Goal: Task Accomplishment & Management: Use online tool/utility

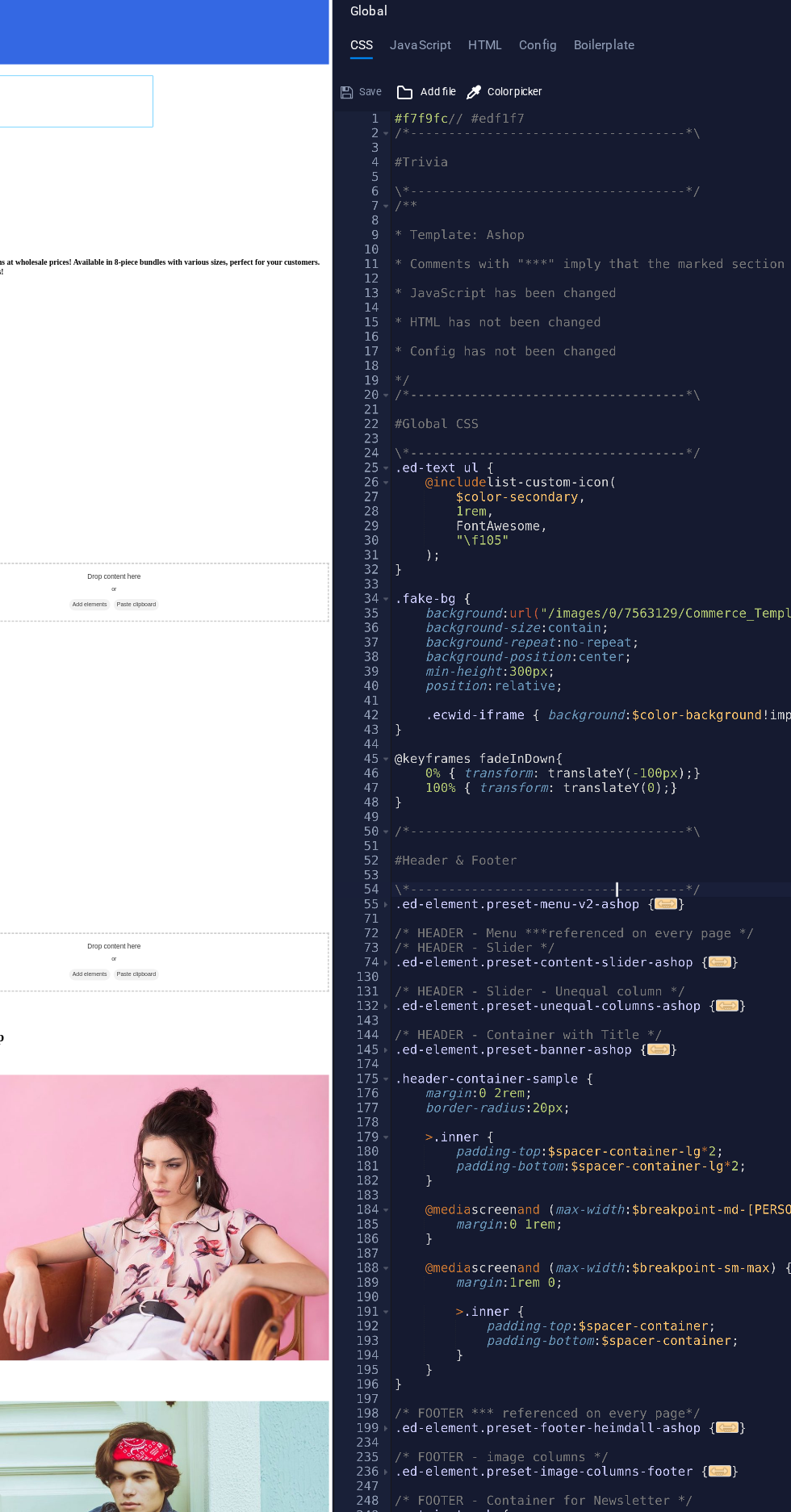
click at [625, 786] on div "#f7f9fc // #edf1f7 /*------------------------------------*\ #Trivia \*---------…" at bounding box center [713, 844] width 528 height 1332
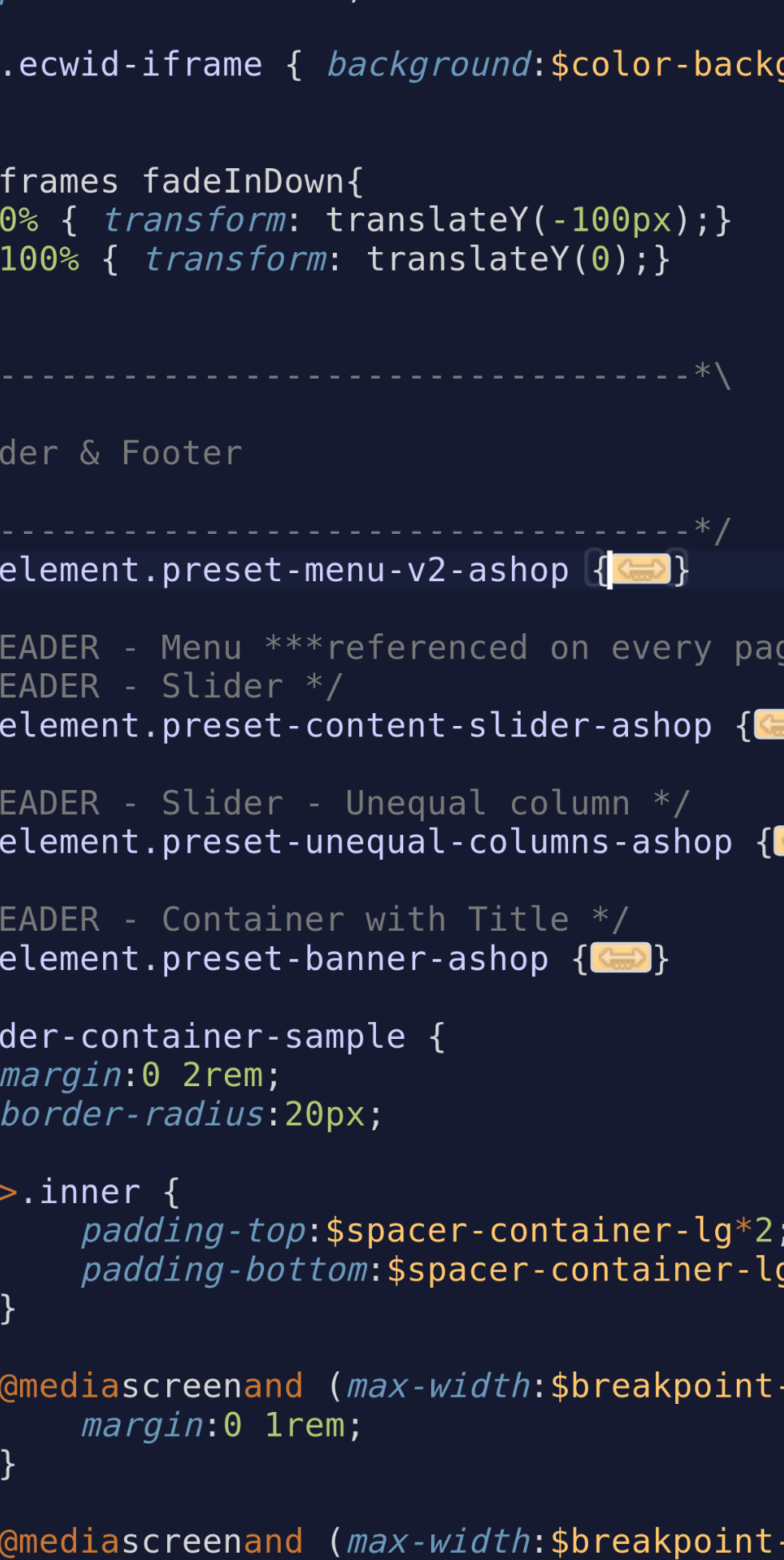
click at [658, 777] on span "..." at bounding box center [656, 777] width 18 height 9
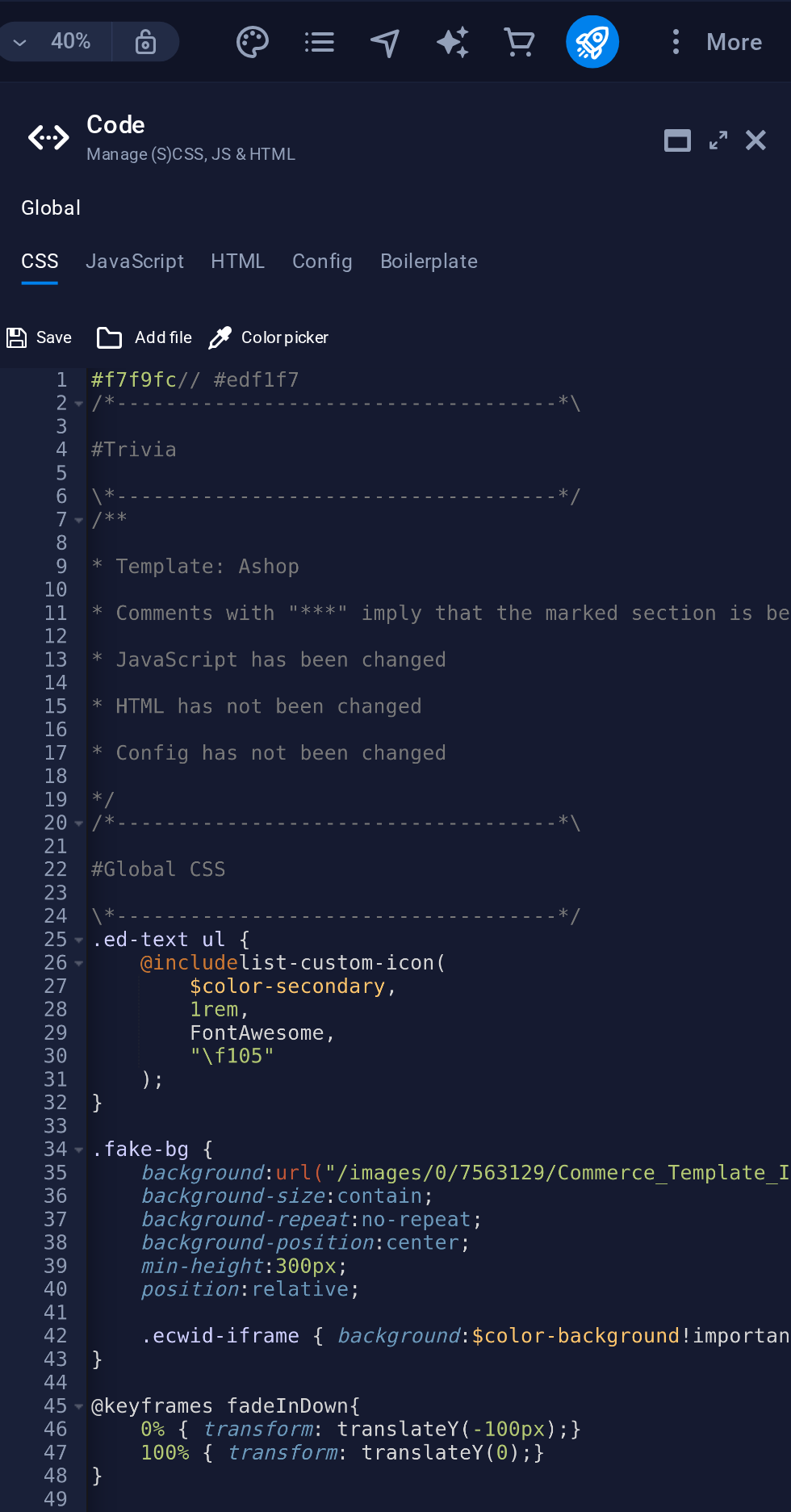
type textarea ".ed-element.preset-menu-v2-ashop {cc dt"
click at [756, 65] on icon at bounding box center [756, 68] width 0 height 13
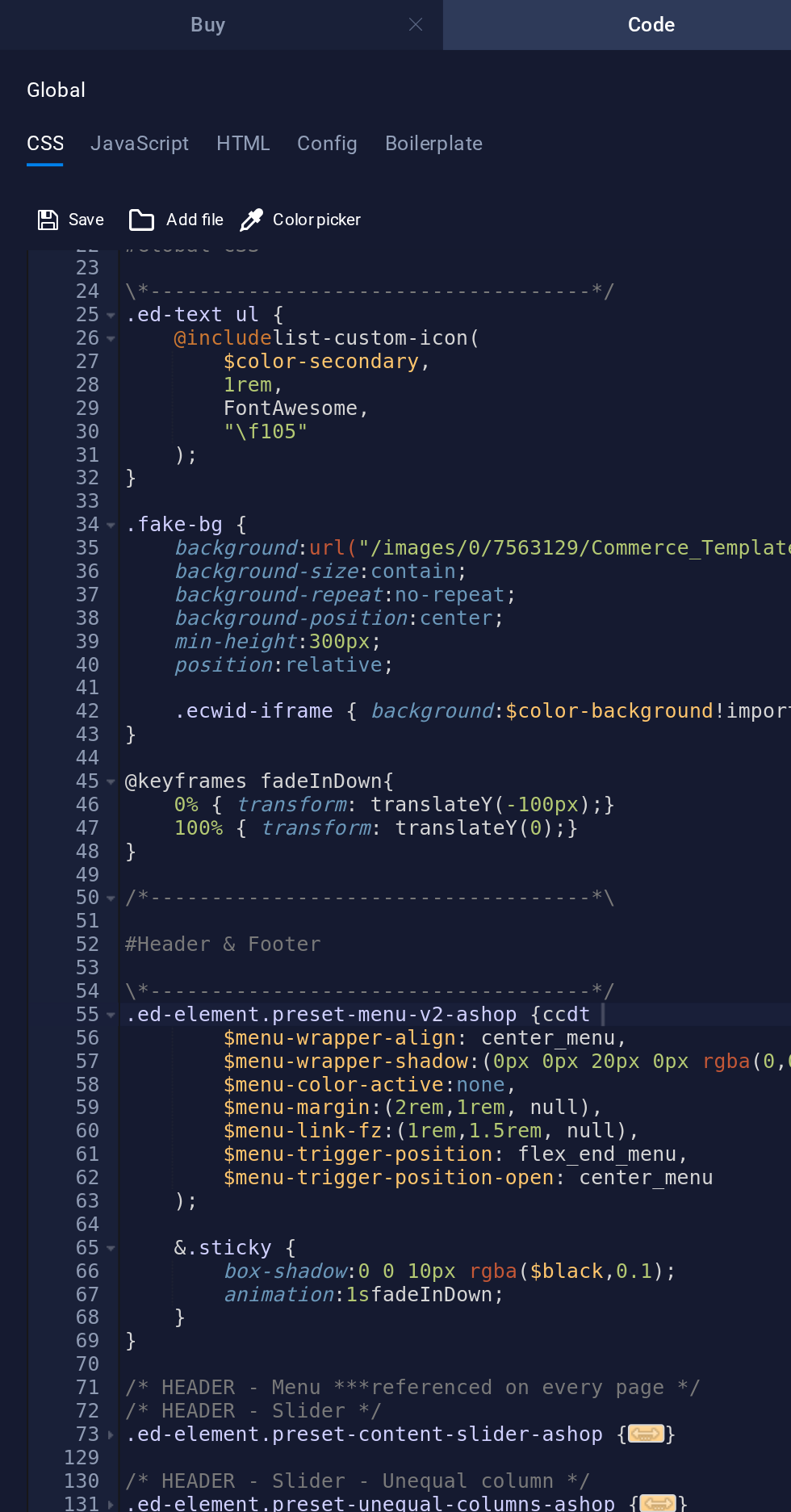
click at [38, 110] on span "Save" at bounding box center [41, 106] width 17 height 20
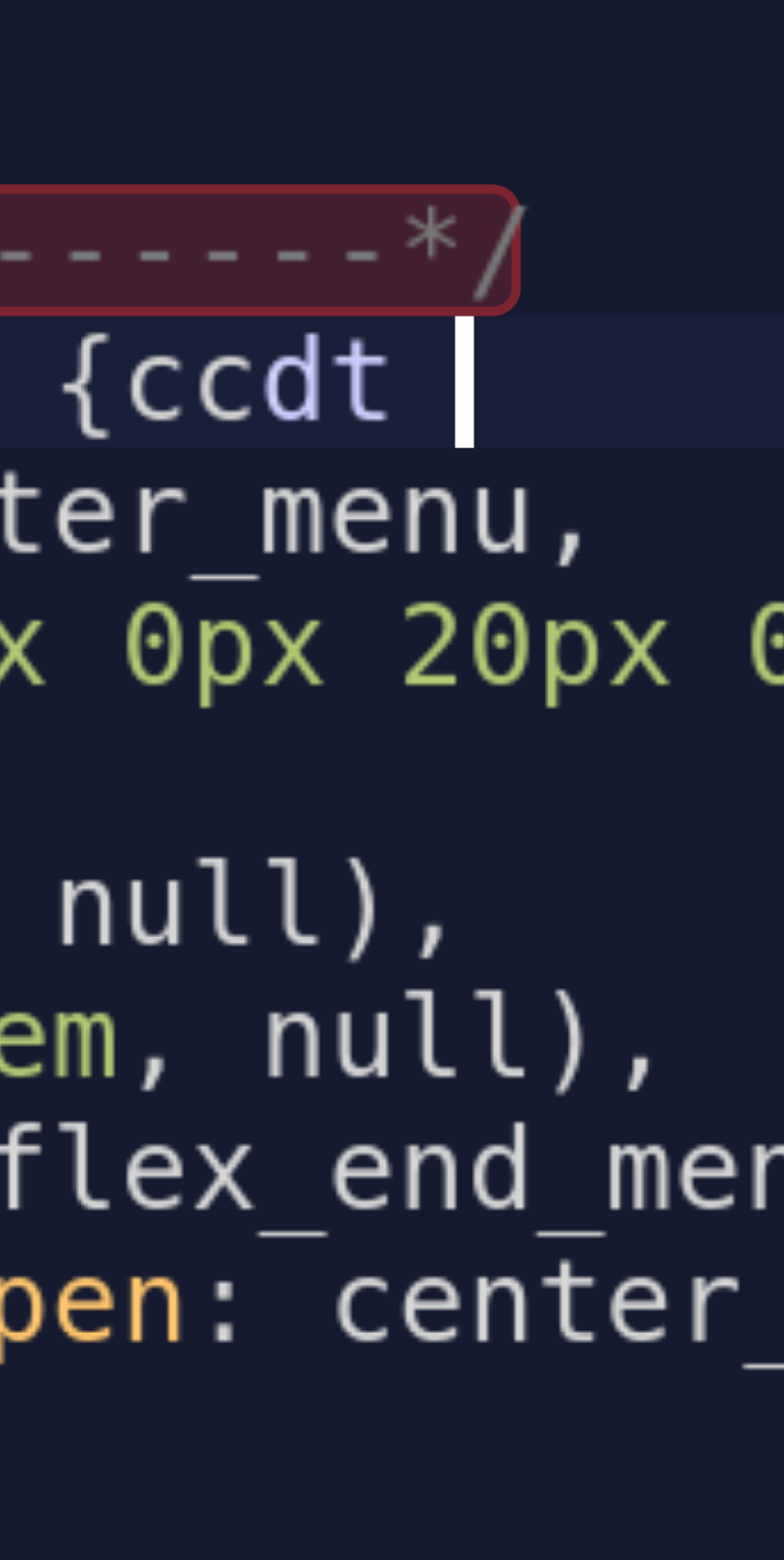
click at [271, 456] on div "#Global CSS \*------------------------------------*/ .ed-text ul { @include lis…" at bounding box center [414, 837] width 714 height 1450
type textarea "#Header & Footer"
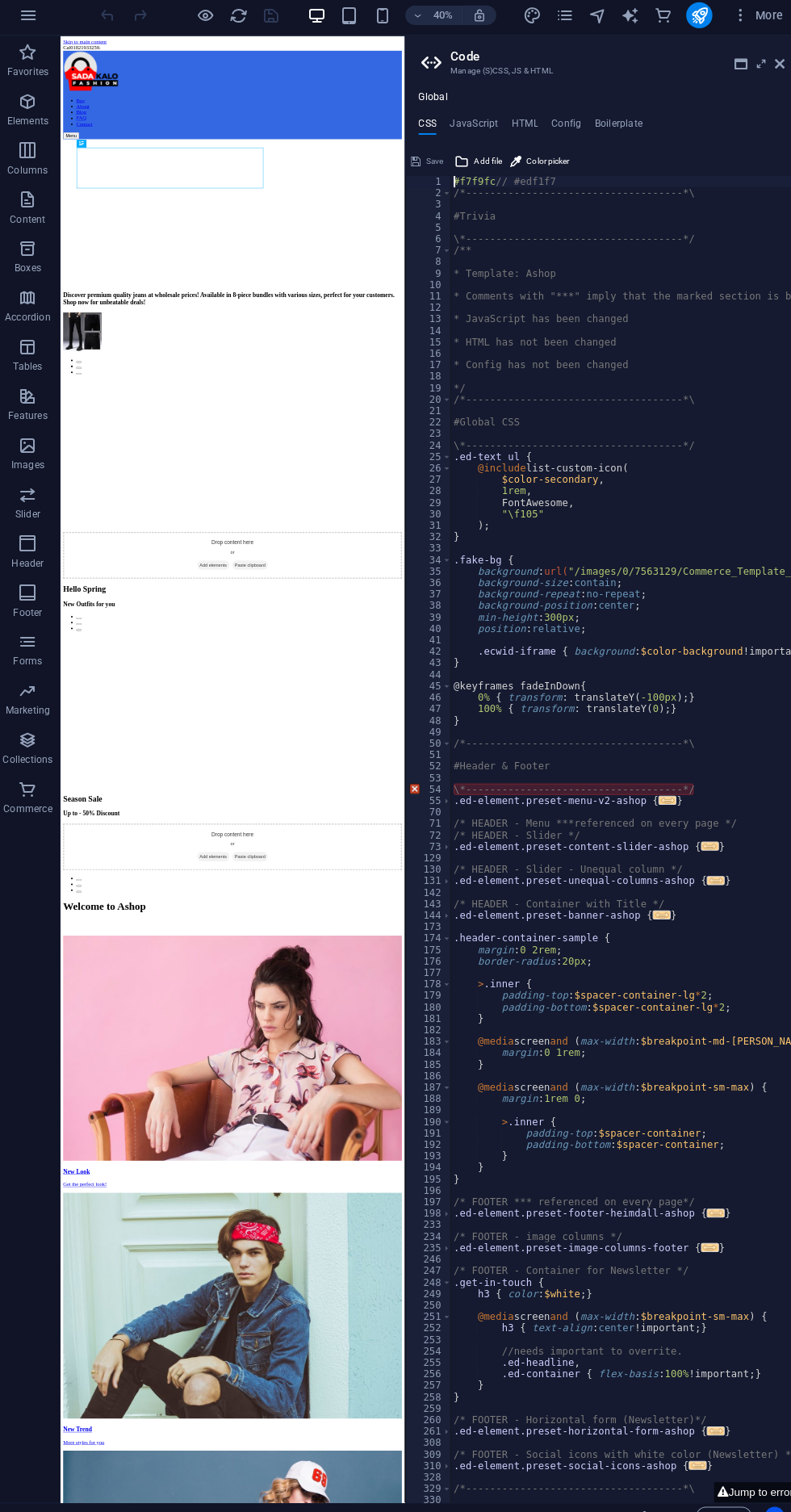
click at [764, 99] on ul "Global" at bounding box center [598, 102] width 387 height 13
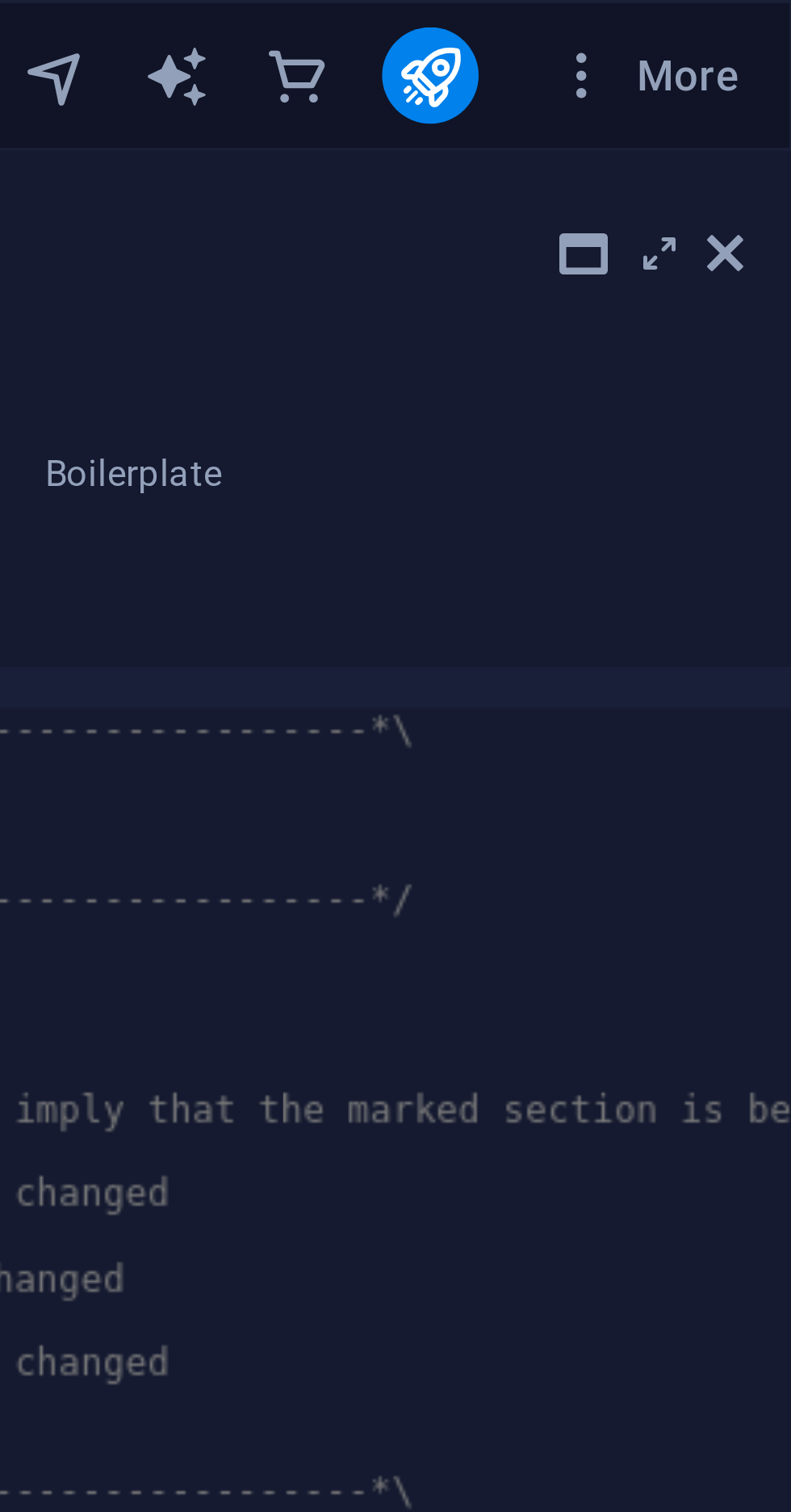
click at [770, 74] on icon at bounding box center [773, 68] width 9 height 13
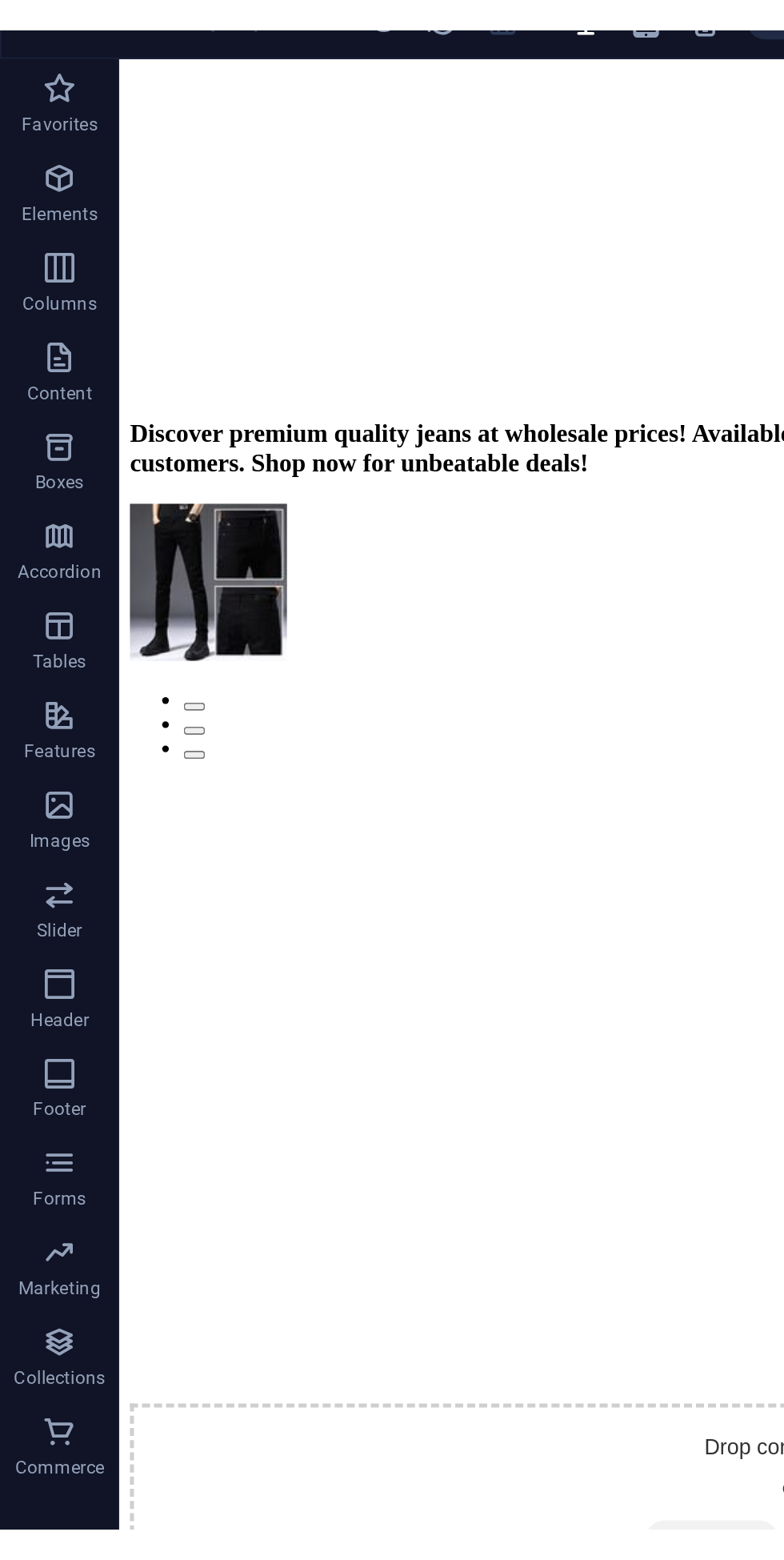
scroll to position [421, 0]
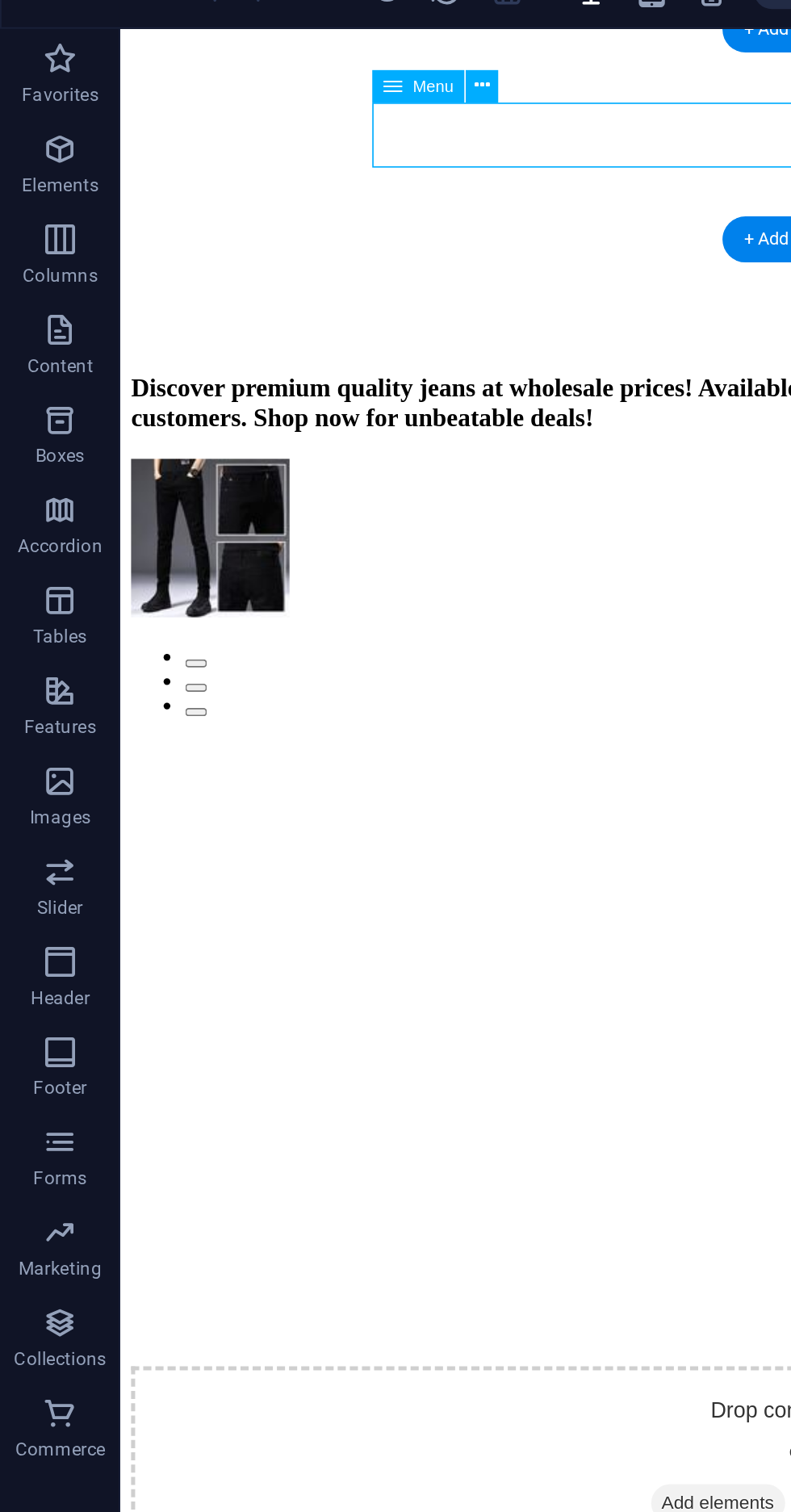
click at [332, 451] on figure at bounding box center [524, 451] width 795 height 0
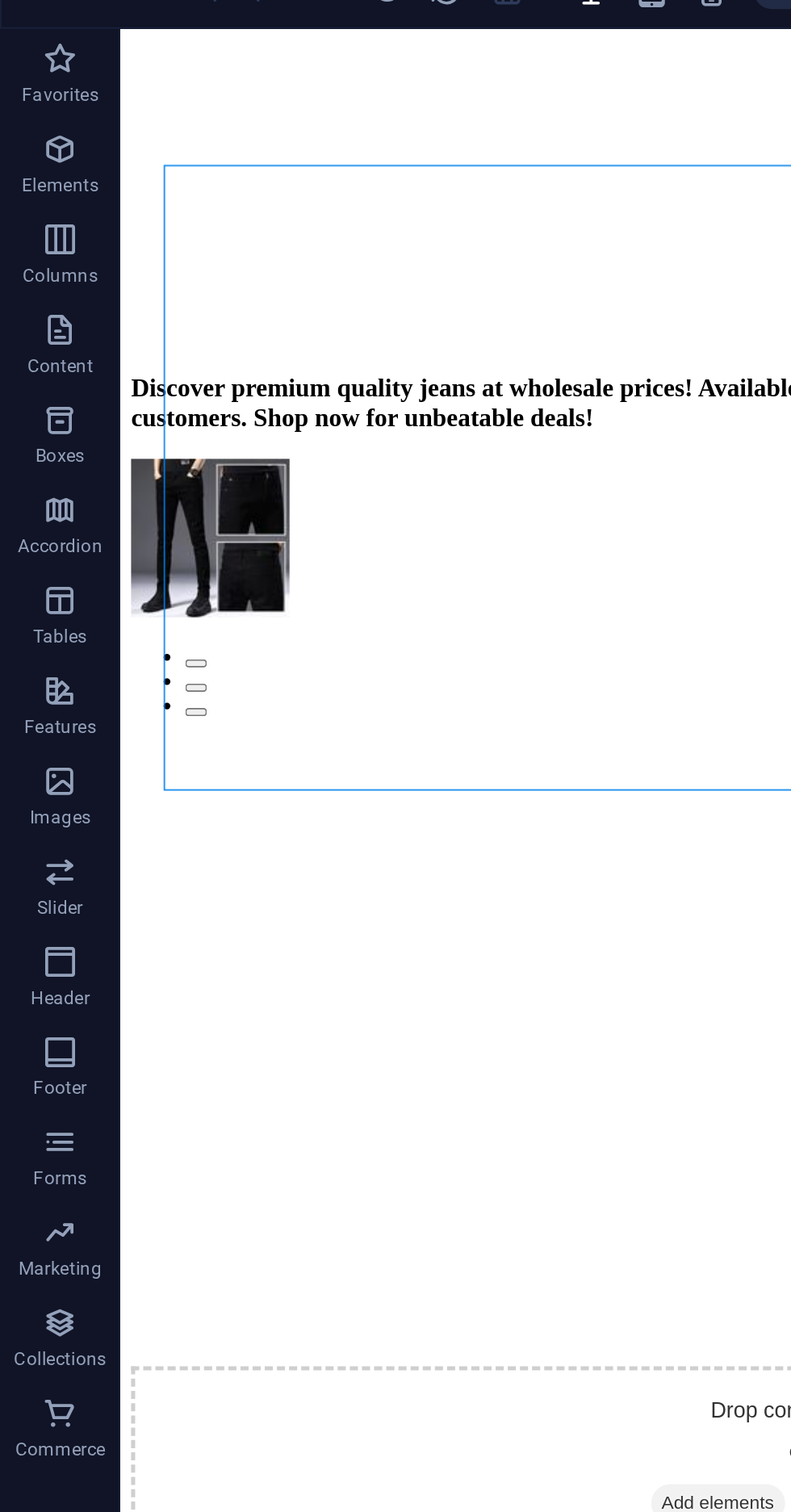
click at [331, 451] on figure at bounding box center [524, 451] width 795 height 0
click at [321, 451] on figure at bounding box center [524, 451] width 795 height 0
click at [523, 896] on span "Paste clipboard" at bounding box center [567, 907] width 89 height 22
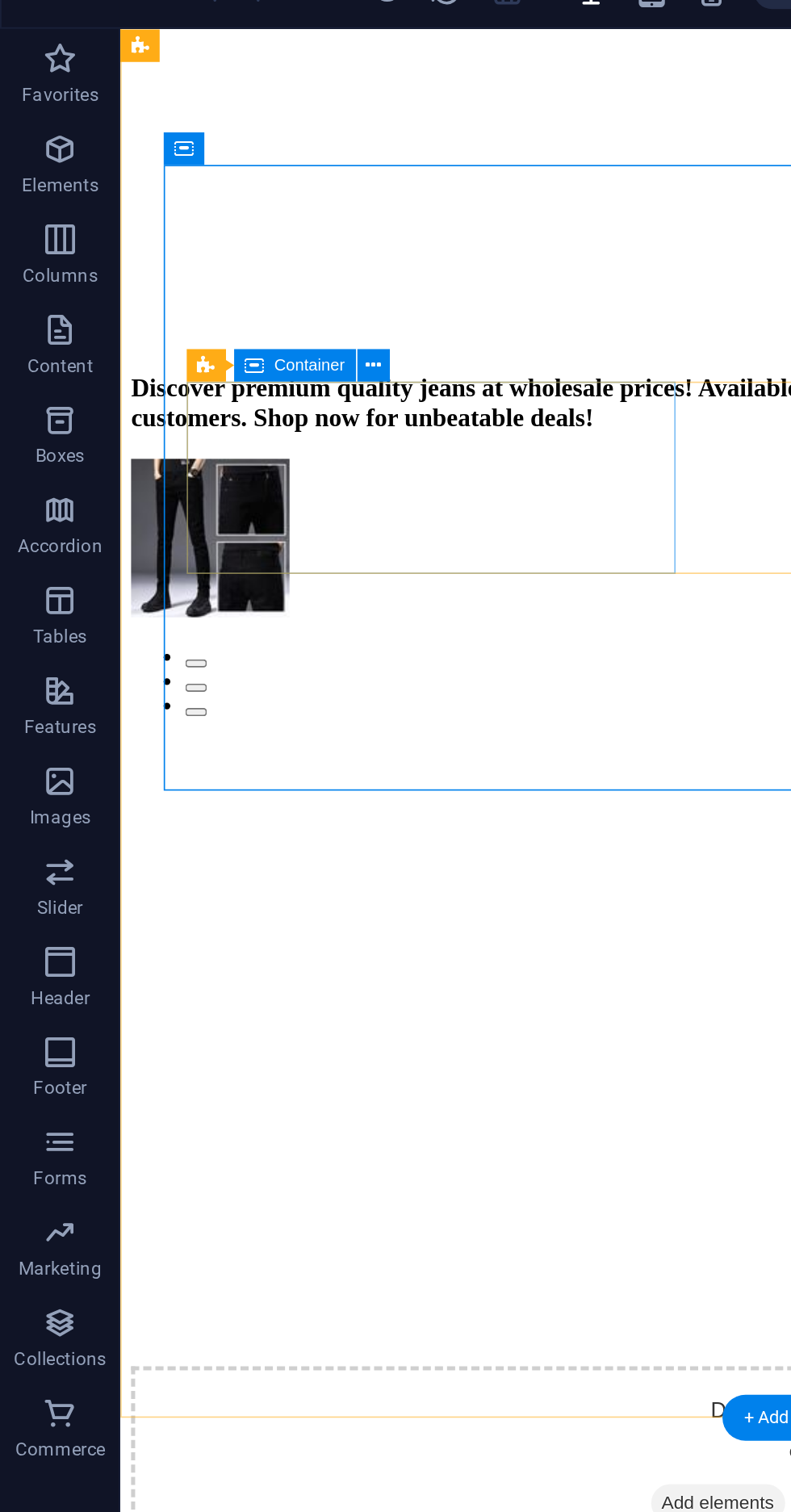
click at [152, 217] on span "Container" at bounding box center [165, 221] width 38 height 9
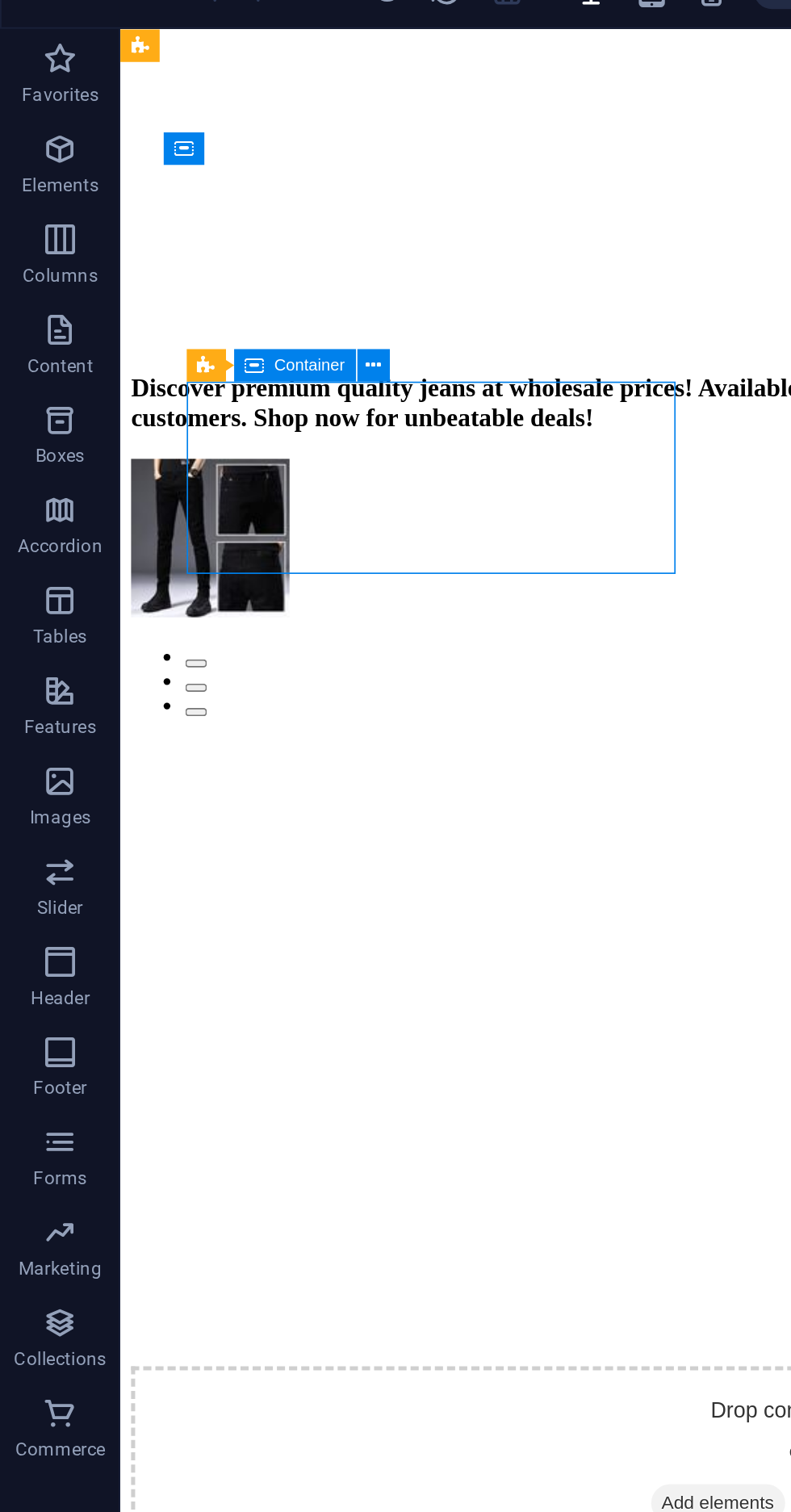
click at [208, 221] on button at bounding box center [200, 220] width 18 height 18
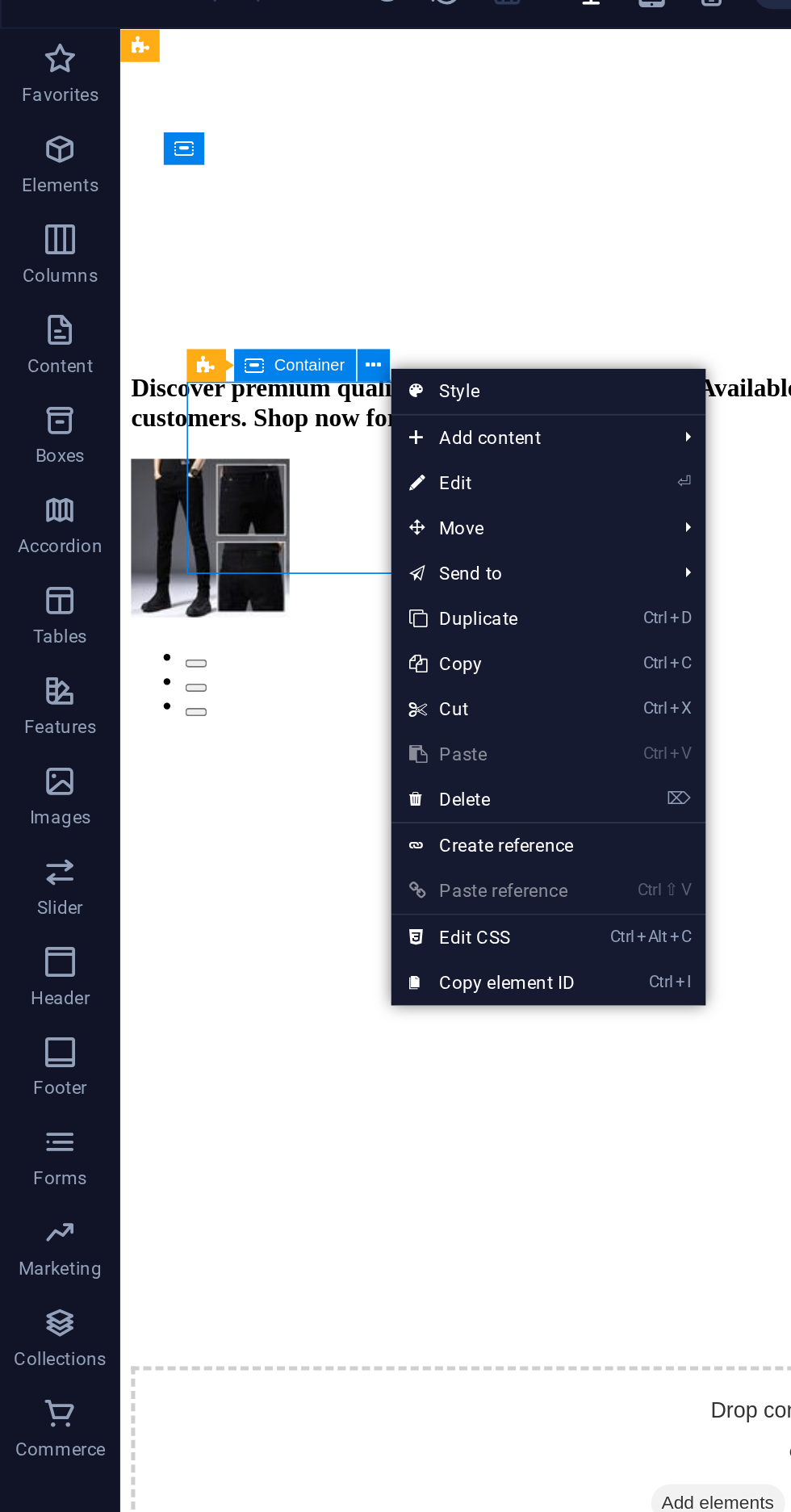
click at [277, 282] on link "⏎ Edit" at bounding box center [264, 284] width 108 height 24
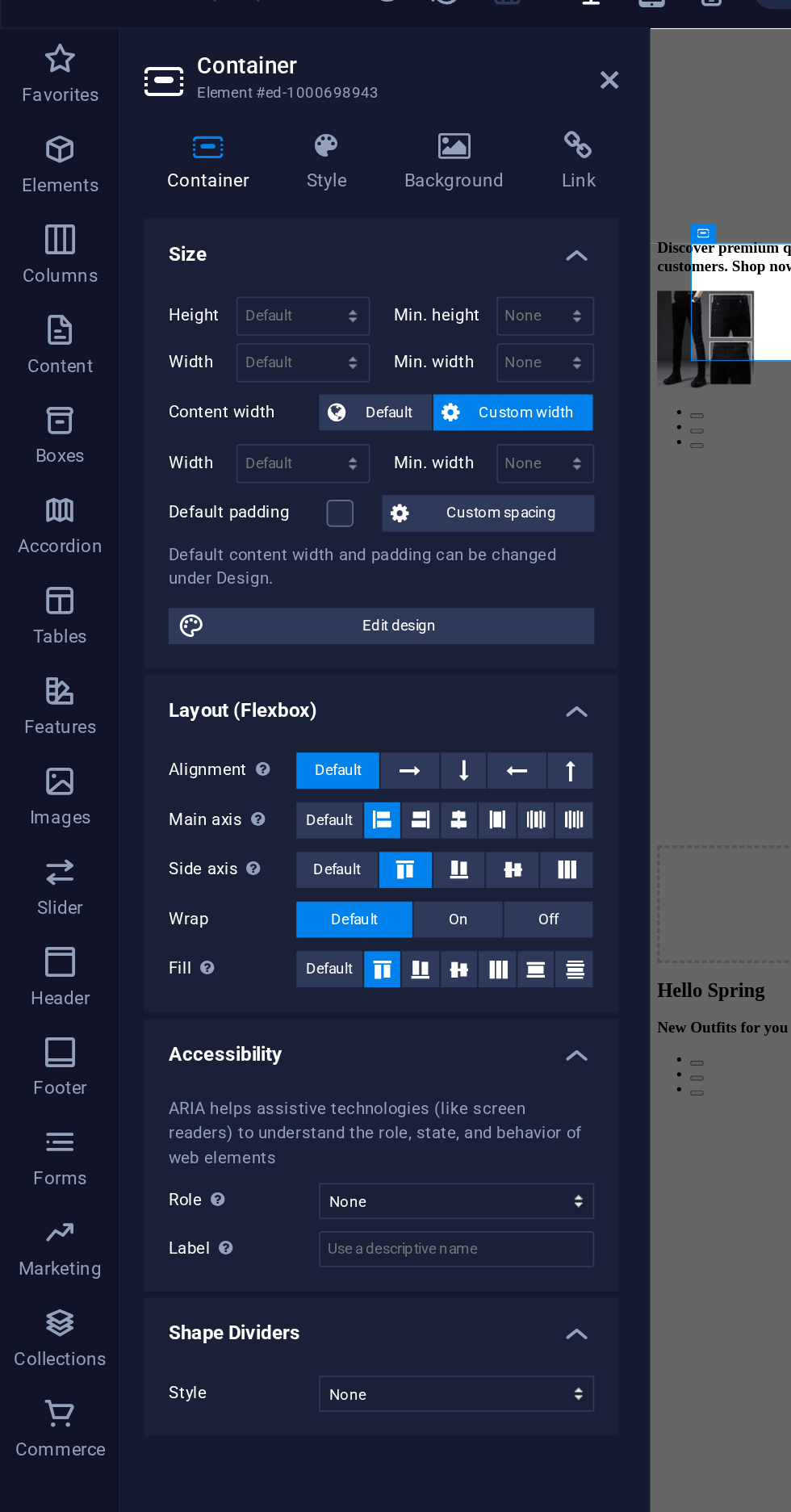
click at [257, 98] on icon at bounding box center [245, 103] width 78 height 16
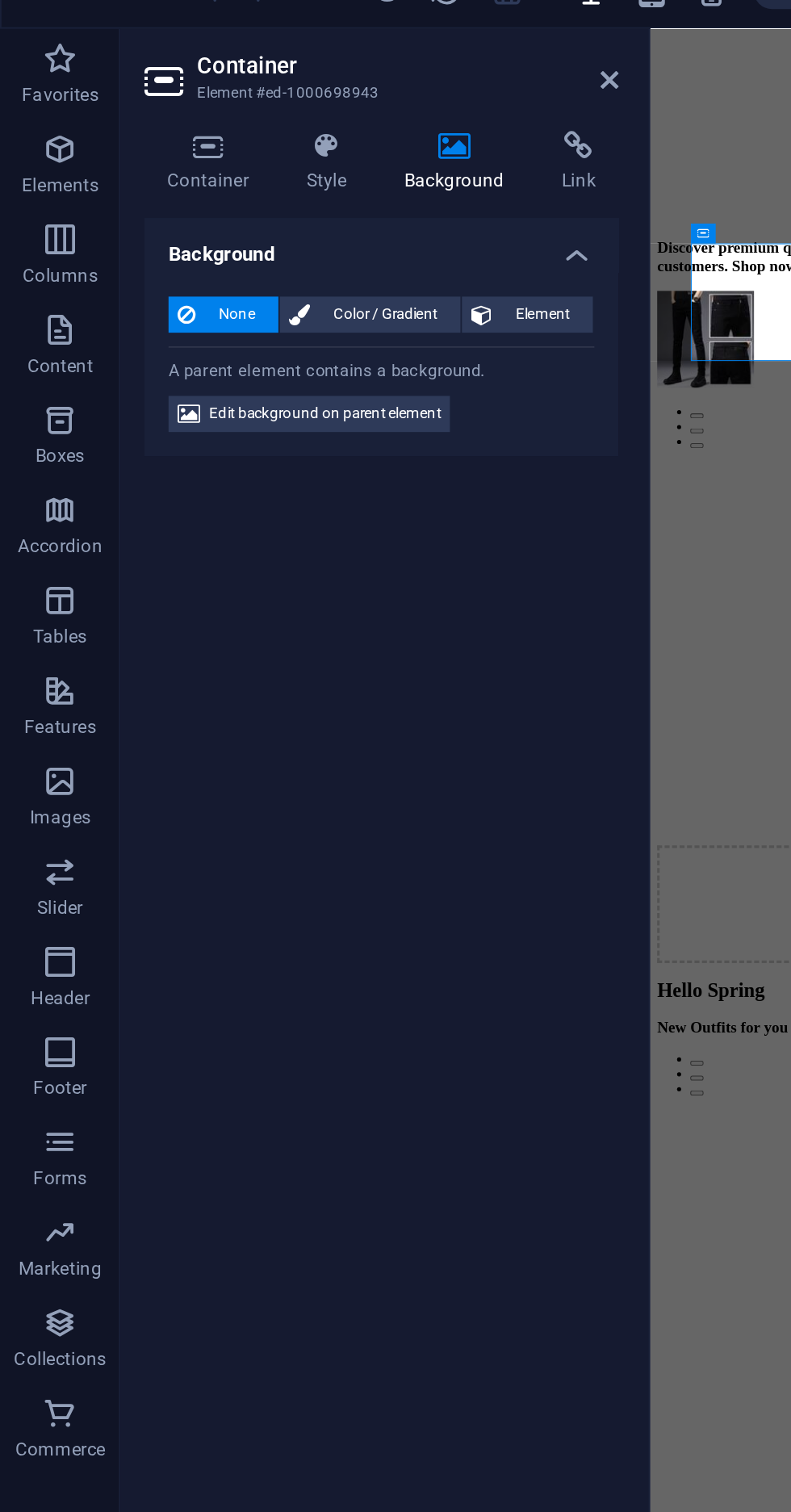
click at [106, 100] on icon at bounding box center [111, 103] width 68 height 16
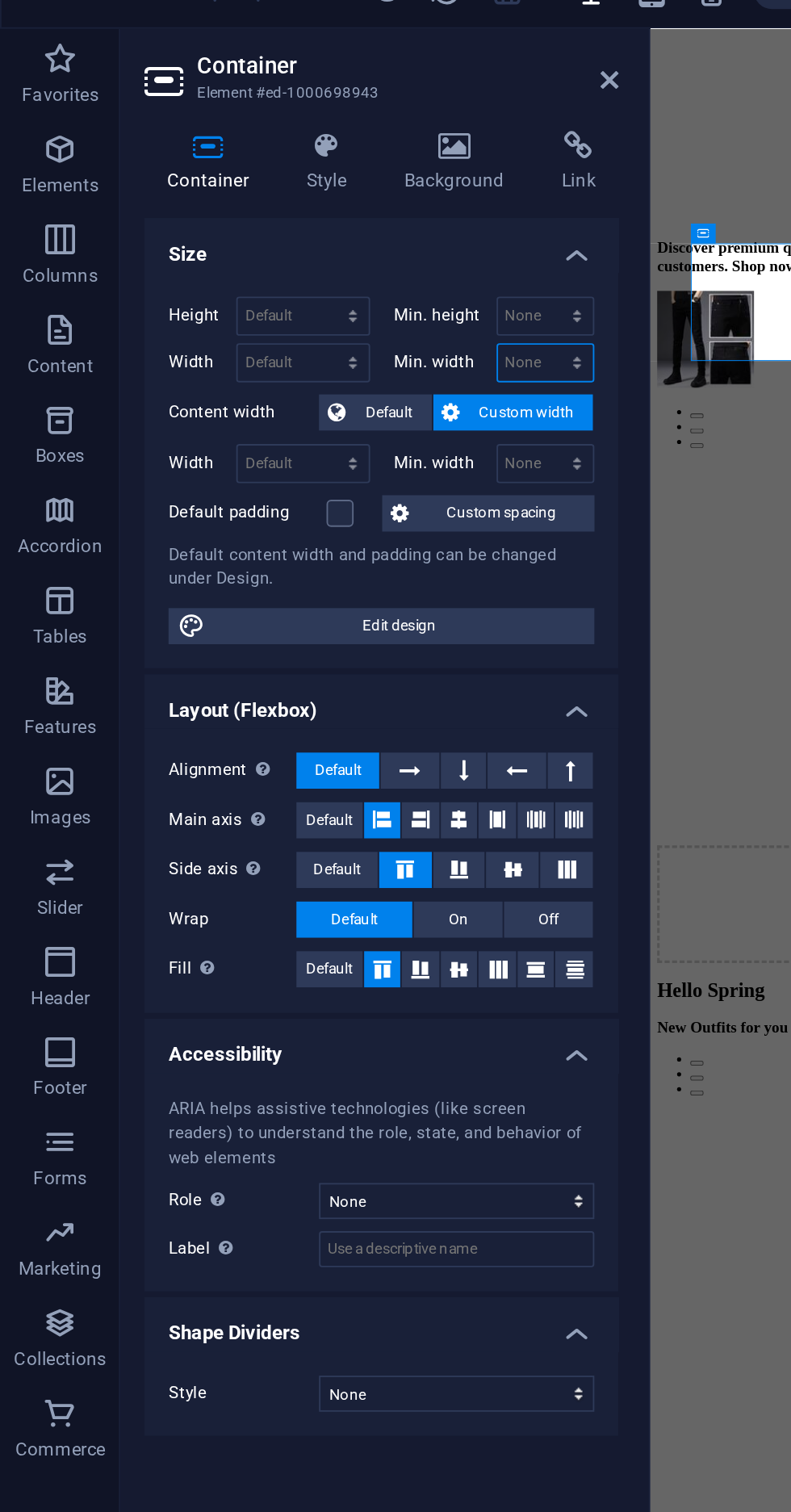
click at [316, 219] on select "None px rem % vh vw" at bounding box center [292, 219] width 51 height 20
click at [31, 121] on p "Elements" at bounding box center [33, 124] width 41 height 13
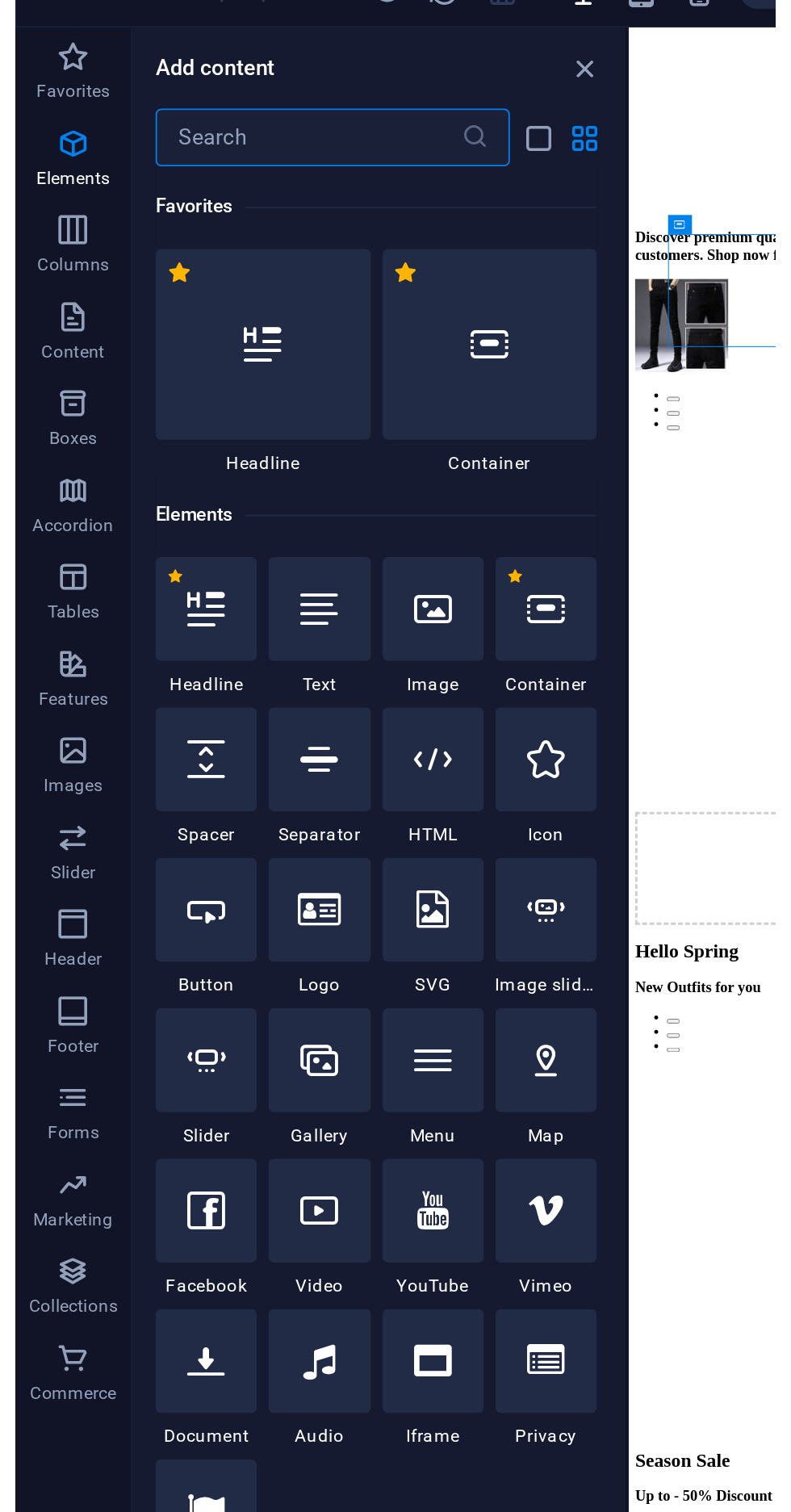
scroll to position [417, 0]
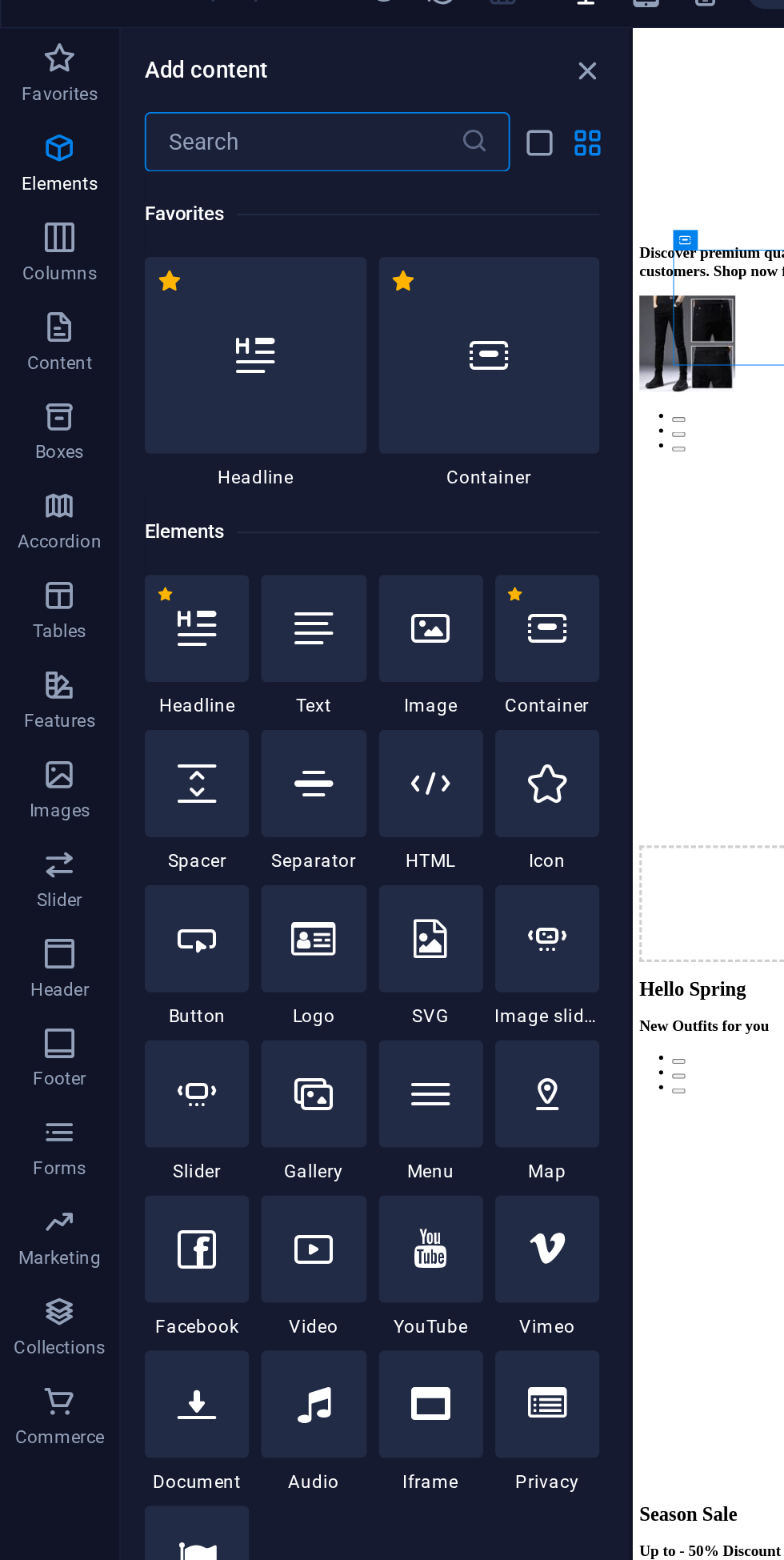
click at [38, 96] on icon "button" at bounding box center [31, 104] width 19 height 19
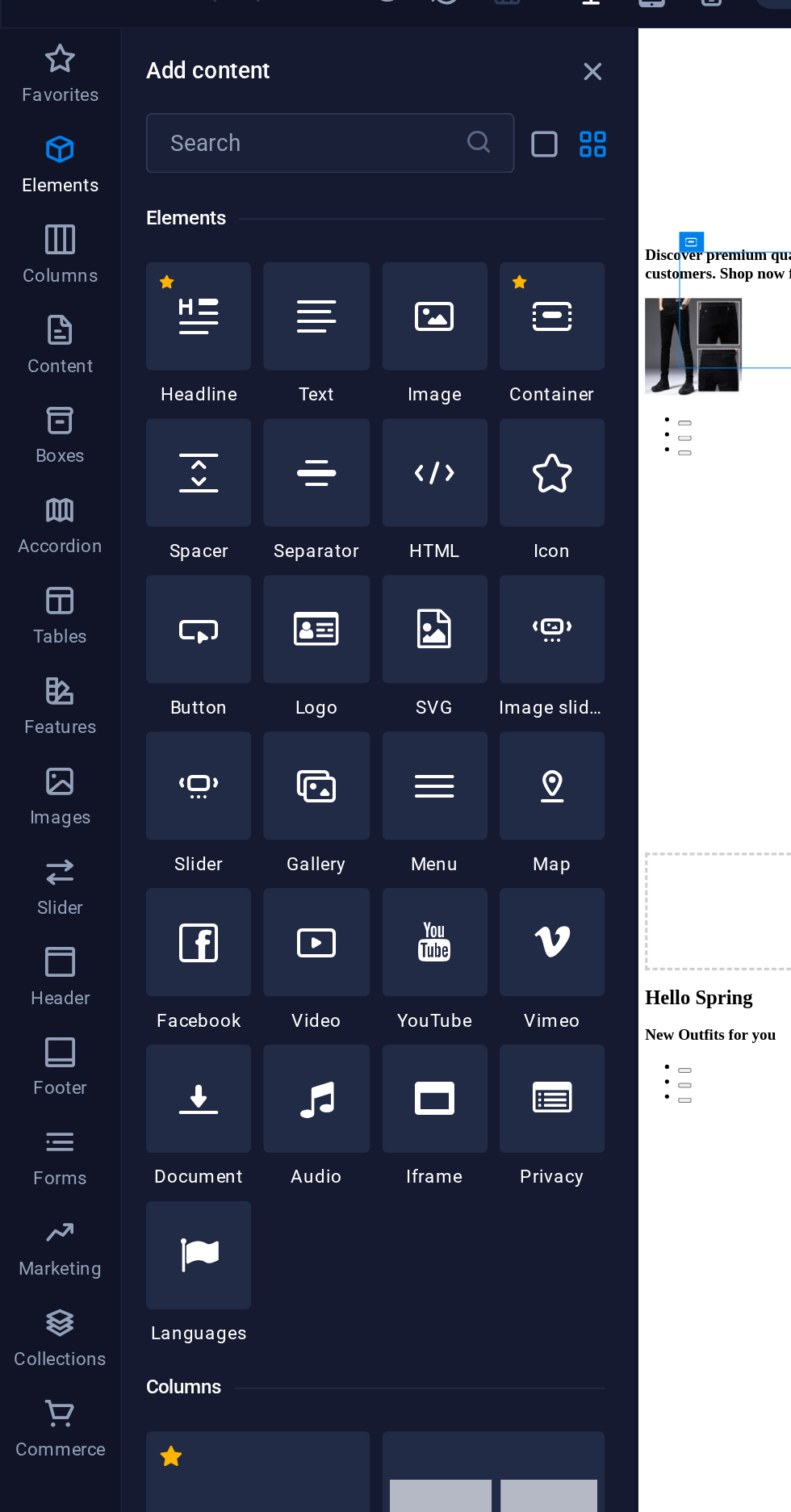
scroll to position [425, 0]
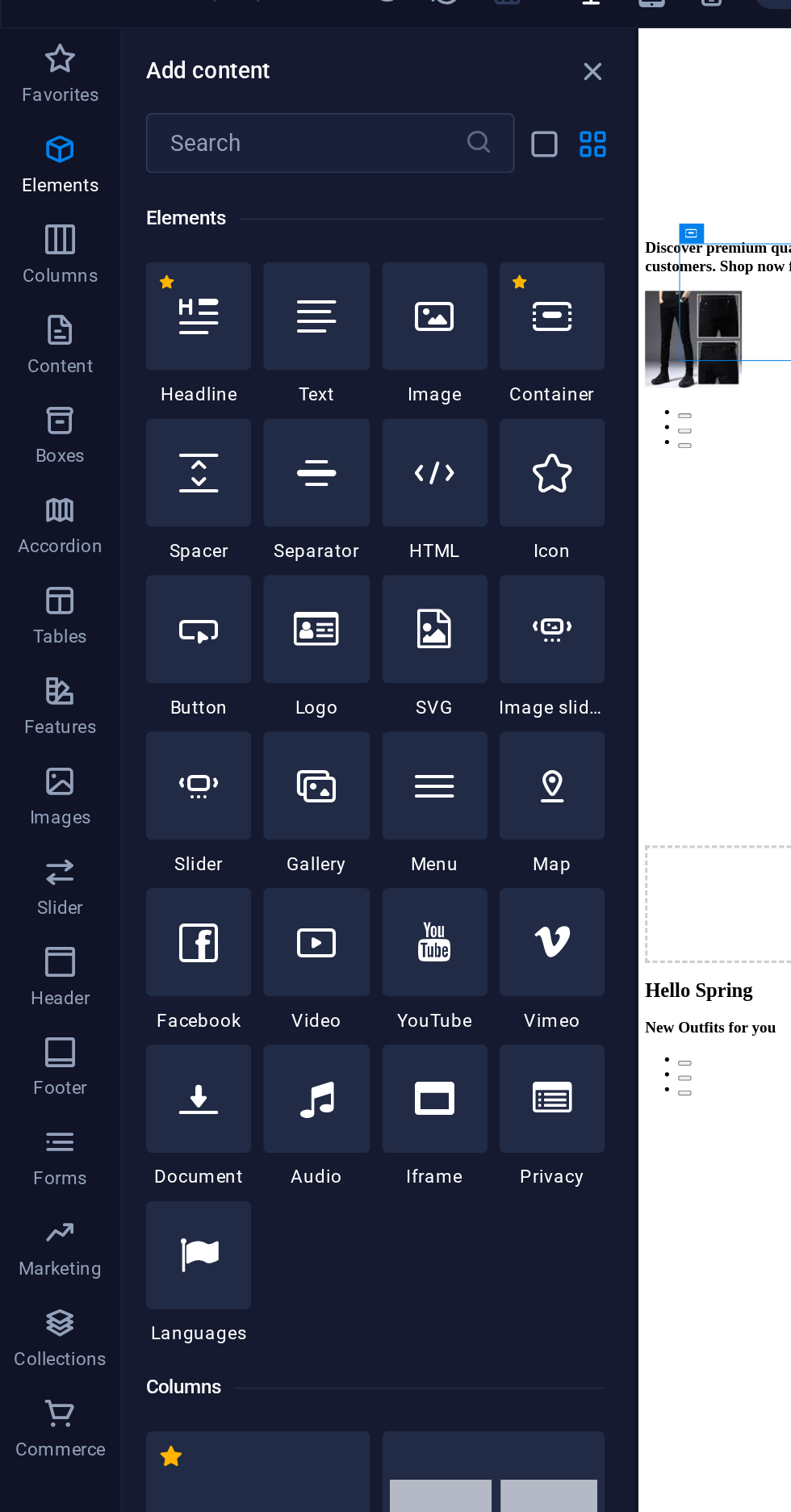
click at [234, 187] on icon at bounding box center [233, 194] width 21 height 21
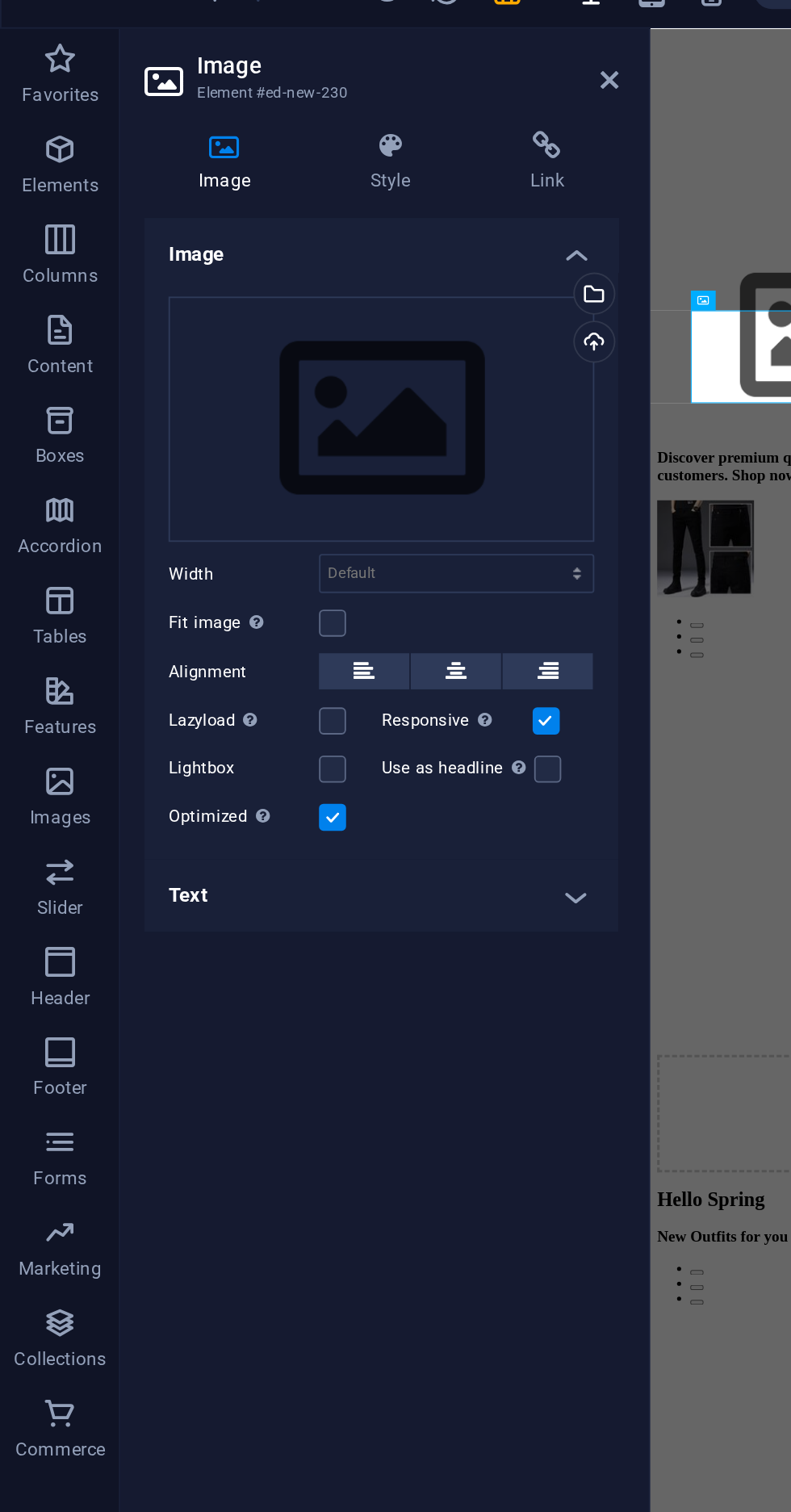
scroll to position [0, 0]
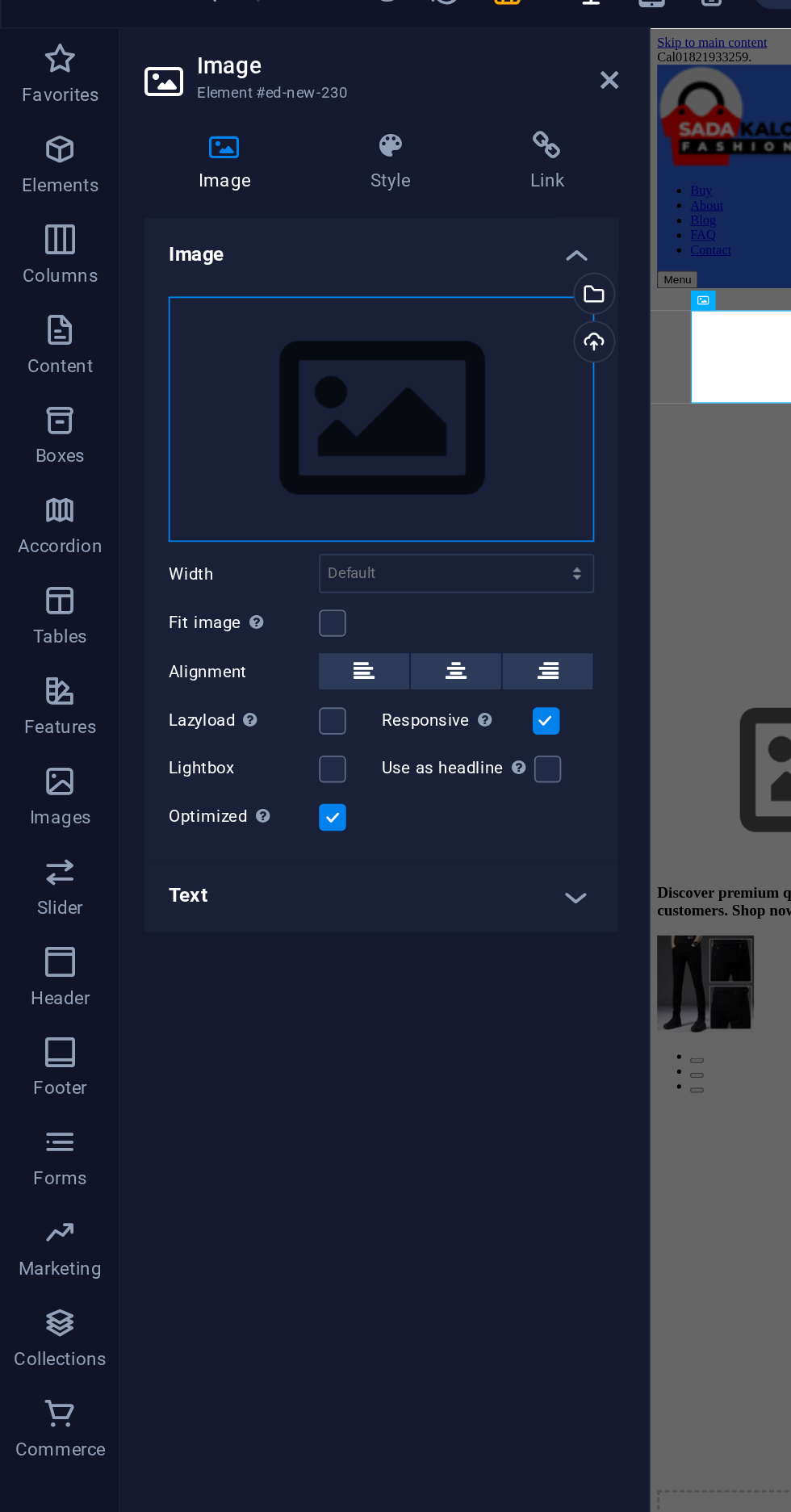
click at [186, 215] on div "Drag files here, click to choose files or select files from Files or our free s…" at bounding box center [205, 250] width 229 height 133
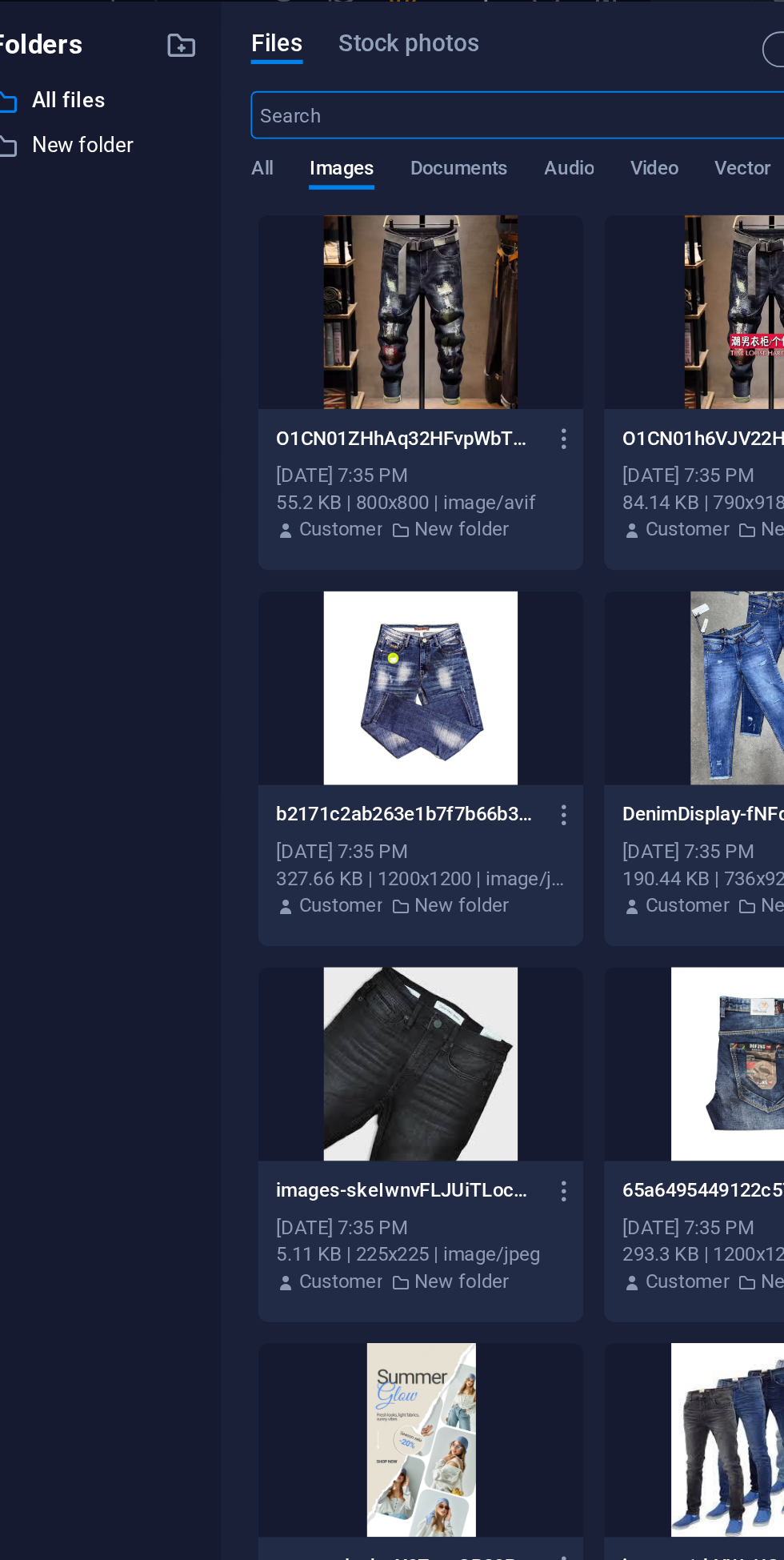
click at [287, 189] on div at bounding box center [279, 192] width 174 height 104
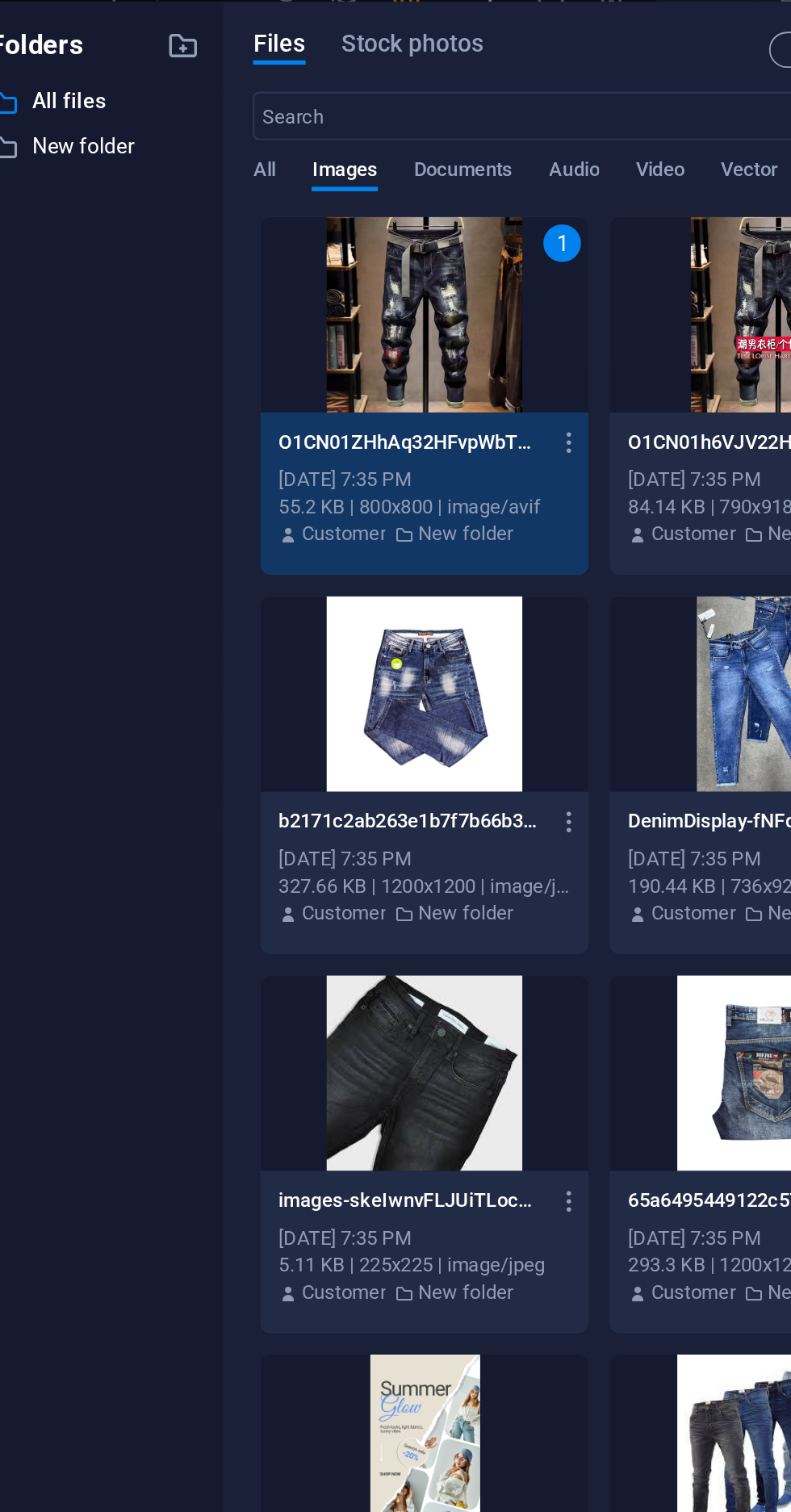
click at [445, 185] on div at bounding box center [469, 193] width 176 height 105
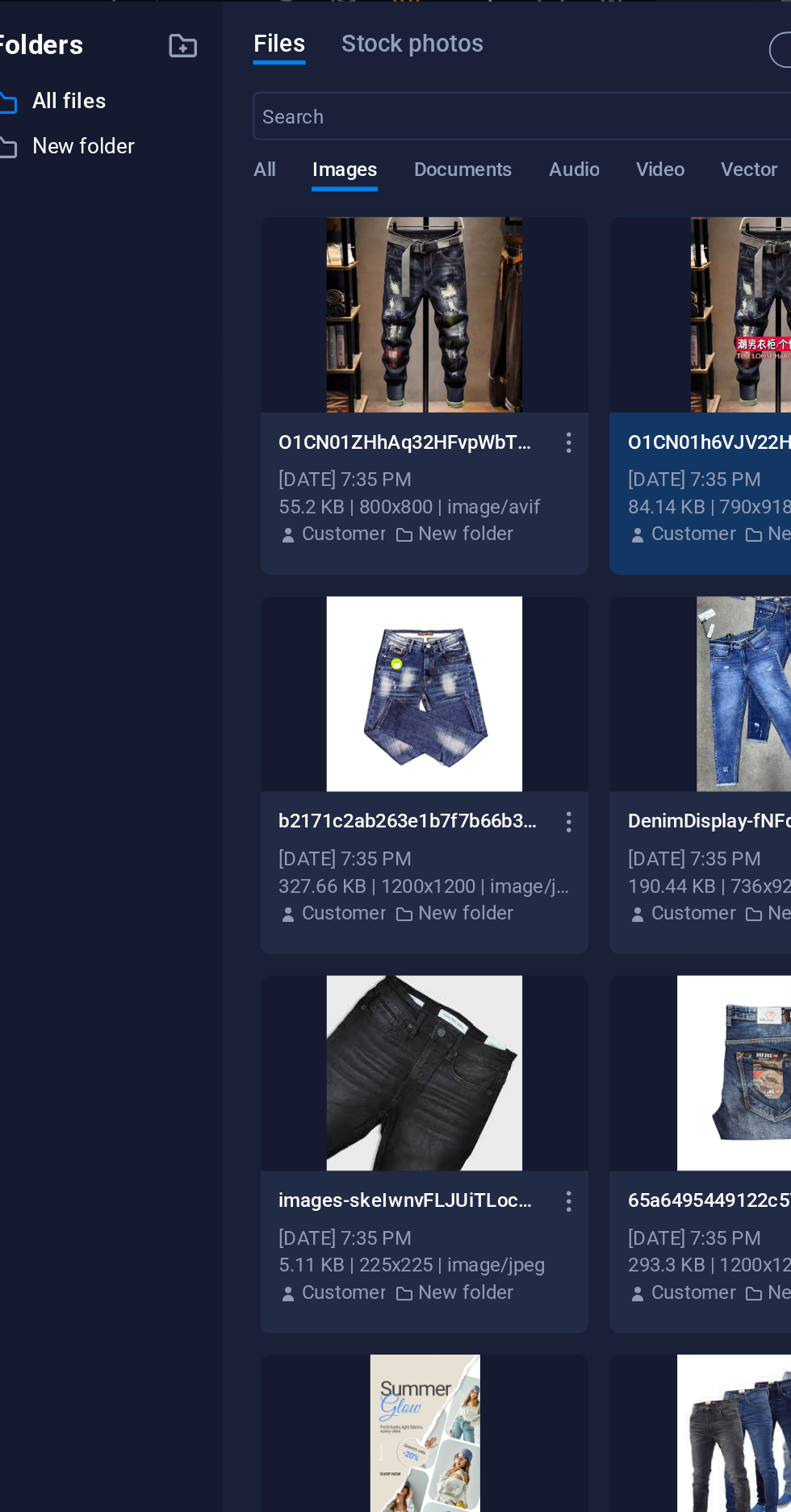
click at [320, 241] on div at bounding box center [281, 193] width 176 height 105
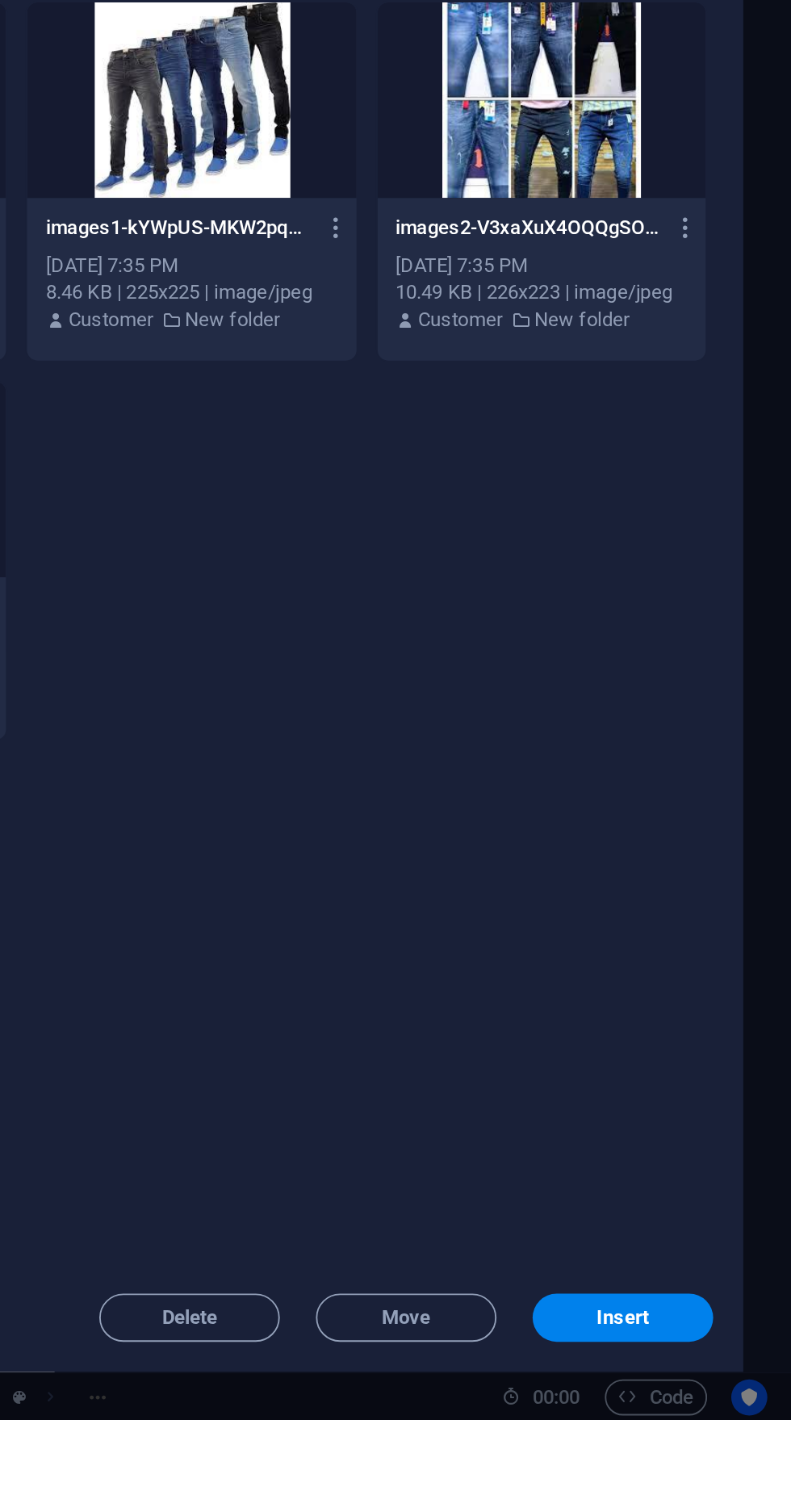
click at [696, 1463] on span "Insert" at bounding box center [701, 1457] width 28 height 9
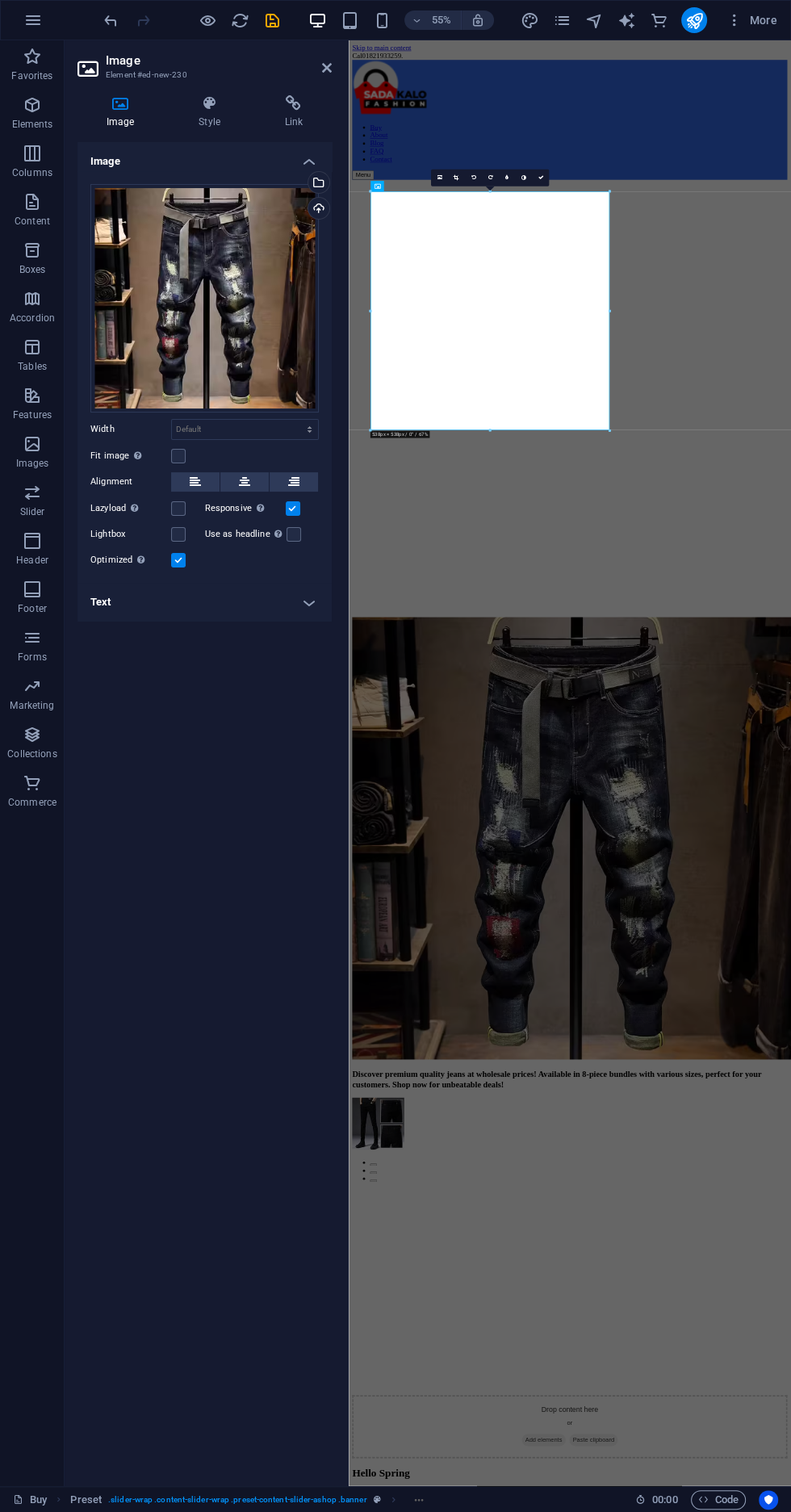
click at [778, 1089] on figure at bounding box center [750, 1492] width 791 height 808
click at [682, 1089] on figure at bounding box center [750, 1492] width 791 height 808
click at [276, 20] on icon "save" at bounding box center [273, 21] width 19 height 19
checkbox input "false"
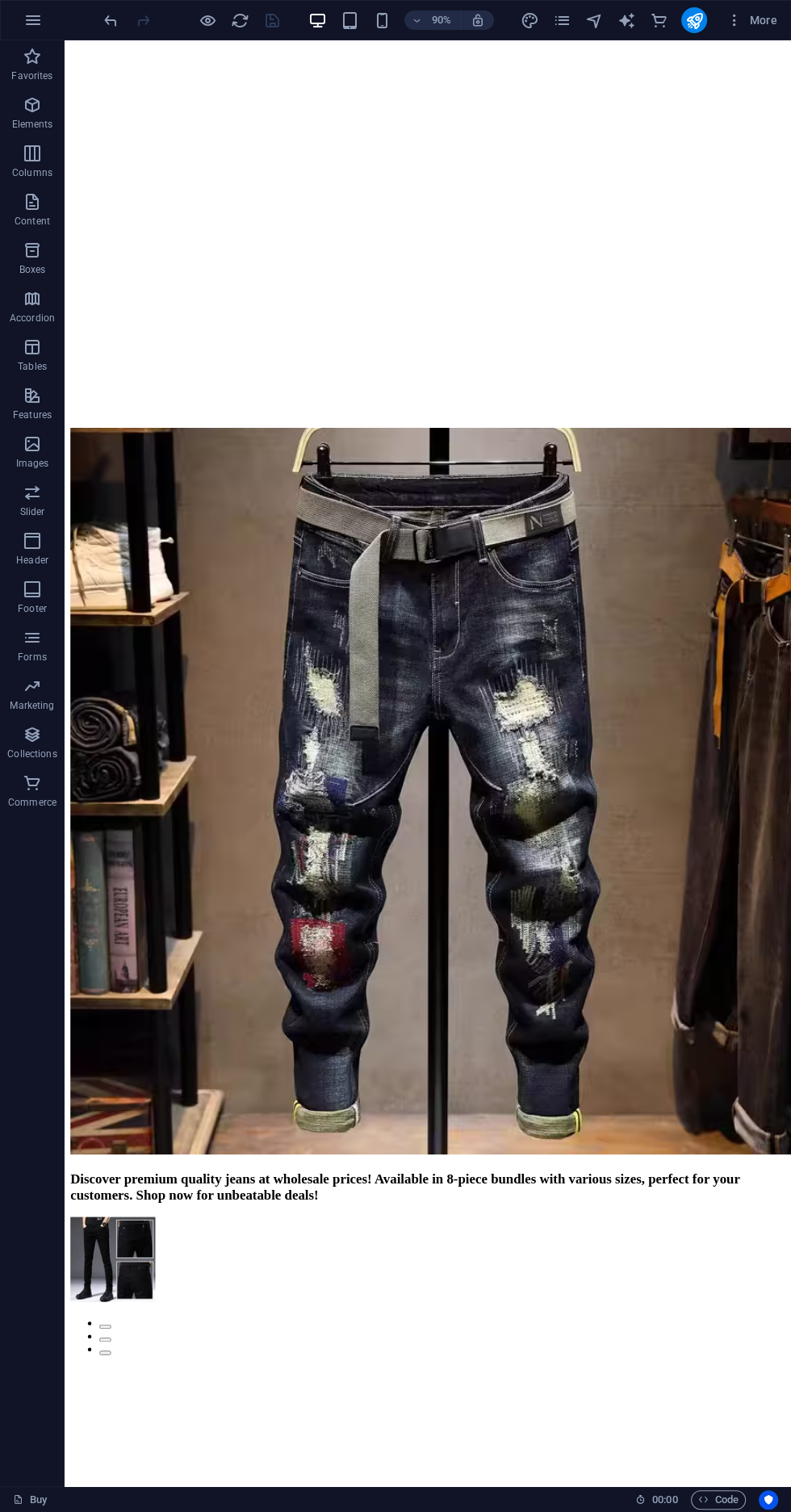
scroll to position [629, 0]
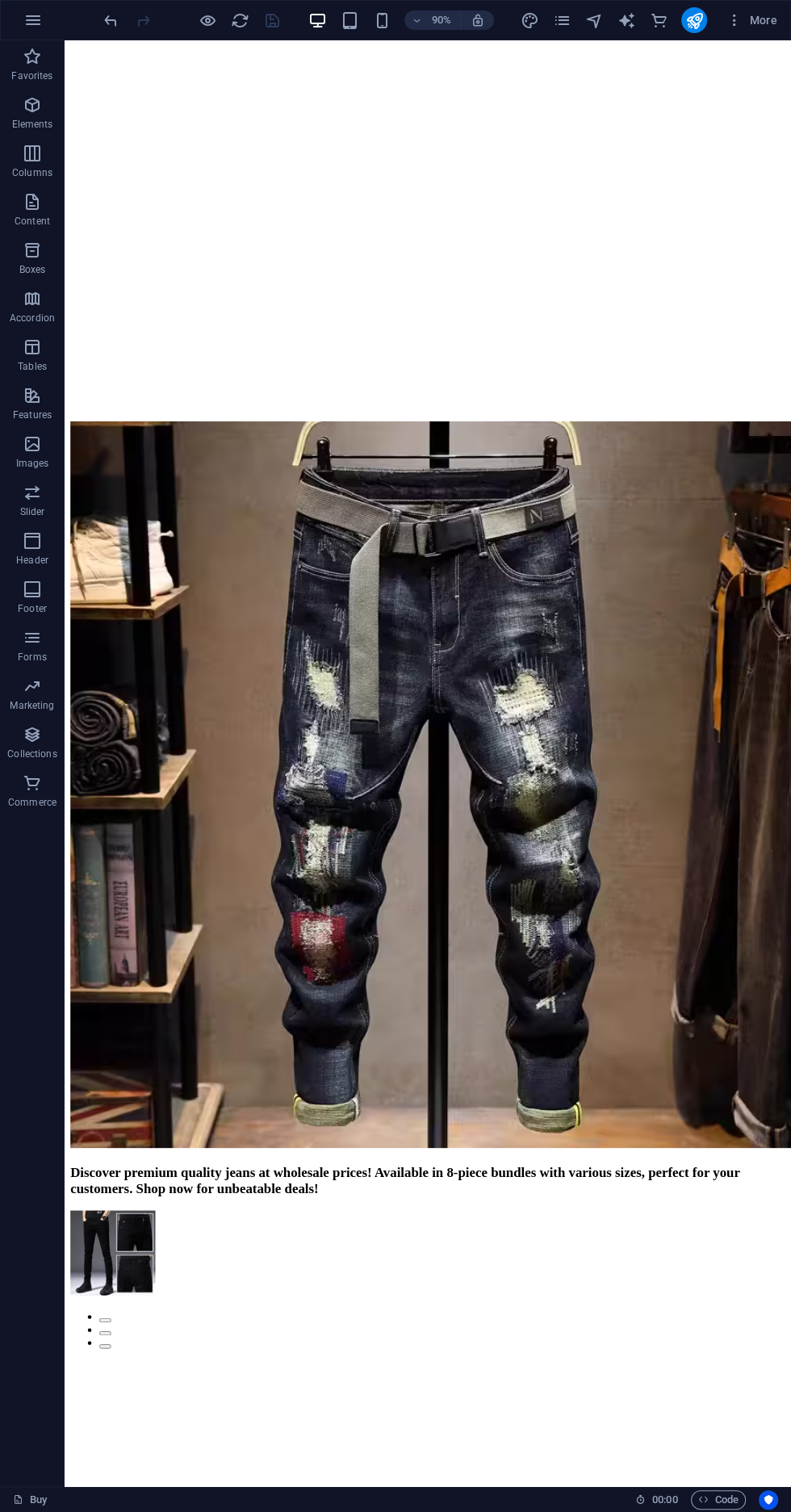
click at [313, 1507] on figure at bounding box center [468, 1507] width 795 height 0
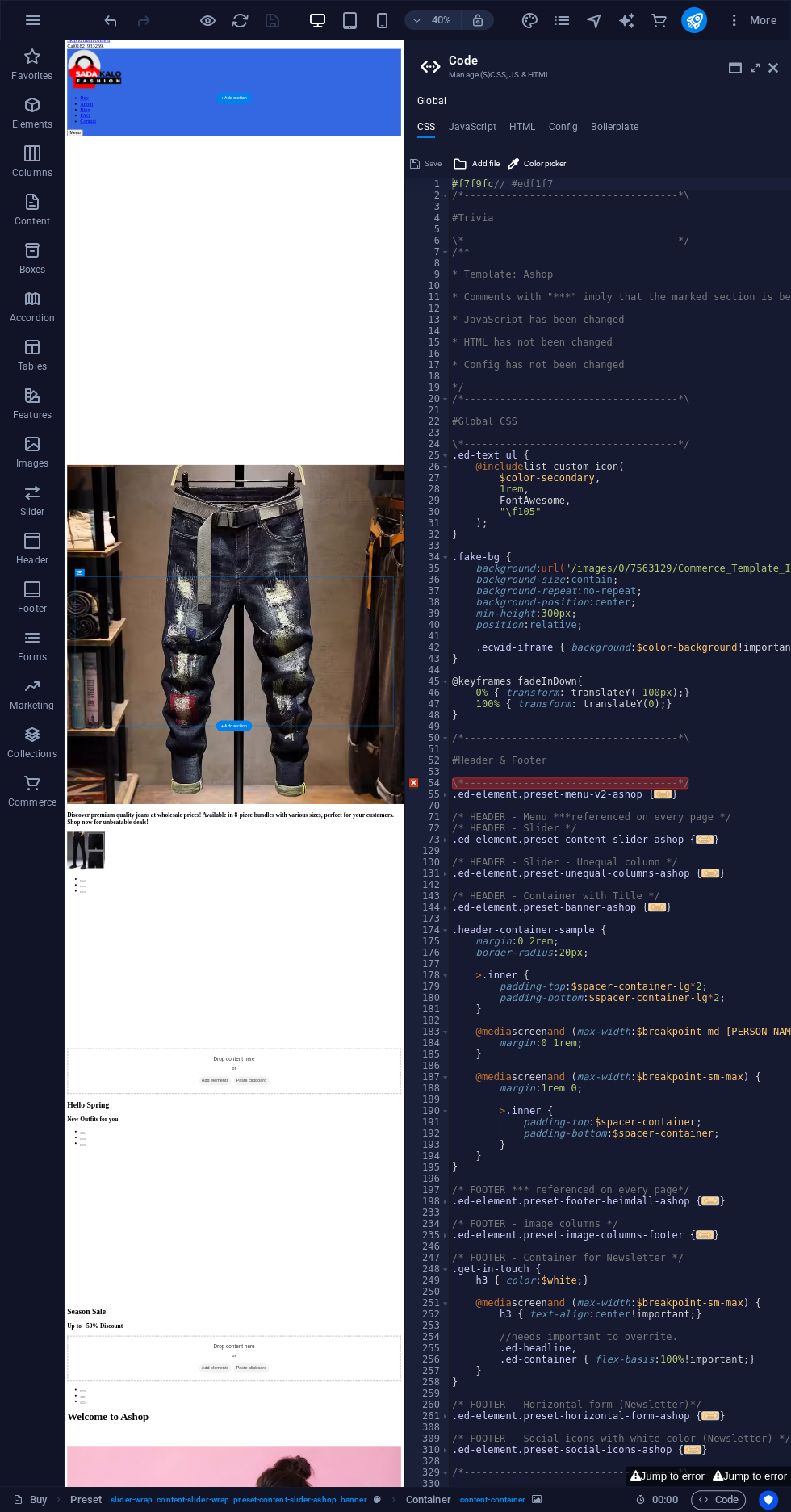
scroll to position [0, 0]
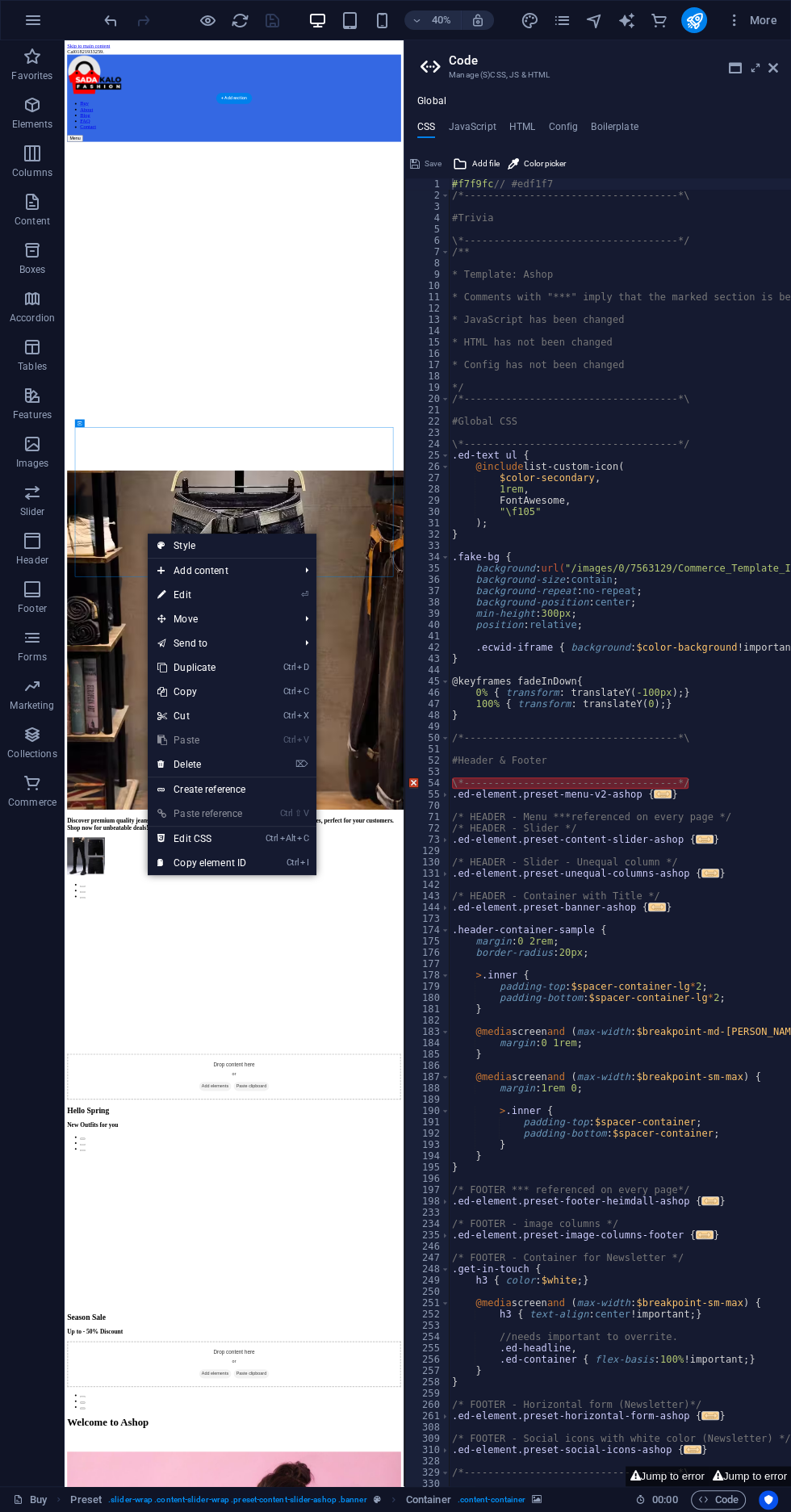
scroll to position [15, 0]
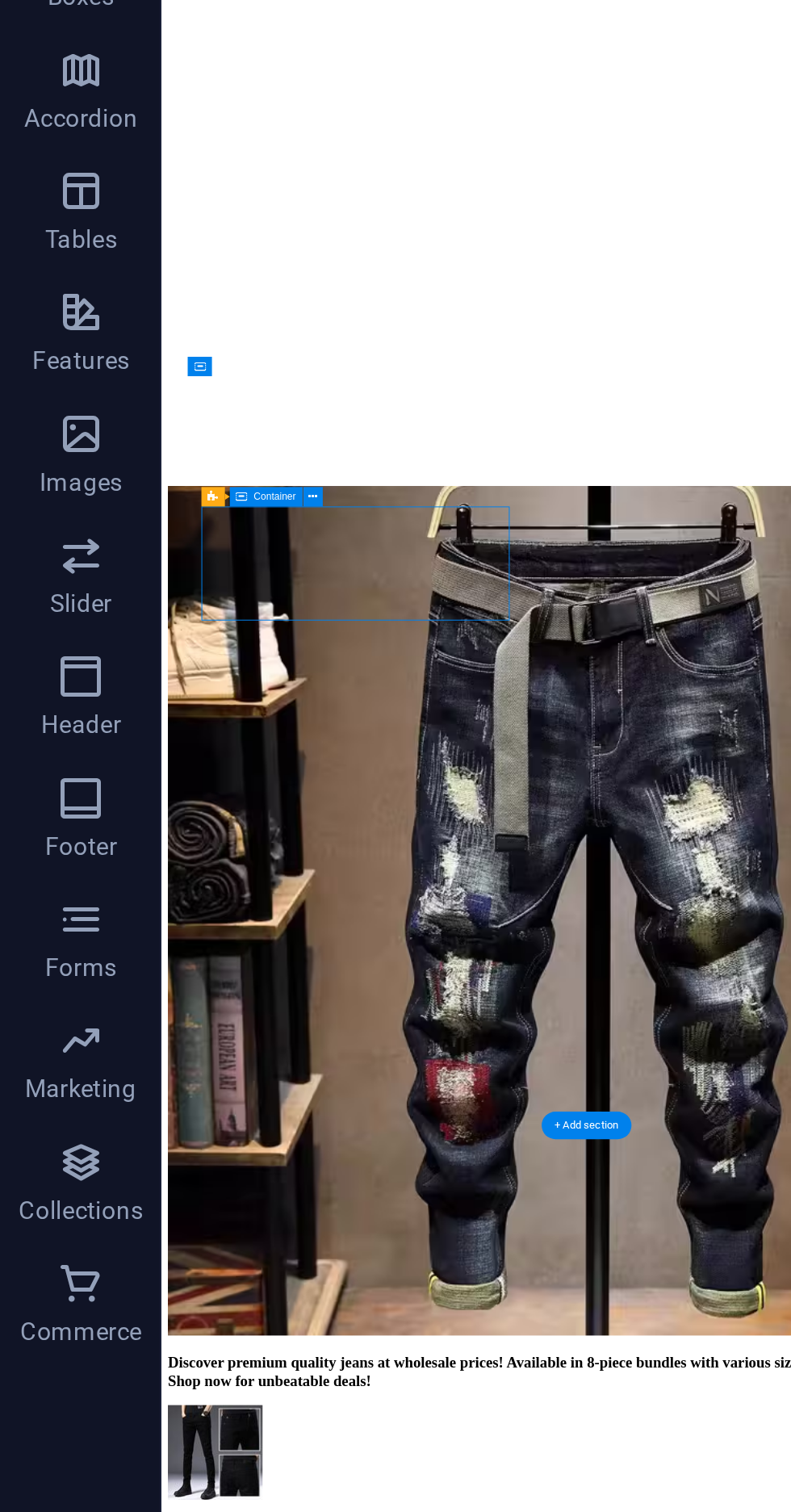
click at [133, 473] on div "Preset Container" at bounding box center [106, 469] width 52 height 8
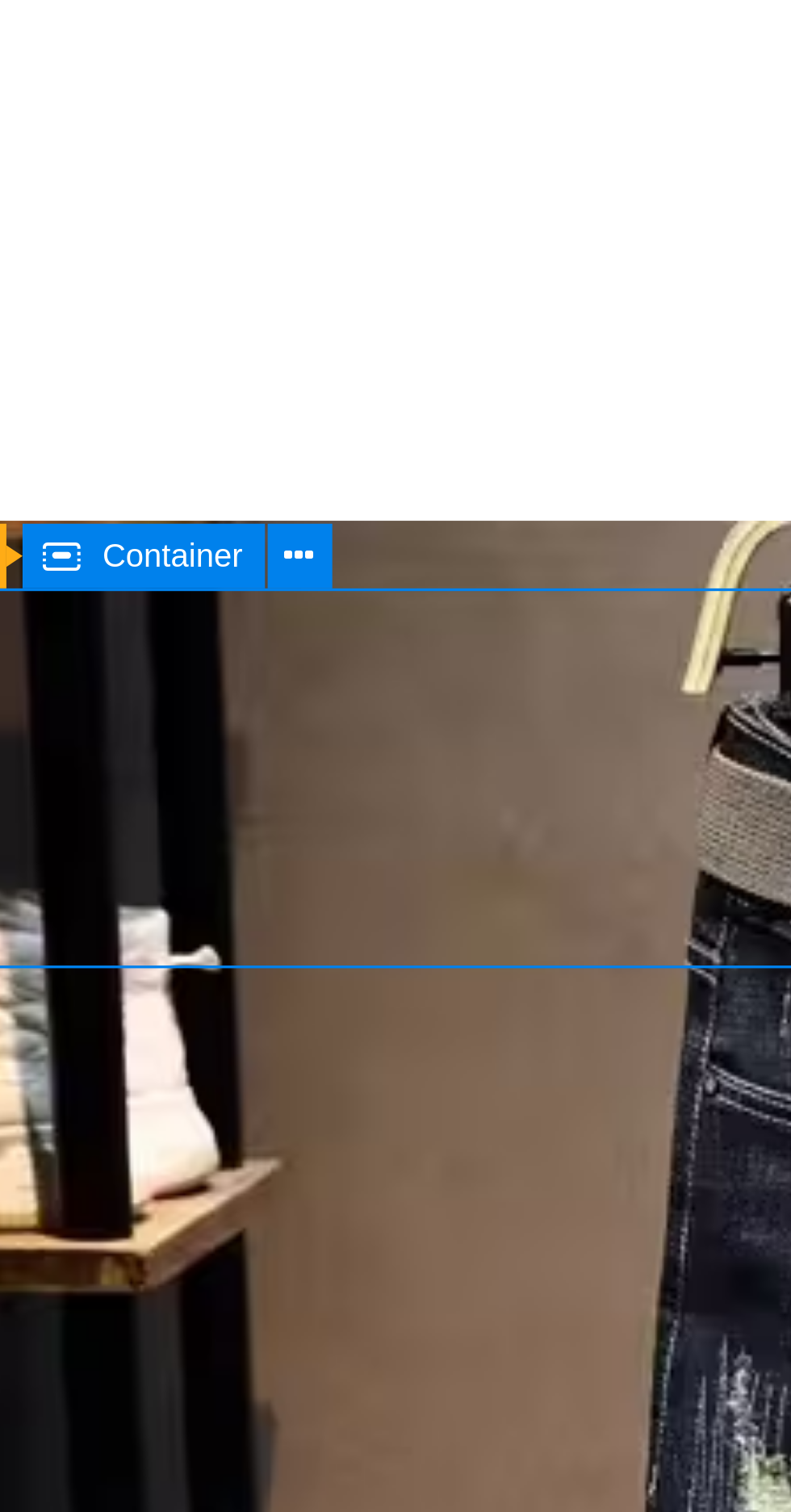
click at [130, 467] on div "Preset Container" at bounding box center [106, 469] width 52 height 8
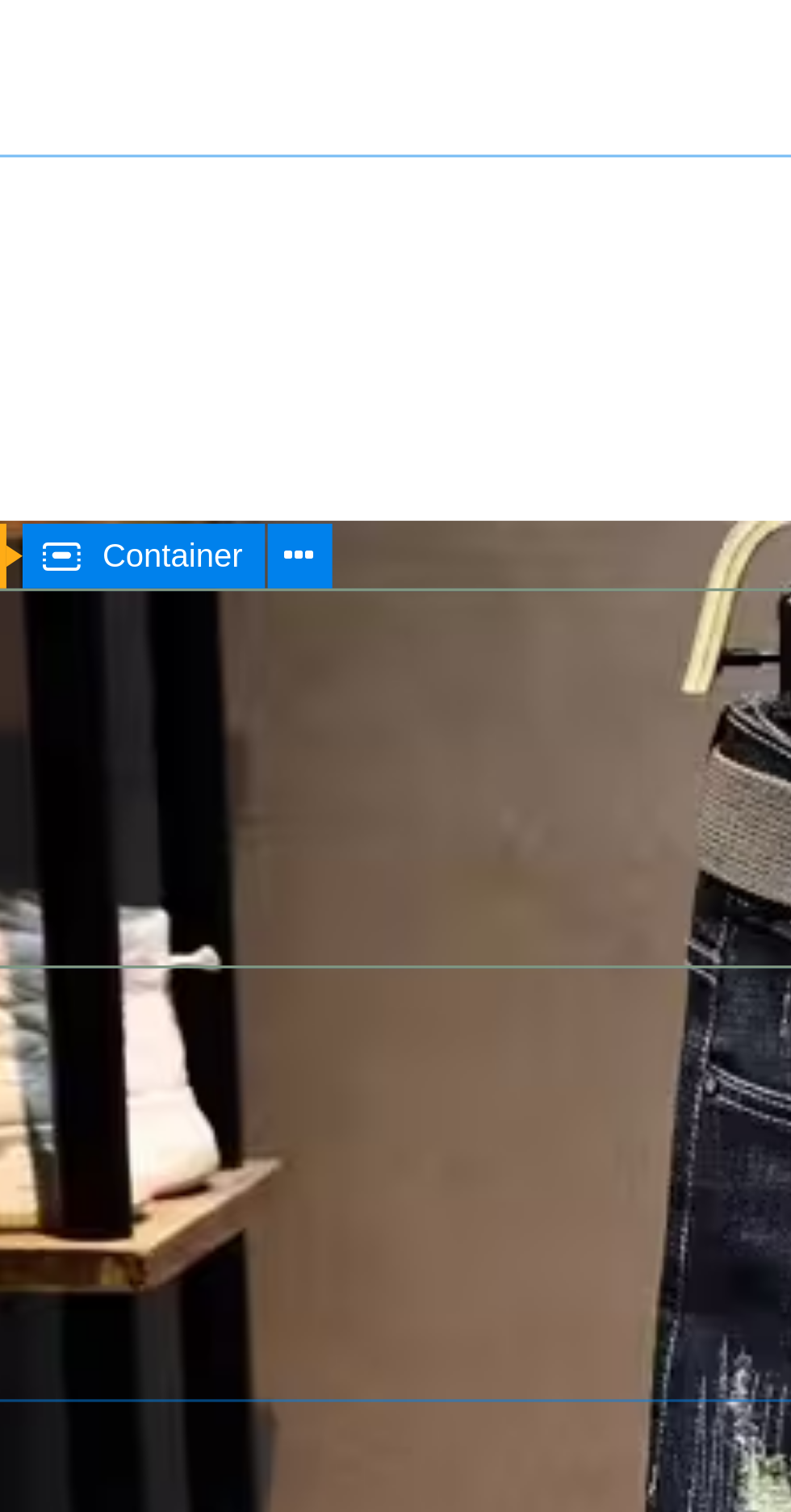
click at [127, 468] on button at bounding box center [125, 469] width 8 height 8
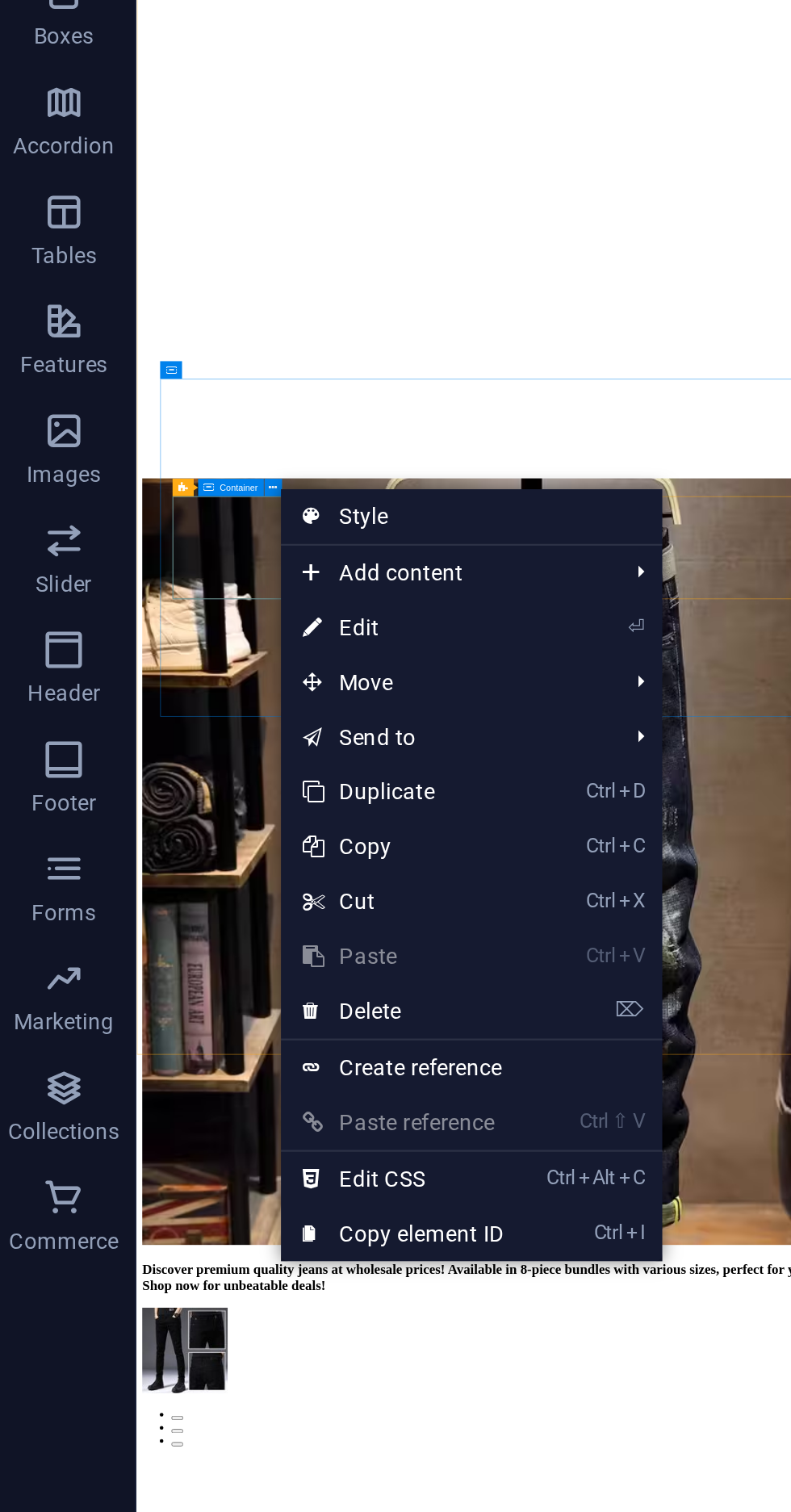
click at [188, 699] on link "⌦ Delete" at bounding box center [182, 700] width 108 height 24
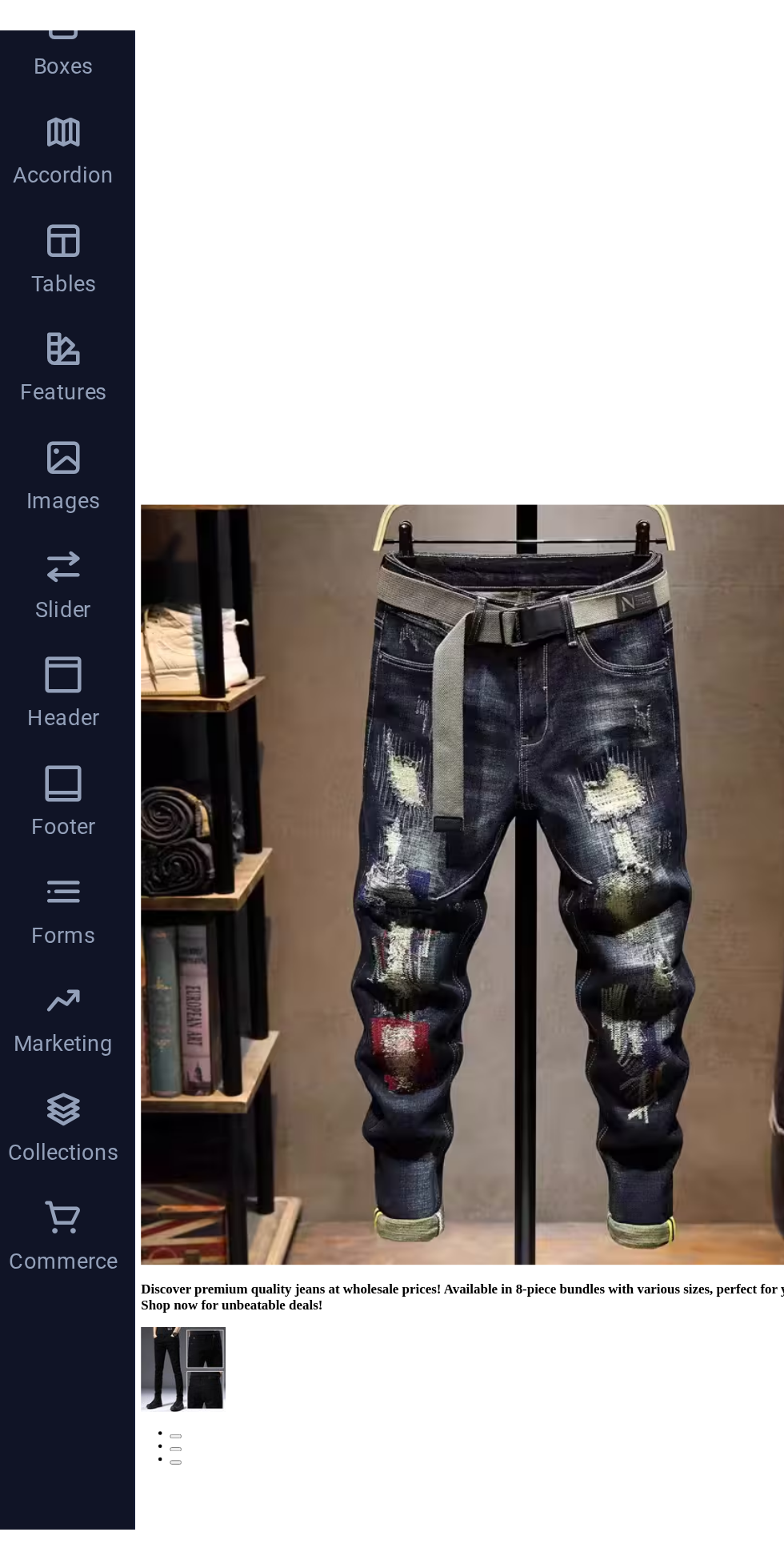
scroll to position [0, 0]
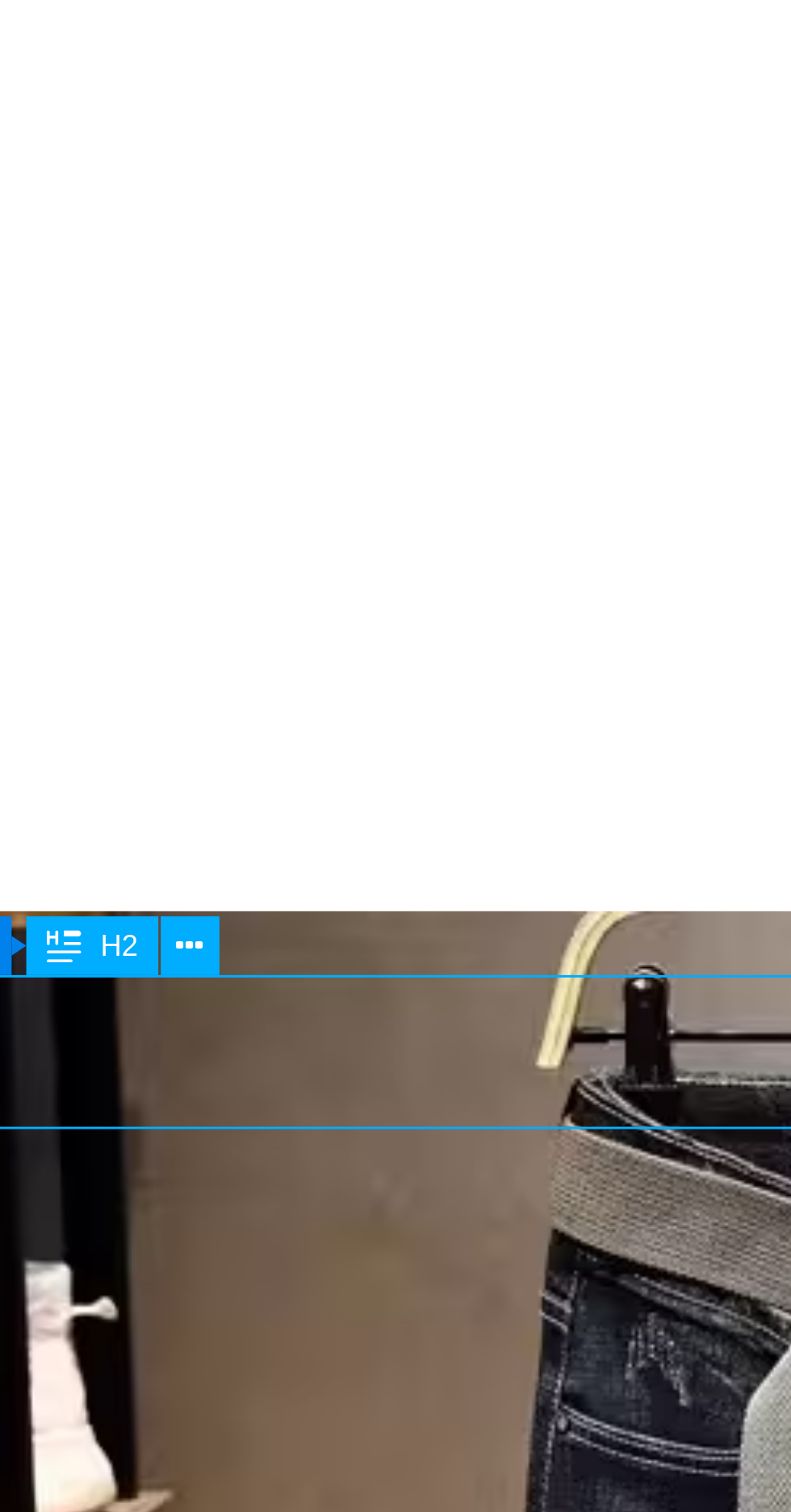
click at [127, 473] on button at bounding box center [125, 475] width 8 height 8
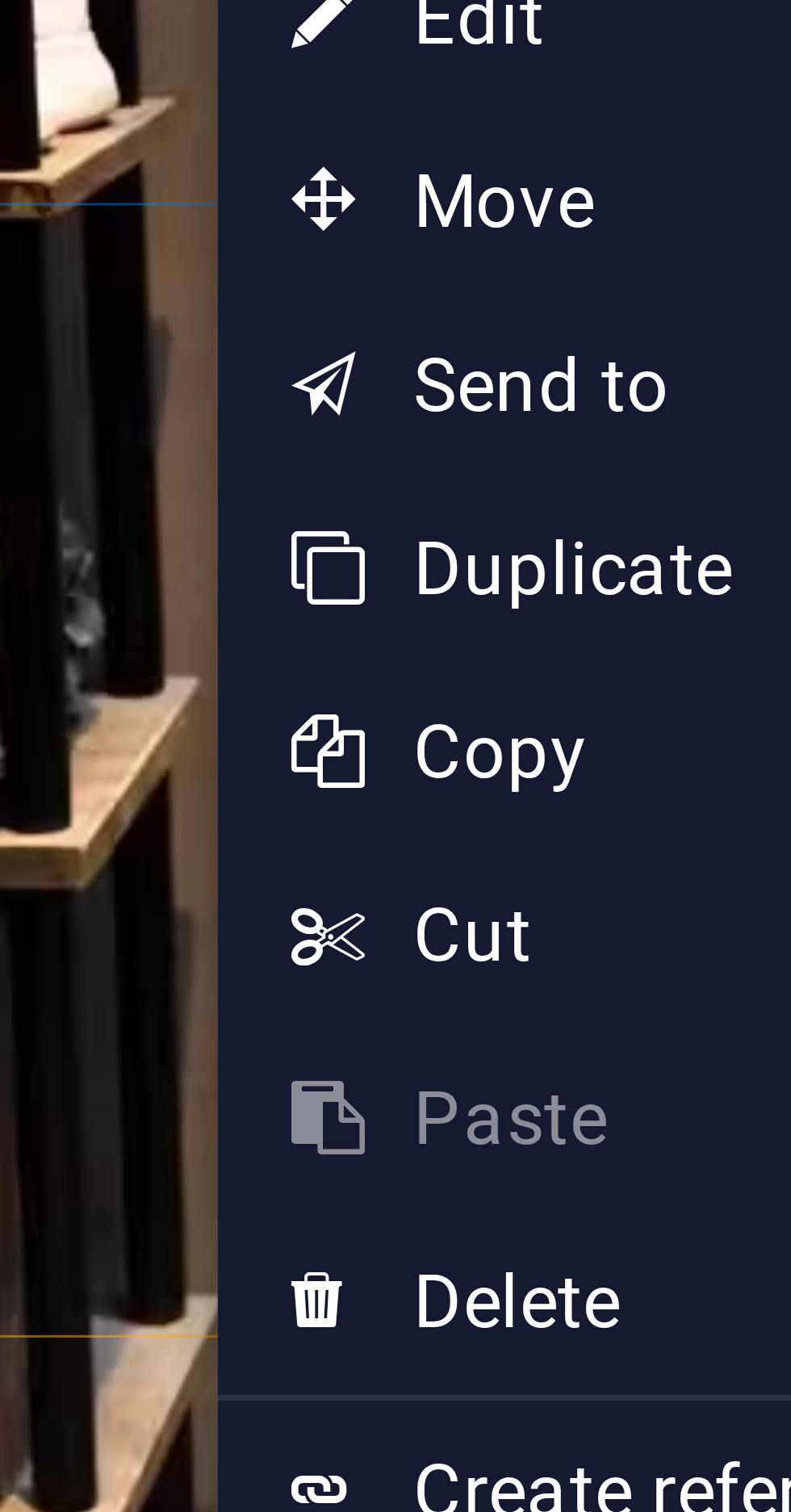
click at [146, 706] on icon at bounding box center [142, 706] width 8 height 24
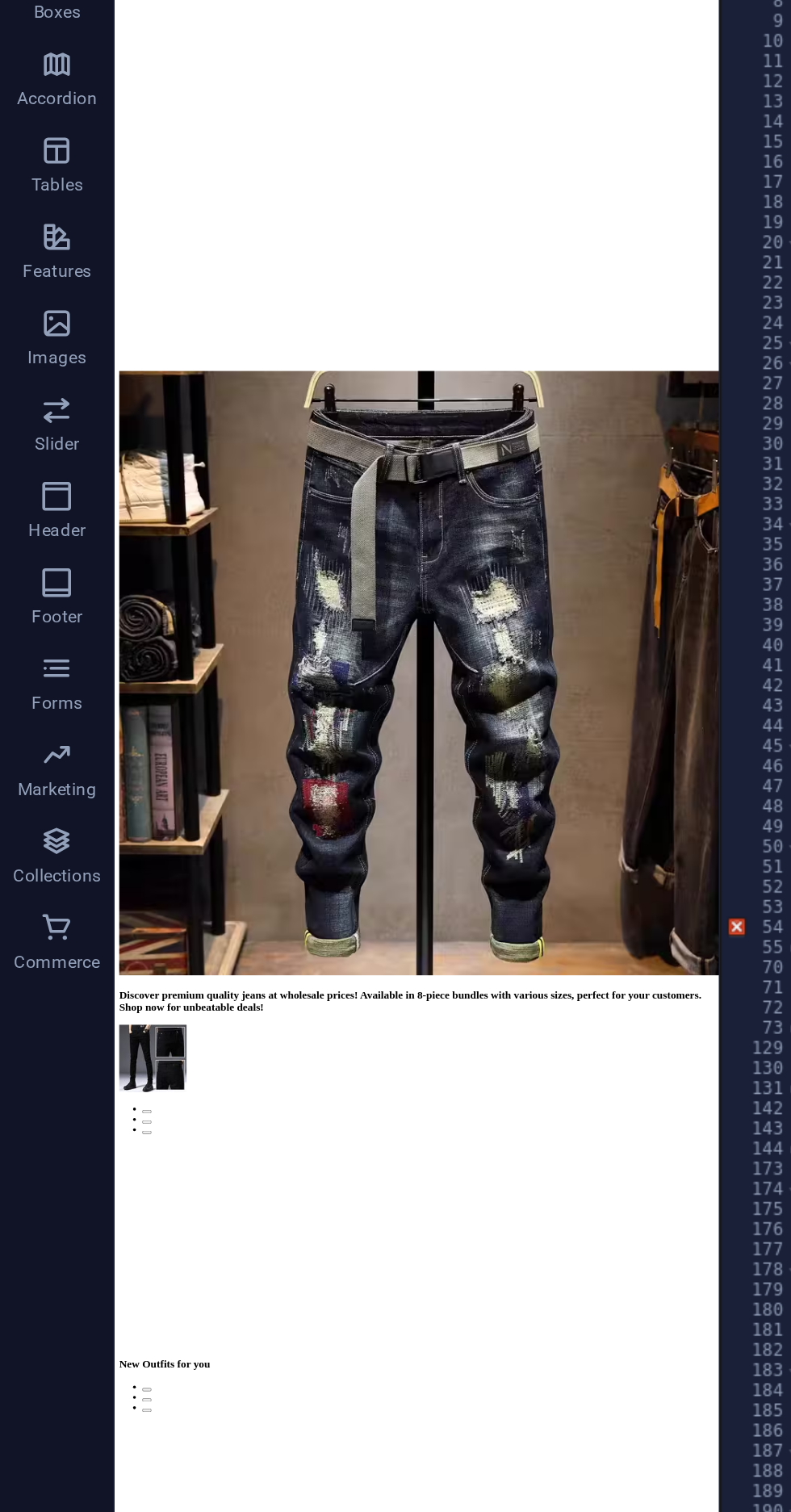
click at [77, 422] on div "Container" at bounding box center [79, 423] width 9 height 8
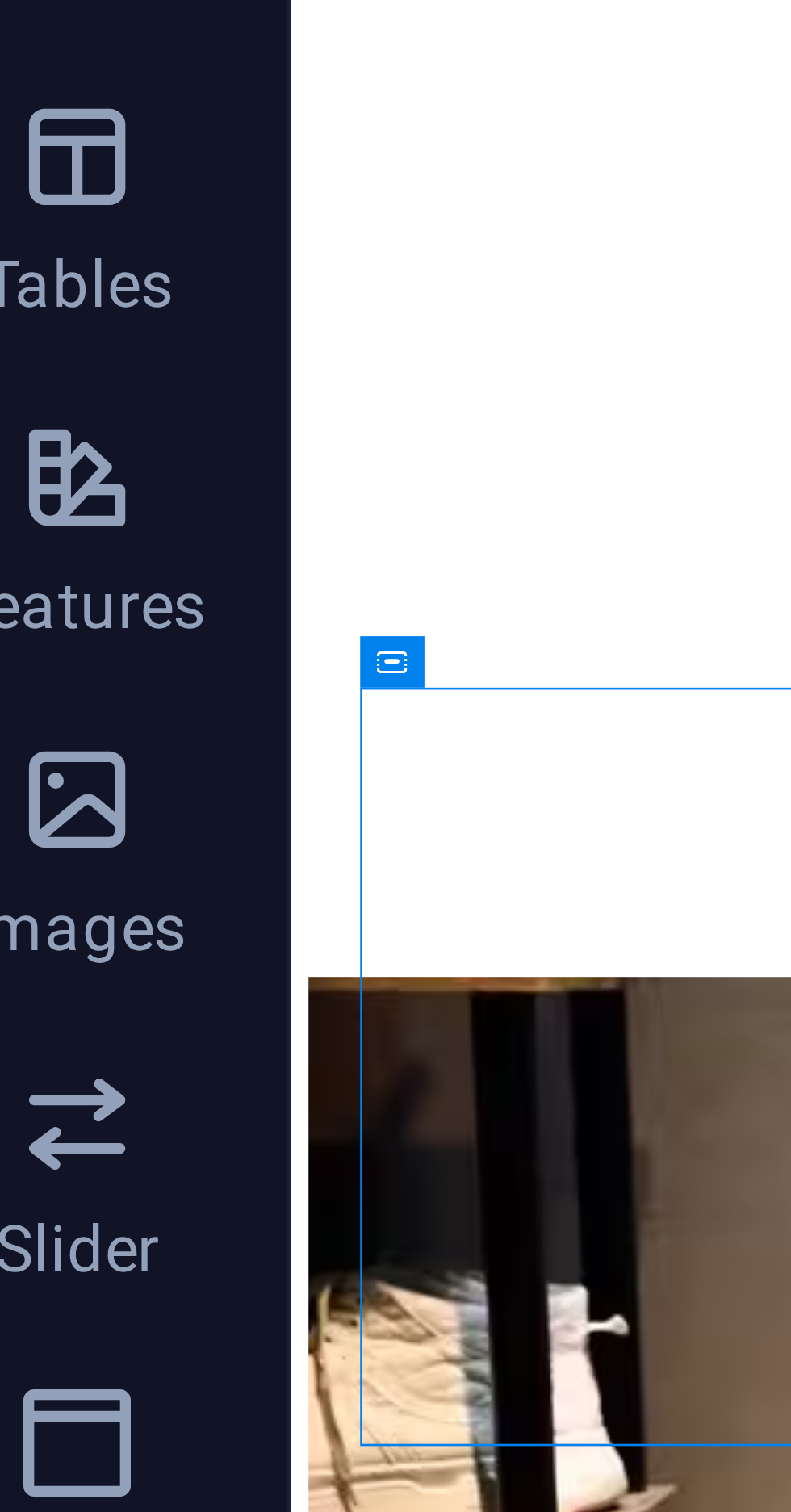
click at [80, 424] on icon at bounding box center [79, 423] width 5 height 8
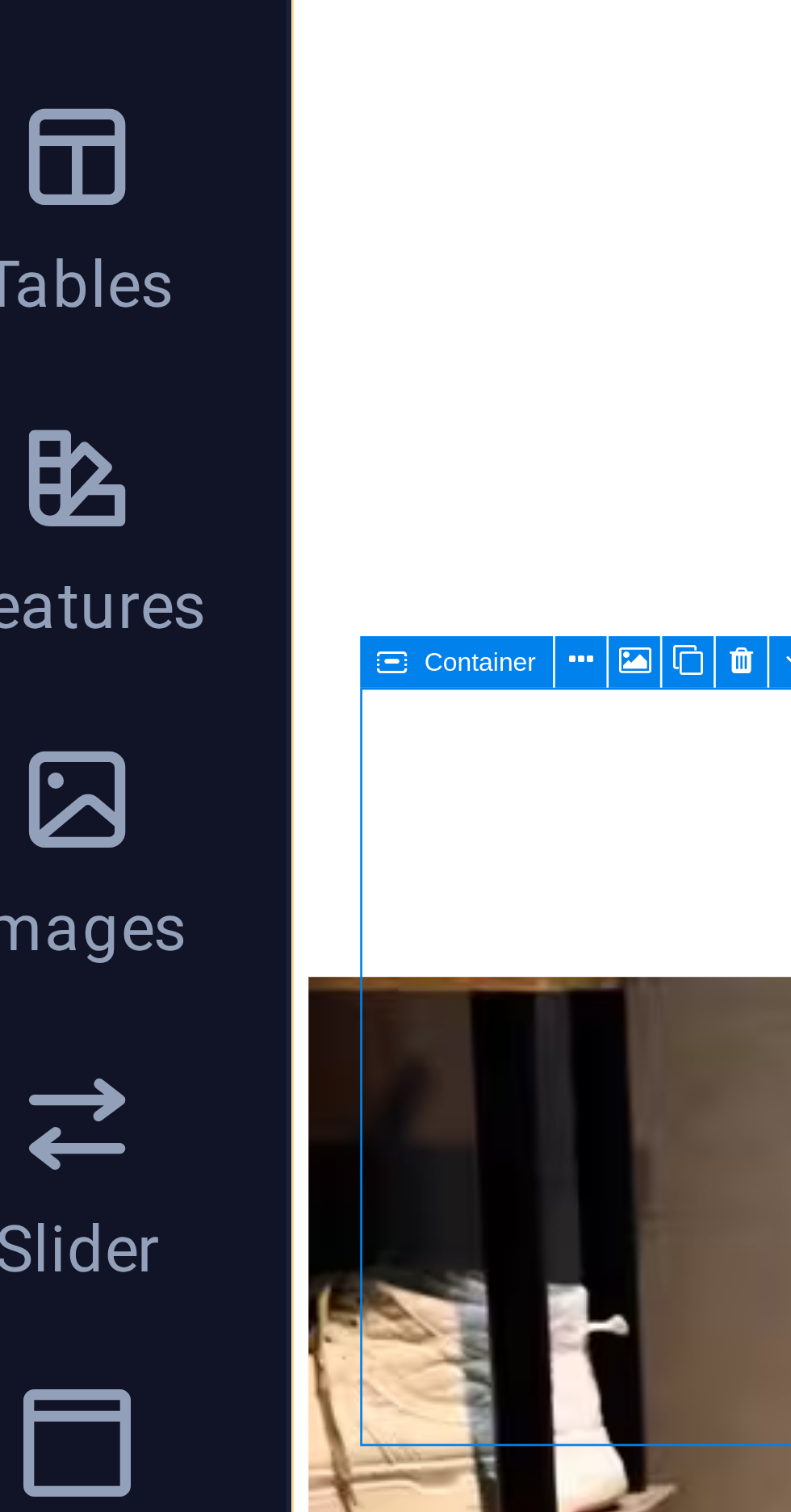
click at [117, 424] on icon at bounding box center [116, 423] width 5 height 7
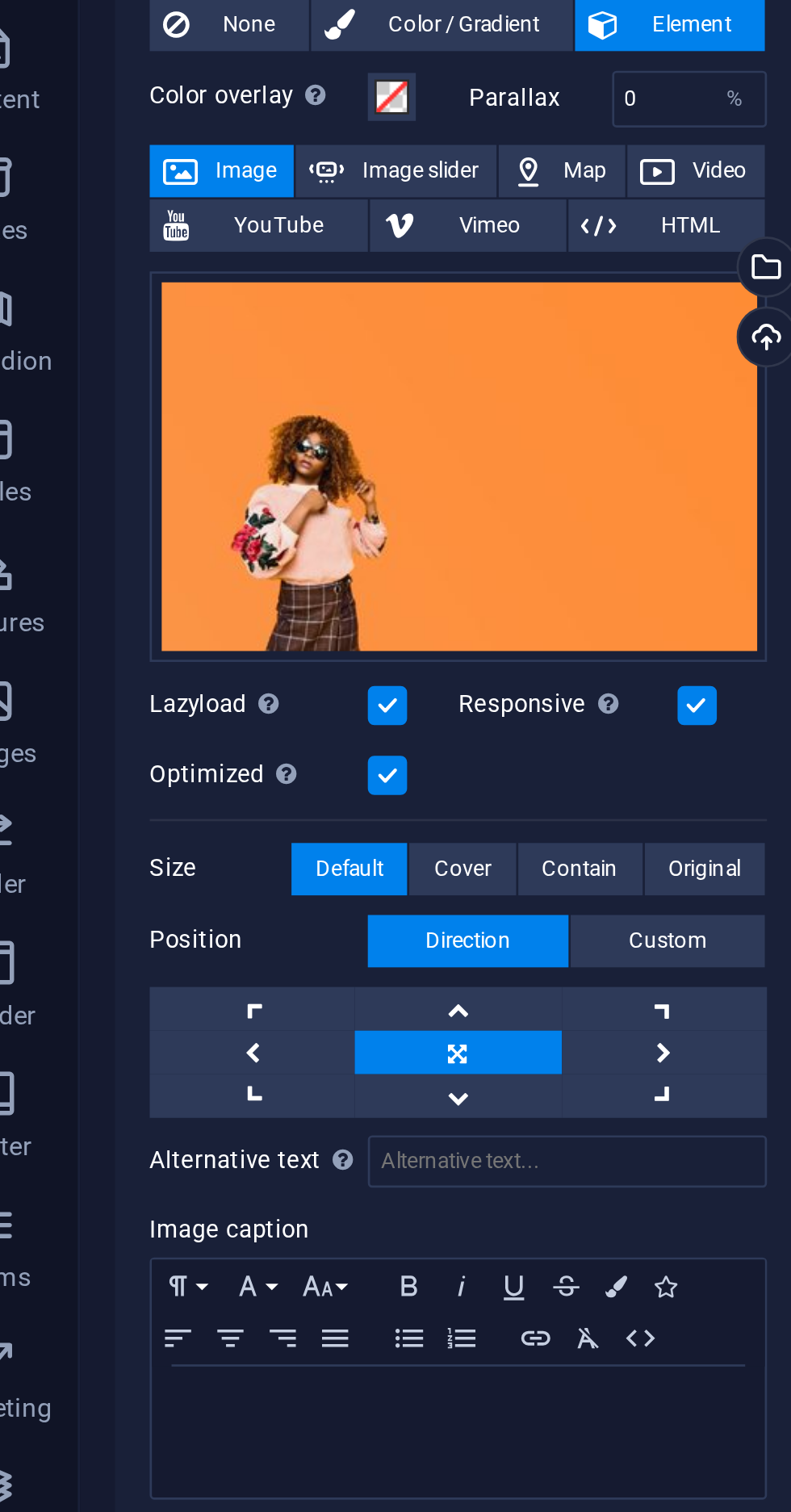
click at [125, 269] on span "YouTube" at bounding box center [138, 268] width 57 height 20
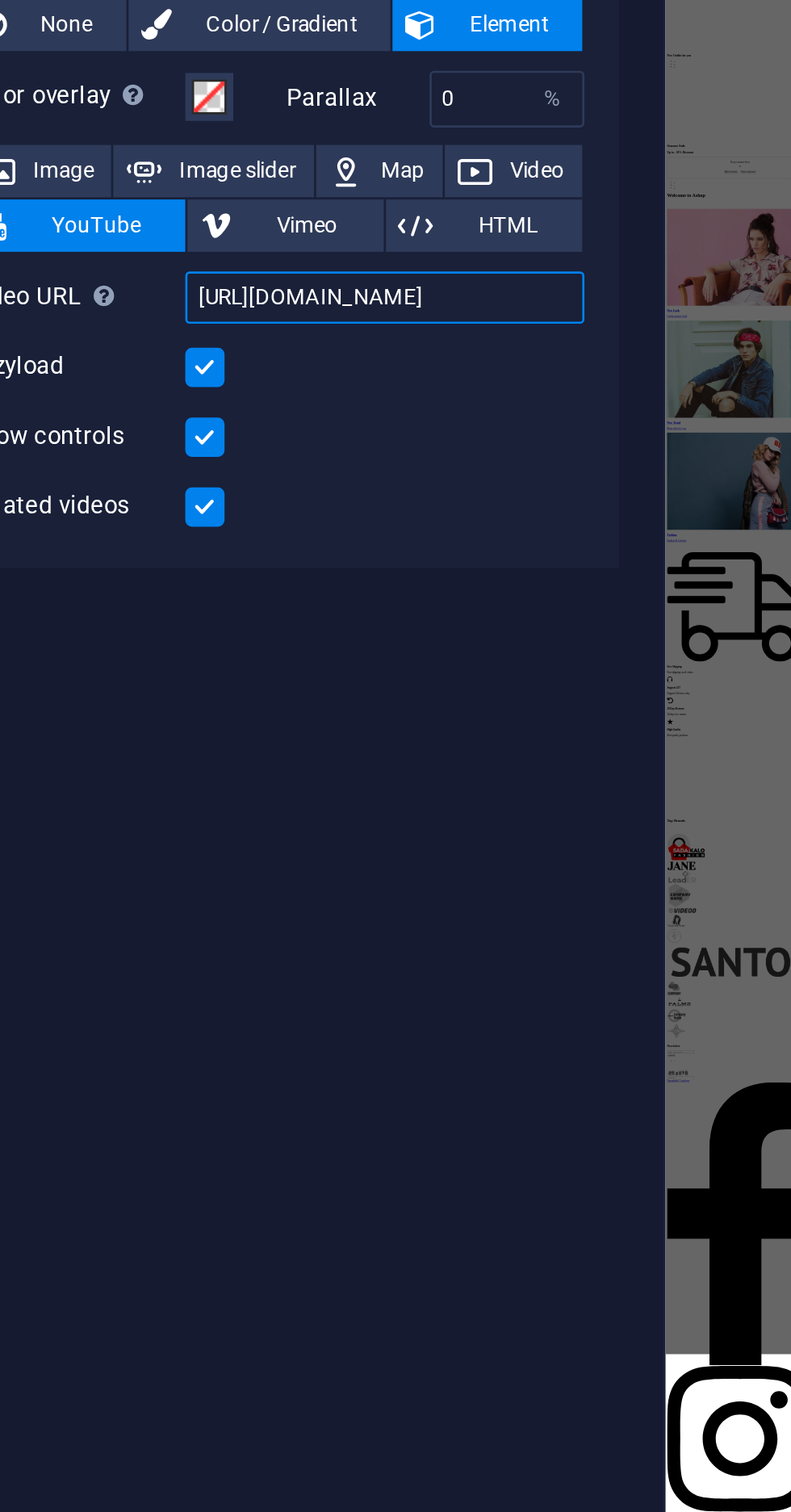
click at [292, 291] on input "[URL][DOMAIN_NAME]" at bounding box center [245, 294] width 148 height 20
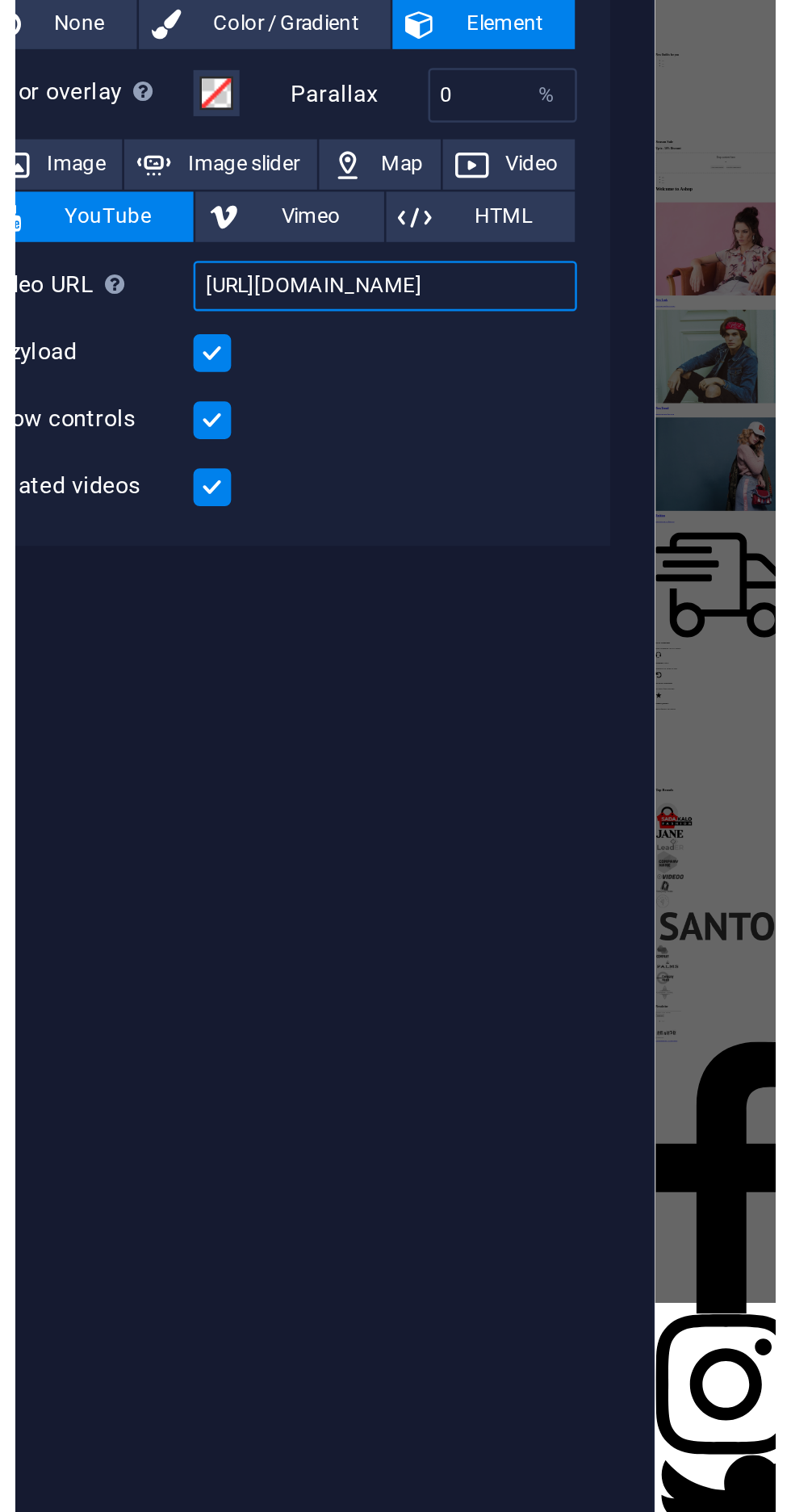
scroll to position [0, 40]
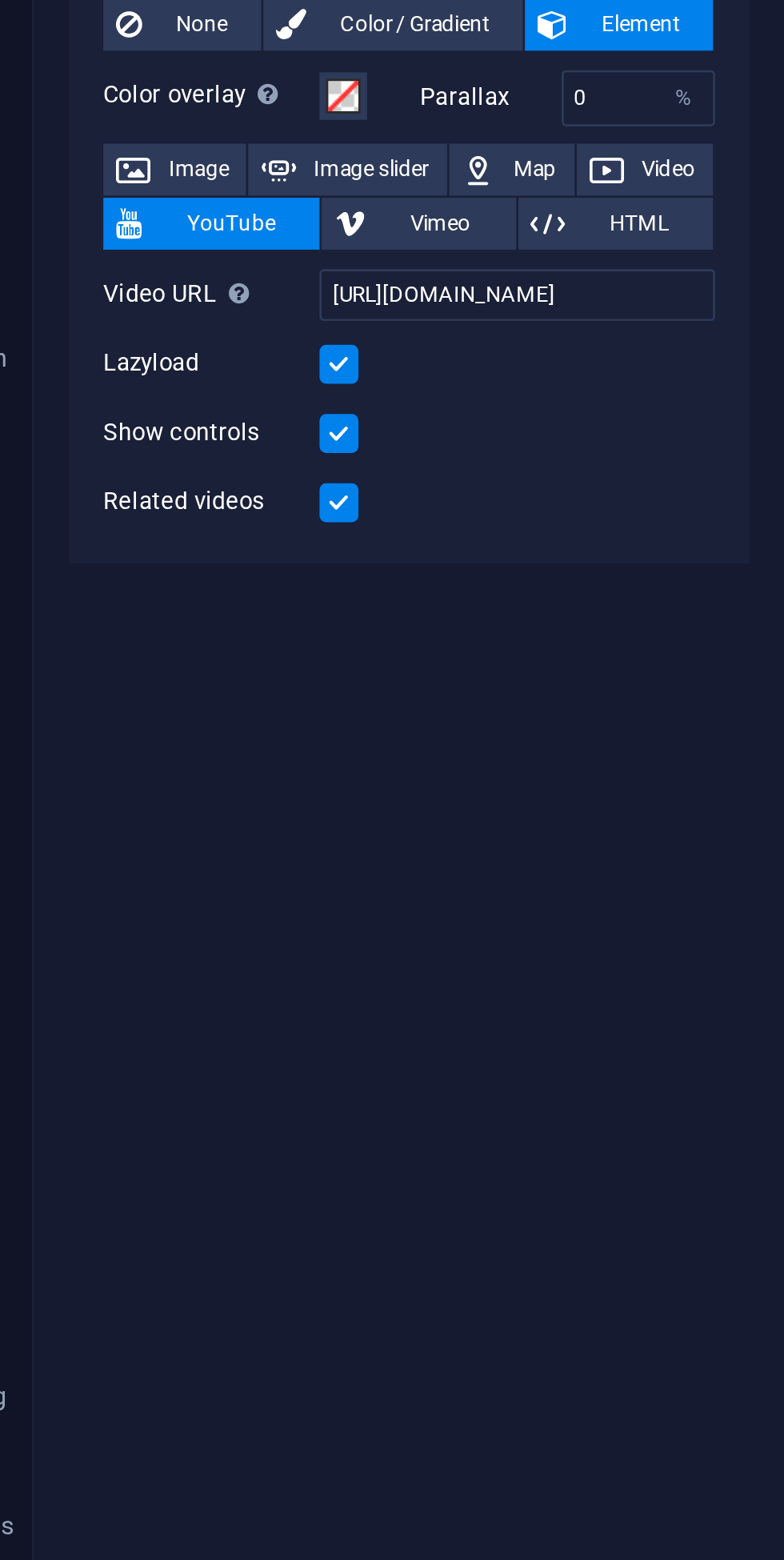
click at [299, 239] on span "Video" at bounding box center [298, 245] width 23 height 19
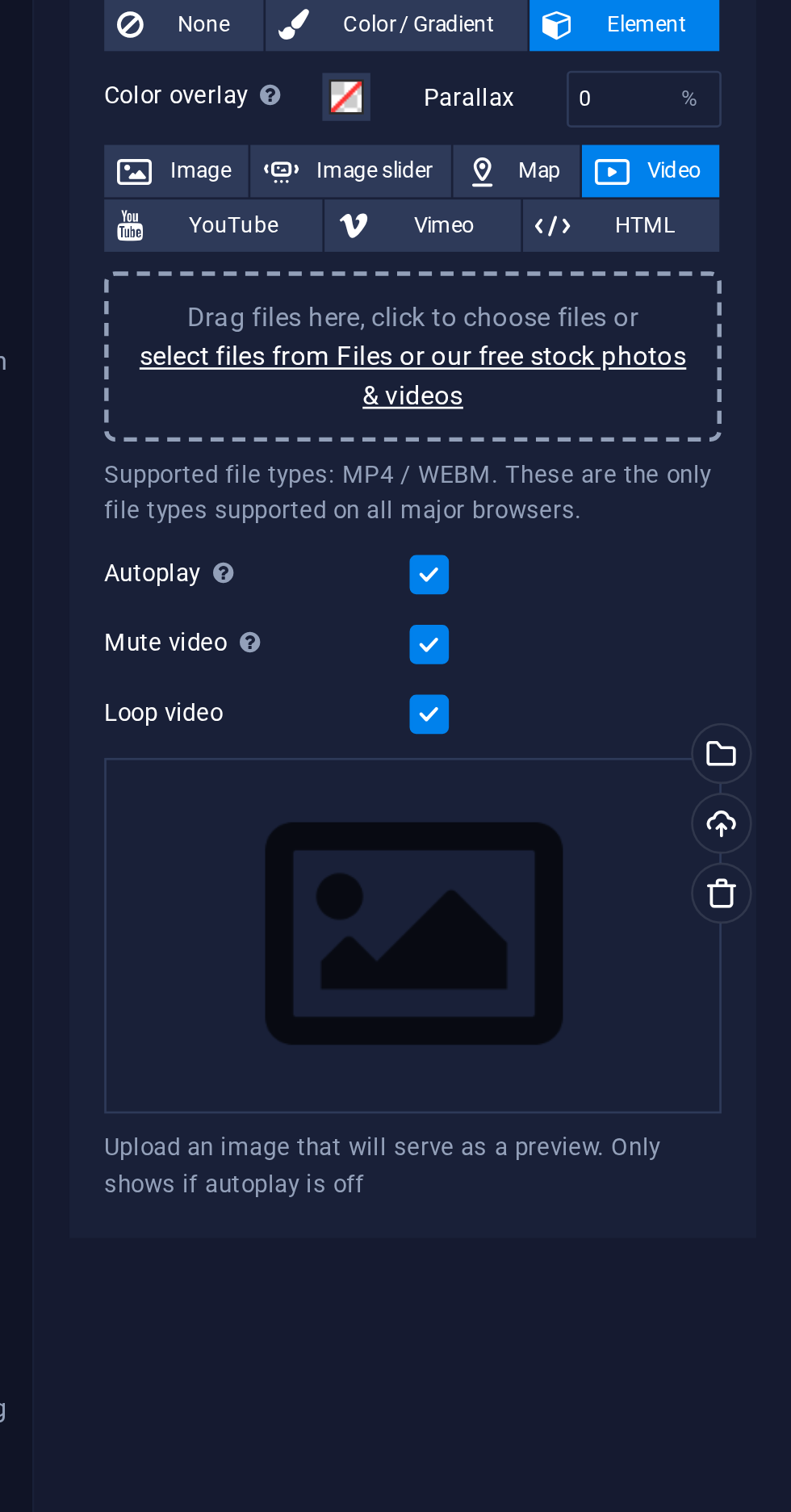
click at [218, 311] on link "select files from Files or our free stock photos & videos" at bounding box center [205, 324] width 203 height 26
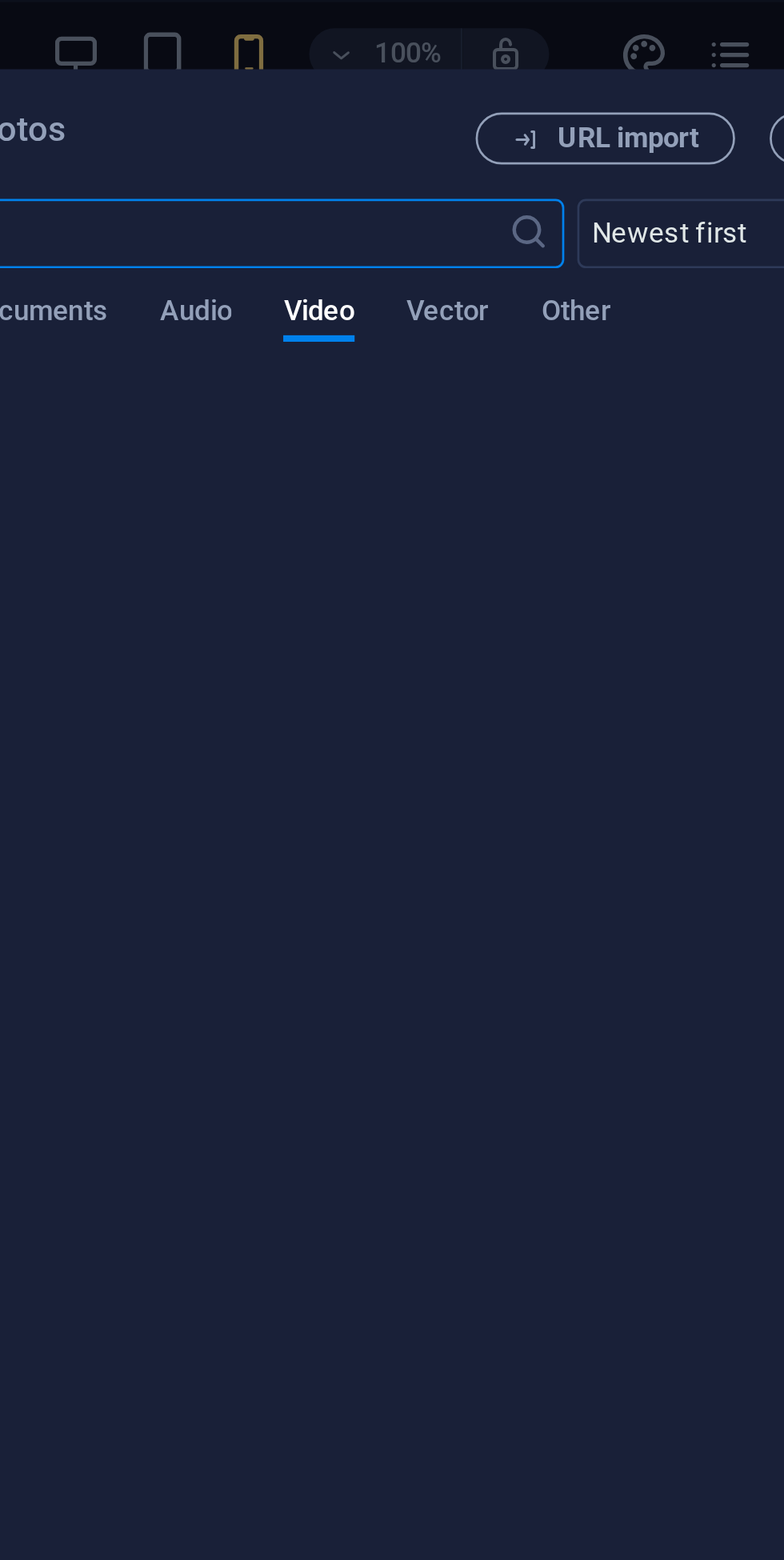
click at [505, 125] on button "Other" at bounding box center [500, 118] width 26 height 18
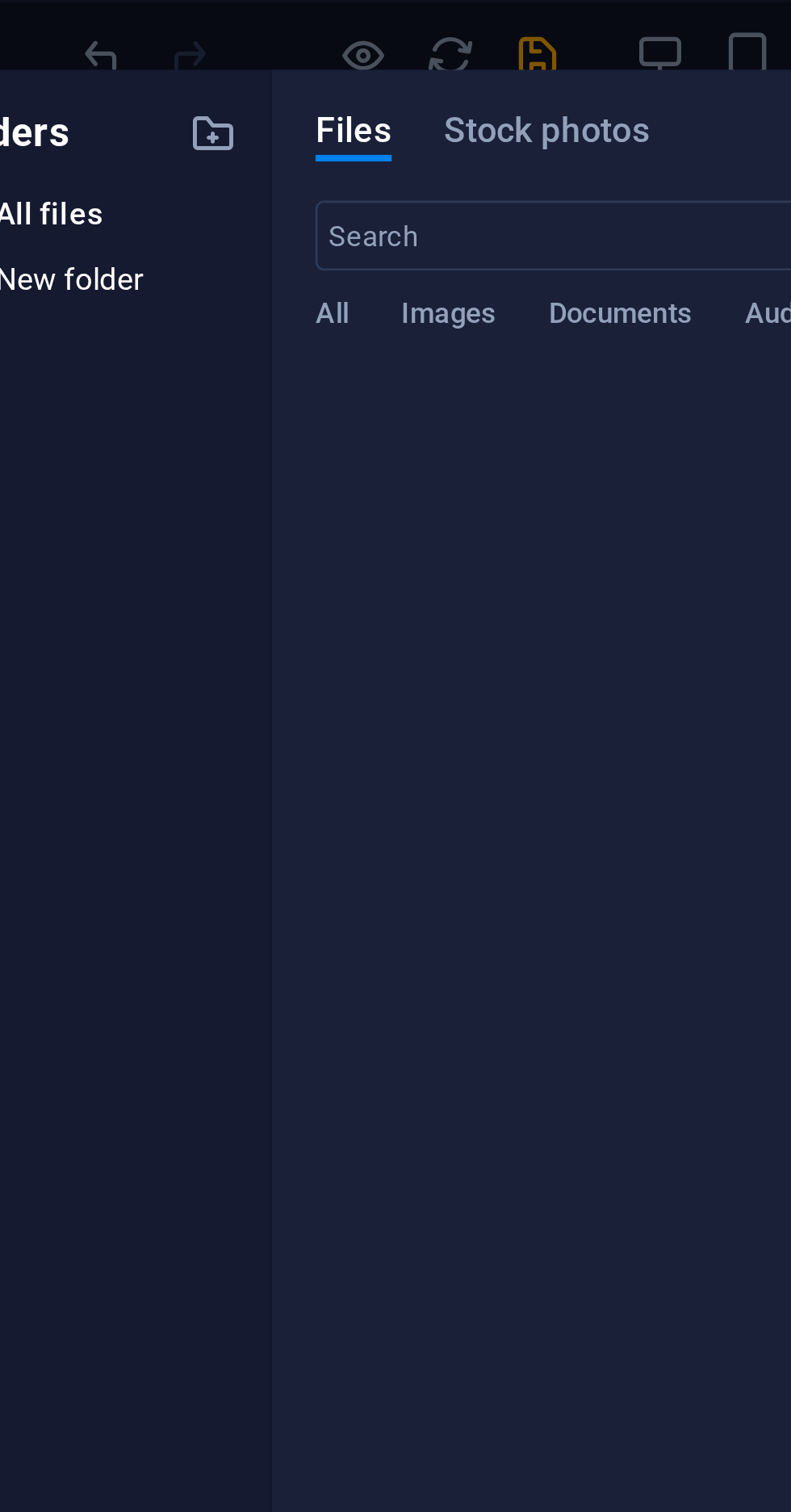
click at [191, 118] on span "All" at bounding box center [195, 118] width 12 height 22
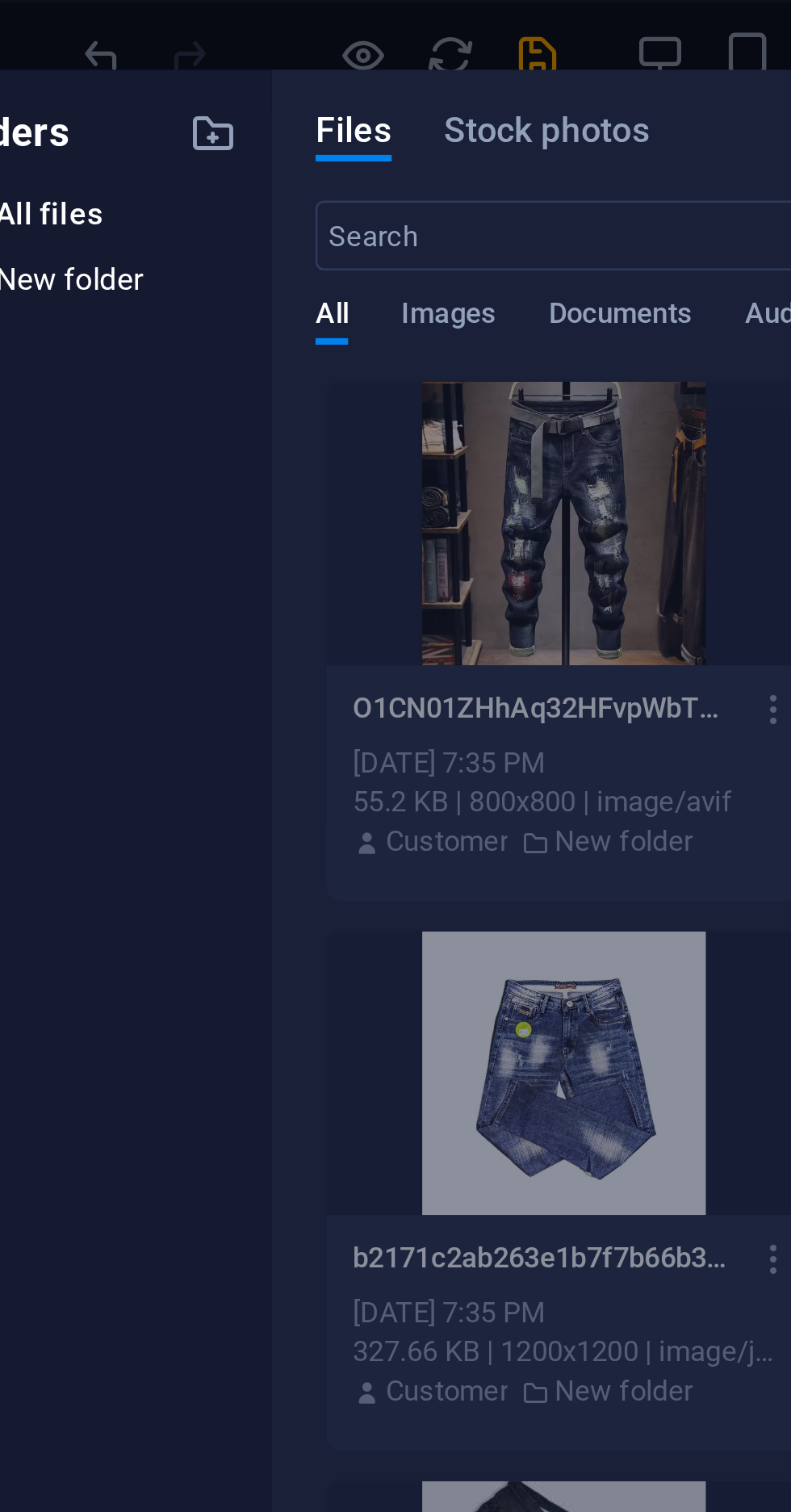
click at [195, 120] on span "All" at bounding box center [195, 118] width 12 height 22
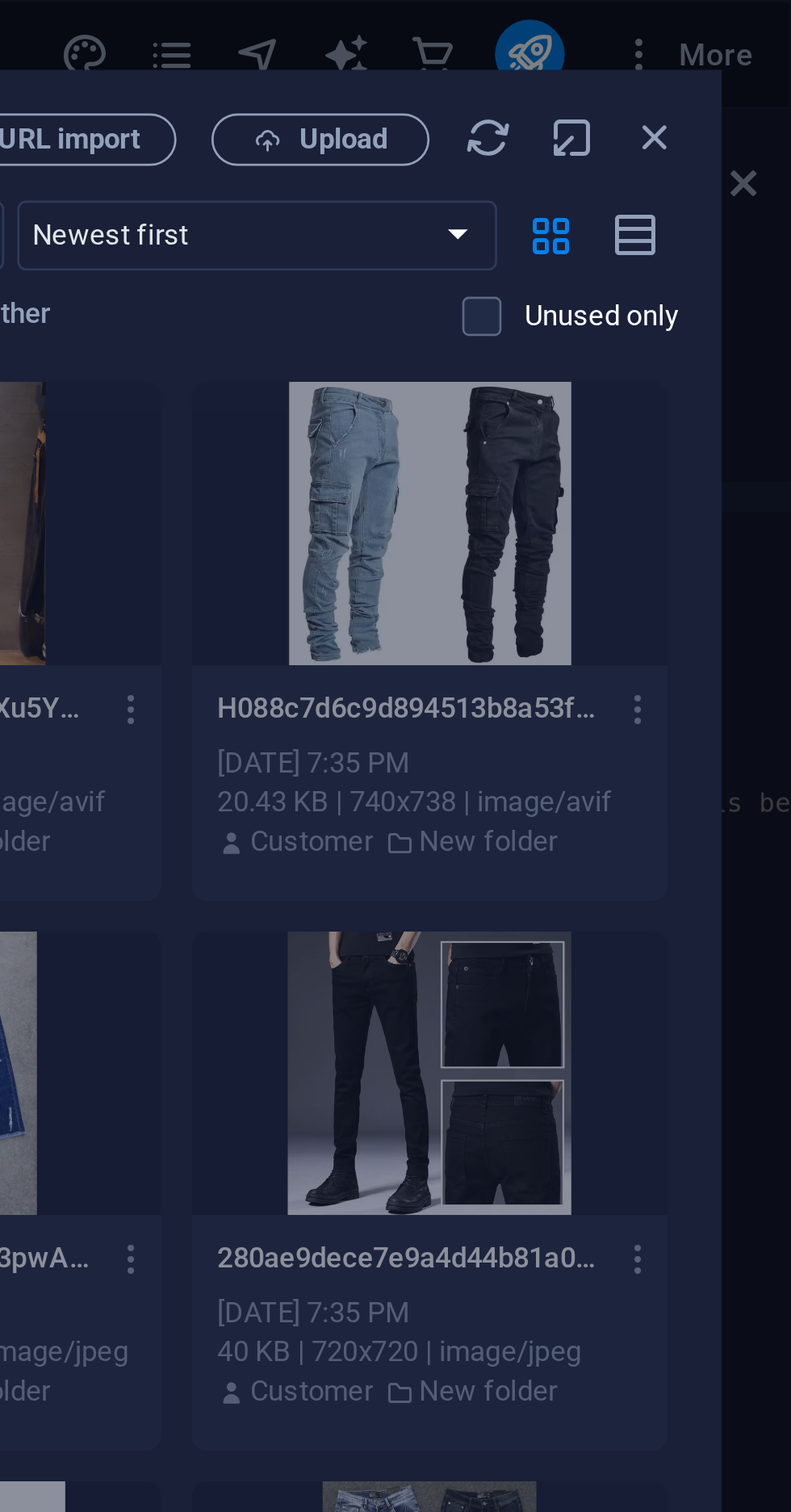
scroll to position [0, 0]
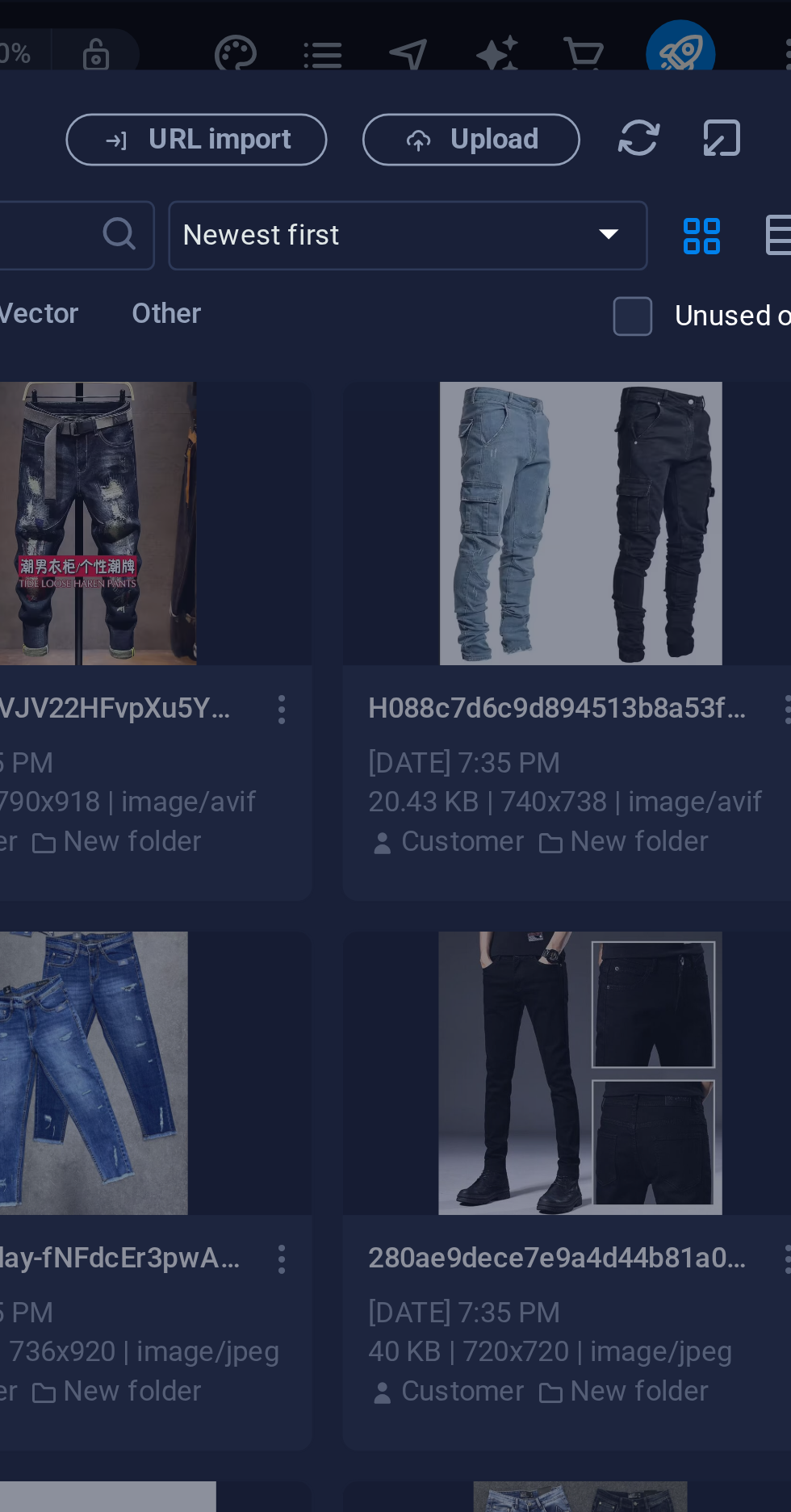
click at [527, 45] on button "URL import" at bounding box center [516, 51] width 97 height 20
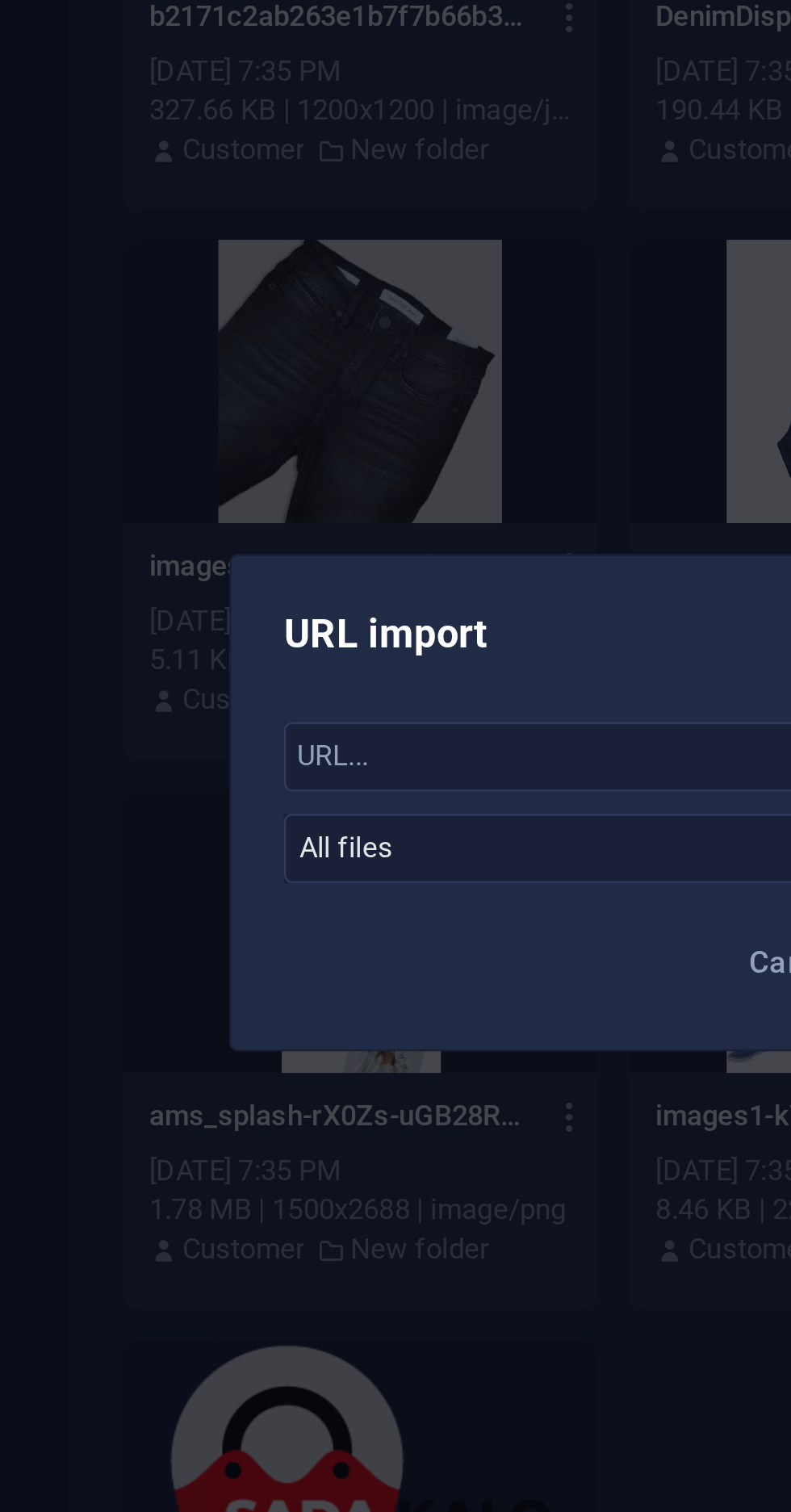
click at [373, 736] on input "text" at bounding box center [395, 740] width 284 height 26
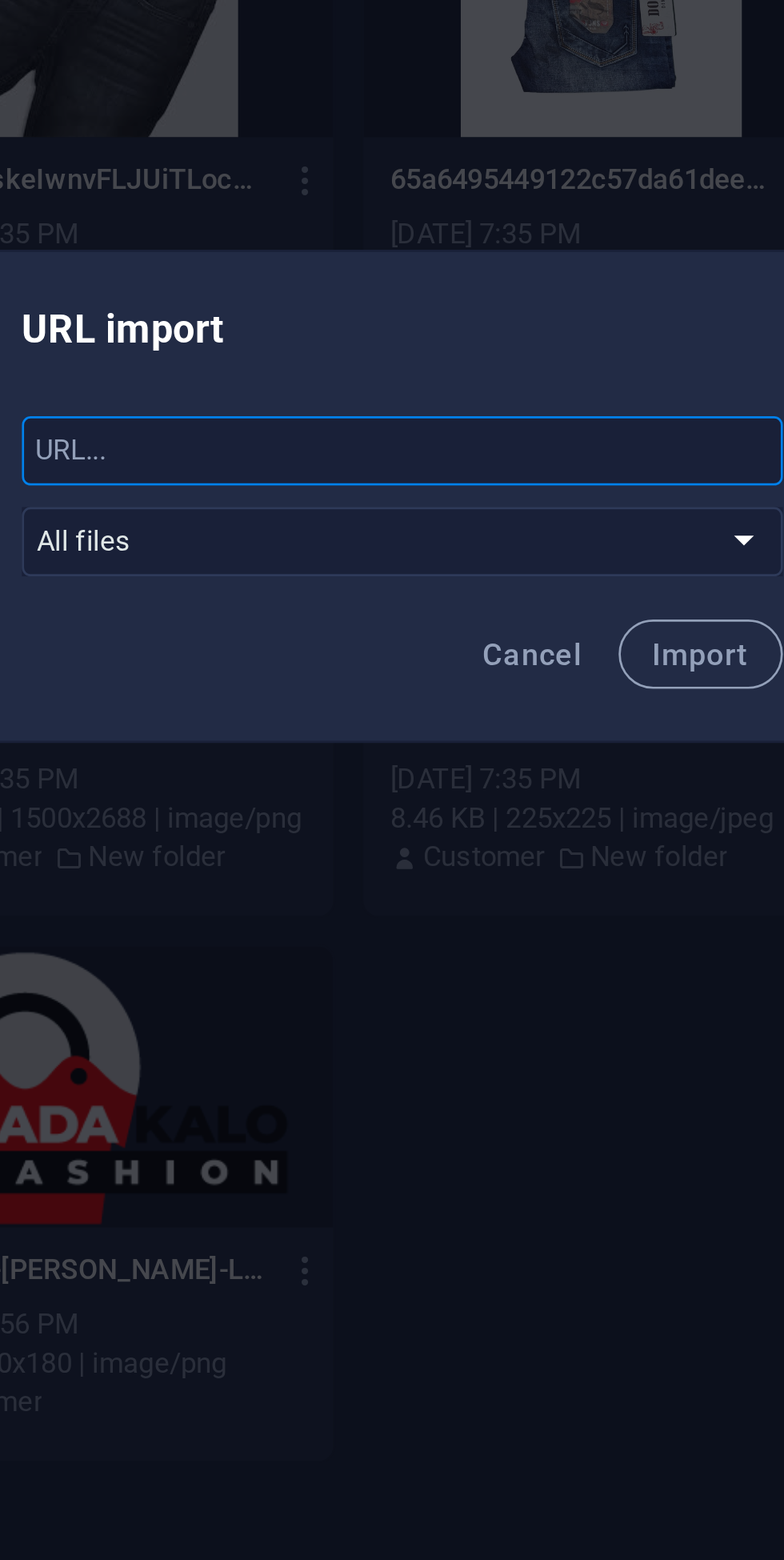
click at [329, 765] on input "text" at bounding box center [392, 764] width 281 height 26
click at [357, 817] on div "Cancel Import" at bounding box center [392, 843] width 320 height 55
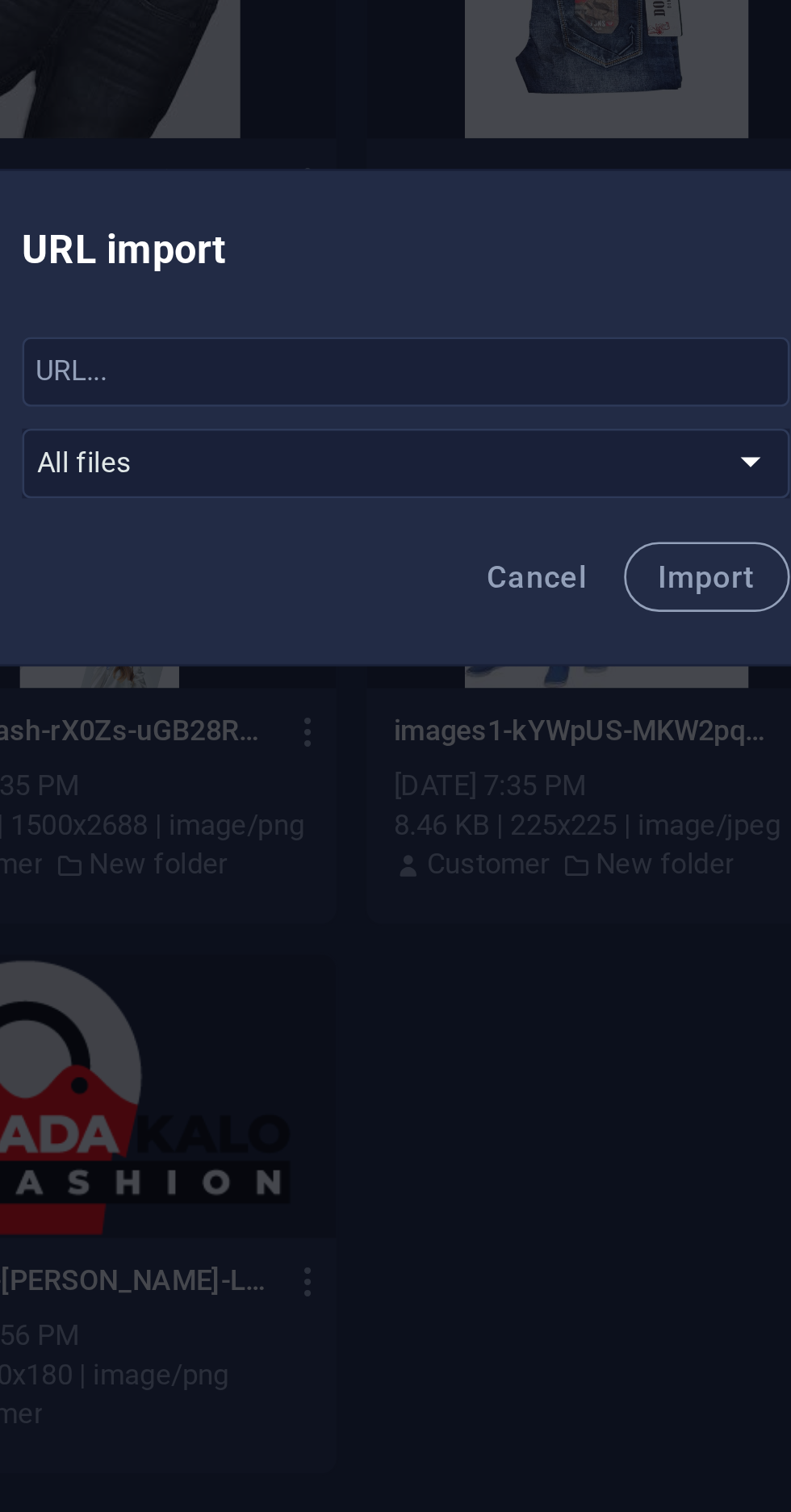
click at [353, 803] on div "Cancel Import" at bounding box center [396, 820] width 323 height 55
click at [350, 734] on input "text" at bounding box center [395, 740] width 284 height 26
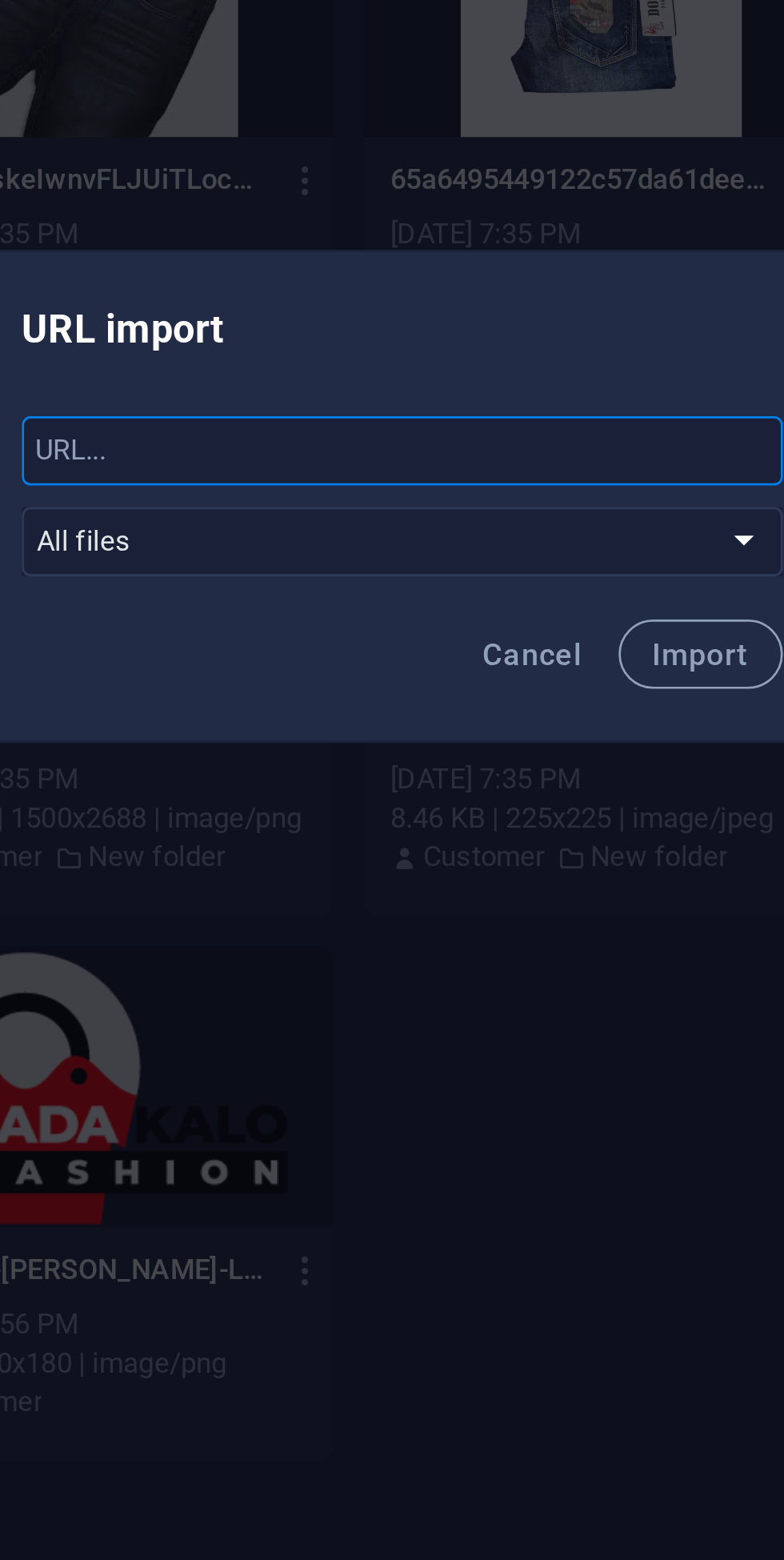
click at [435, 848] on button "Cancel" at bounding box center [441, 839] width 50 height 26
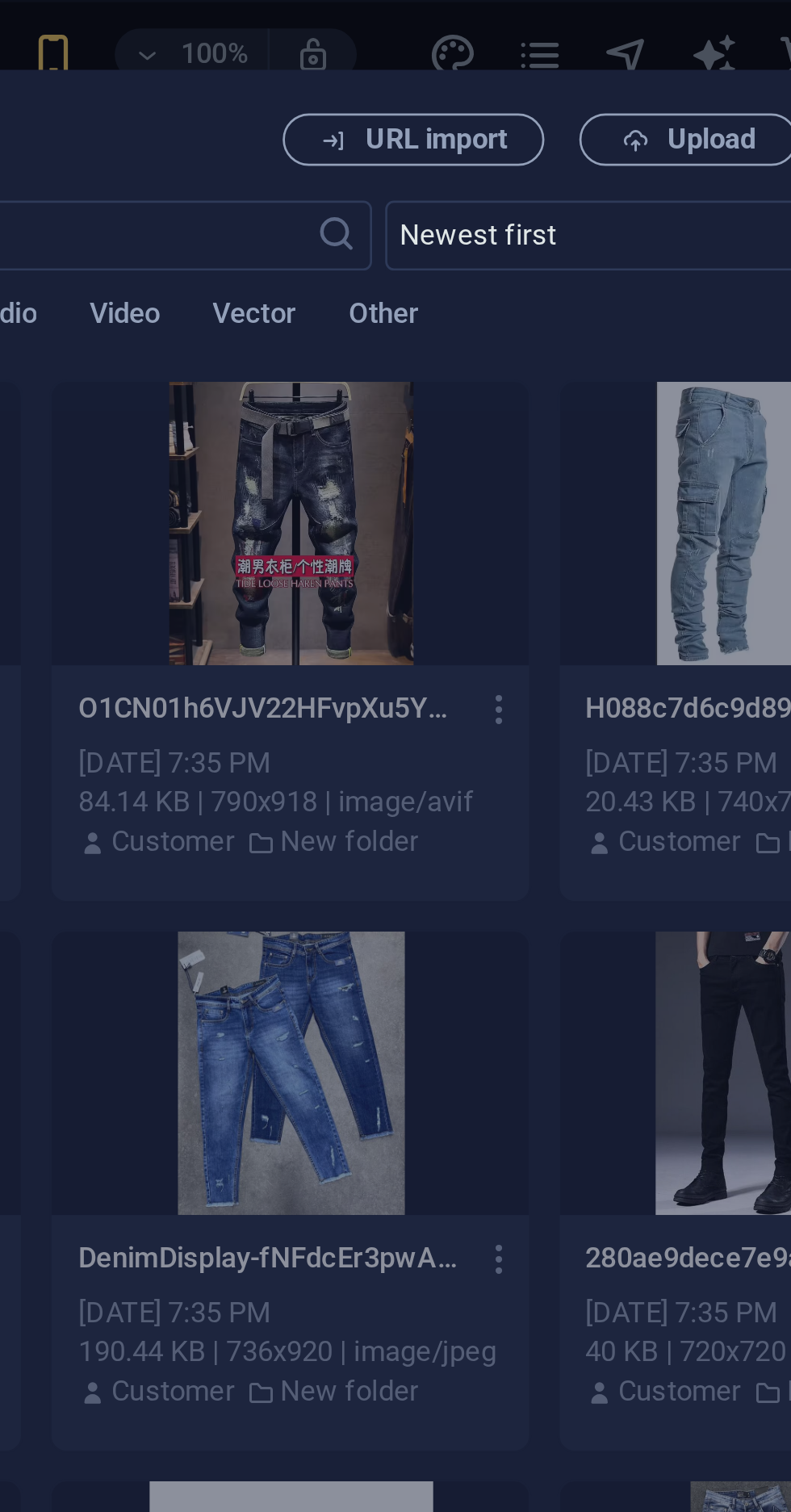
click at [613, 57] on button "Upload" at bounding box center [616, 51] width 80 height 20
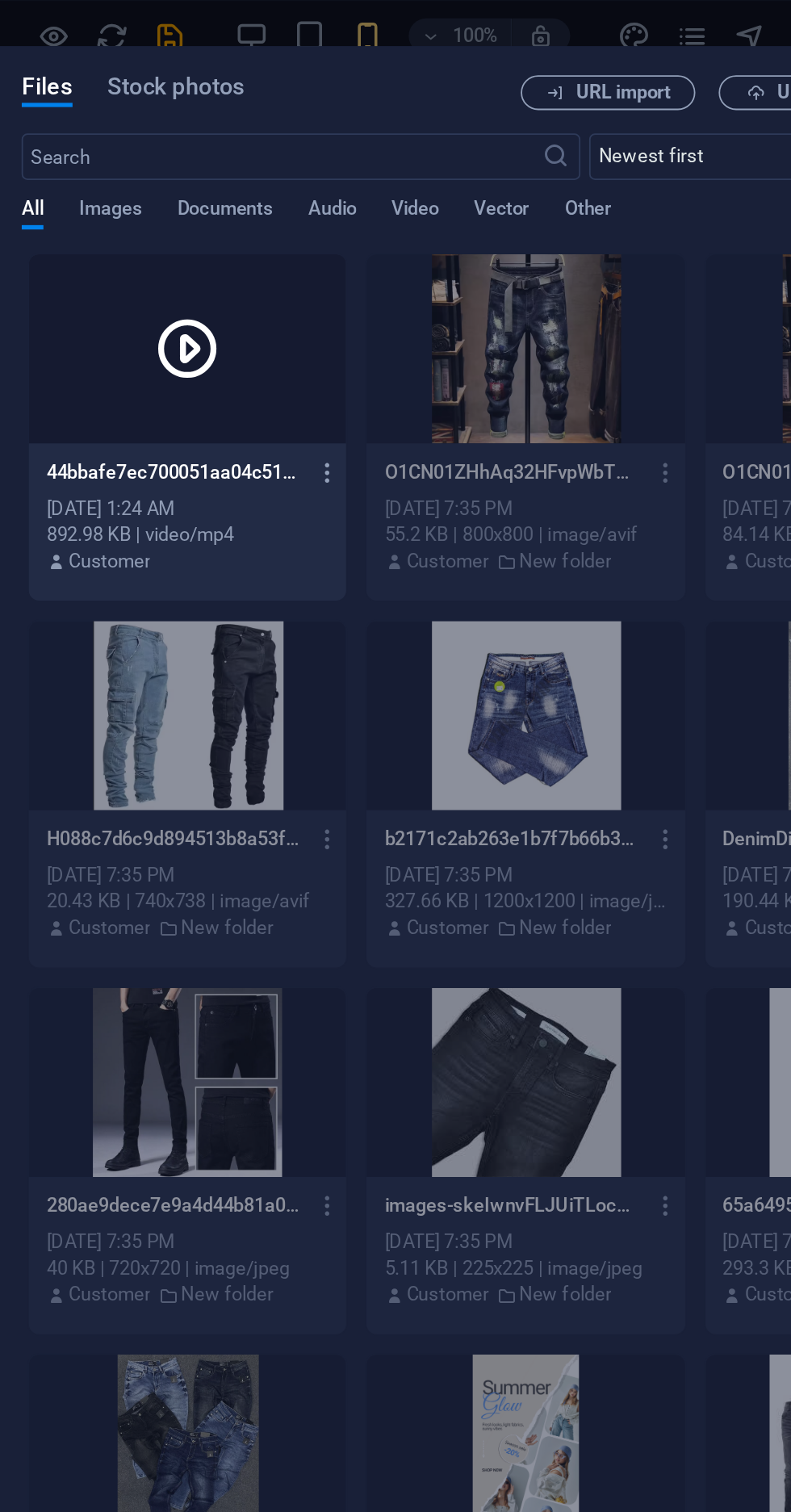
click at [293, 200] on icon at bounding box center [281, 193] width 38 height 38
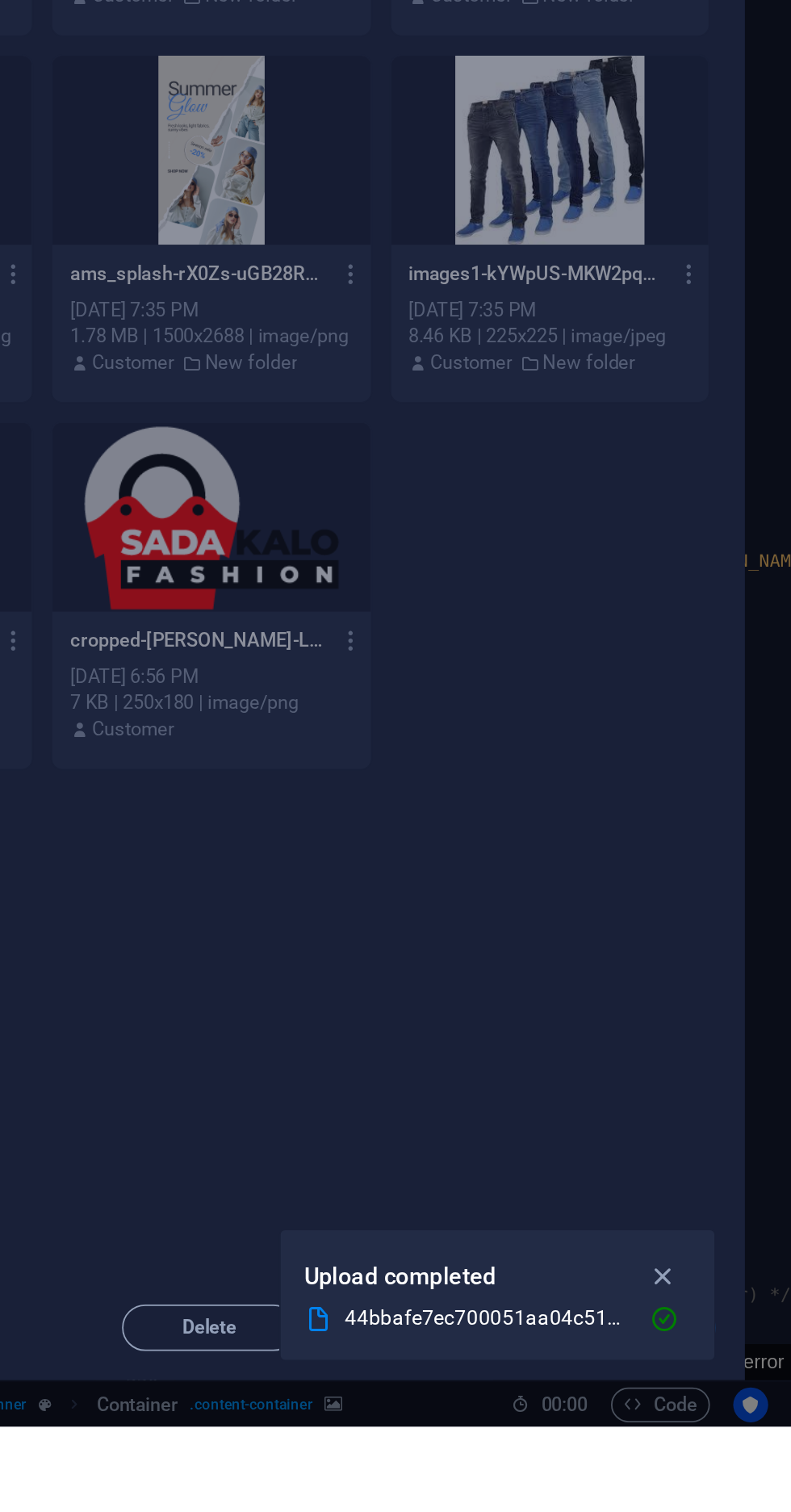
click at [720, 1438] on icon "button" at bounding box center [720, 1429] width 19 height 18
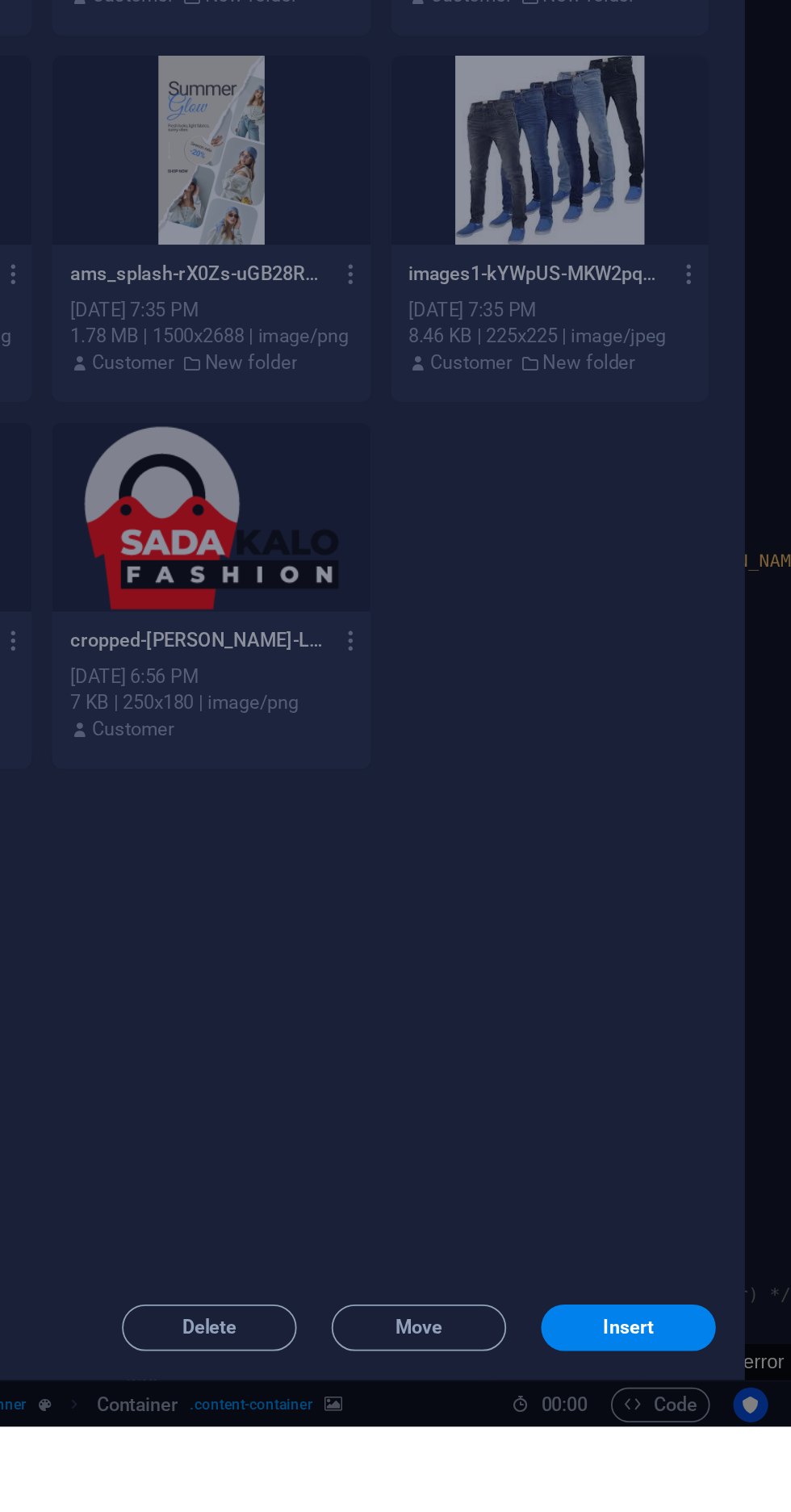
click at [694, 1463] on span "Insert" at bounding box center [701, 1457] width 28 height 9
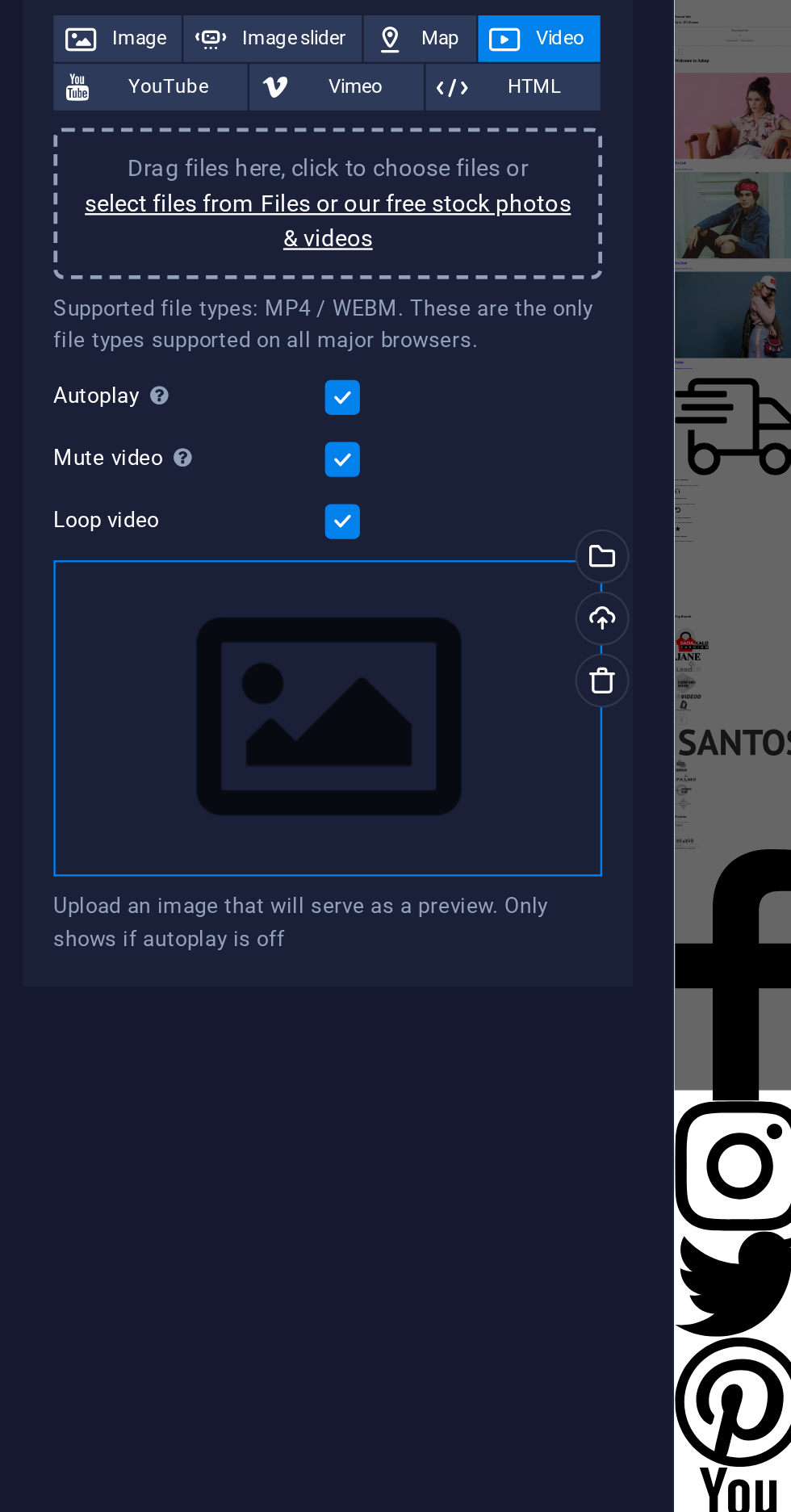
click at [212, 515] on div "Drag files here, click to choose files or select files from Files or our free s…" at bounding box center [205, 531] width 229 height 133
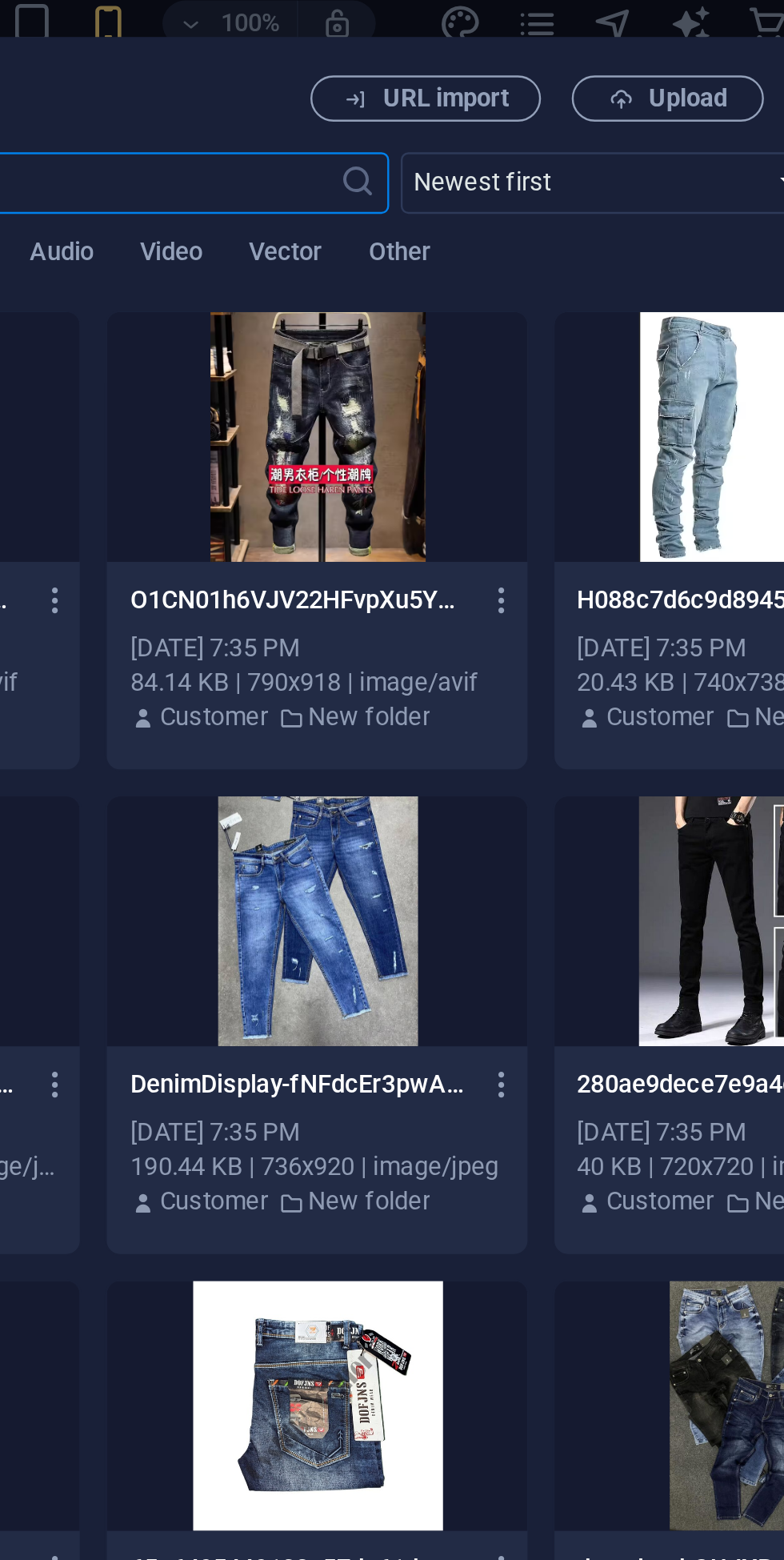
click at [404, 121] on span "Video" at bounding box center [404, 117] width 26 height 22
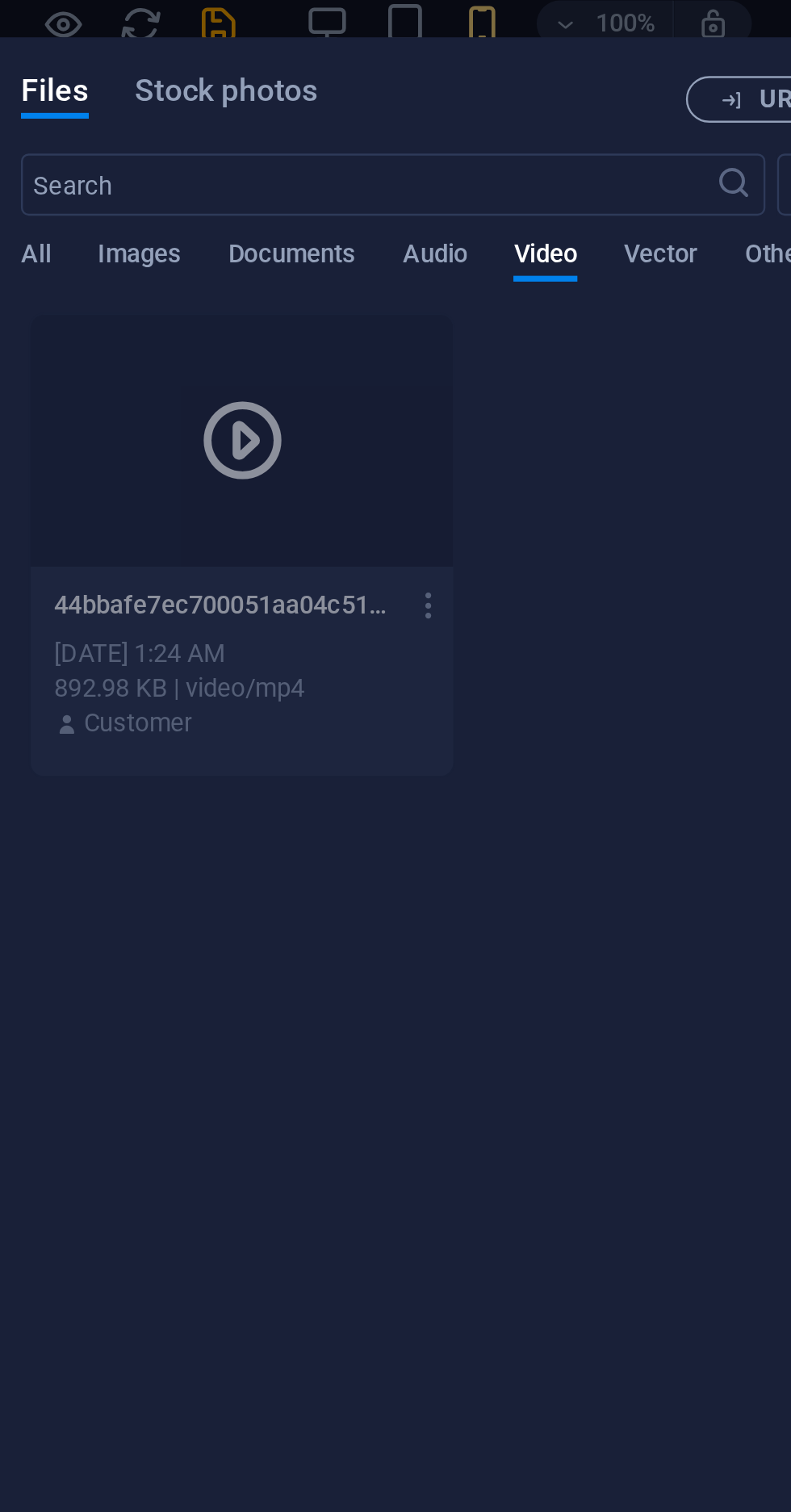
click at [307, 218] on div at bounding box center [281, 193] width 176 height 105
click at [312, 230] on div at bounding box center [281, 193] width 176 height 105
click at [275, 186] on icon at bounding box center [281, 193] width 38 height 38
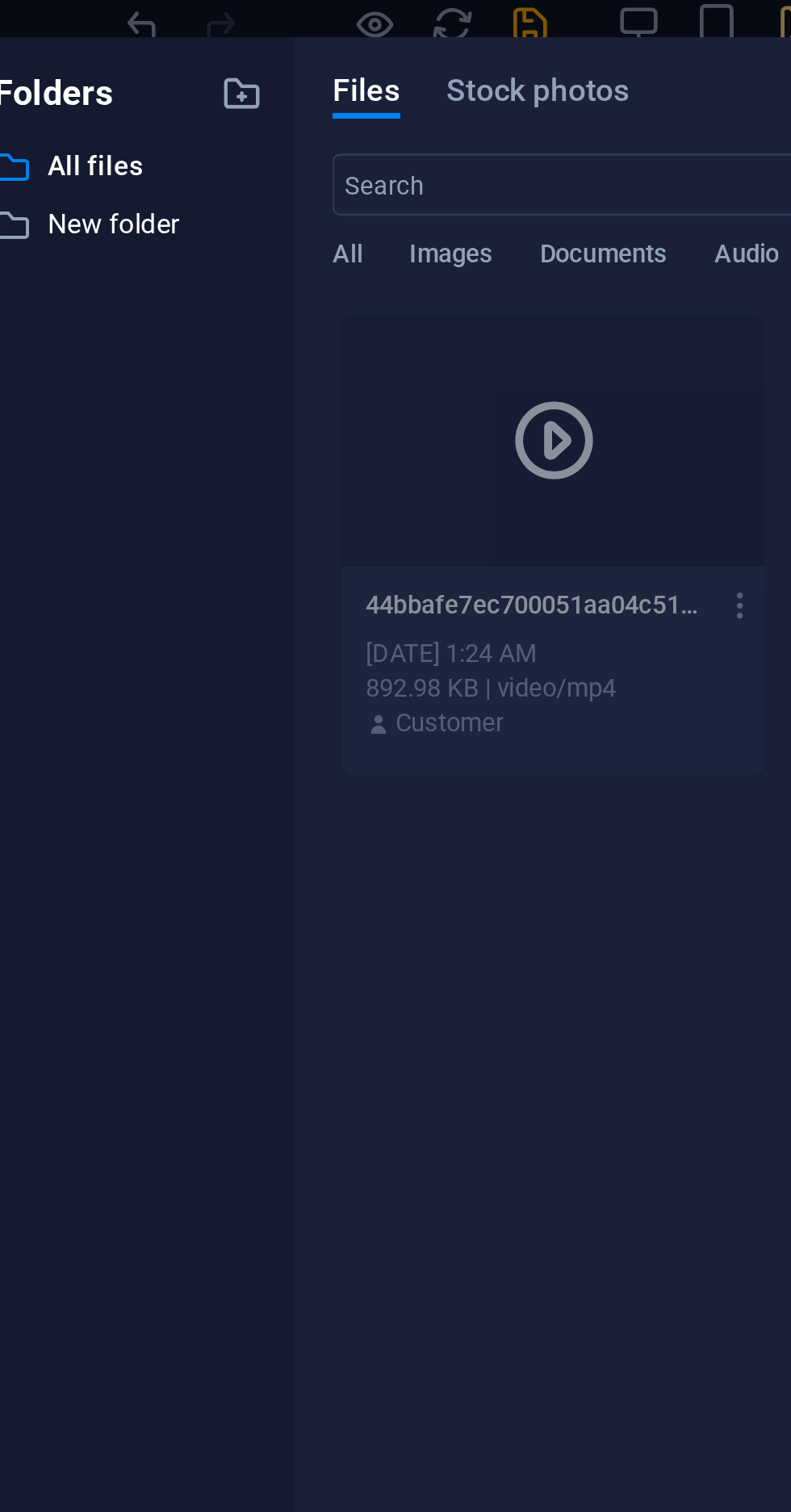
click at [258, 190] on div at bounding box center [281, 193] width 176 height 105
click at [271, 205] on icon at bounding box center [281, 193] width 38 height 38
click at [287, 200] on icon at bounding box center [281, 193] width 38 height 38
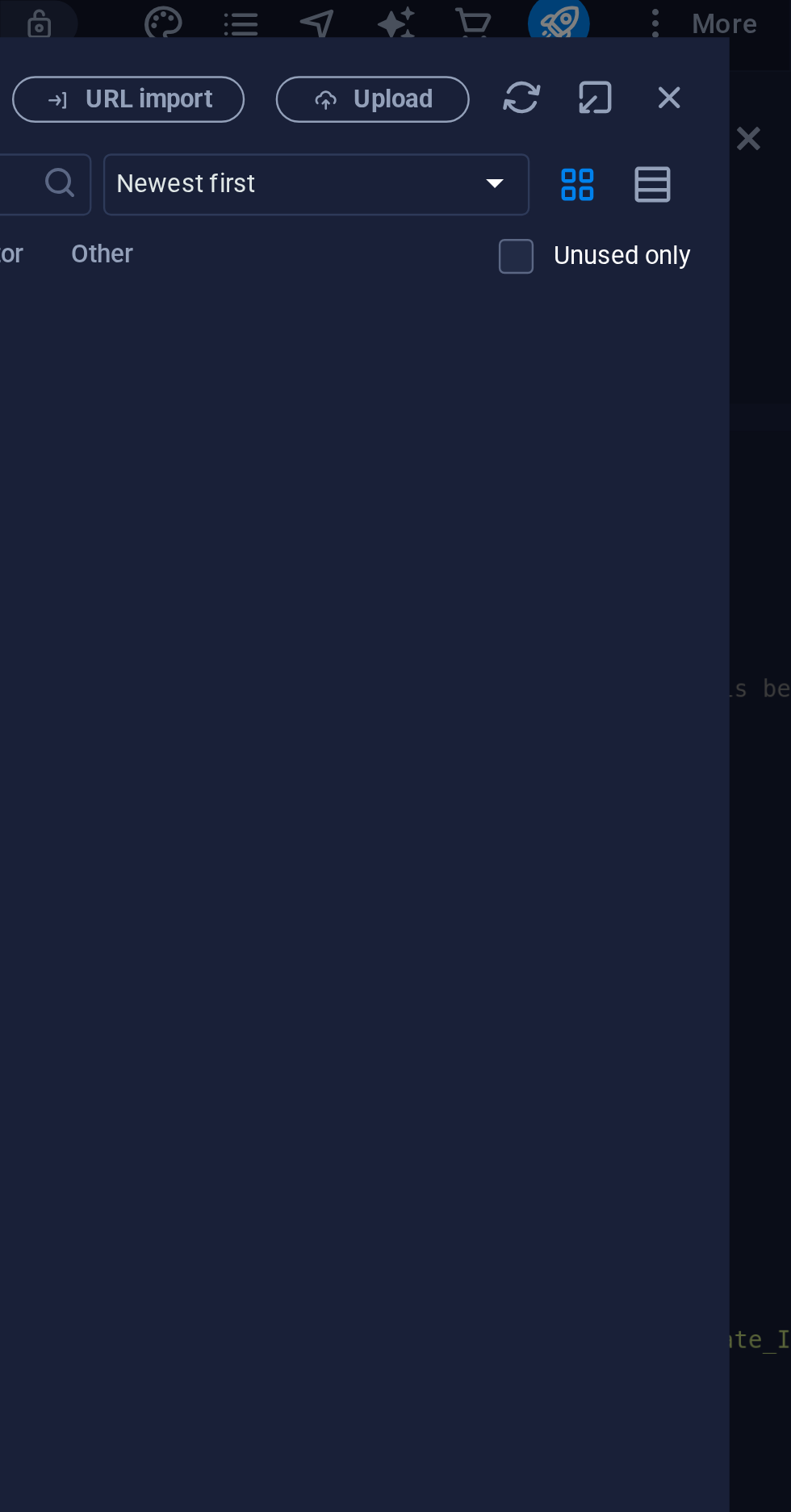
click at [694, 117] on p "Unused only" at bounding box center [720, 118] width 57 height 15
click at [0, 0] on input "checkbox" at bounding box center [0, 0] width 0 height 0
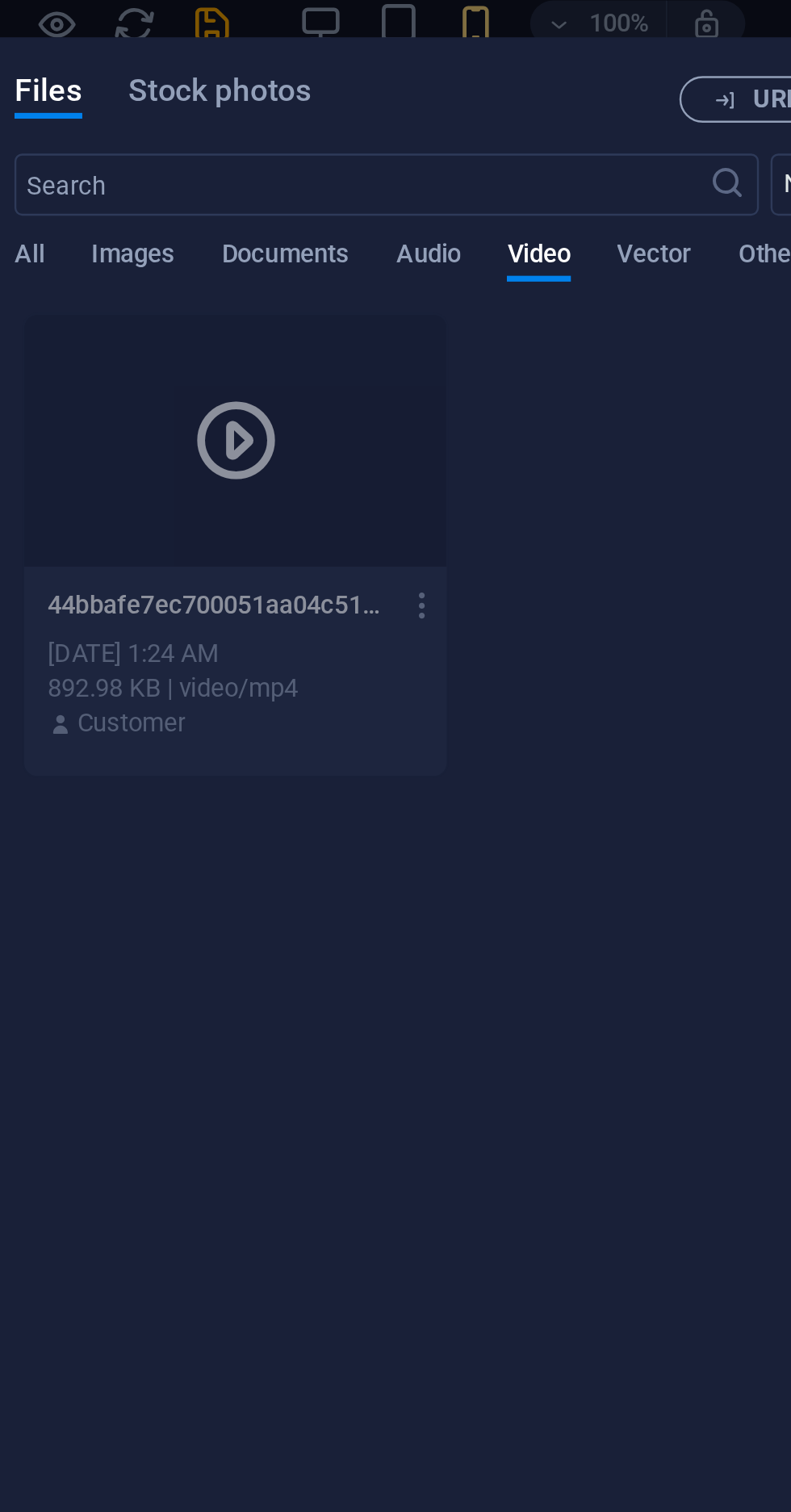
click at [295, 205] on icon at bounding box center [281, 193] width 38 height 38
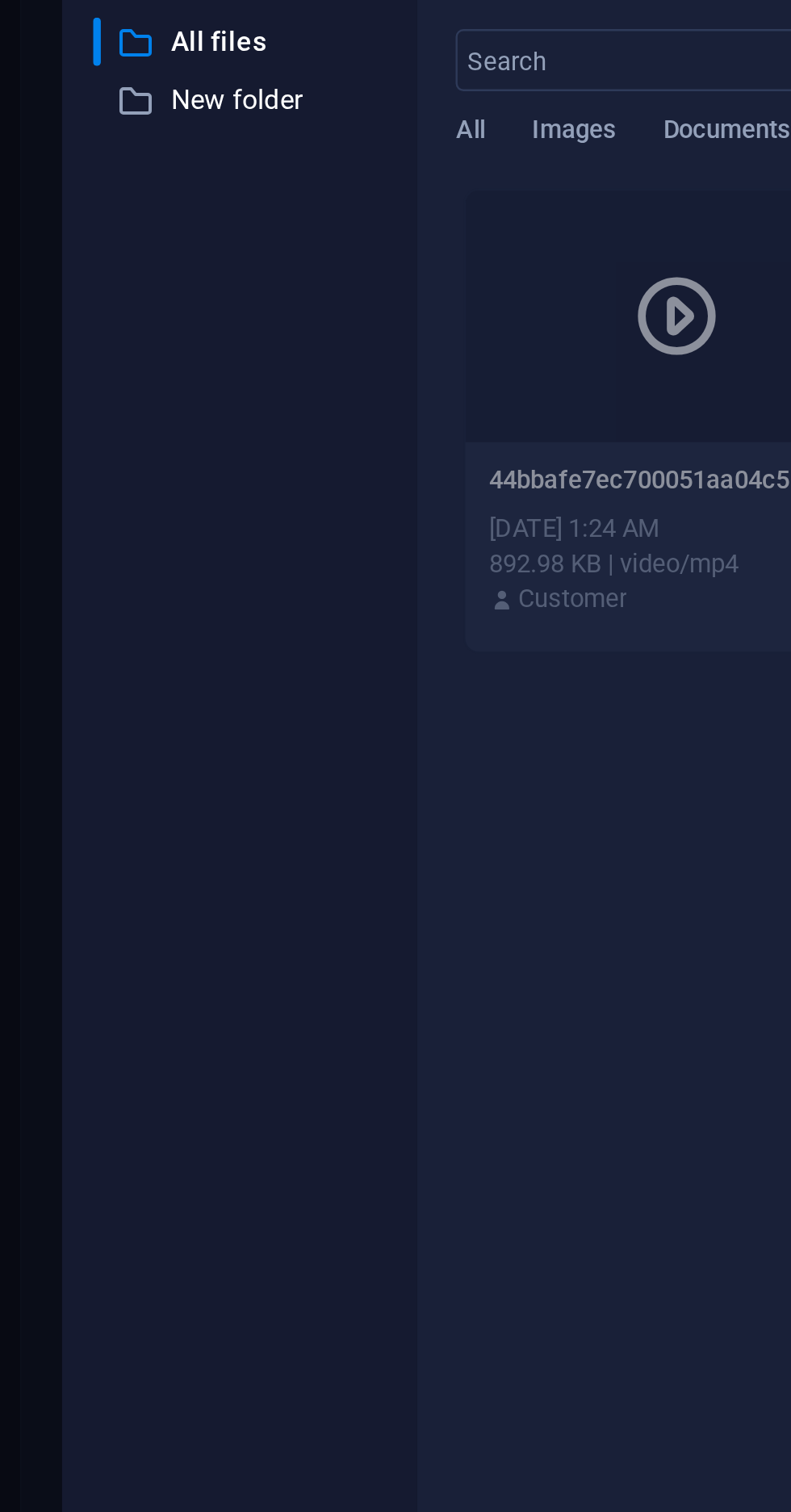
click at [71, 78] on p "All files" at bounding box center [101, 79] width 60 height 19
click at [81, 89] on div "​ All files All files" at bounding box center [84, 79] width 92 height 21
click at [212, 117] on div "All Images Documents Audio Video Vector Other" at bounding box center [430, 125] width 480 height 31
click at [239, 128] on div "All Images Documents Audio Video Vector Other" at bounding box center [430, 125] width 480 height 31
click at [249, 127] on button "Images" at bounding box center [239, 119] width 35 height 18
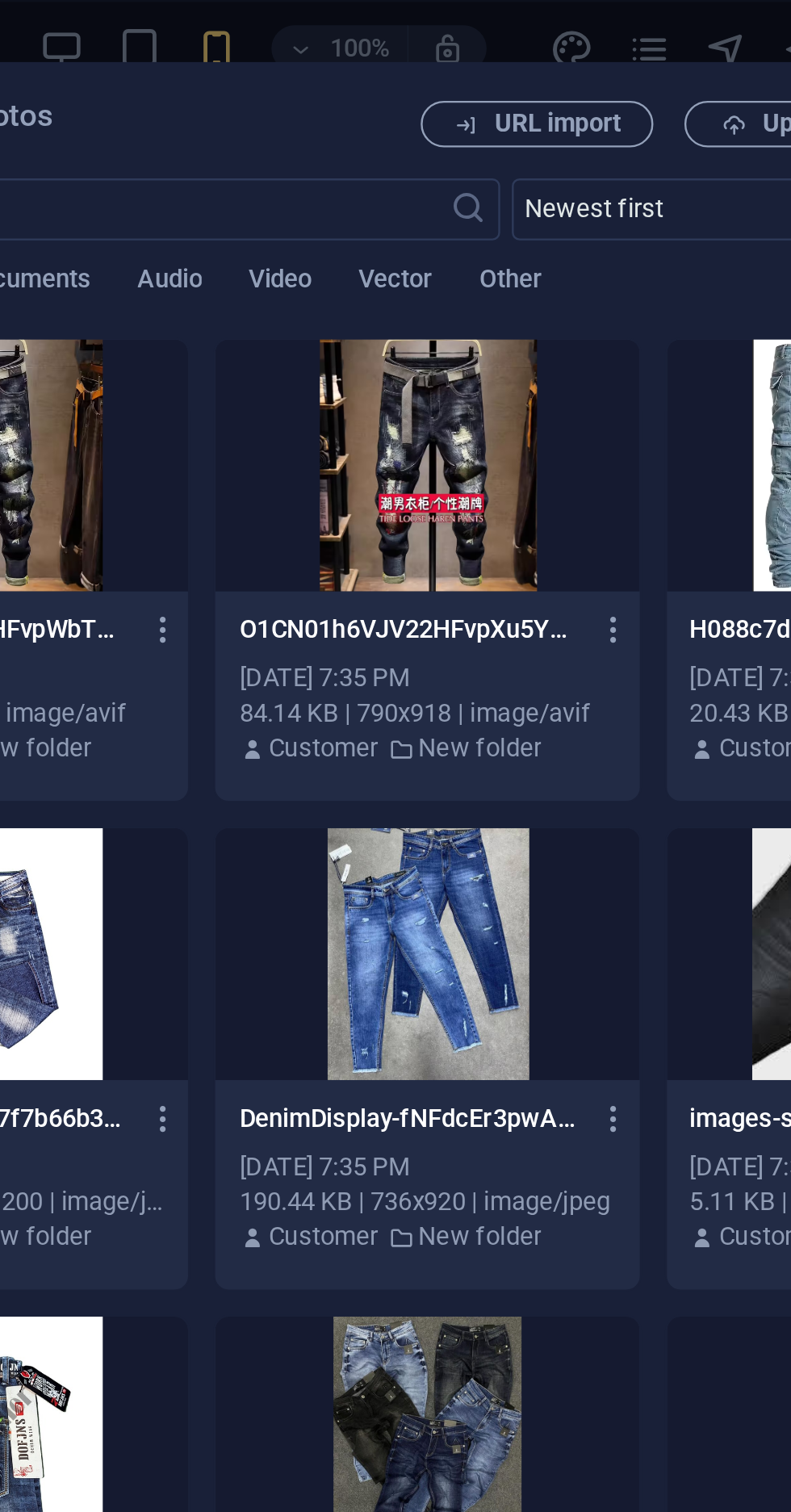
click at [477, 366] on div at bounding box center [469, 397] width 176 height 105
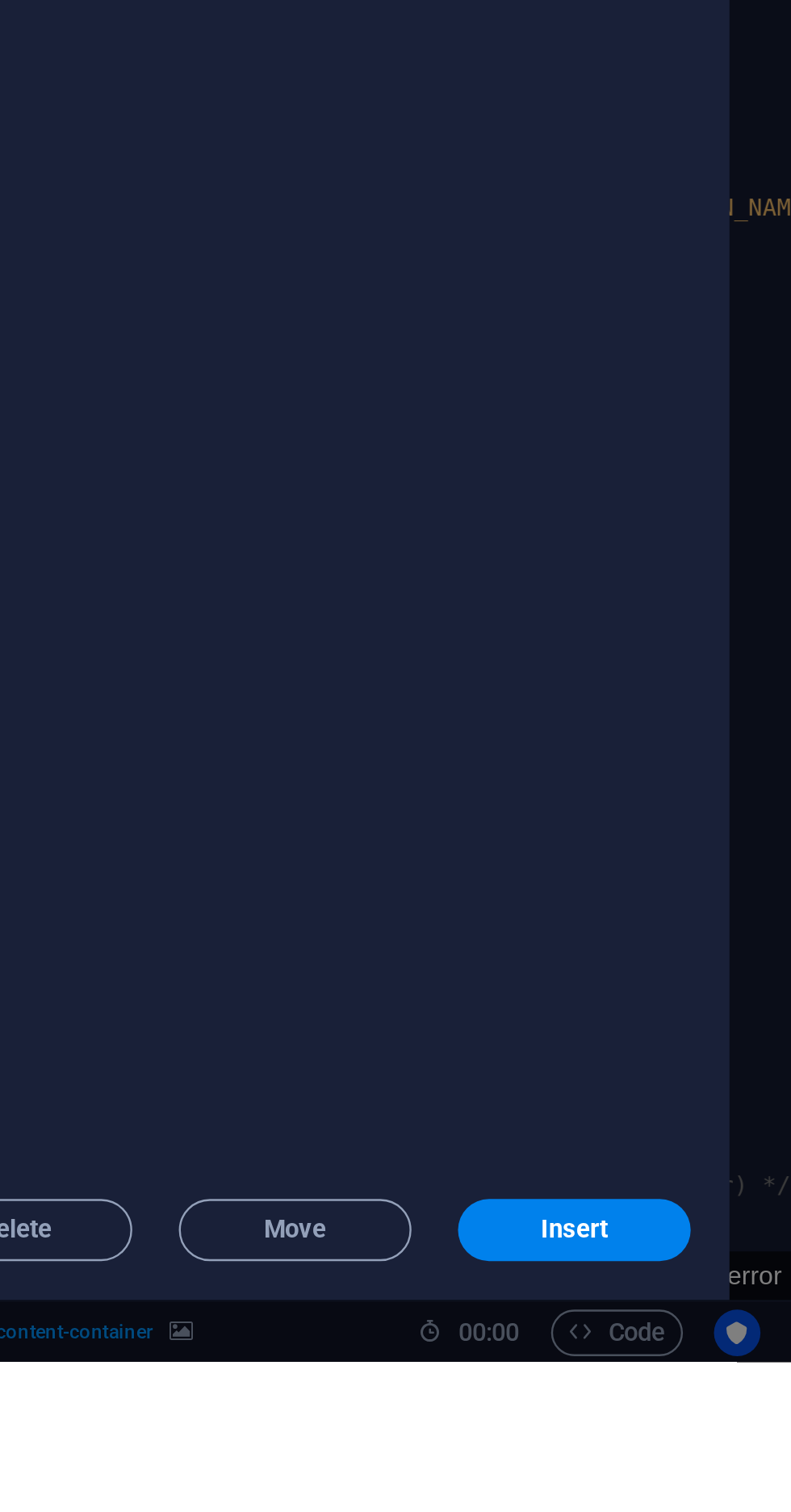
click at [694, 1470] on button "Insert" at bounding box center [701, 1458] width 97 height 26
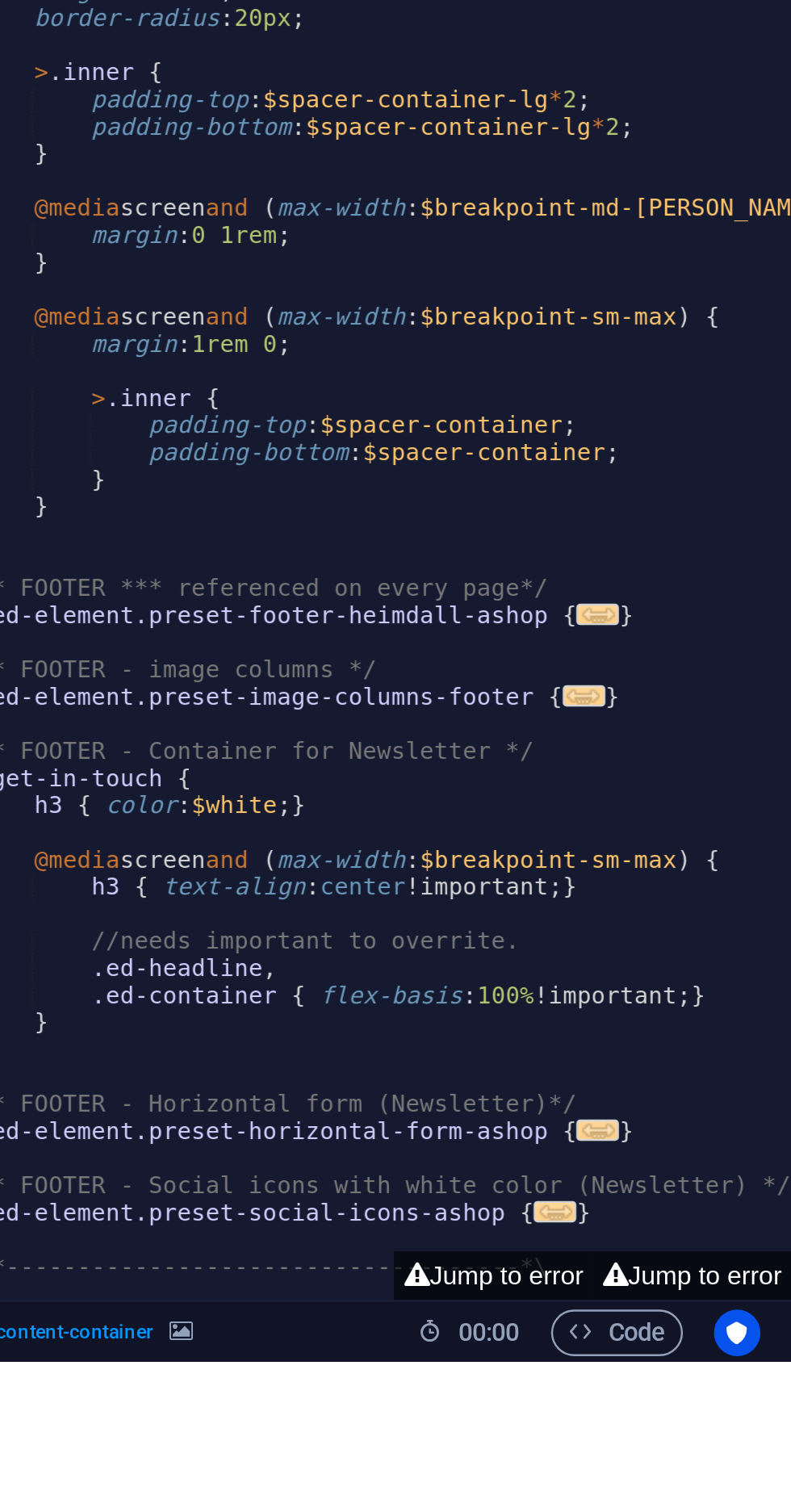
click at [475, 1510] on span ". content-container" at bounding box center [491, 1500] width 68 height 20
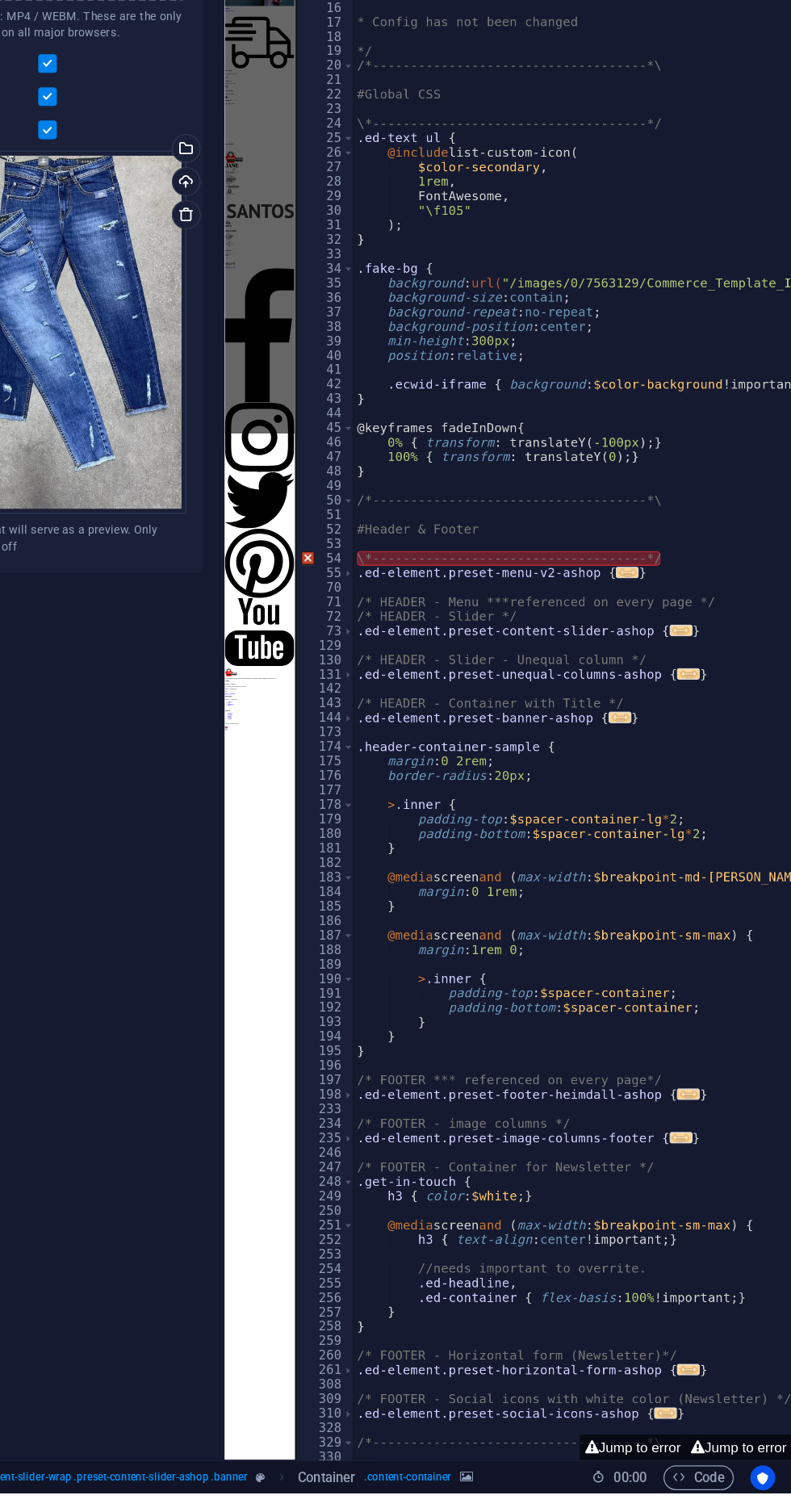
click at [405, 790] on div at bounding box center [405, 763] width 3 height 1446
click at [423, 804] on div "70" at bounding box center [428, 806] width 45 height 11
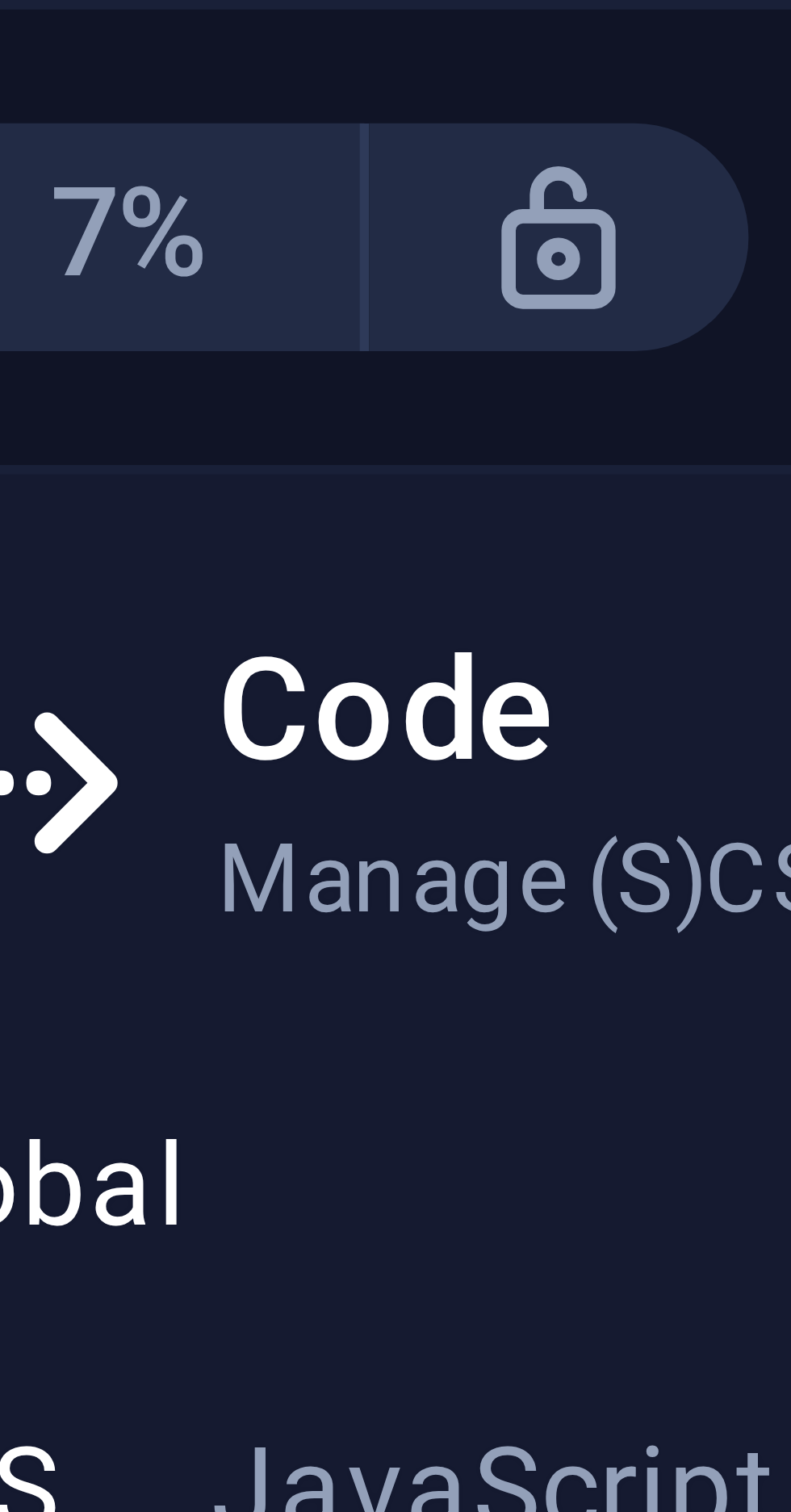
scroll to position [0, 42]
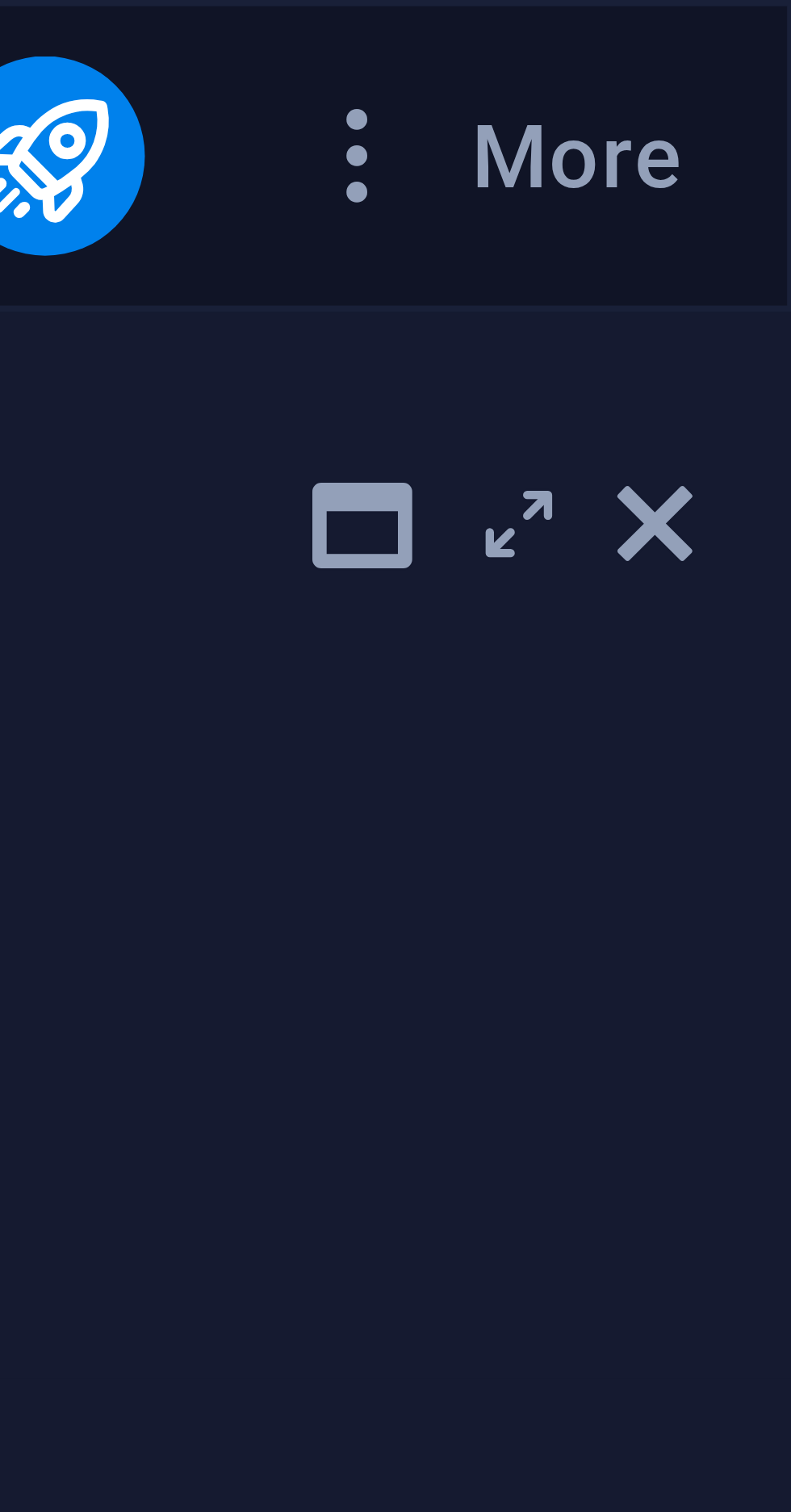
click at [774, 67] on icon at bounding box center [773, 68] width 9 height 13
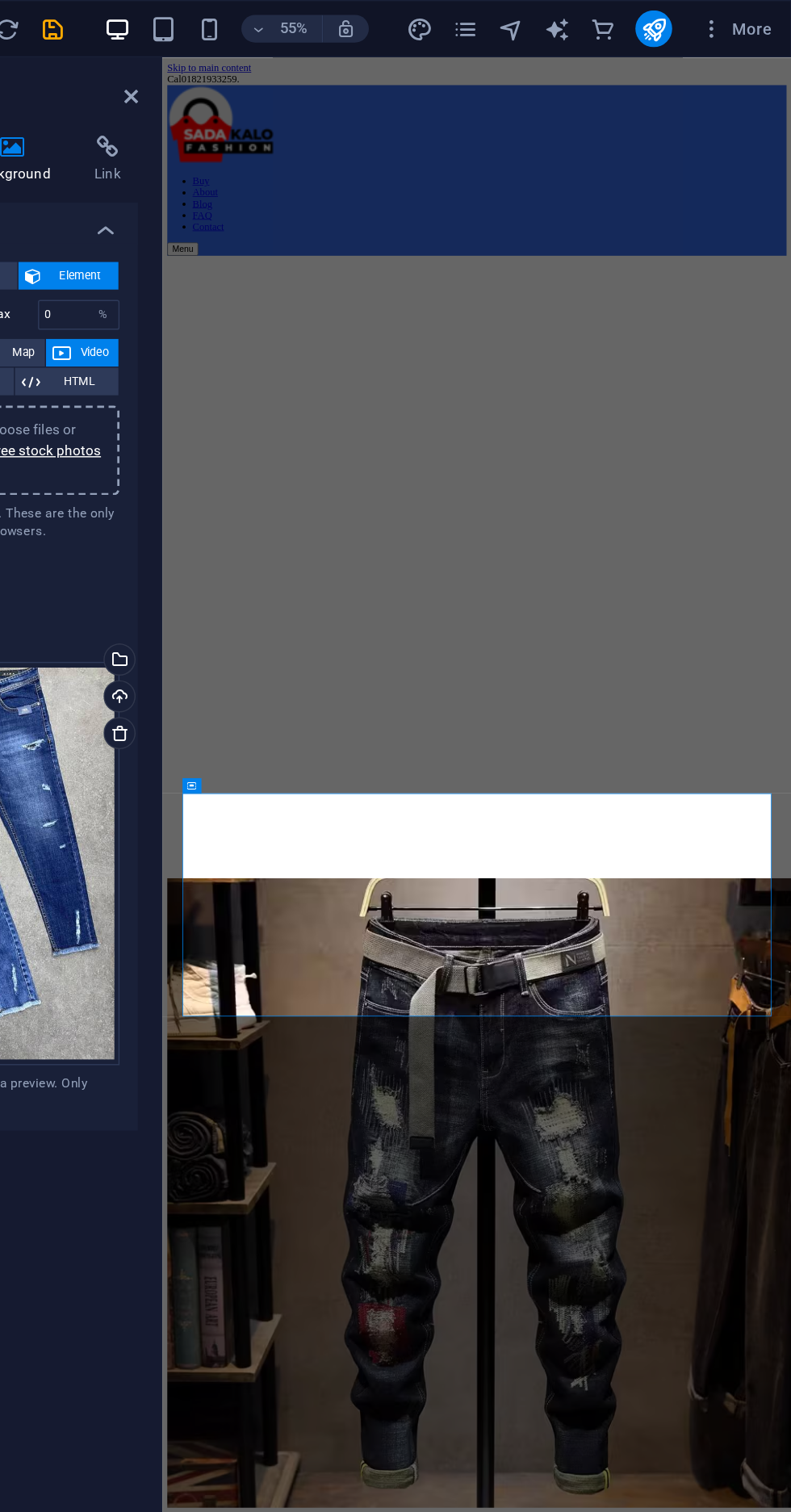
scroll to position [0, 0]
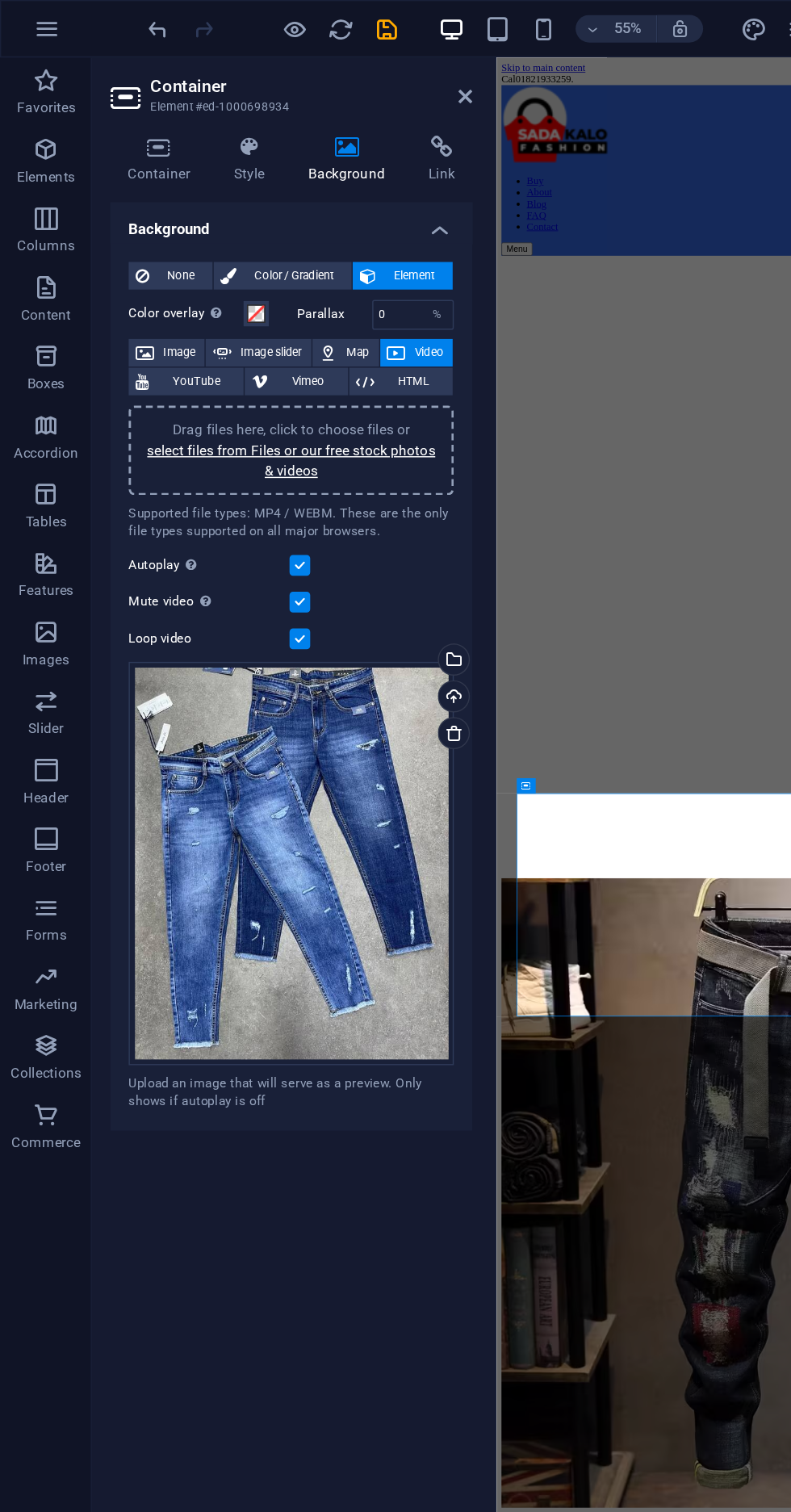
click at [119, 251] on span "Image" at bounding box center [126, 247] width 26 height 20
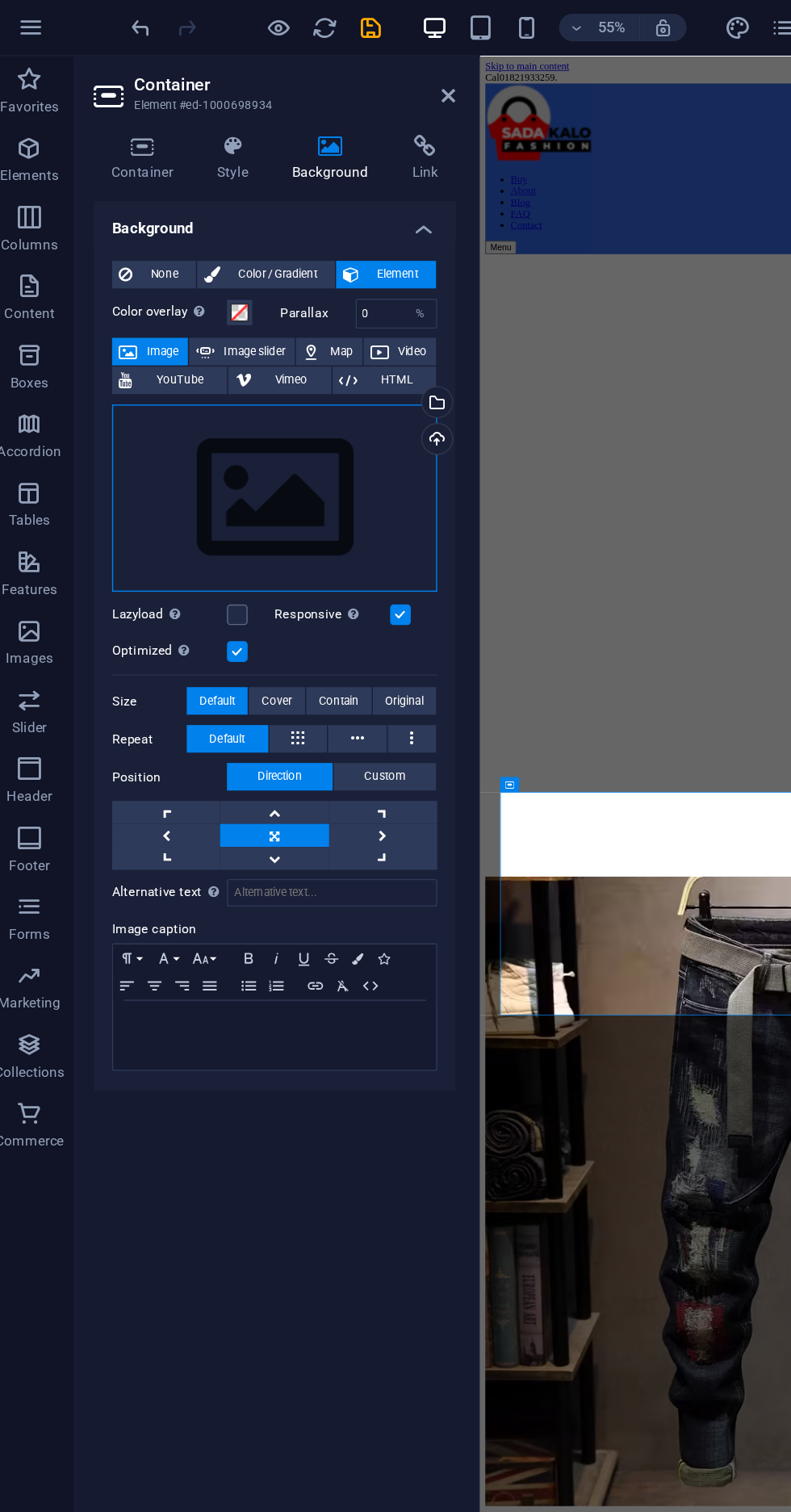
click at [206, 360] on div "Drag files here, click to choose files or select files from Files or our free s…" at bounding box center [205, 351] width 229 height 133
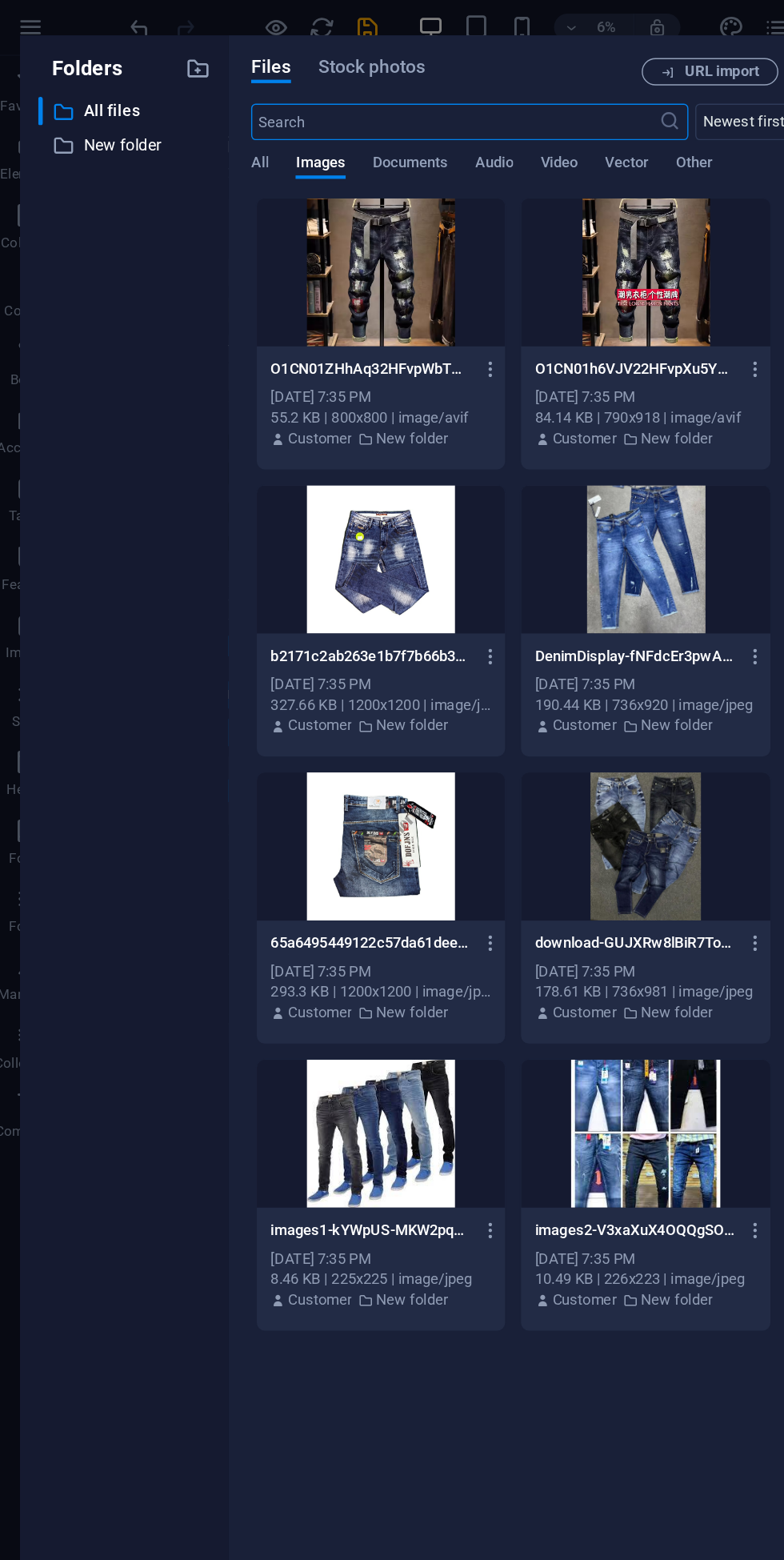
click at [456, 393] on div at bounding box center [465, 393] width 174 height 104
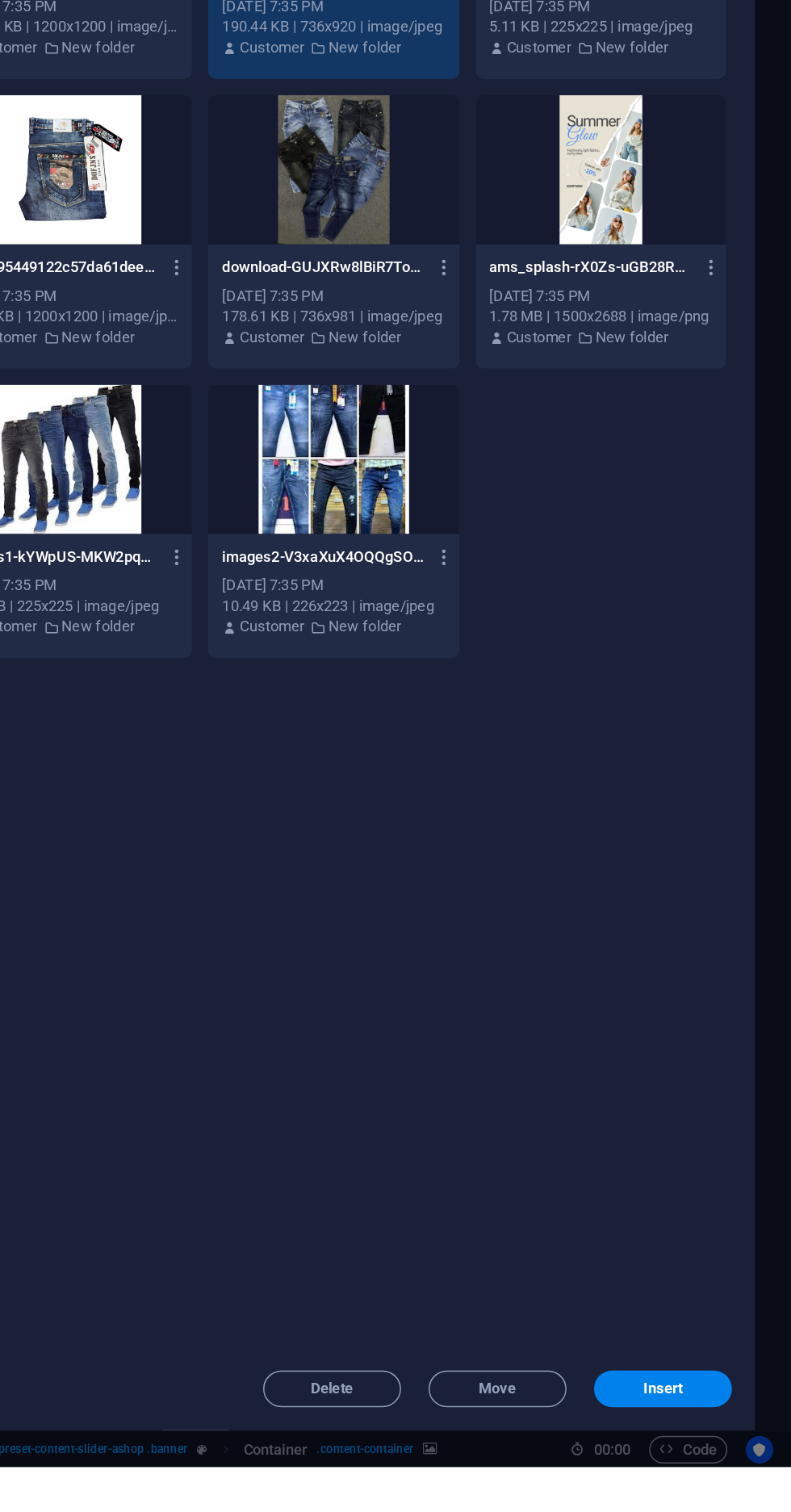
click at [723, 1463] on span "Insert" at bounding box center [700, 1457] width 84 height 9
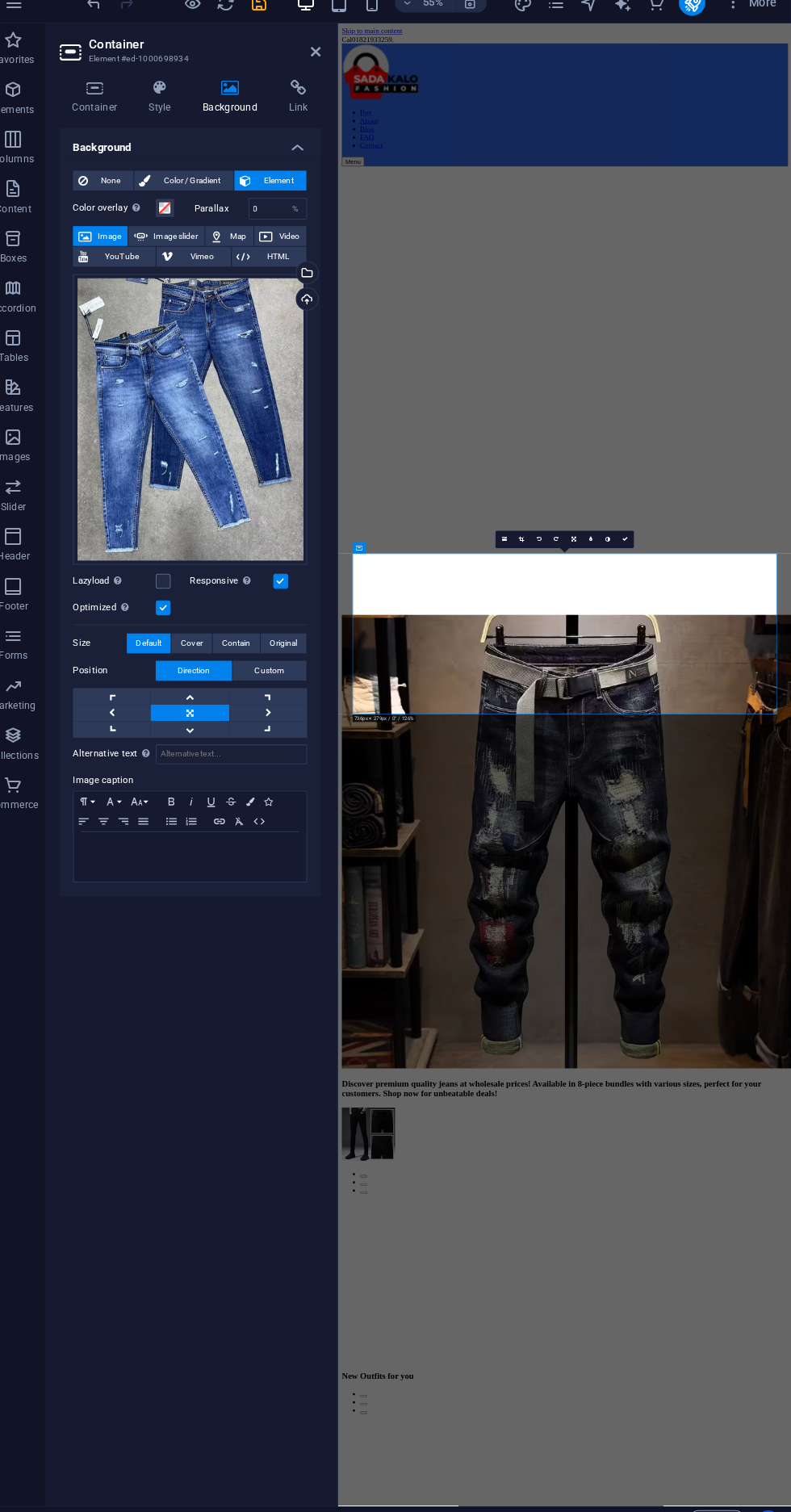
click at [790, 276] on figure at bounding box center [739, 276] width 791 height 0
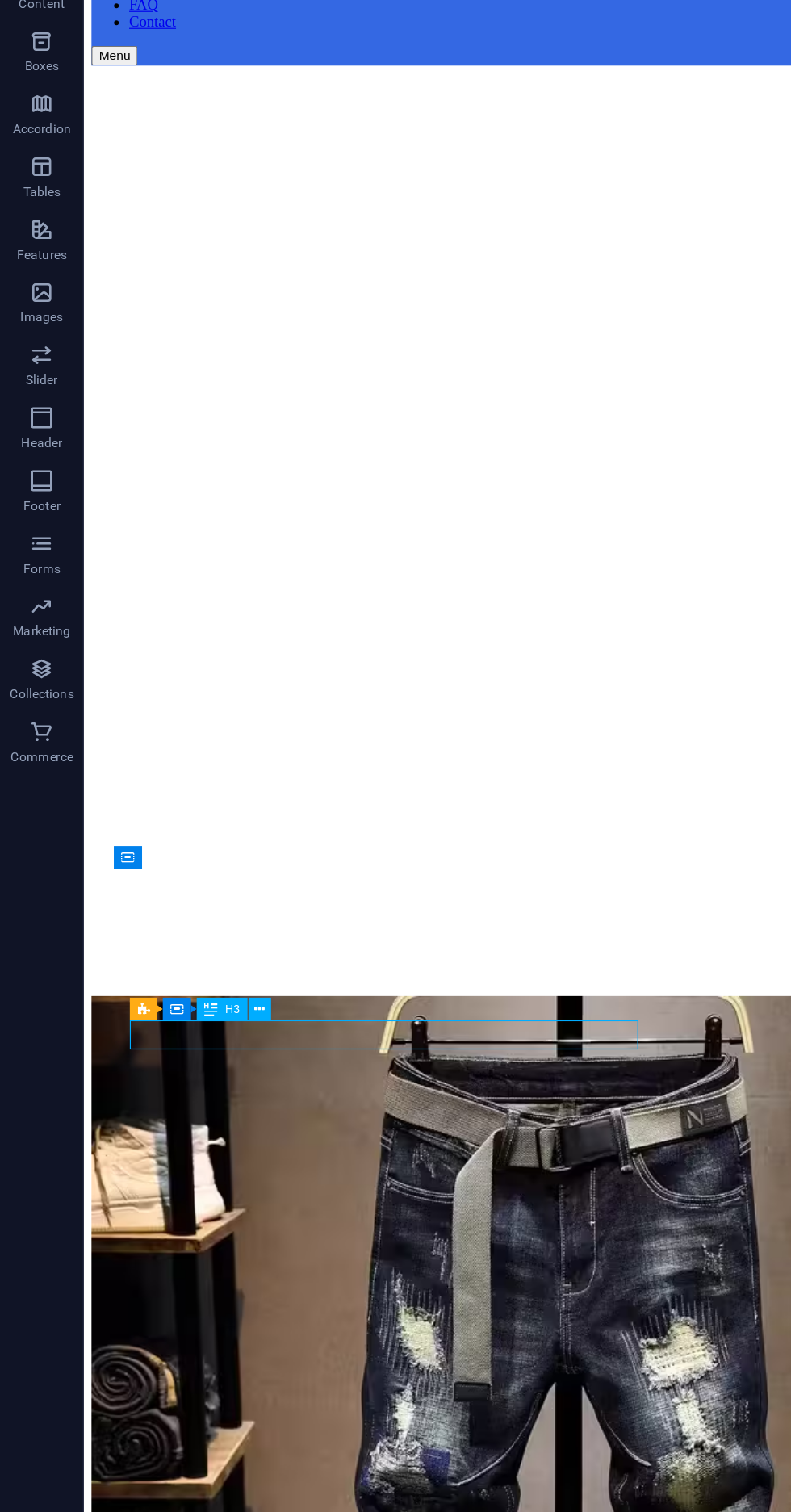
click at [137, 23] on figure at bounding box center [487, 23] width 795 height 0
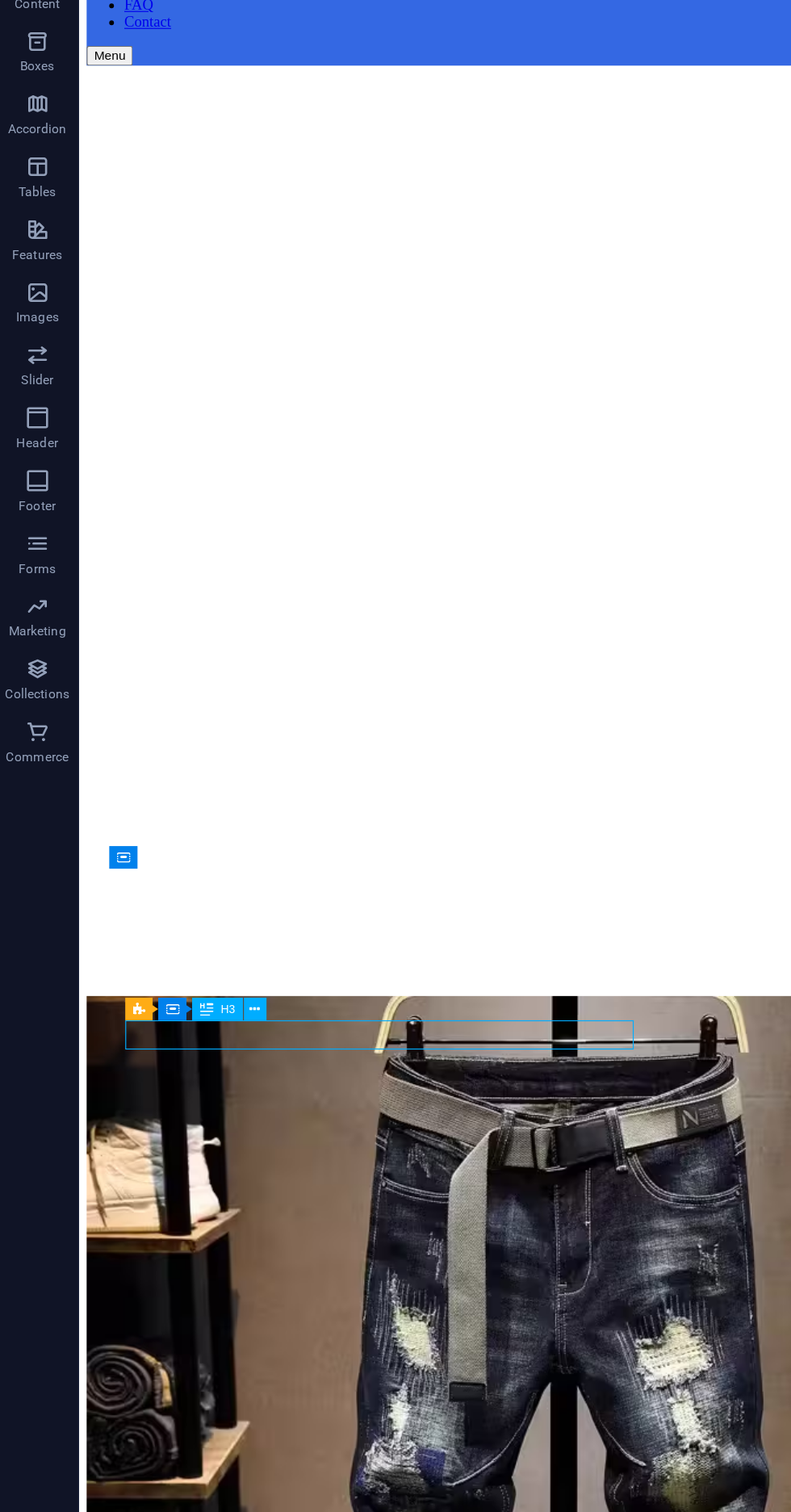
click at [191, 1002] on div "Preset Container H3" at bounding box center [159, 997] width 118 height 19
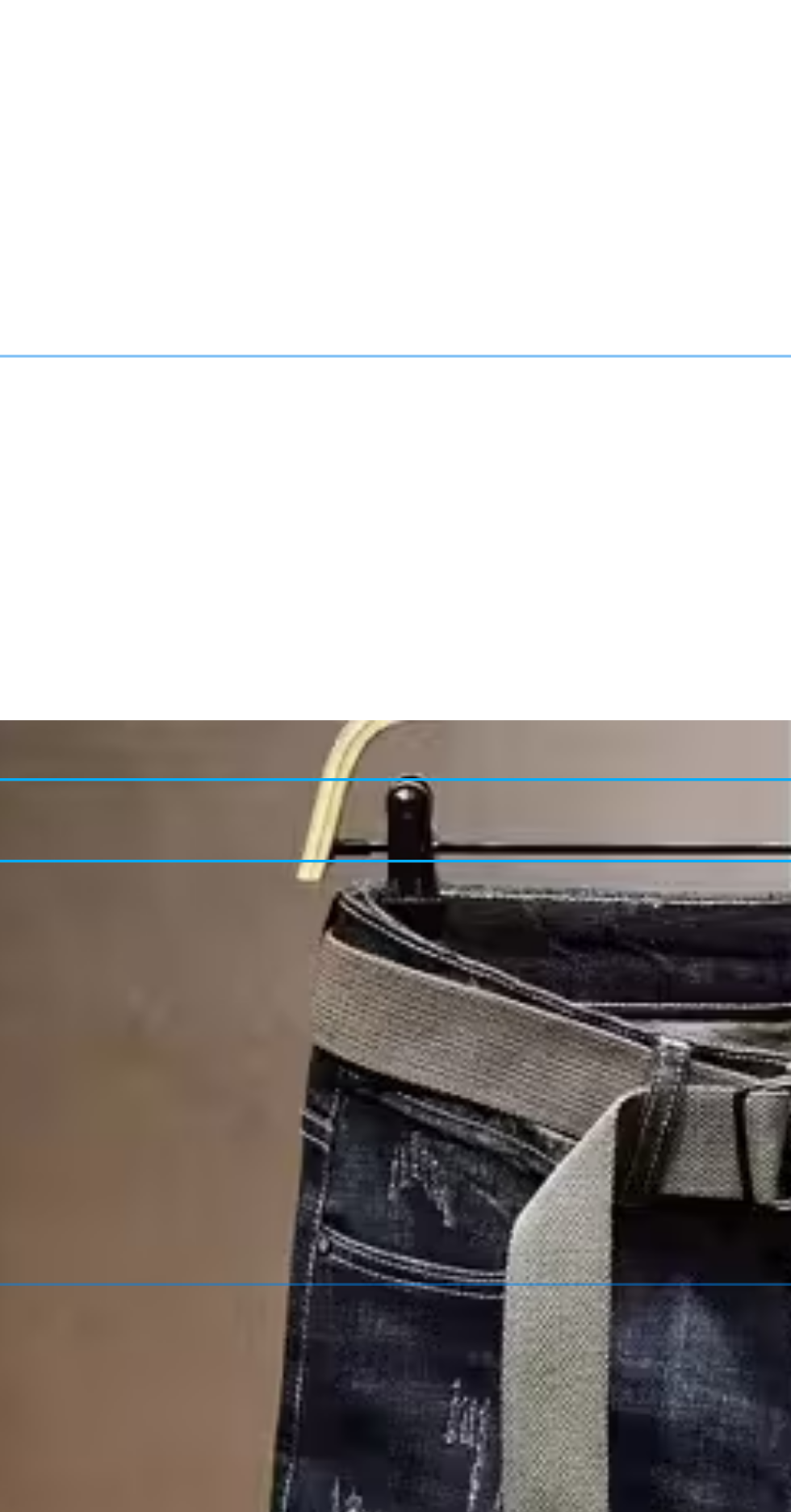
scroll to position [165, 0]
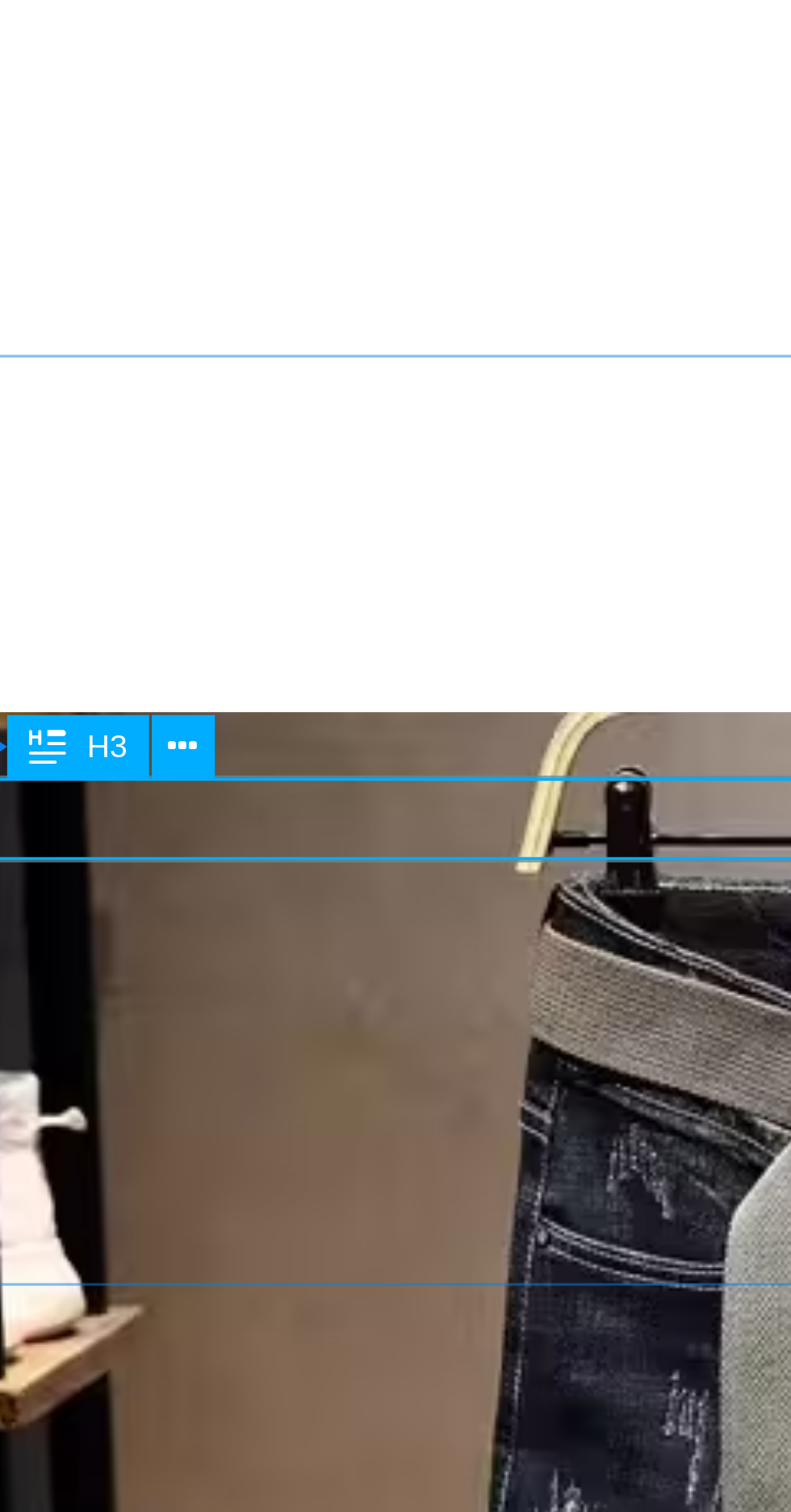
click at [207, 850] on button at bounding box center [200, 846] width 18 height 18
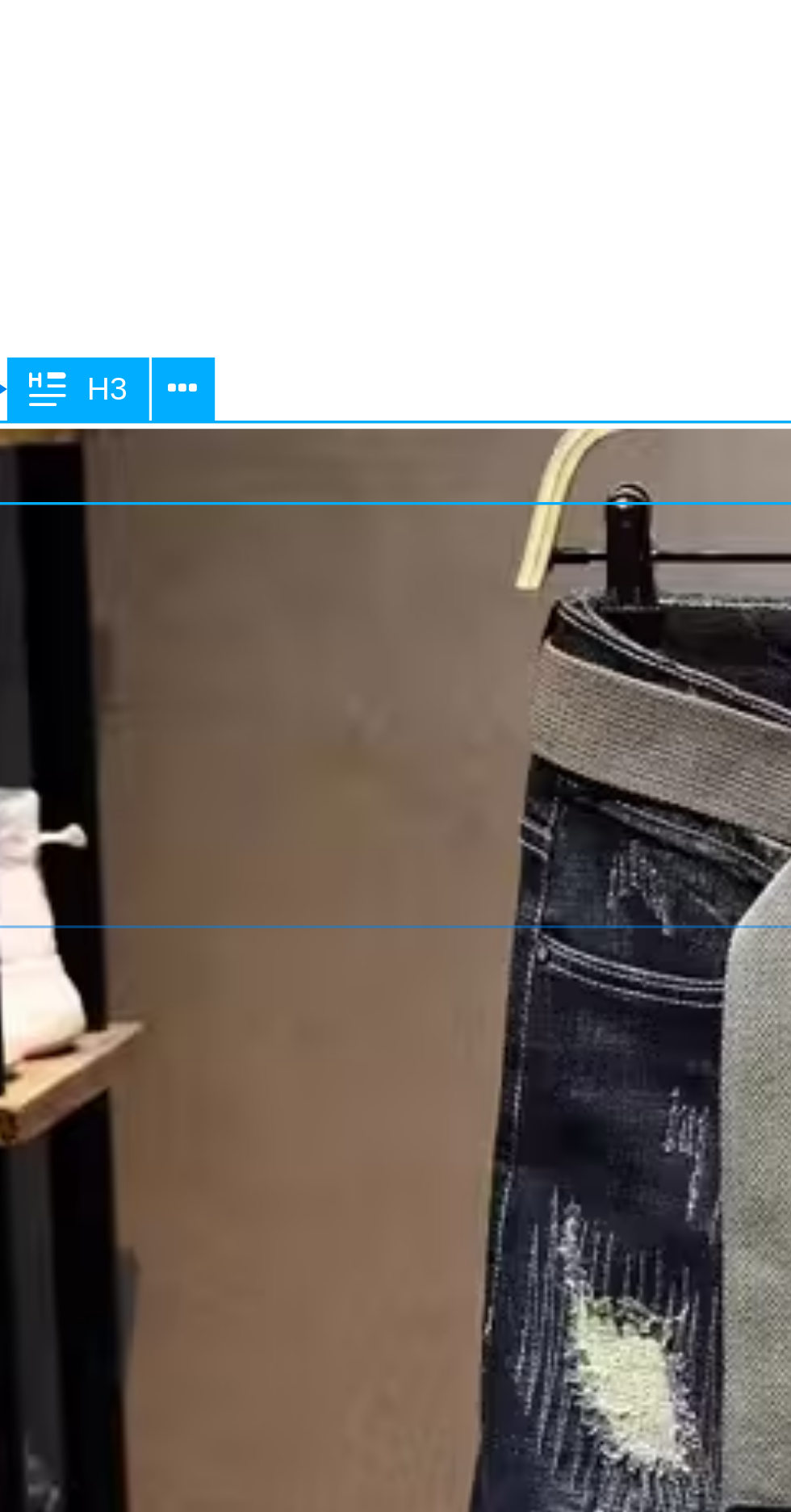
scroll to position [278, 0]
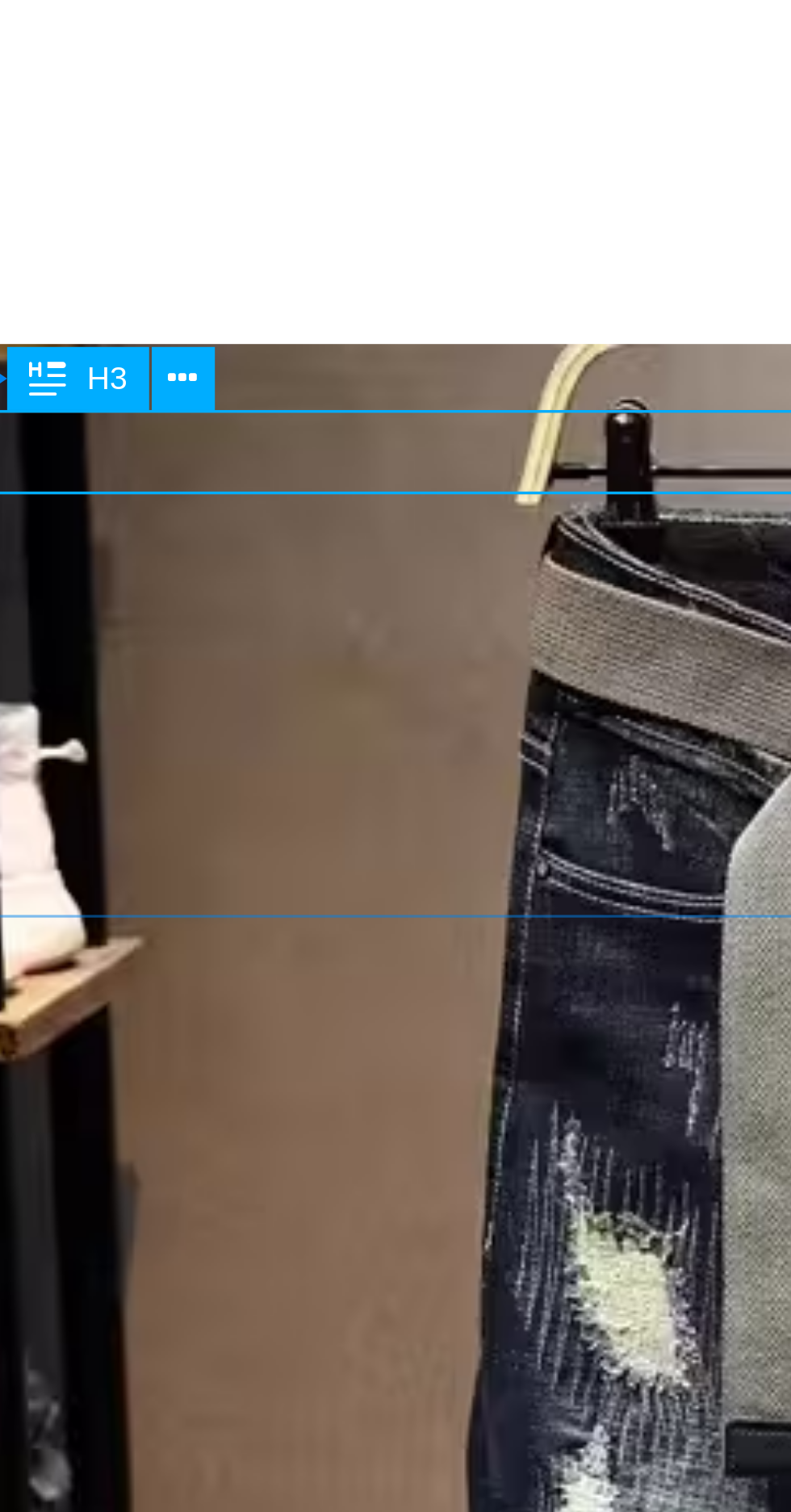
click at [206, 746] on button at bounding box center [200, 745] width 18 height 18
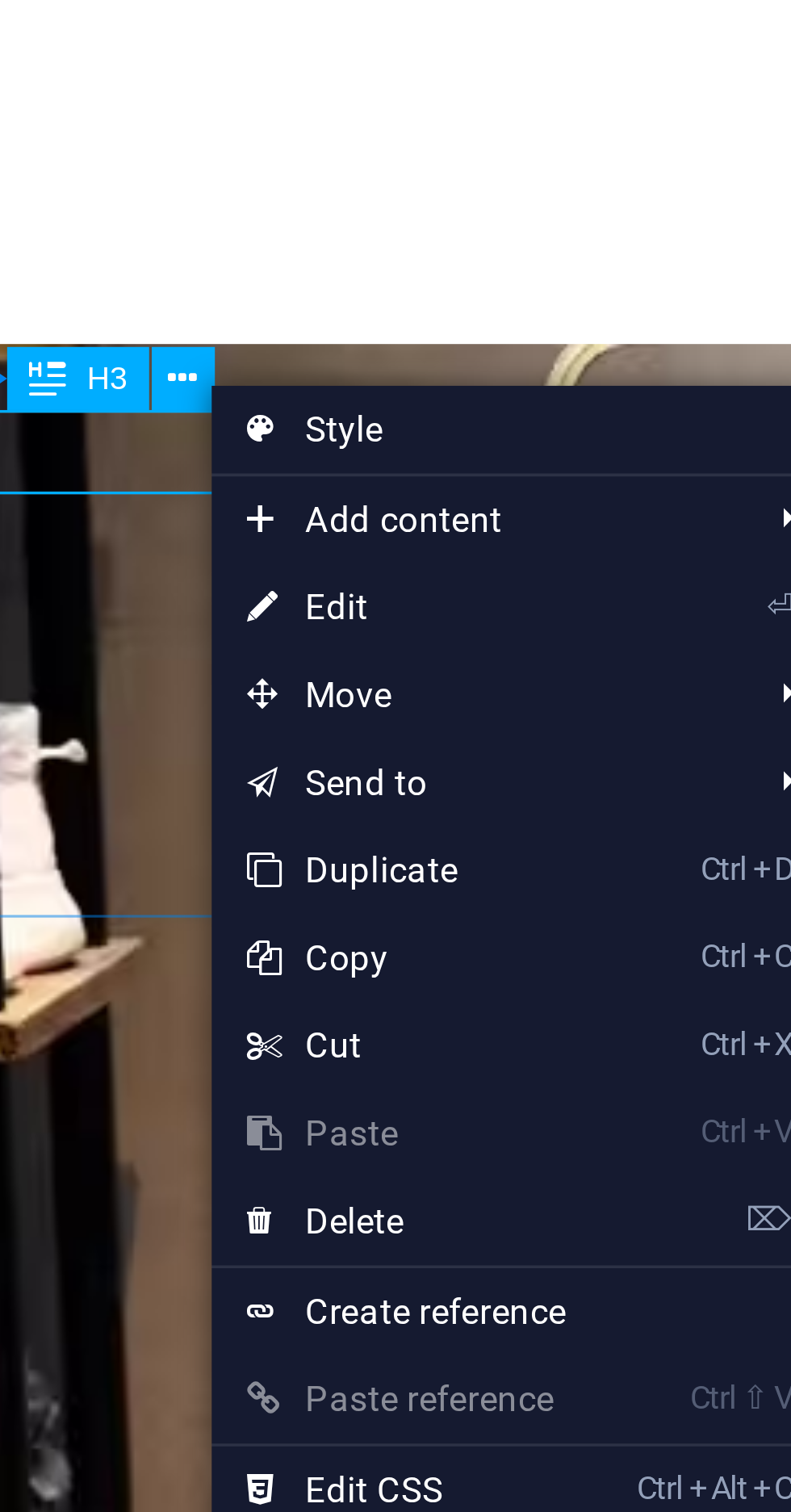
click at [243, 974] on link "⌦ Delete" at bounding box center [262, 979] width 108 height 24
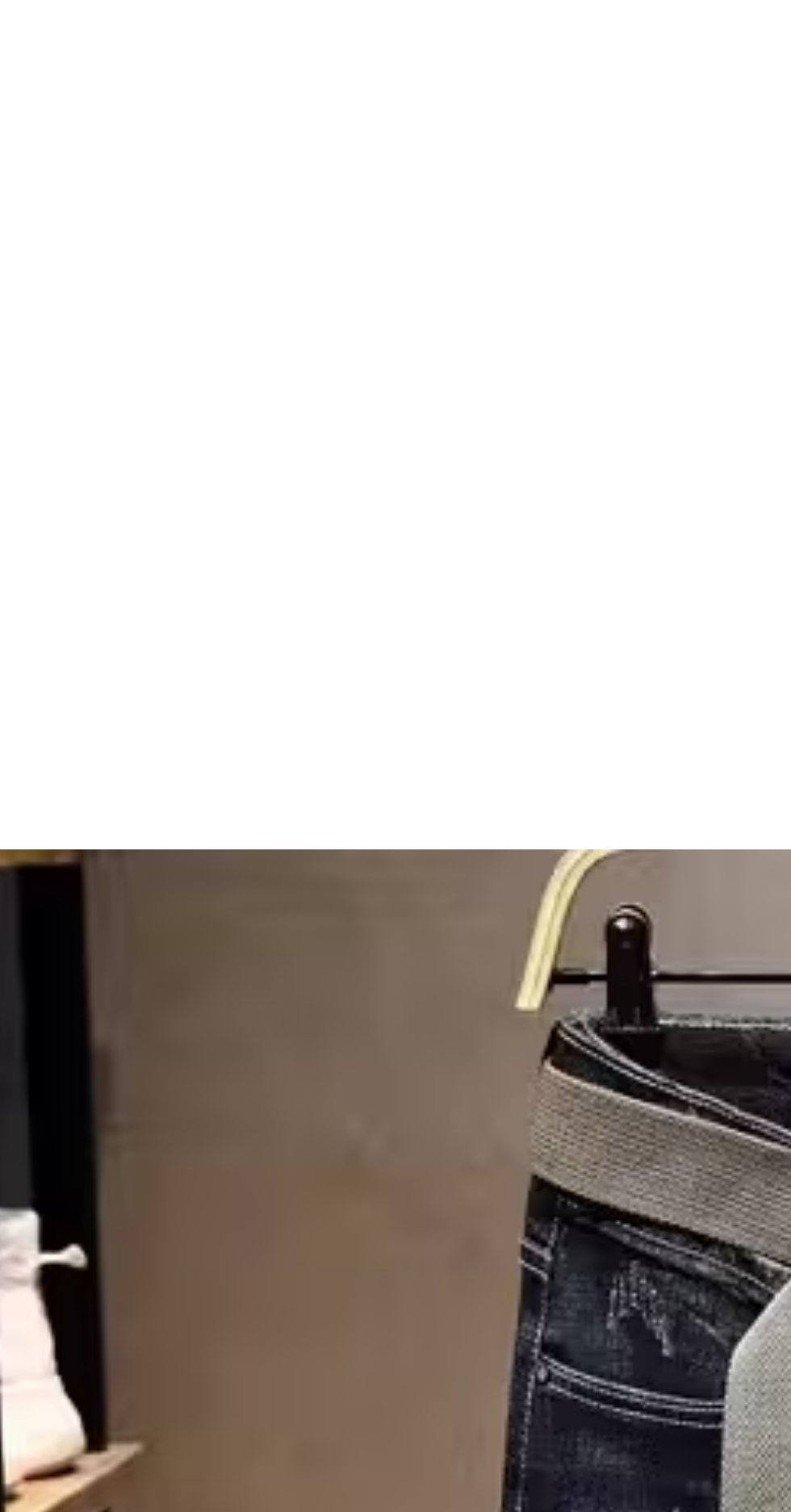
scroll to position [123, 0]
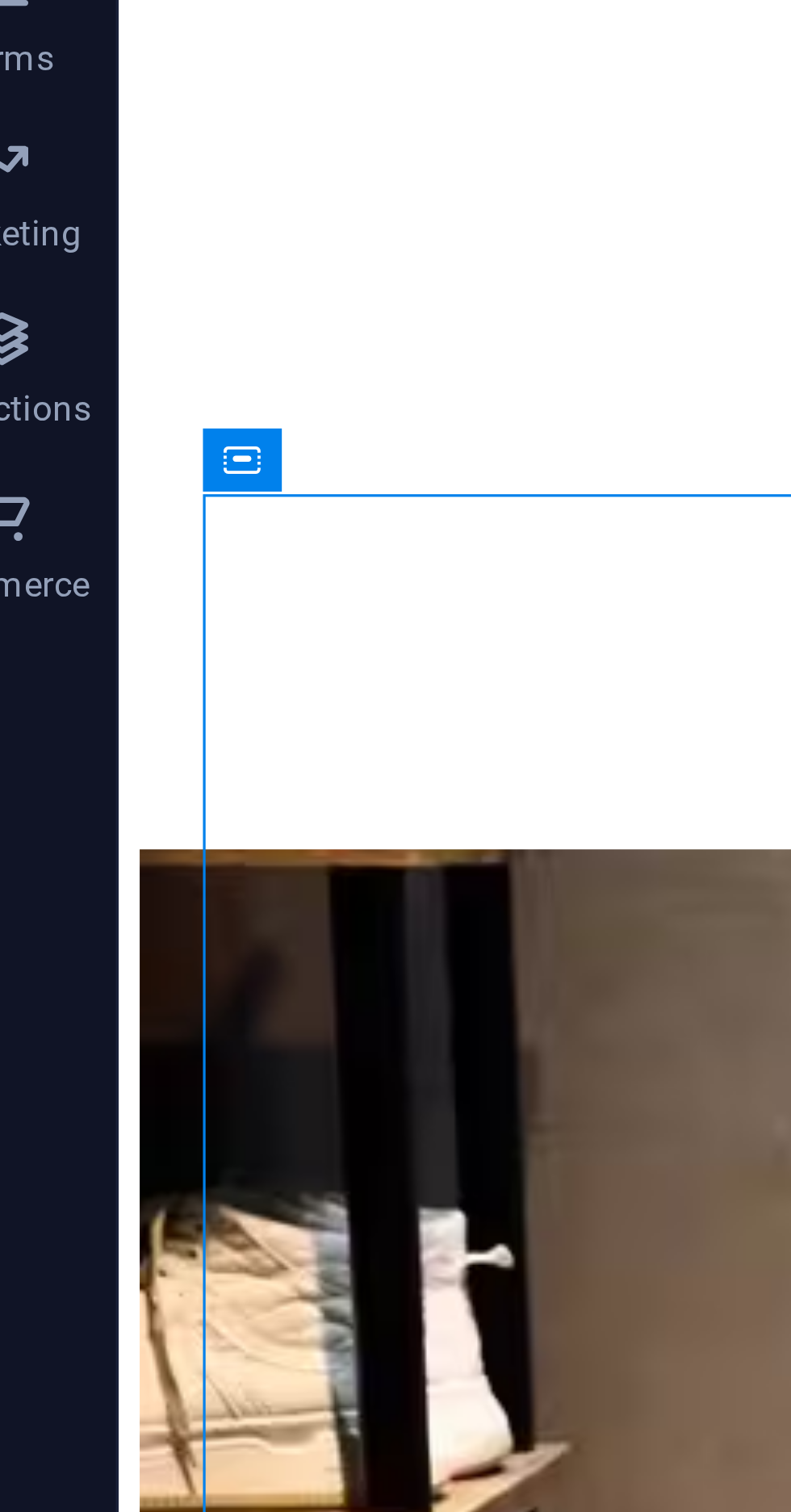
click at [92, 770] on div "Container" at bounding box center [98, 768] width 21 height 18
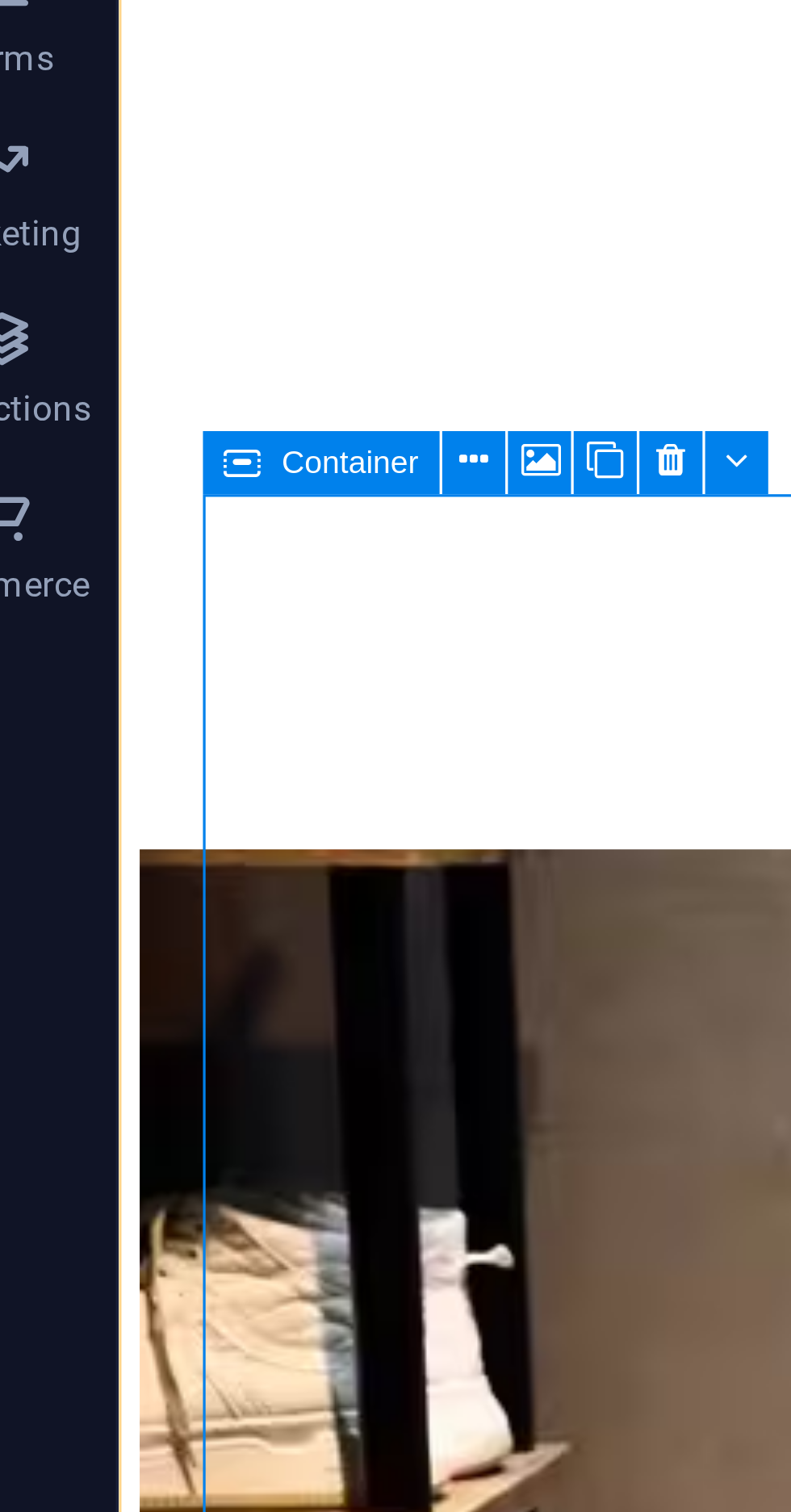
click at [233, 773] on icon at bounding box center [234, 768] width 7 height 15
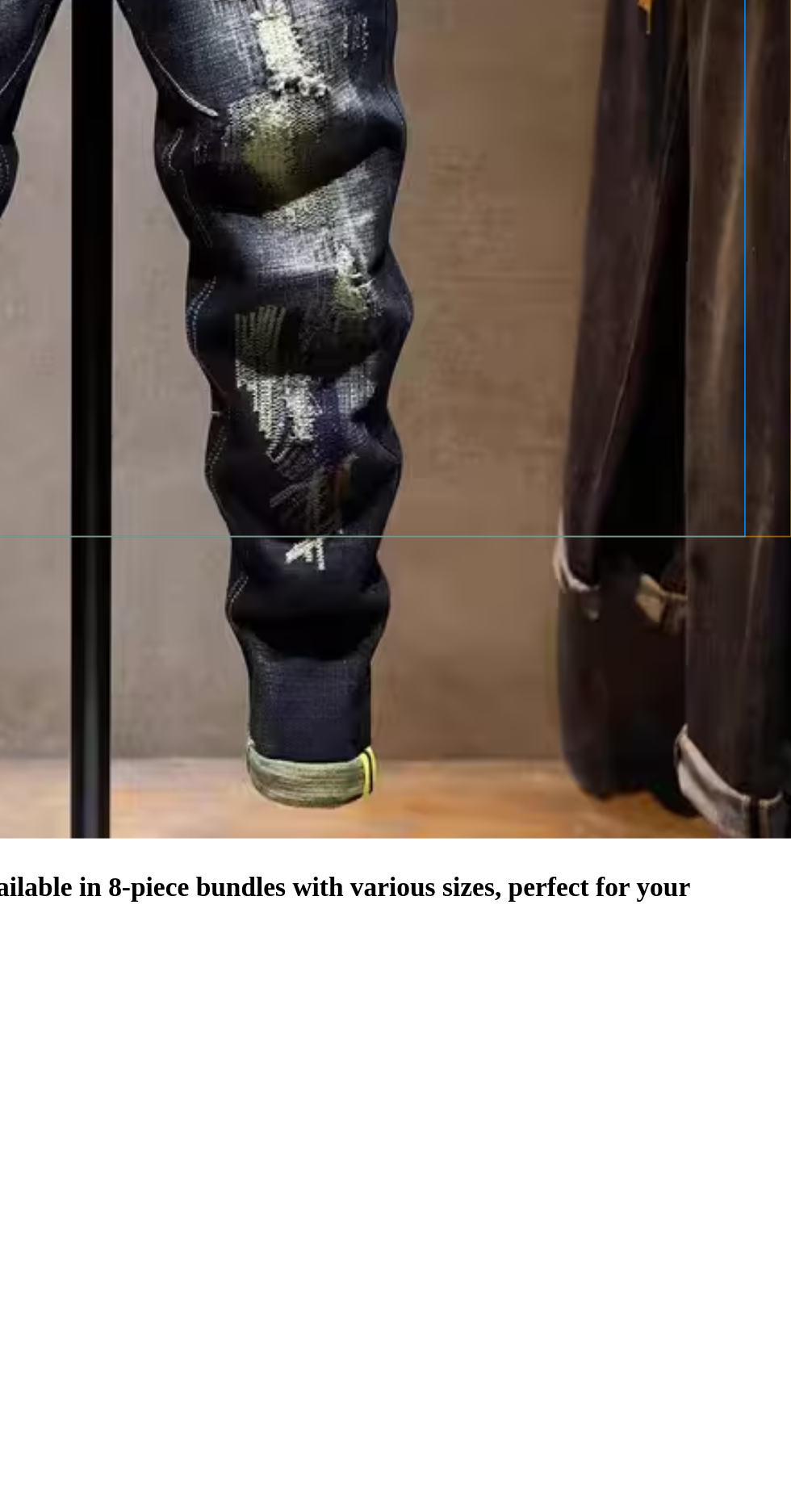
scroll to position [0, 0]
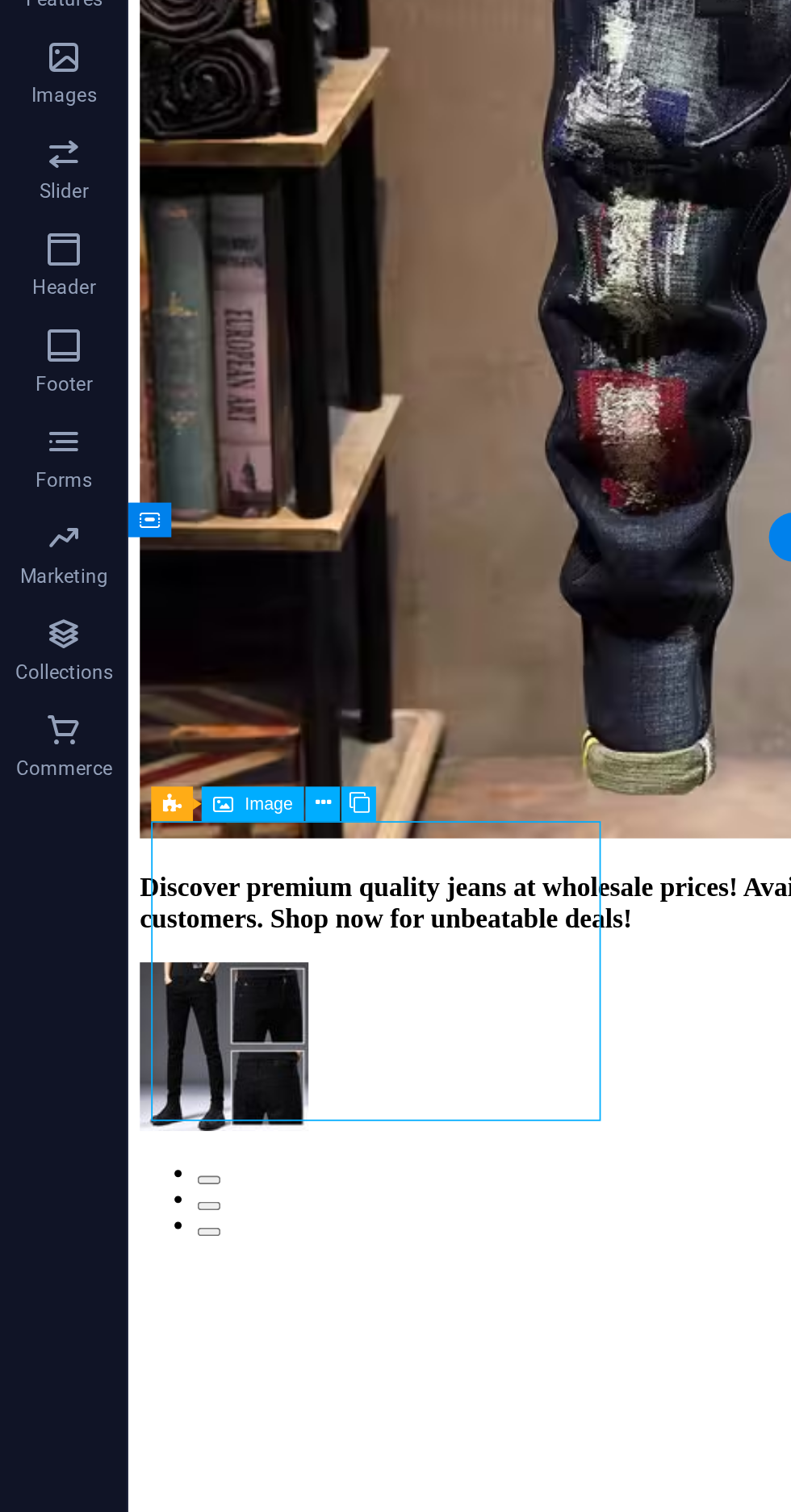
click at [186, 821] on button at bounding box center [181, 820] width 18 height 18
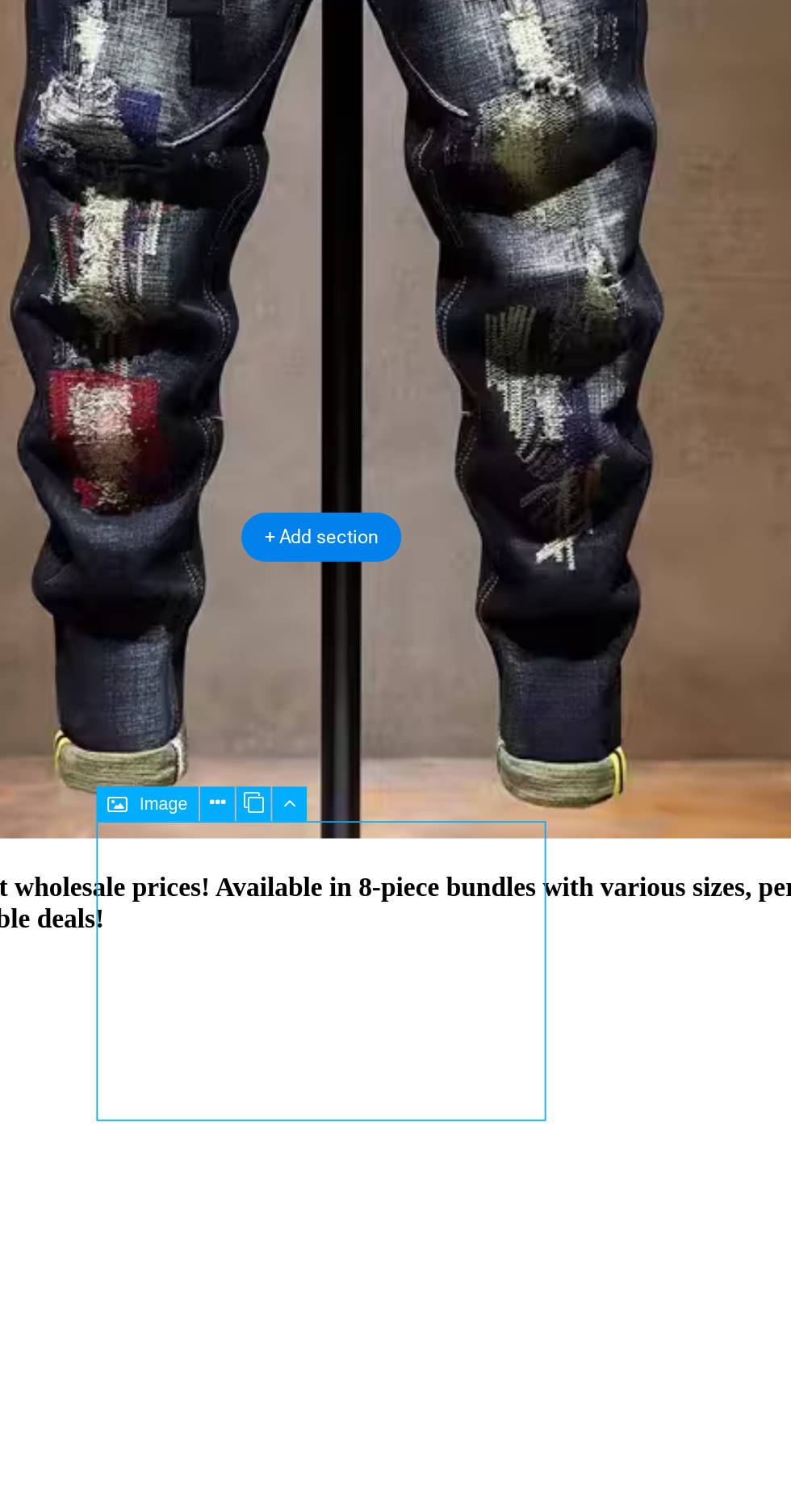
click at [410, 825] on icon at bounding box center [411, 820] width 7 height 15
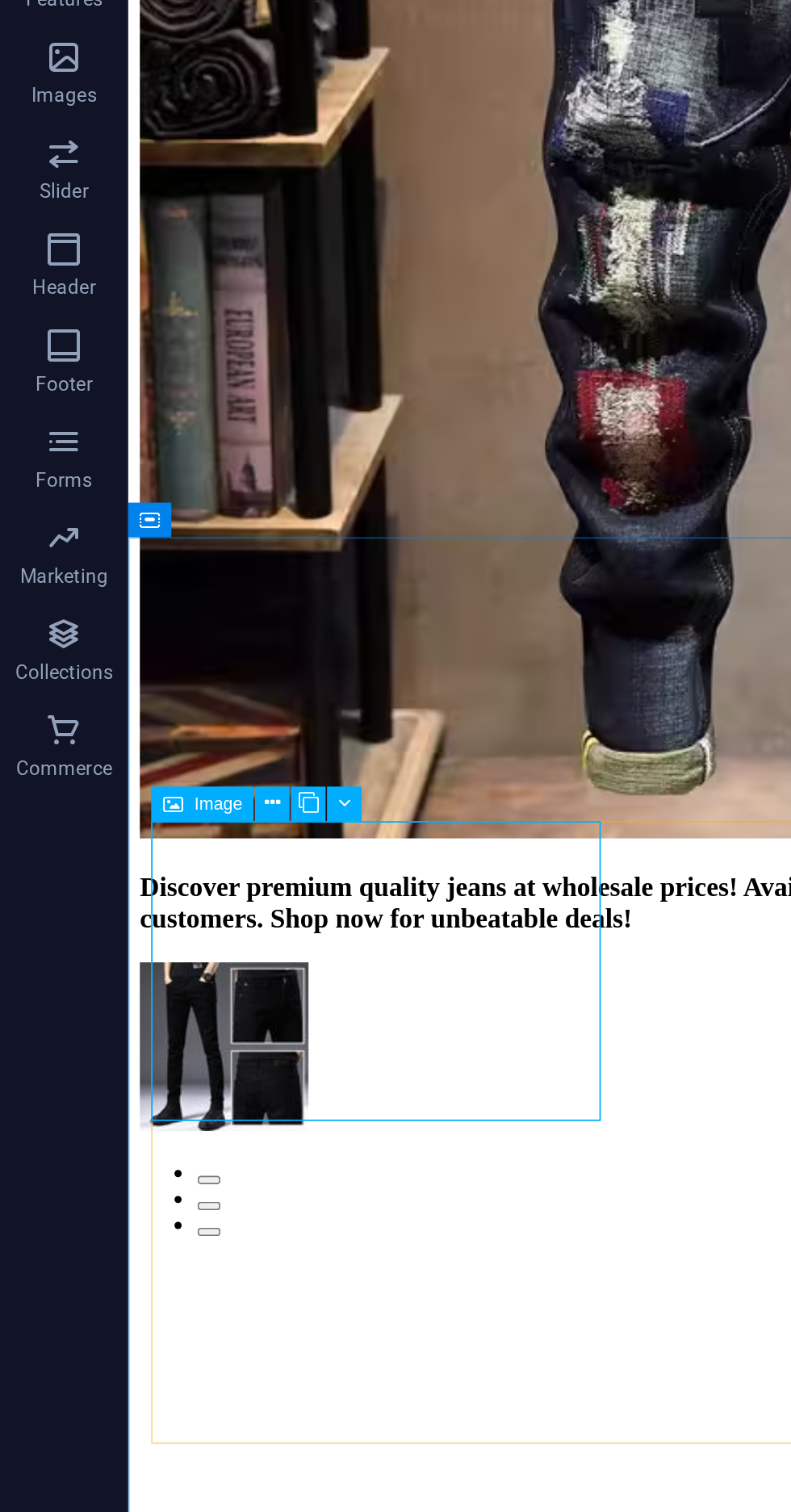
click at [92, 820] on icon at bounding box center [87, 820] width 10 height 18
click at [122, 826] on div "Image" at bounding box center [127, 820] width 51 height 18
click at [131, 818] on span "Image" at bounding box center [135, 820] width 24 height 9
click at [149, 820] on div "Image" at bounding box center [127, 820] width 51 height 18
click at [117, 817] on icon at bounding box center [112, 820] width 10 height 18
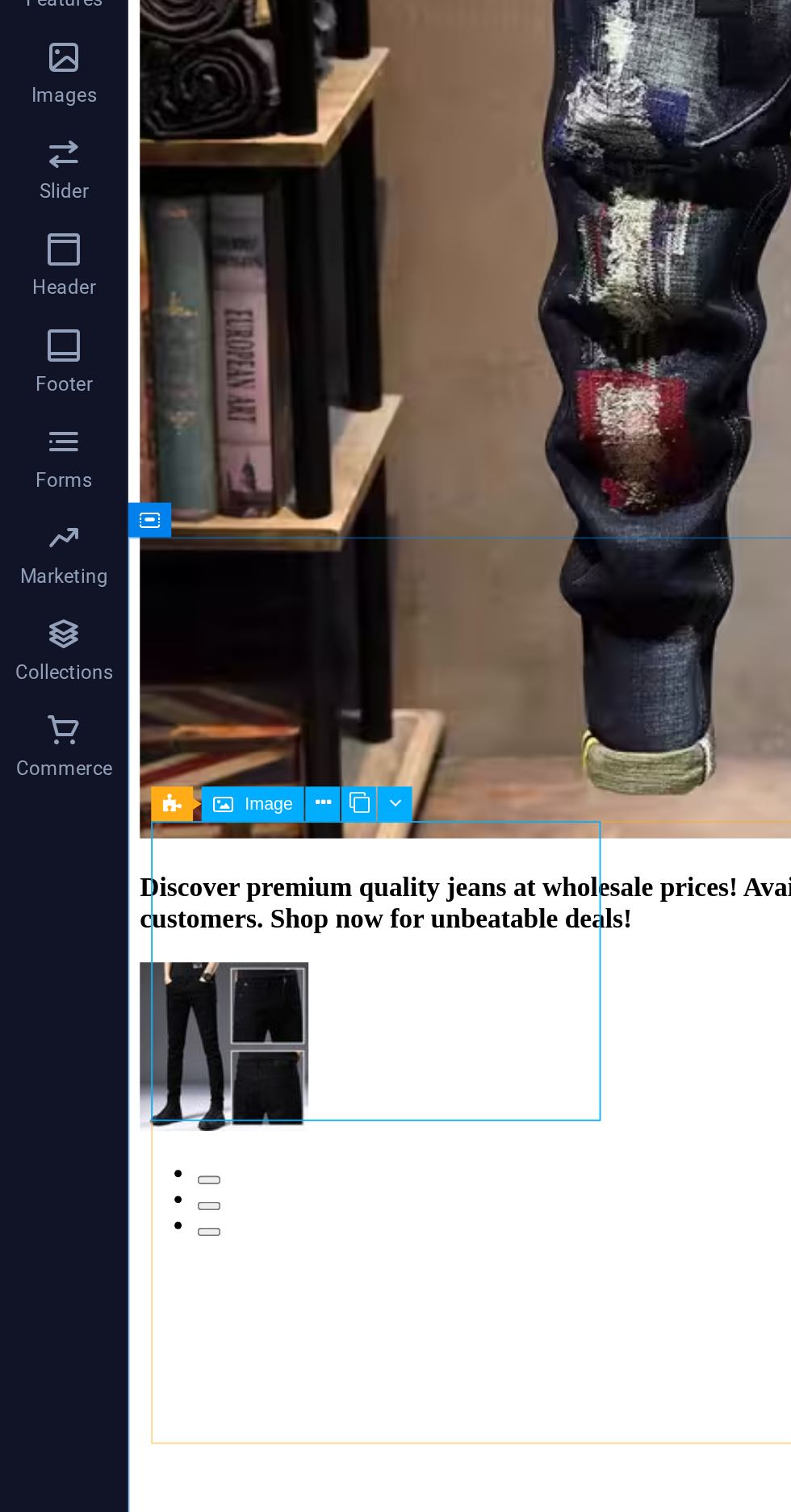
click at [134, 820] on span "Image" at bounding box center [135, 820] width 24 height 9
click at [199, 820] on icon at bounding box center [199, 820] width 7 height 15
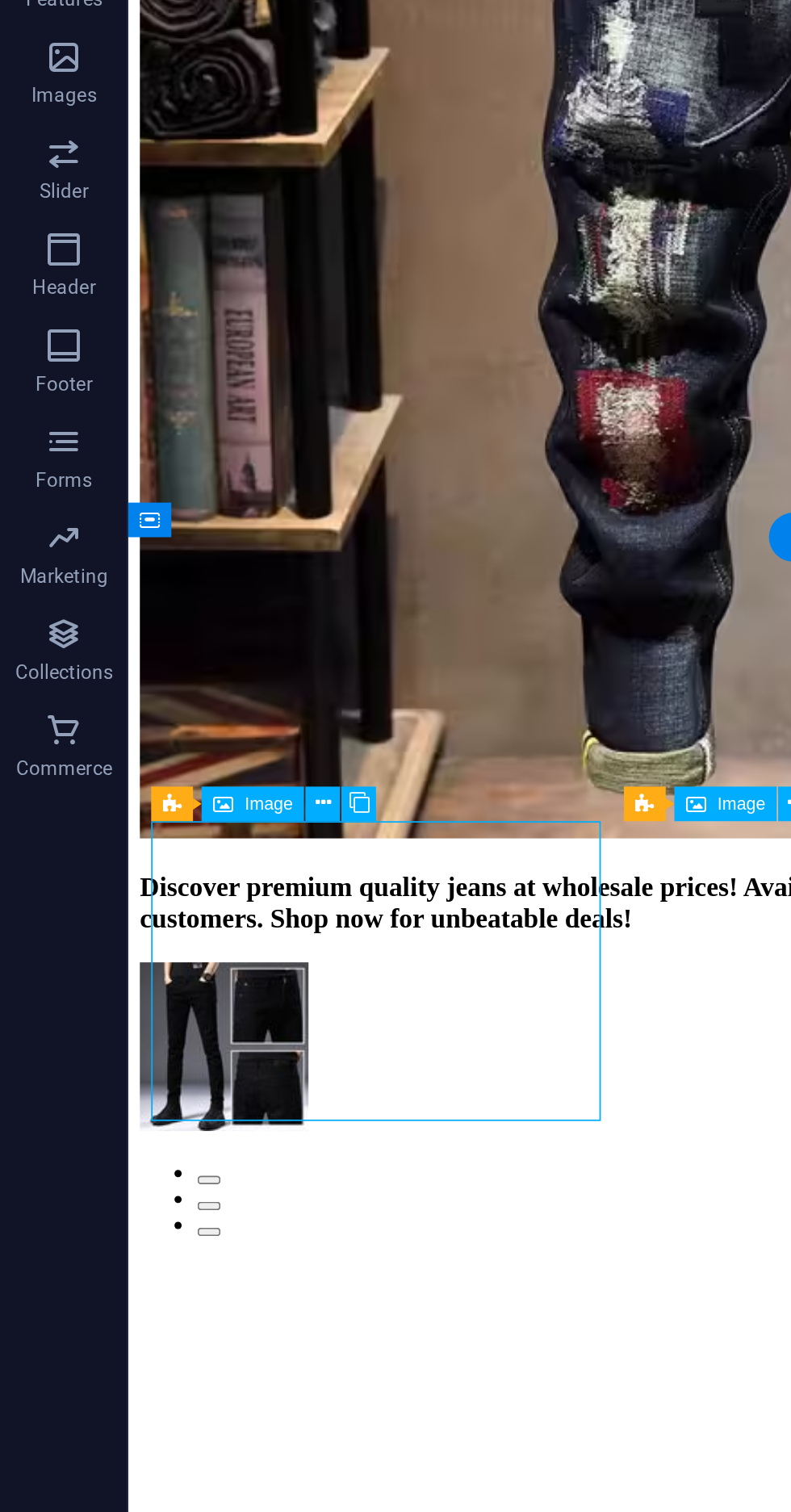
click at [157, 814] on button at bounding box center [162, 820] width 18 height 18
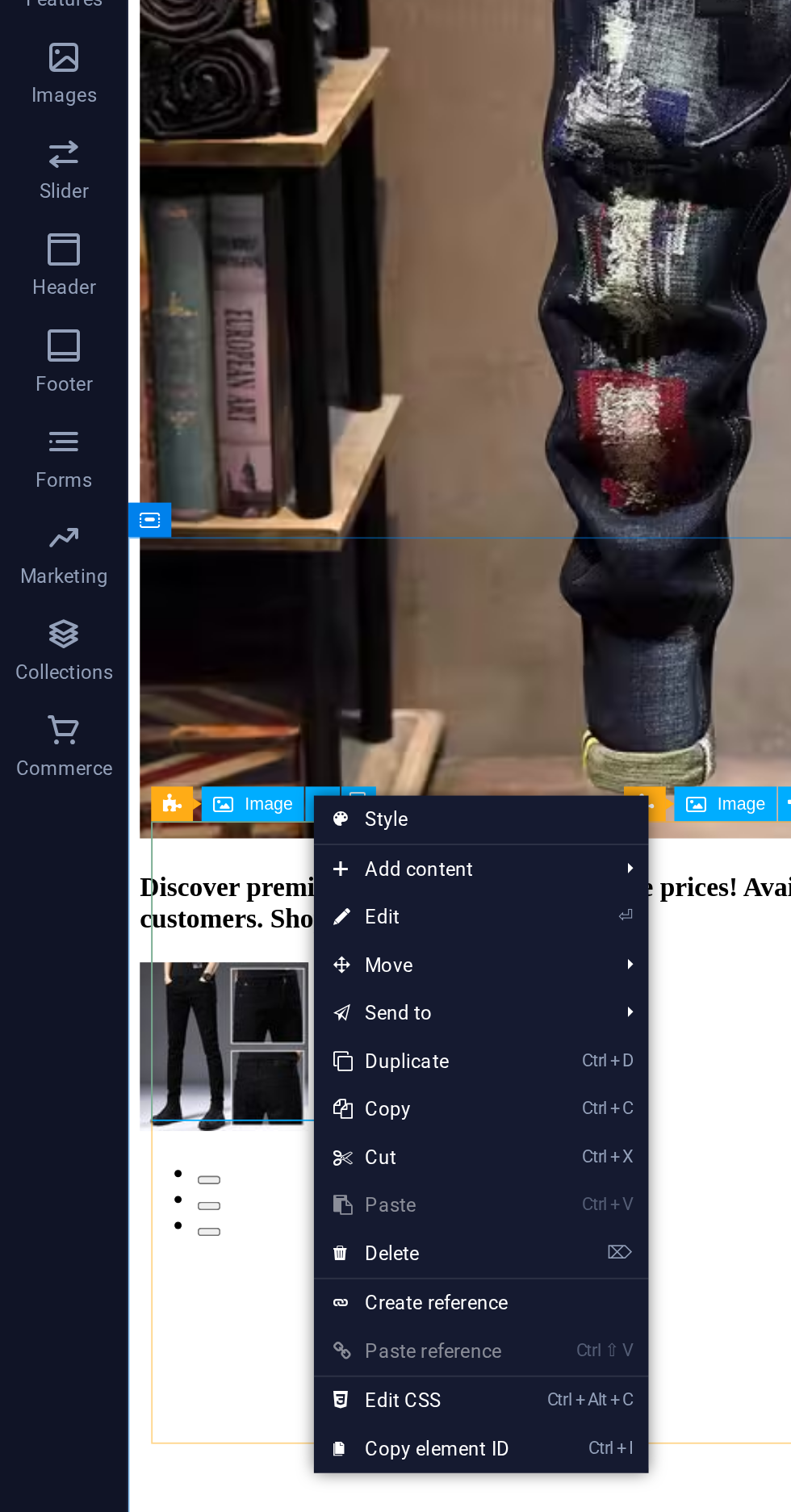
click at [206, 855] on span "Add content" at bounding box center [230, 854] width 145 height 24
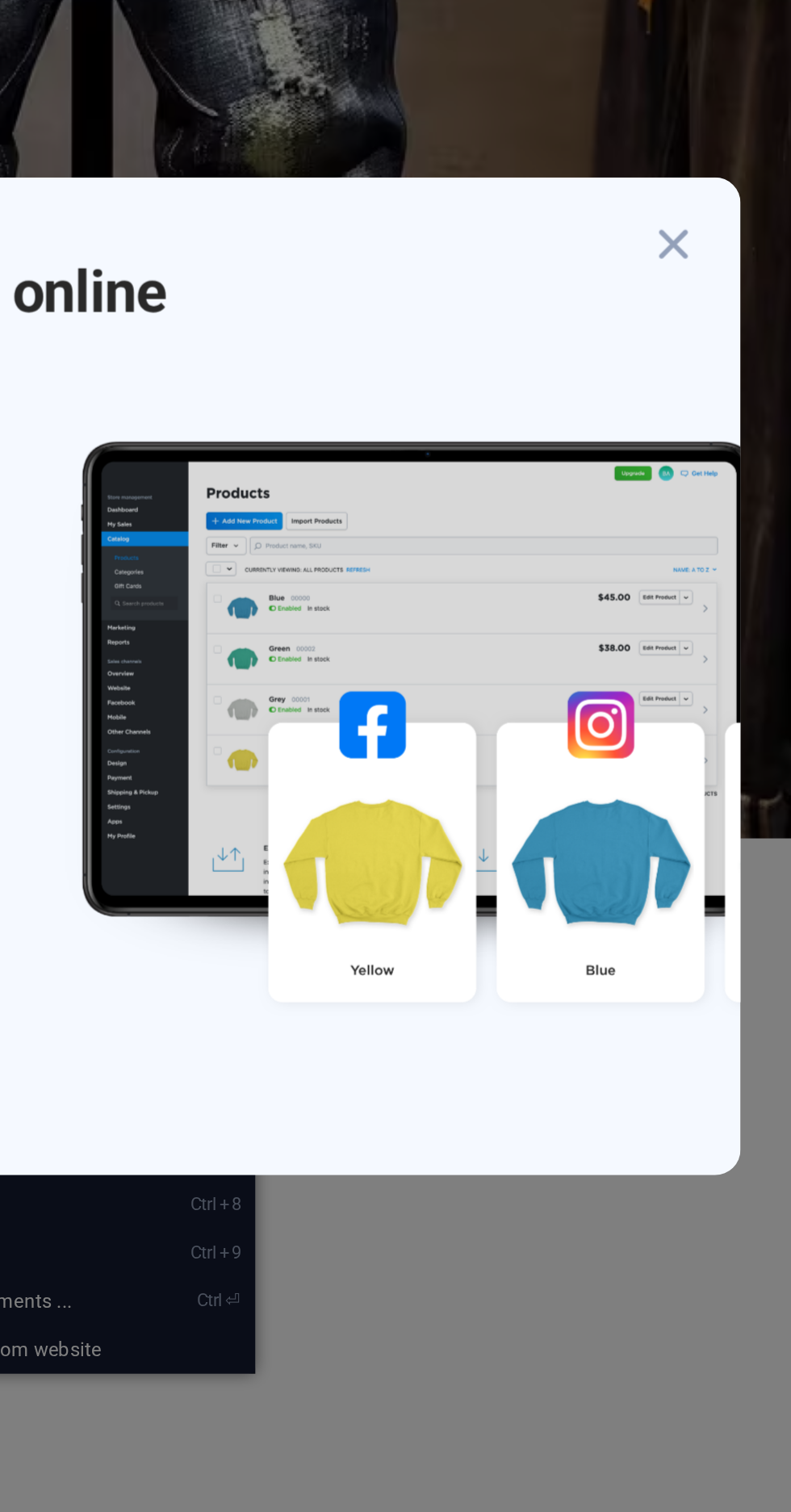
click at [724, 535] on icon "button" at bounding box center [731, 538] width 29 height 29
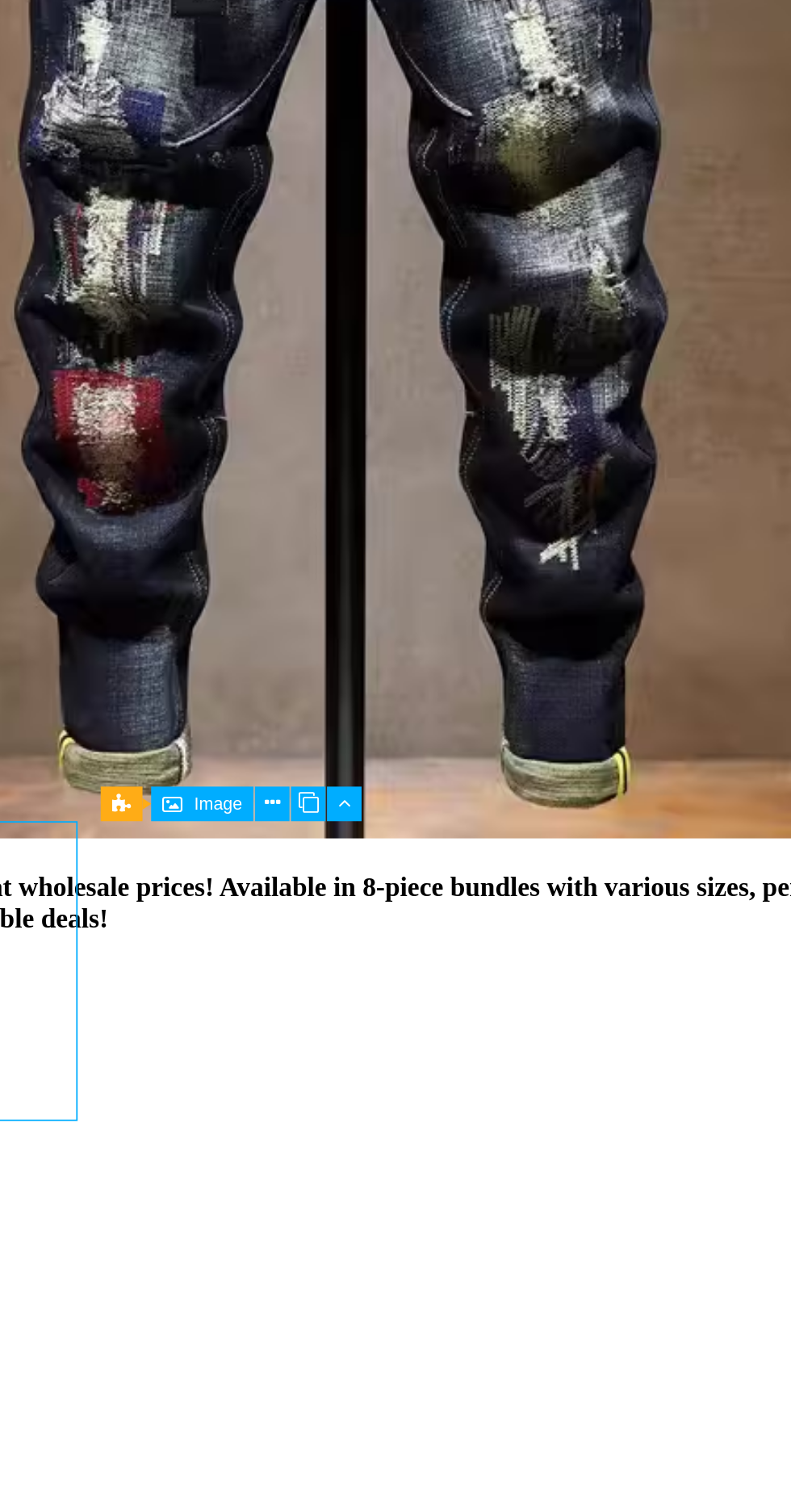
click at [429, 825] on button at bounding box center [437, 820] width 18 height 18
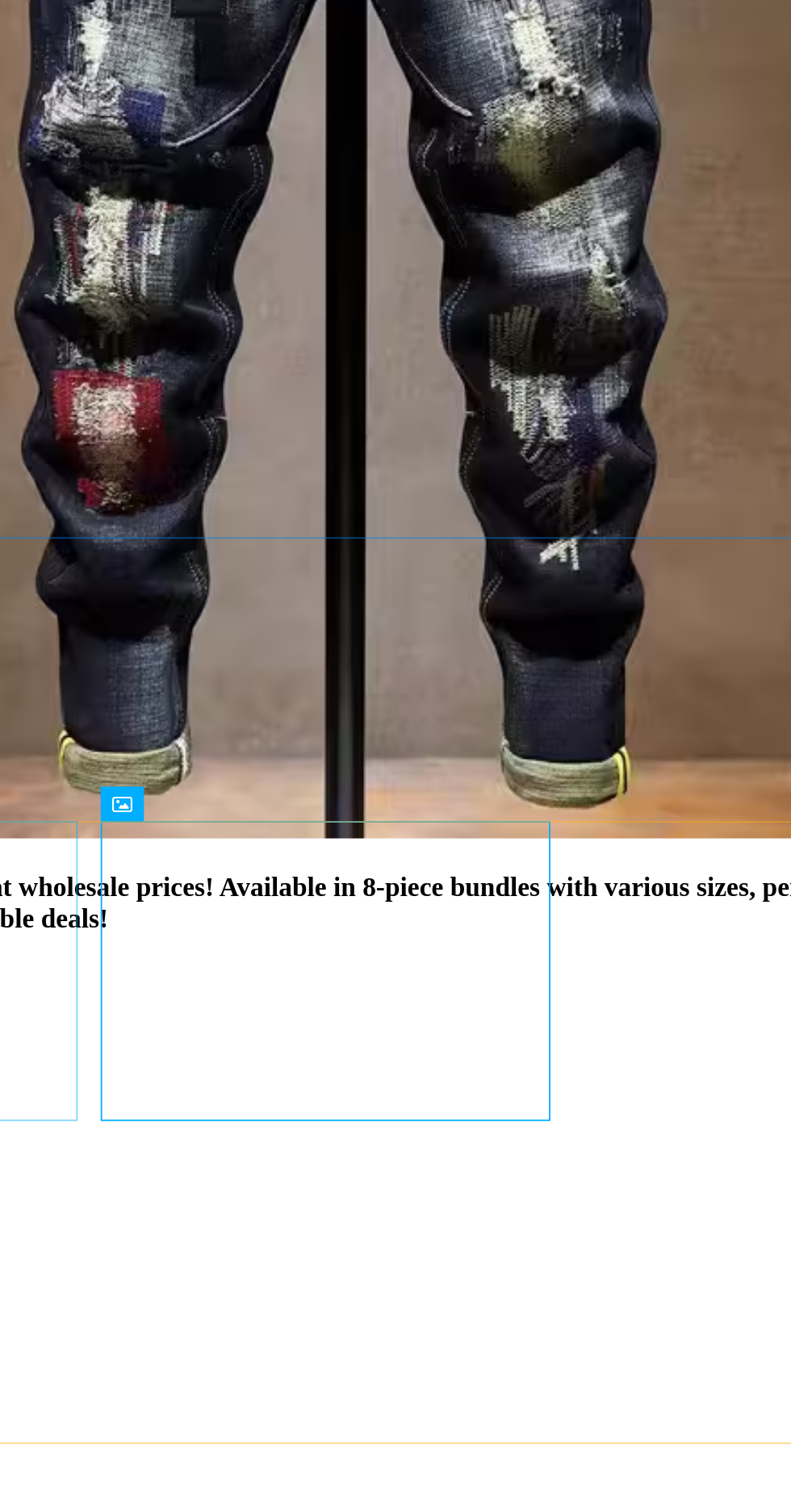
click at [325, 818] on icon at bounding box center [325, 820] width 10 height 18
click at [379, 824] on icon at bounding box center [375, 820] width 8 height 15
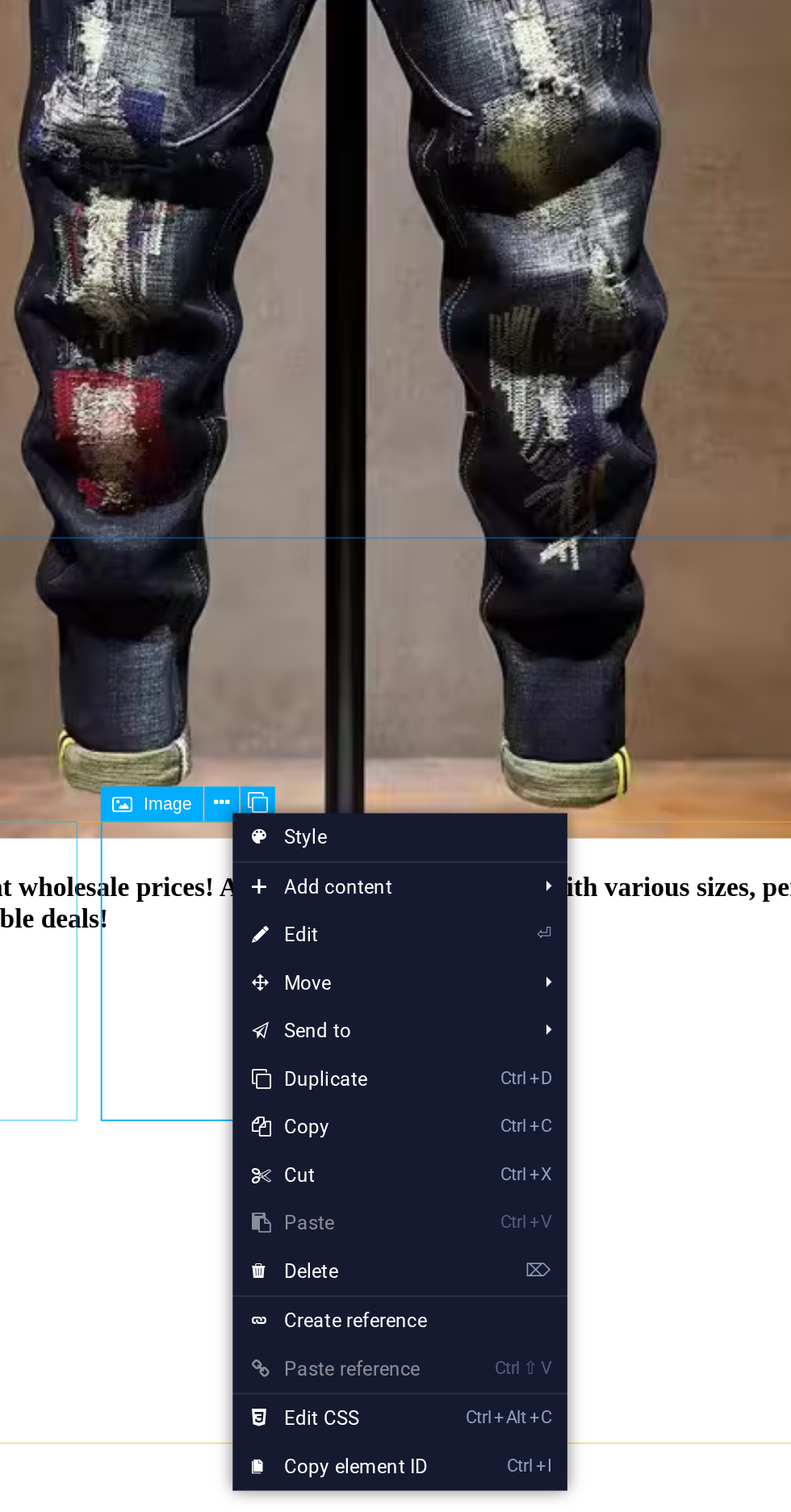
click at [408, 894] on link "⏎ Edit" at bounding box center [435, 886] width 108 height 24
select select "%"
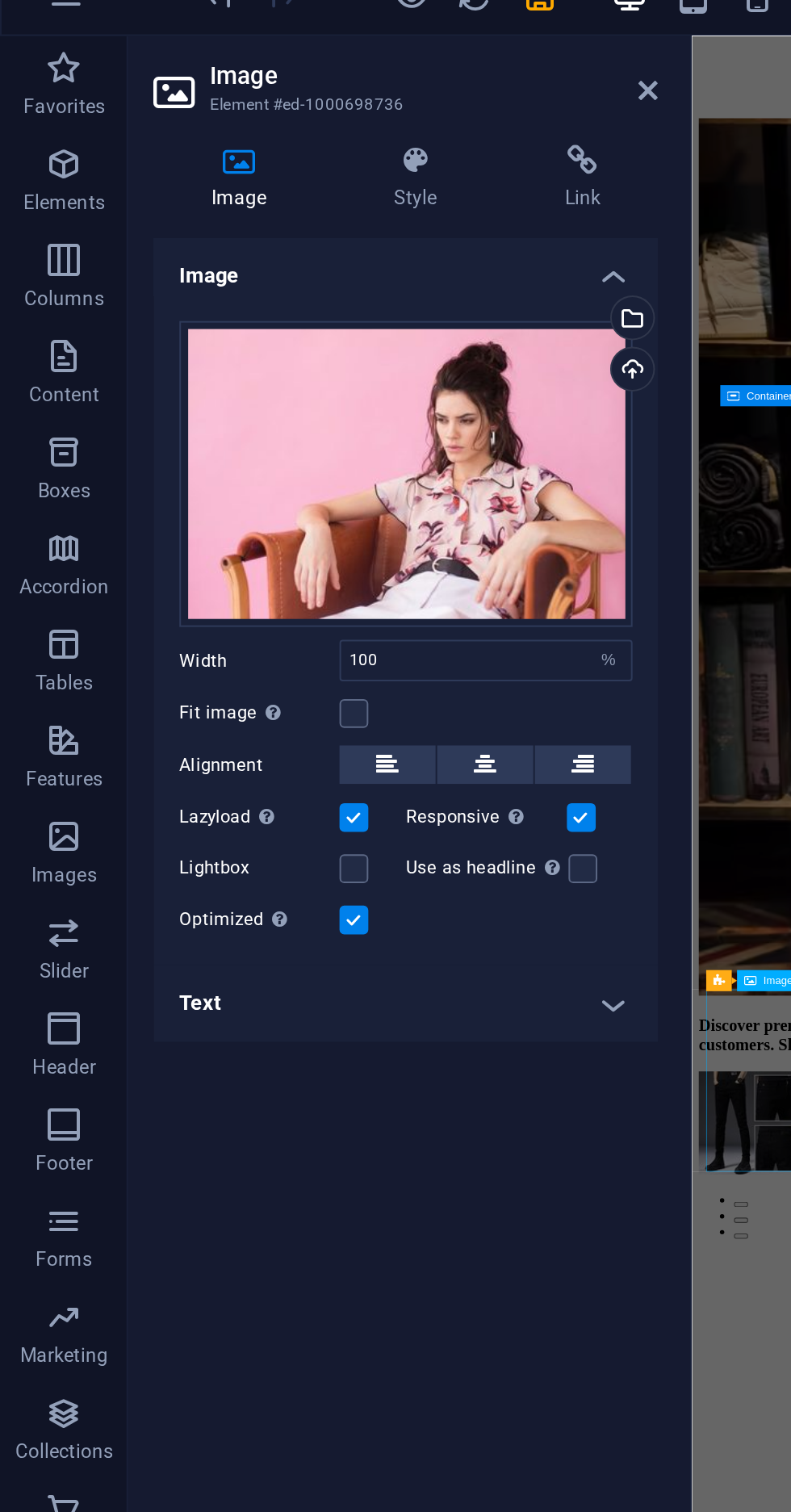
click at [326, 207] on div "Upload" at bounding box center [318, 210] width 24 height 24
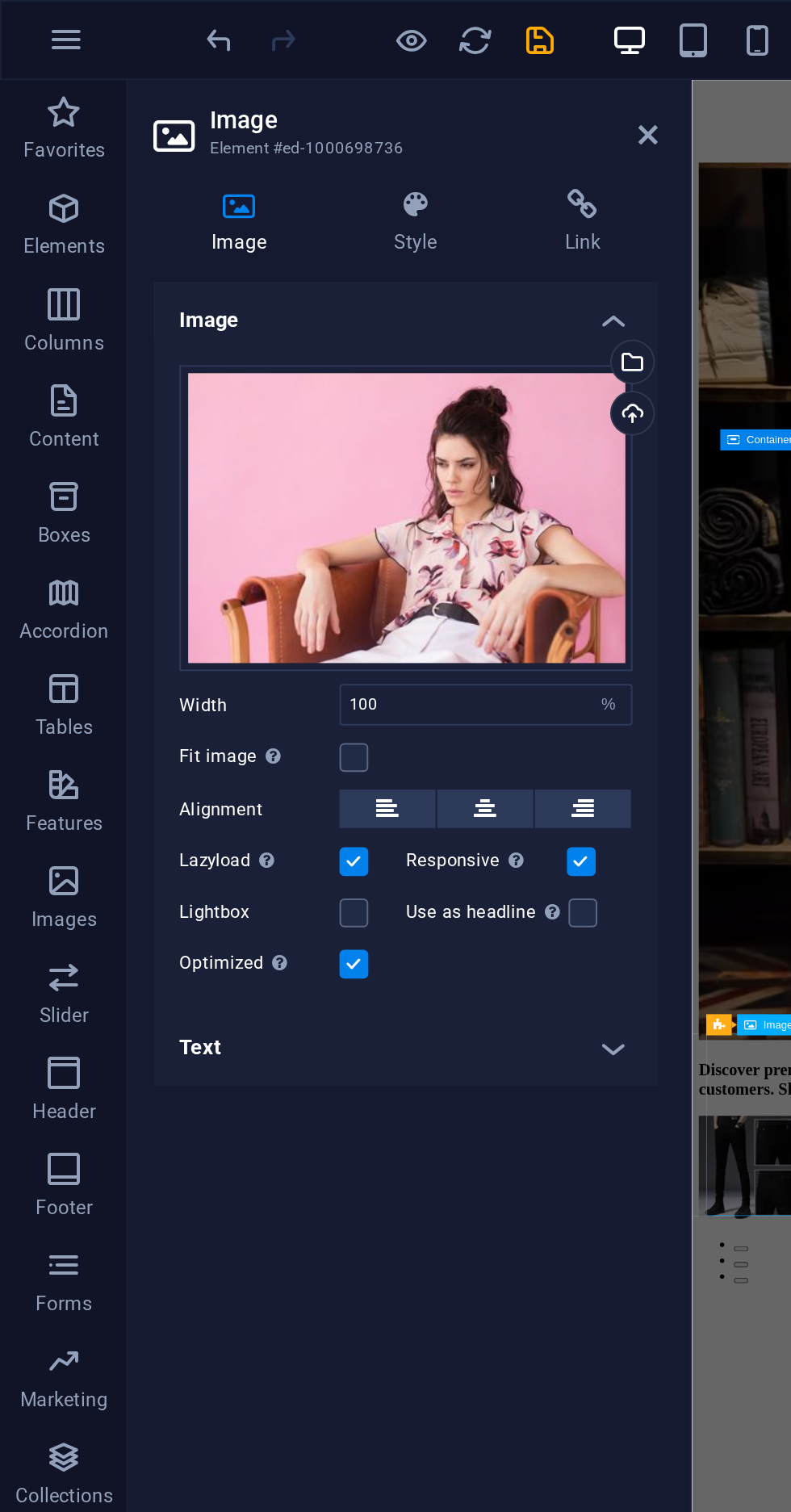
click at [315, 219] on div "Upload" at bounding box center [318, 210] width 24 height 24
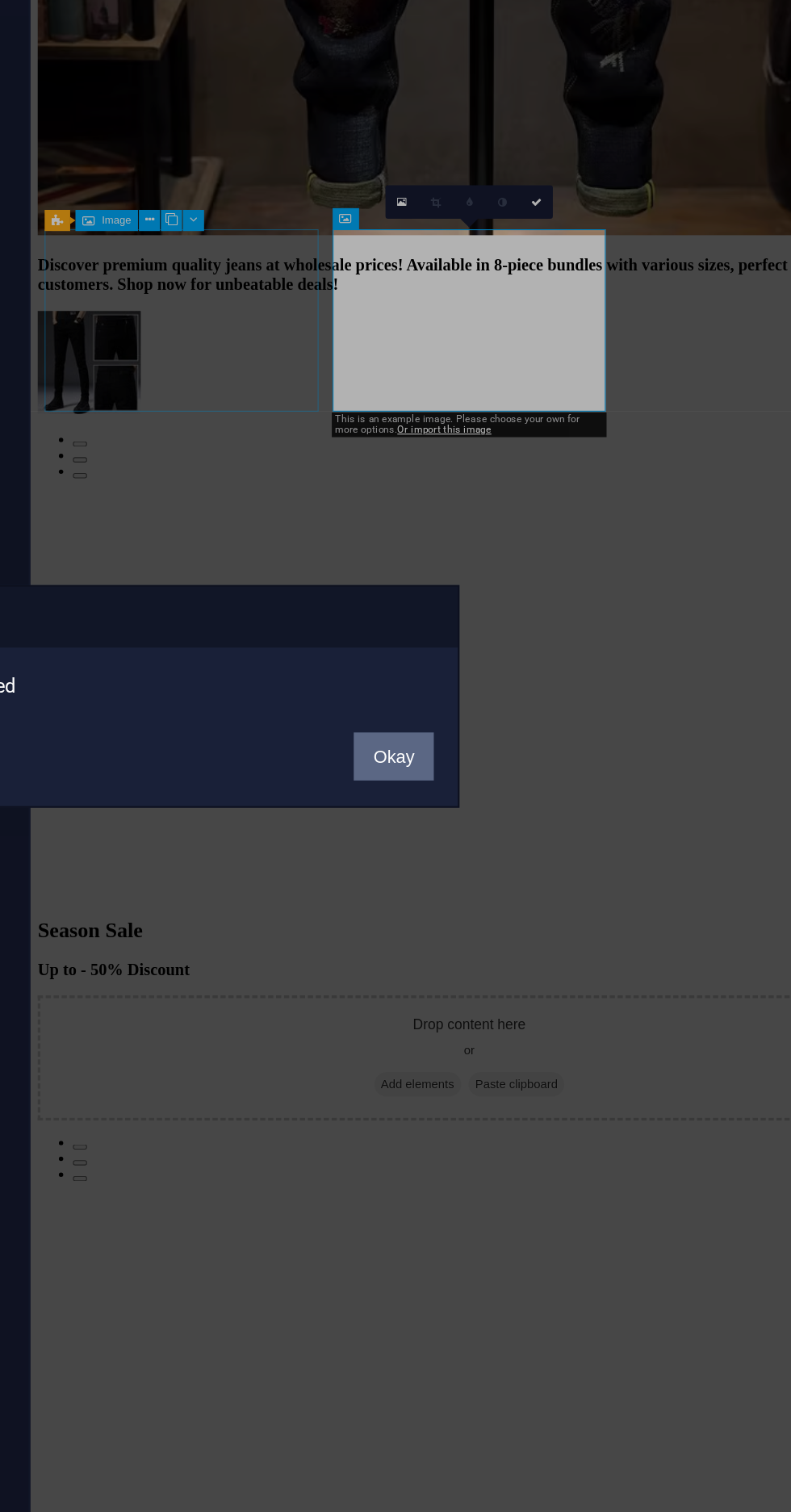
click at [533, 790] on button "Okay" at bounding box center [531, 786] width 40 height 24
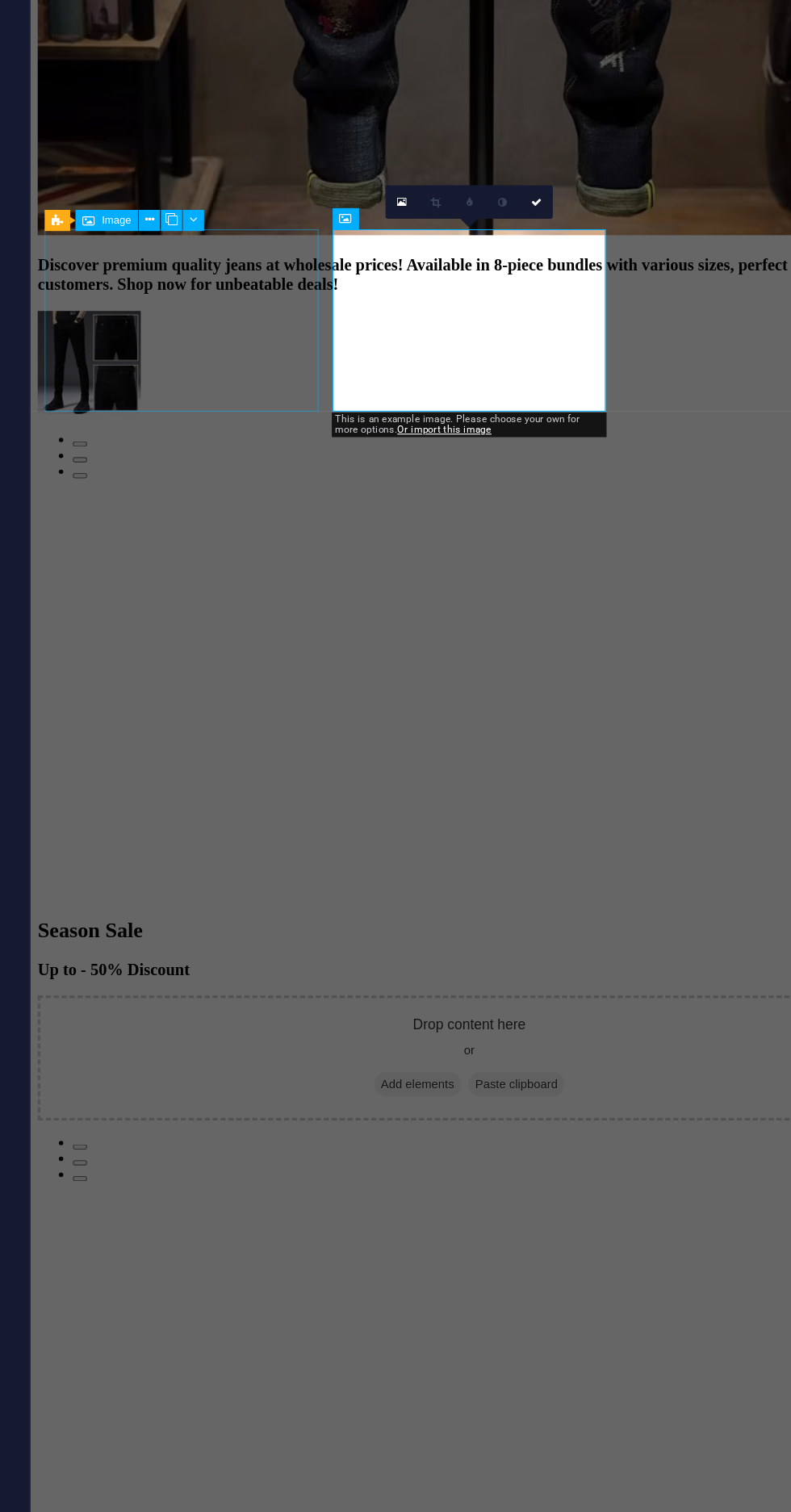
click at [608, 506] on link at bounding box center [603, 507] width 17 height 17
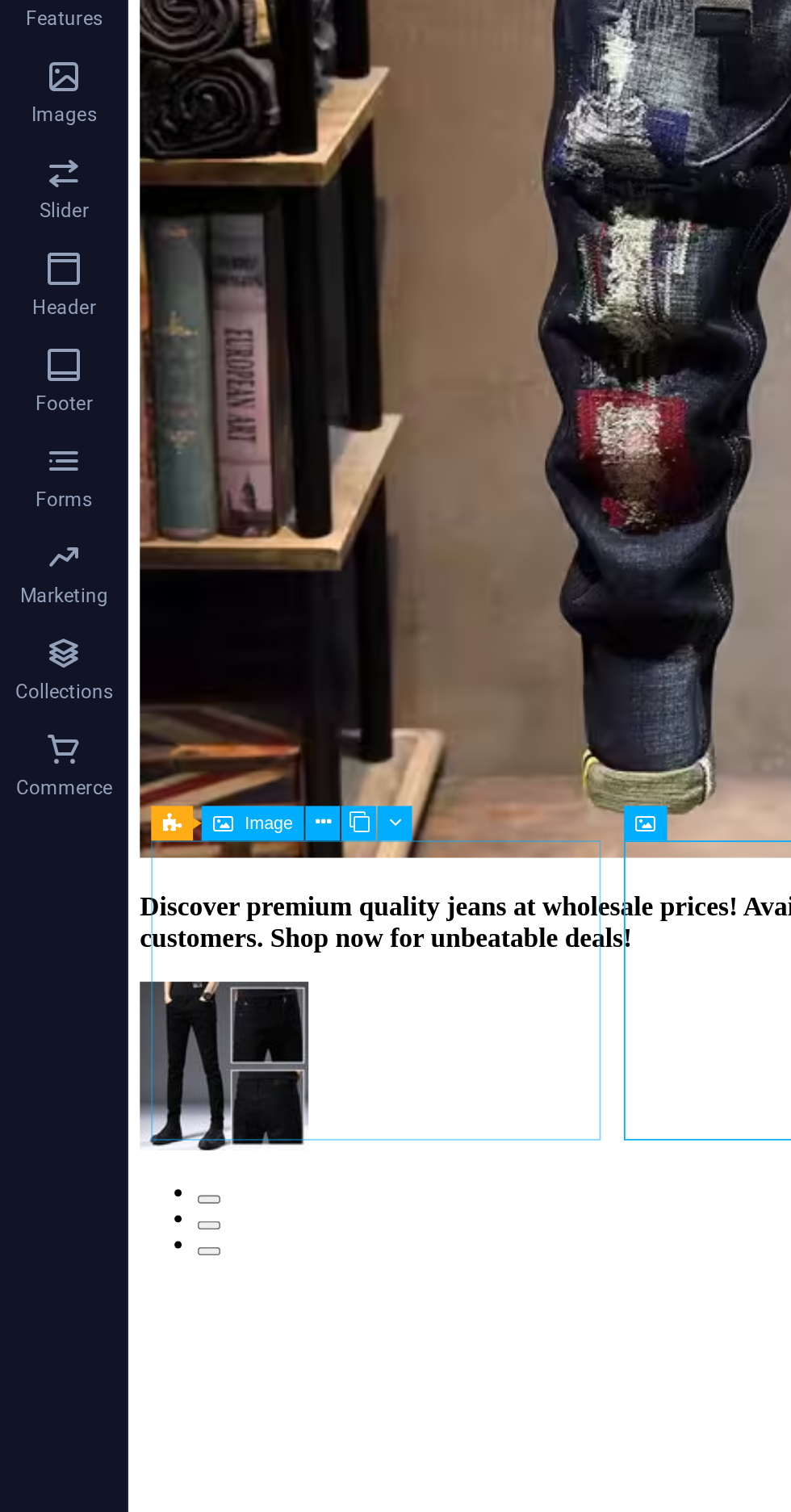
click at [376, 1417] on div "Drop content here or Add elements Paste clipboard" at bounding box center [531, 1474] width 795 height 115
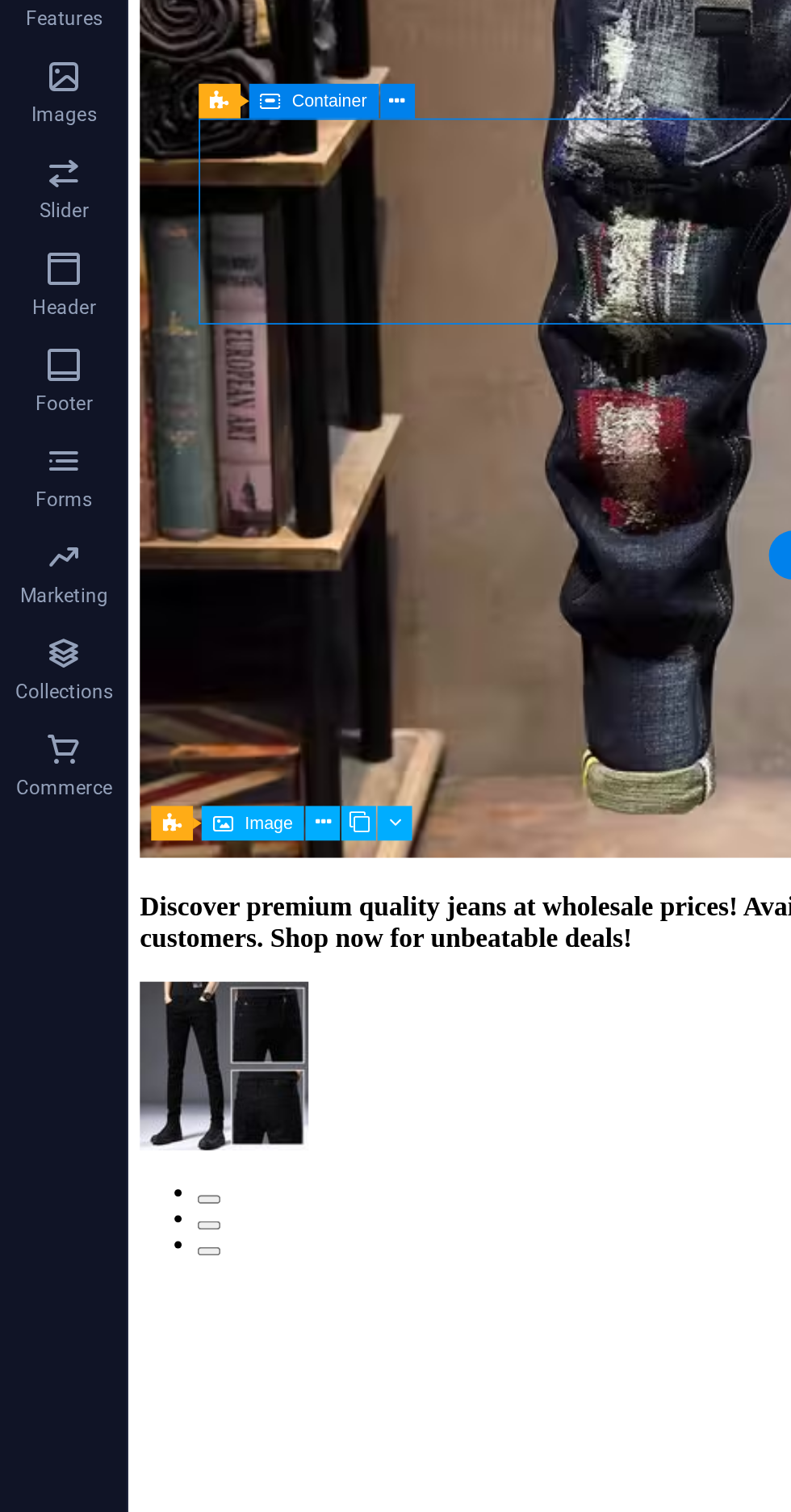
click at [444, 1487] on span "Add elements" at bounding box center [484, 1498] width 80 height 22
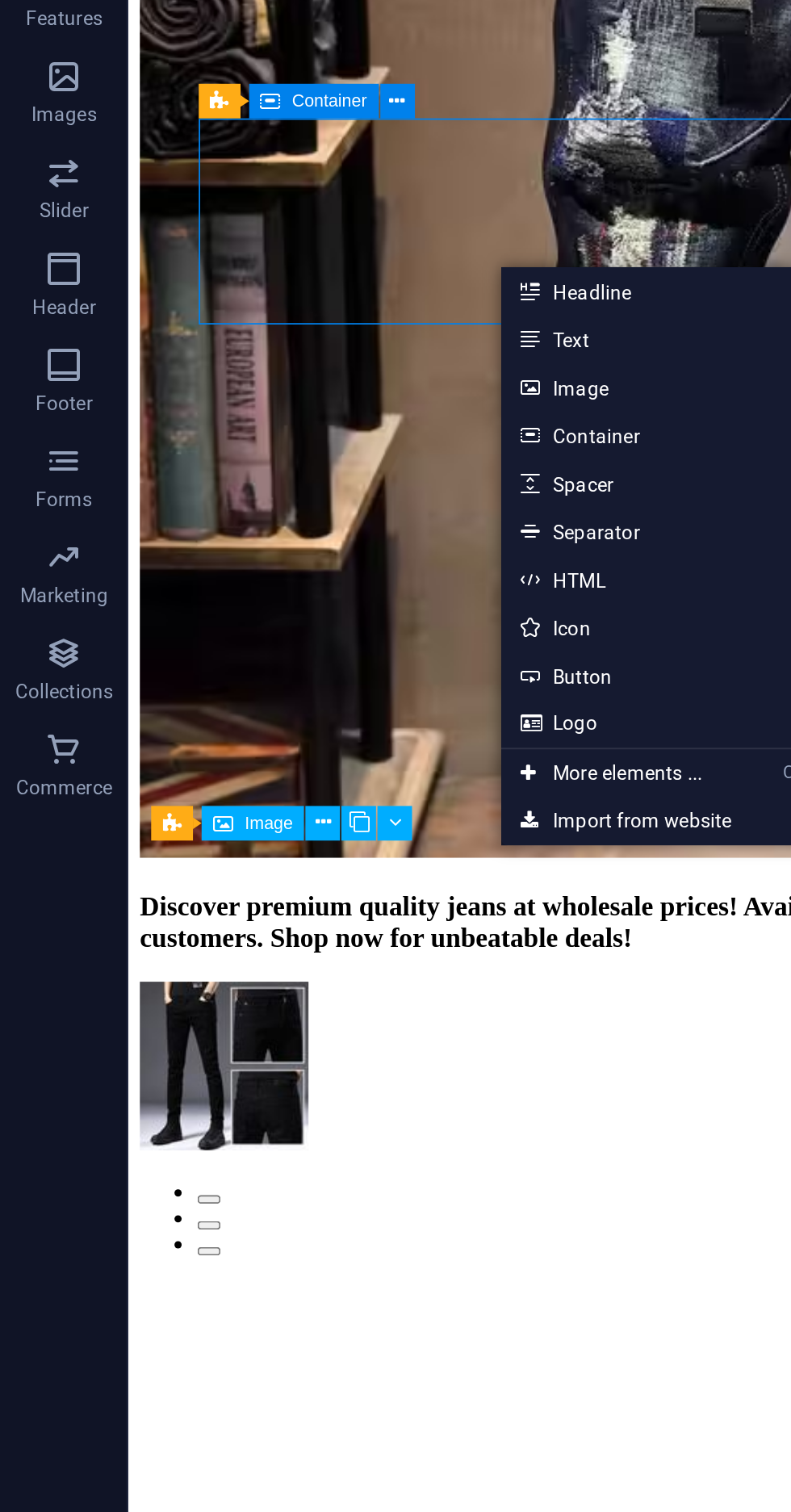
click at [283, 723] on link "Icon" at bounding box center [338, 722] width 171 height 24
select select "xMidYMid"
select select "px"
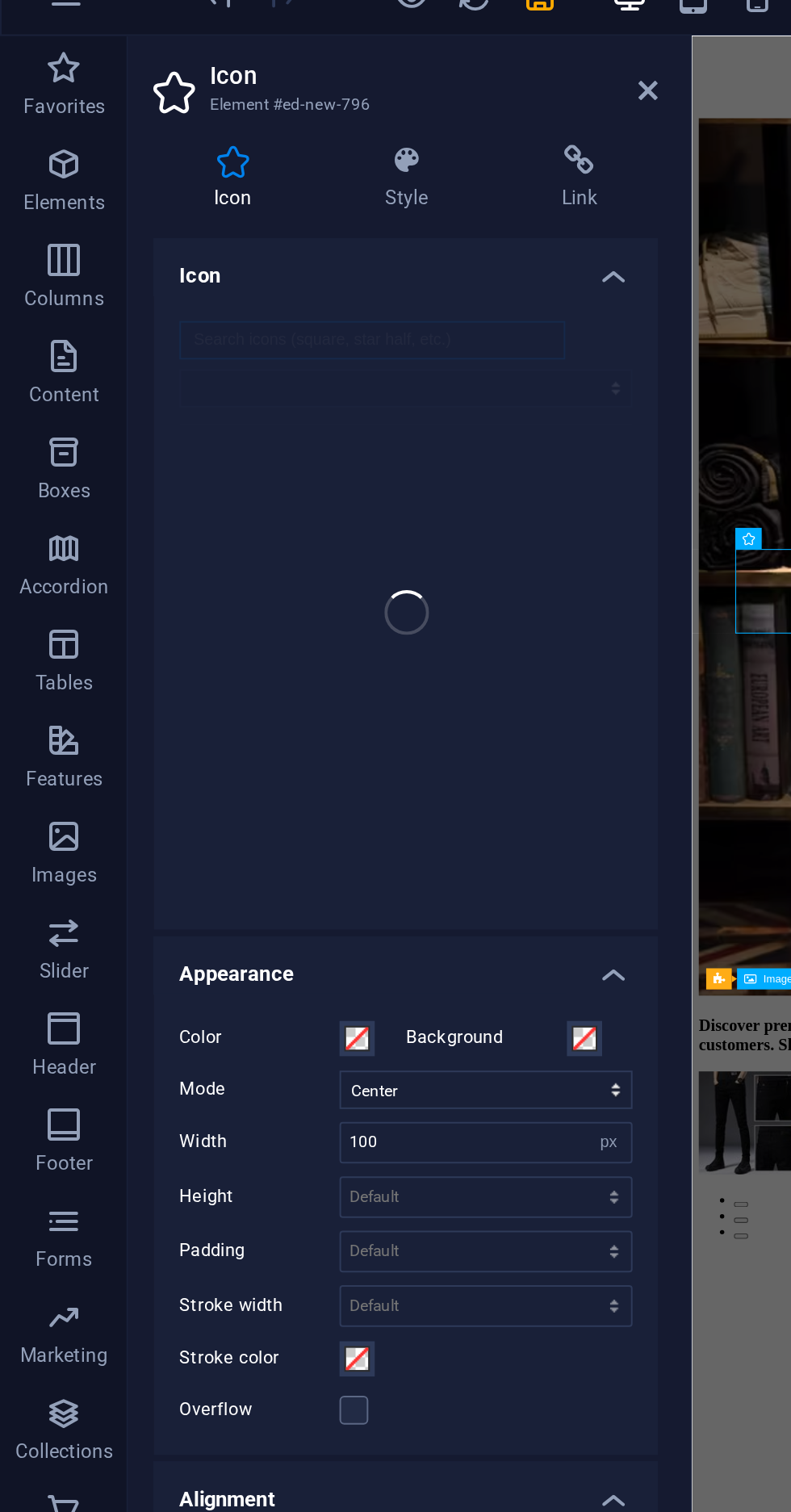
click at [346, 72] on div at bounding box center [346, 763] width 3 height 1446
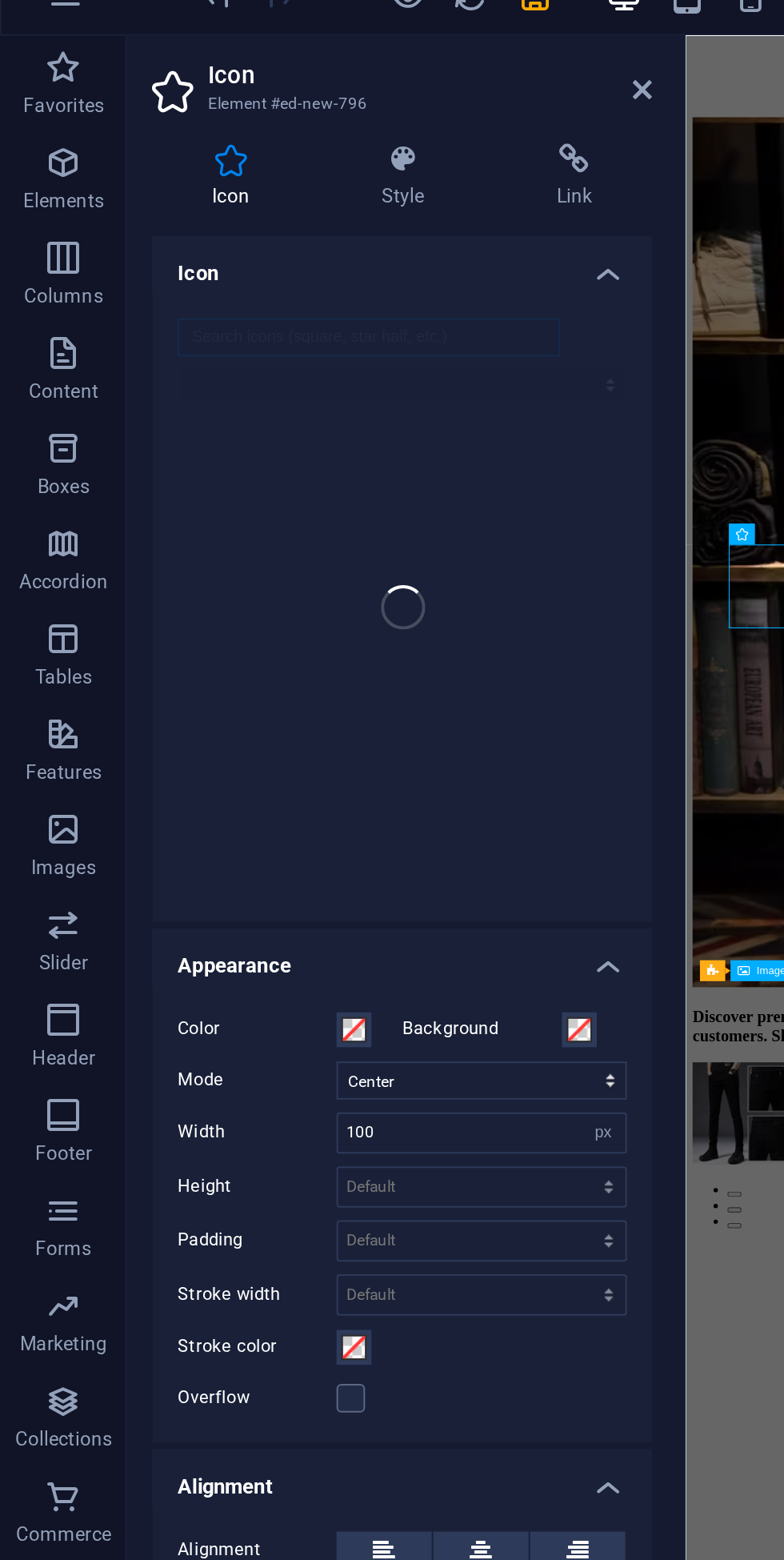
click at [343, 72] on div at bounding box center [342, 787] width 3 height 1494
click at [325, 69] on icon at bounding box center [324, 68] width 9 height 13
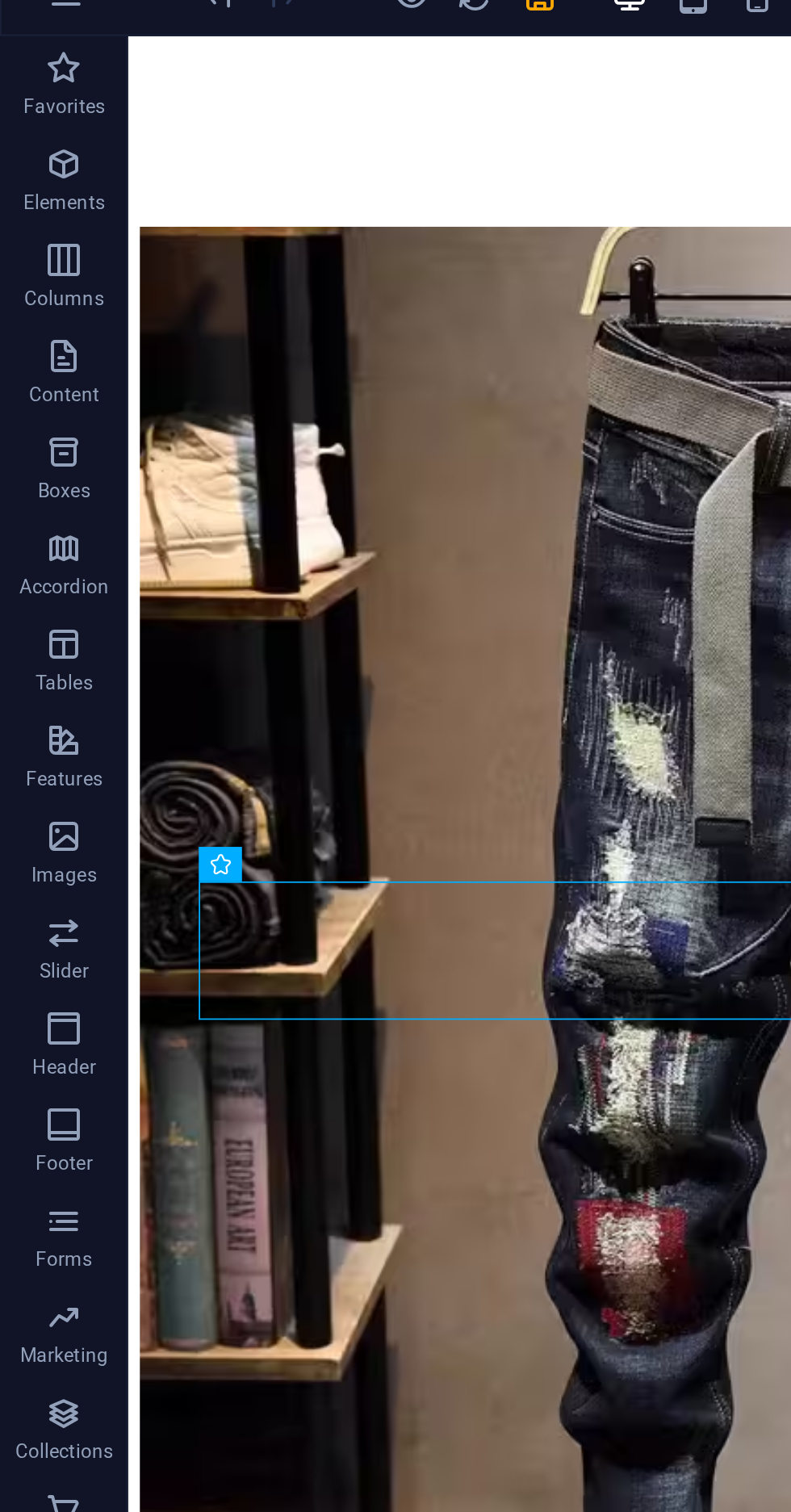
scroll to position [932, 0]
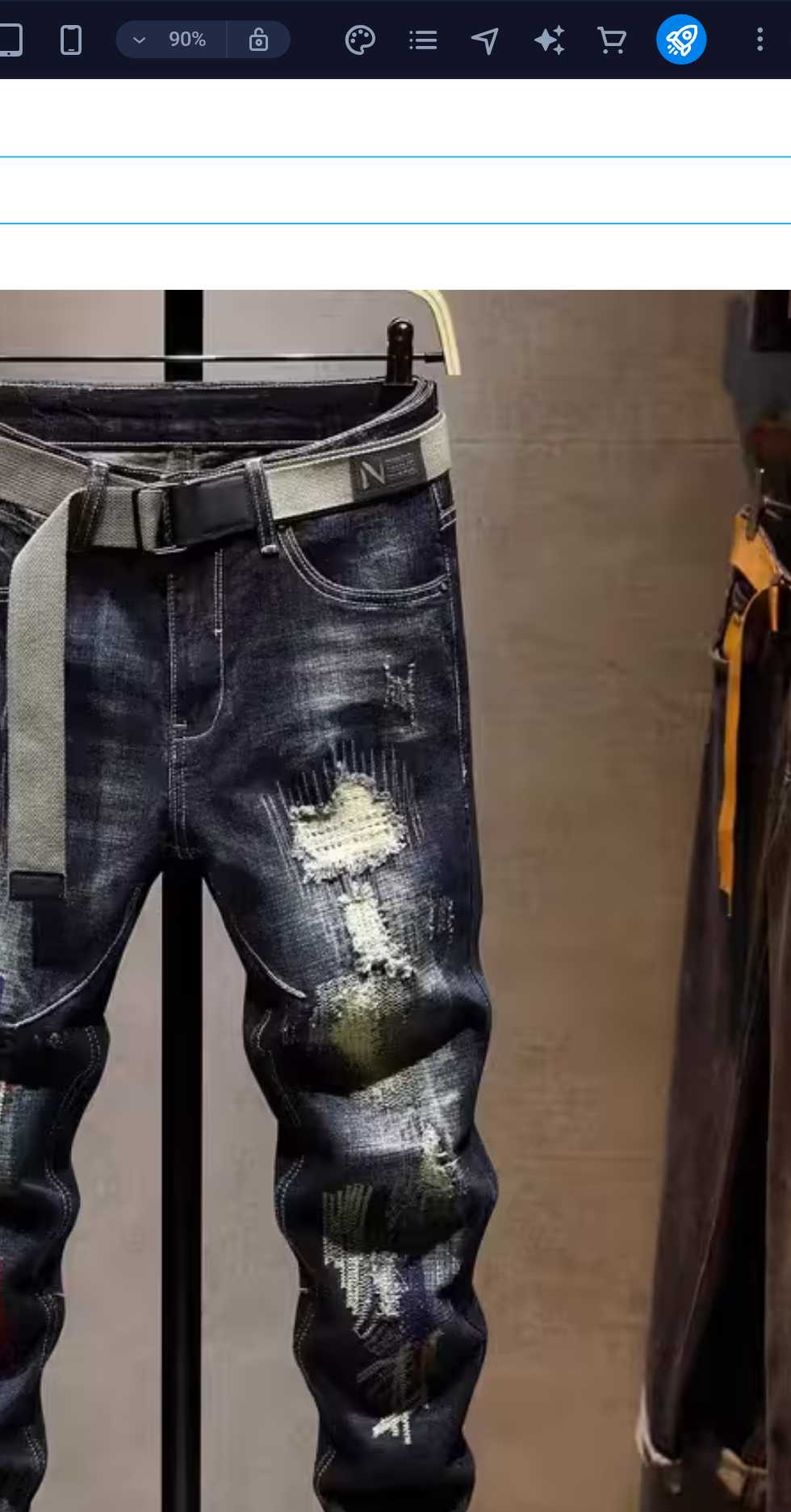
click at [603, 25] on icon "navigator" at bounding box center [594, 21] width 19 height 19
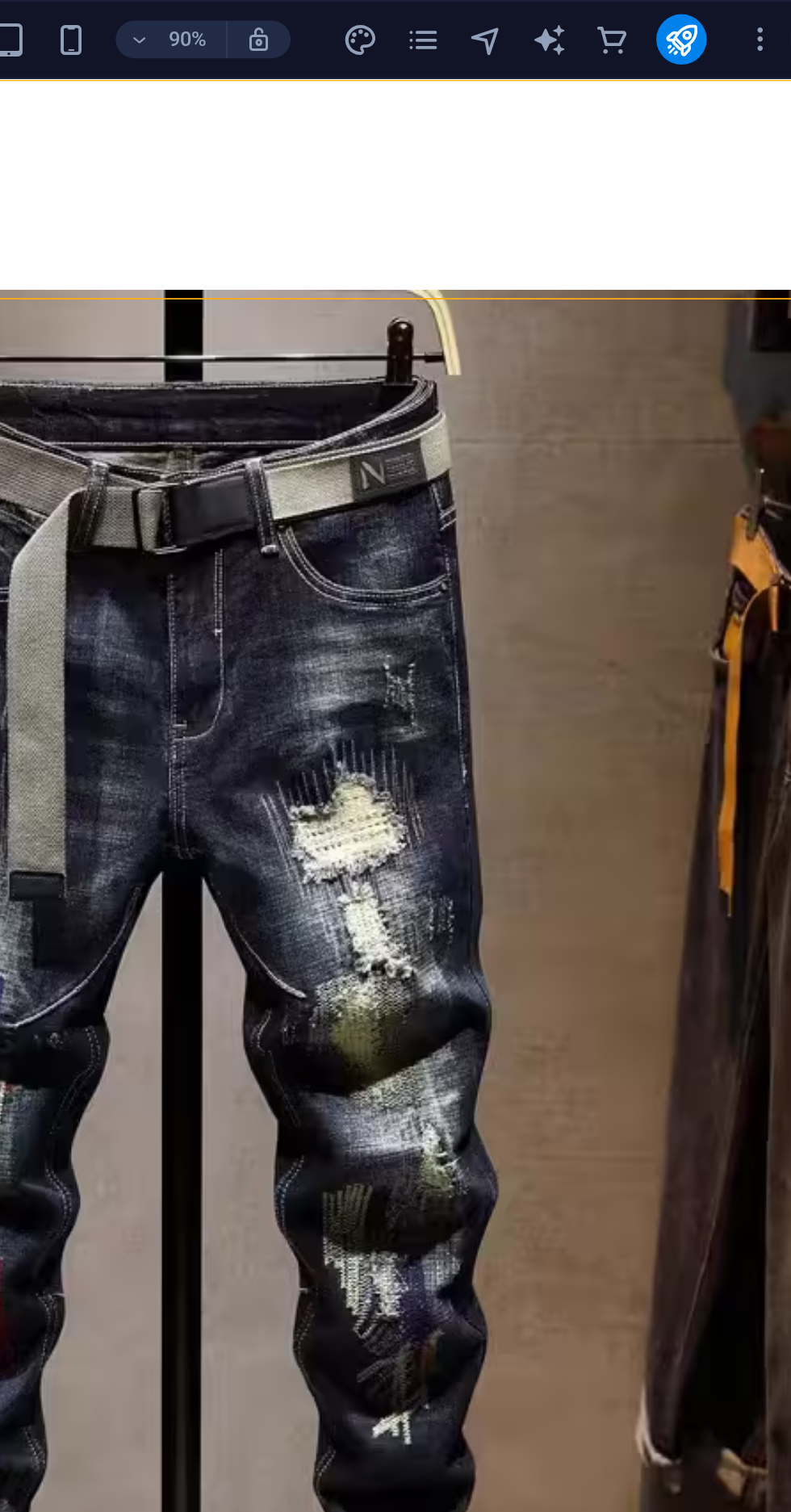
scroll to position [169, 0]
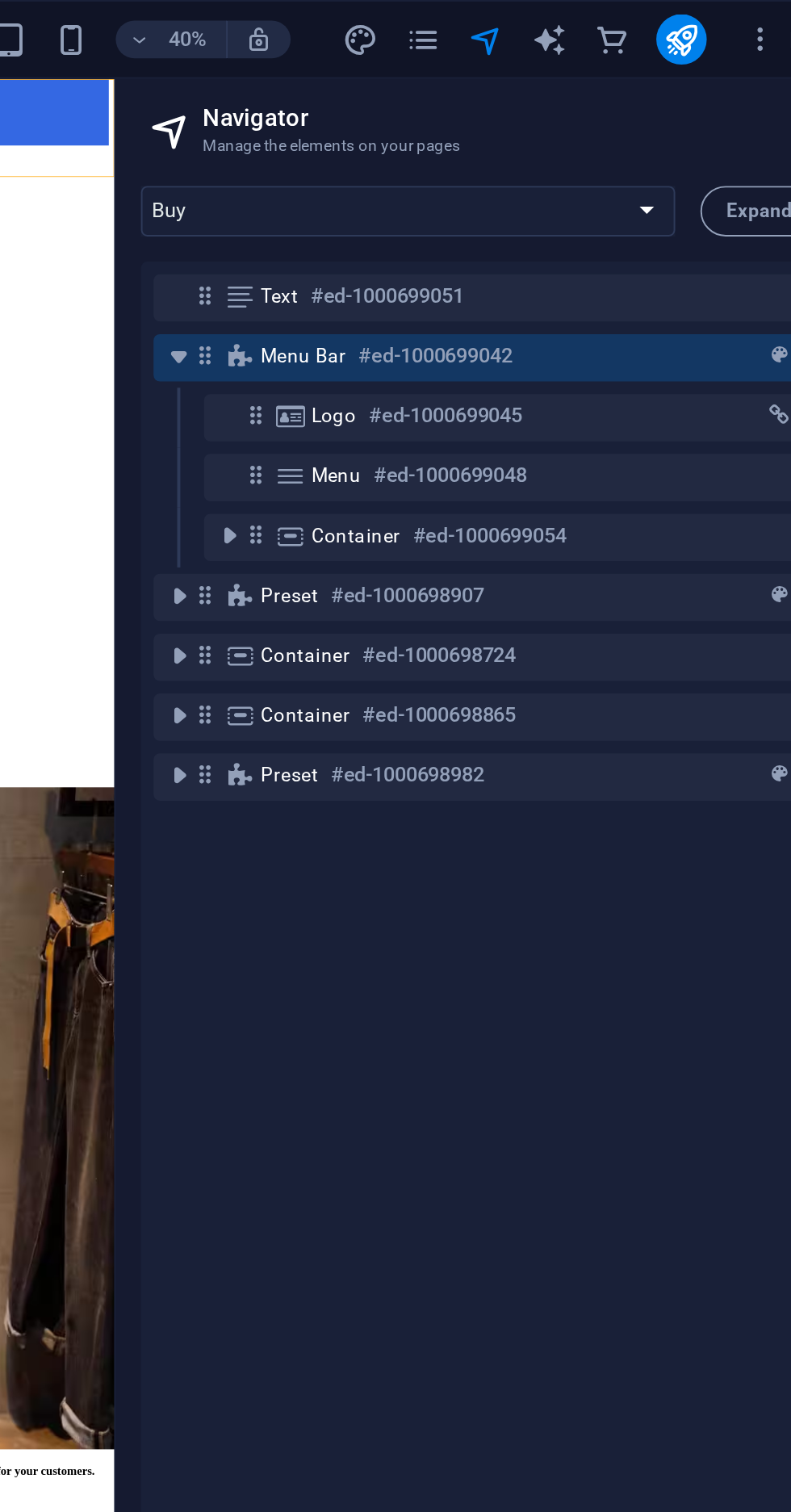
select select "18081904-en"
click at [417, 95] on select "Buy About Blog FAQ Contact Legal notice Privacy Blog Post" at bounding box center [554, 108] width 274 height 26
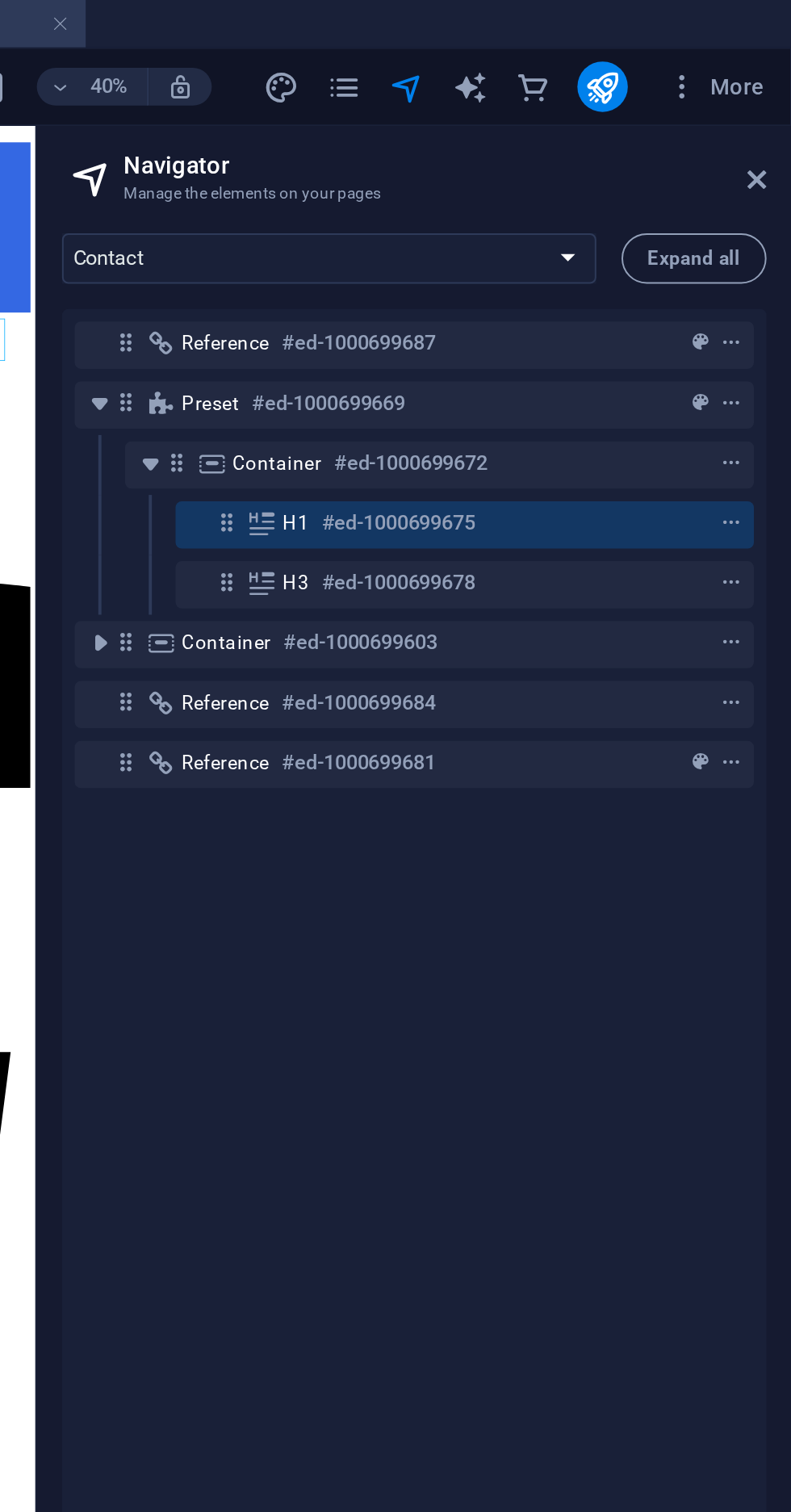
scroll to position [0, 0]
click at [645, 260] on div "H1 #ed-1000699675" at bounding box center [611, 268] width 161 height 20
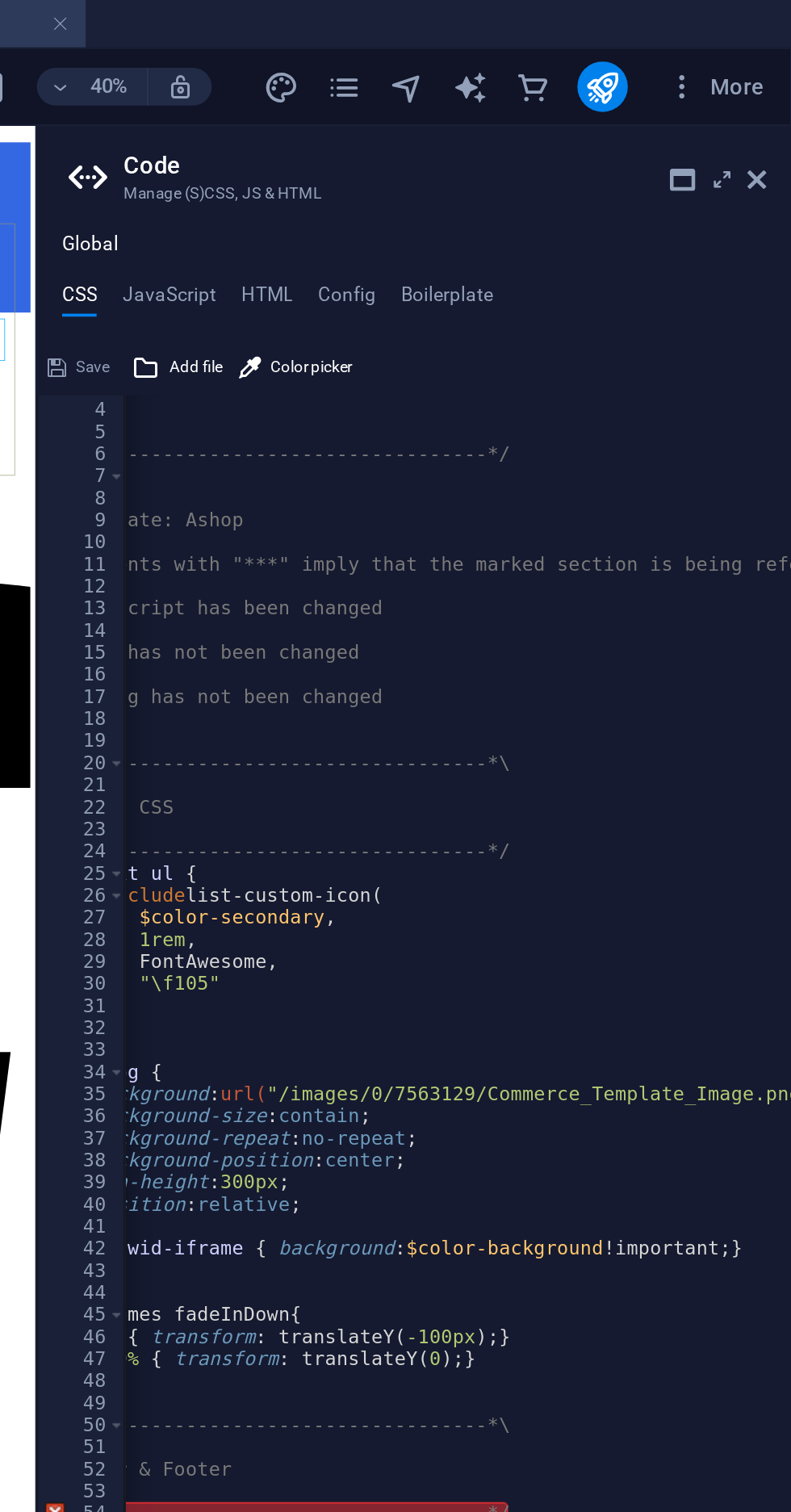
scroll to position [32, 0]
click at [444, 209] on div "4" at bounding box center [428, 210] width 45 height 11
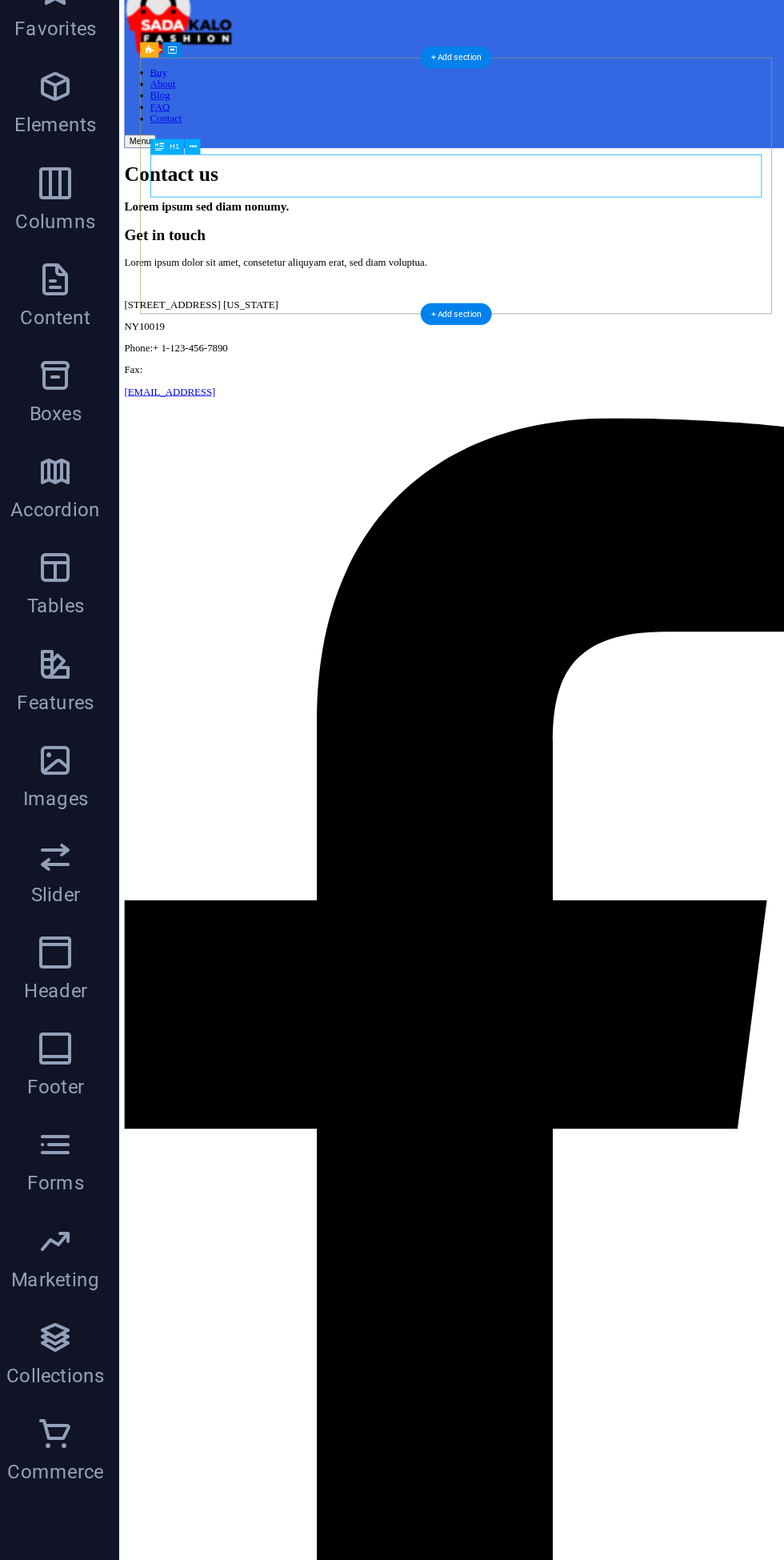
scroll to position [0, 31]
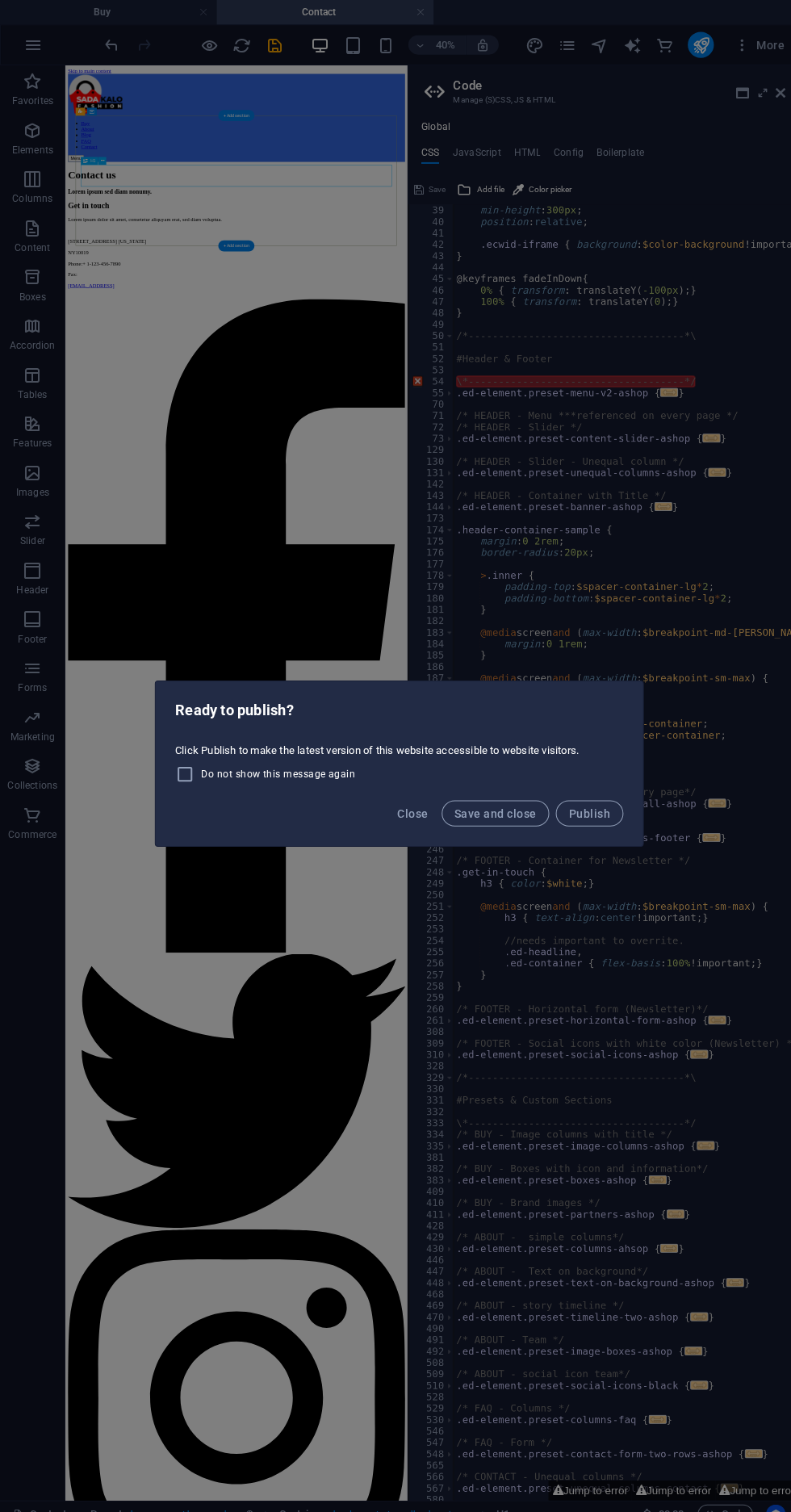
click at [503, 813] on button "Save and close" at bounding box center [491, 806] width 107 height 26
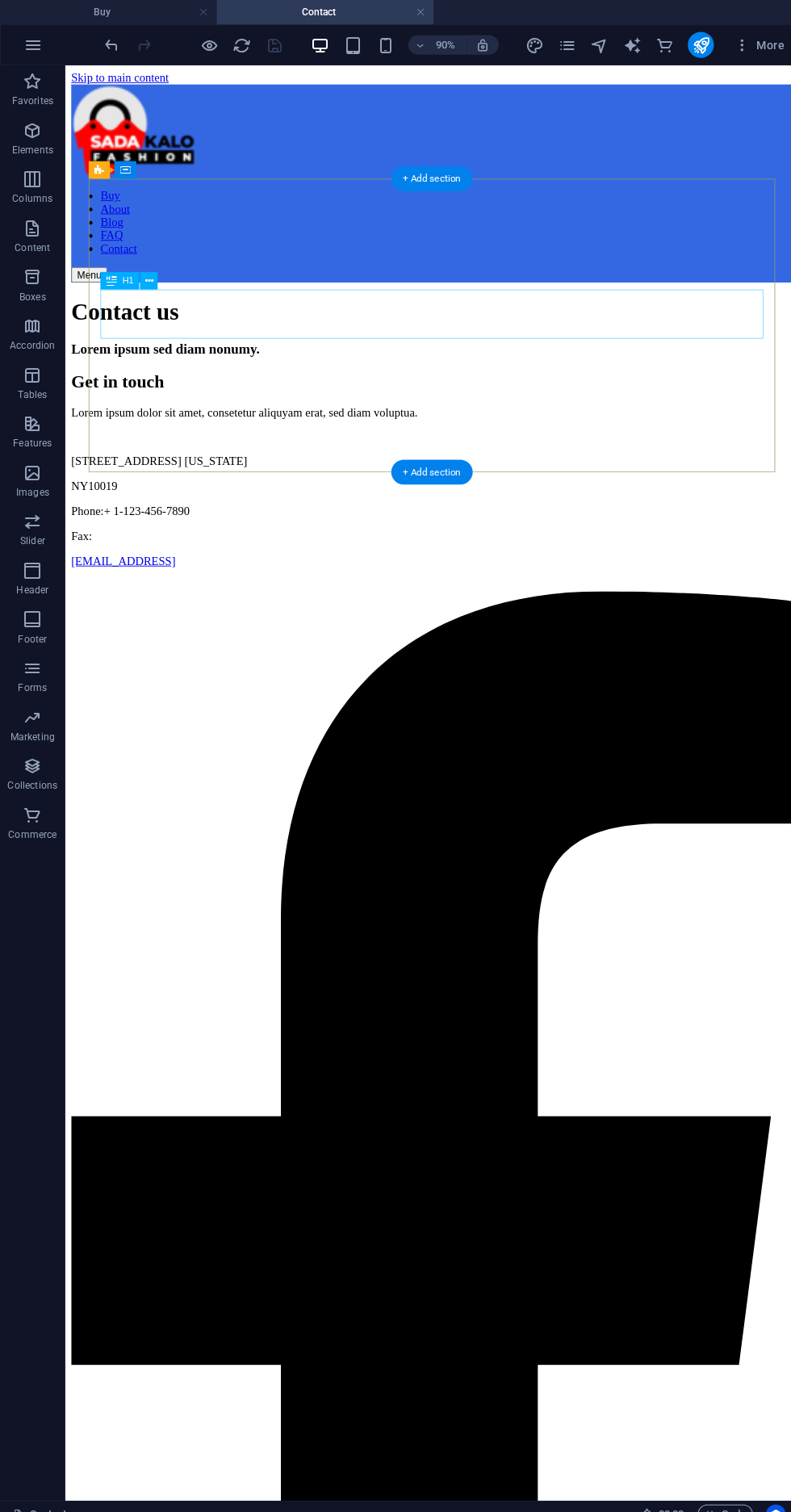
click at [43, 39] on button "button" at bounding box center [33, 44] width 38 height 38
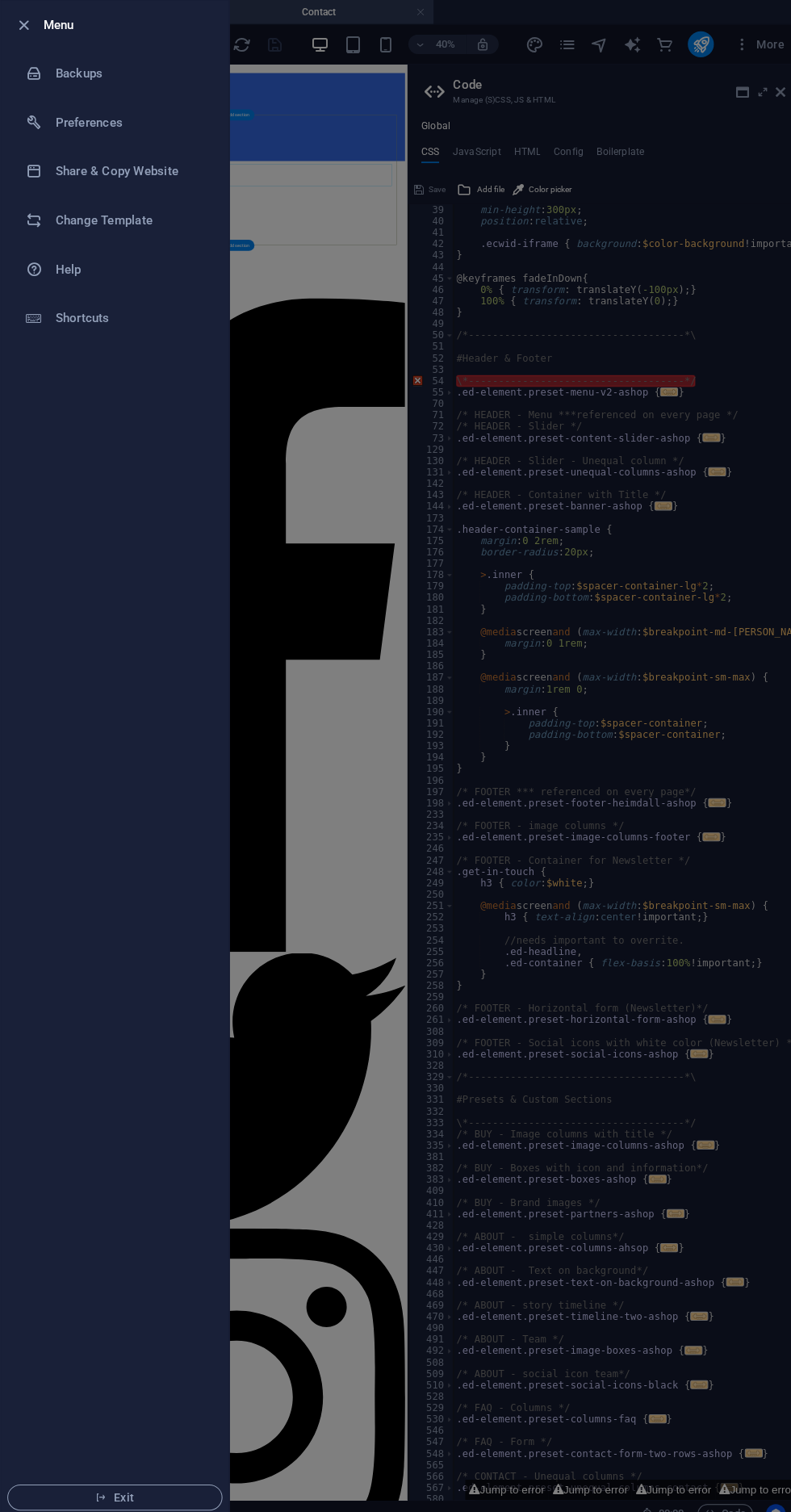
click at [72, 170] on h6 "Share & Copy Website" at bounding box center [130, 170] width 149 height 20
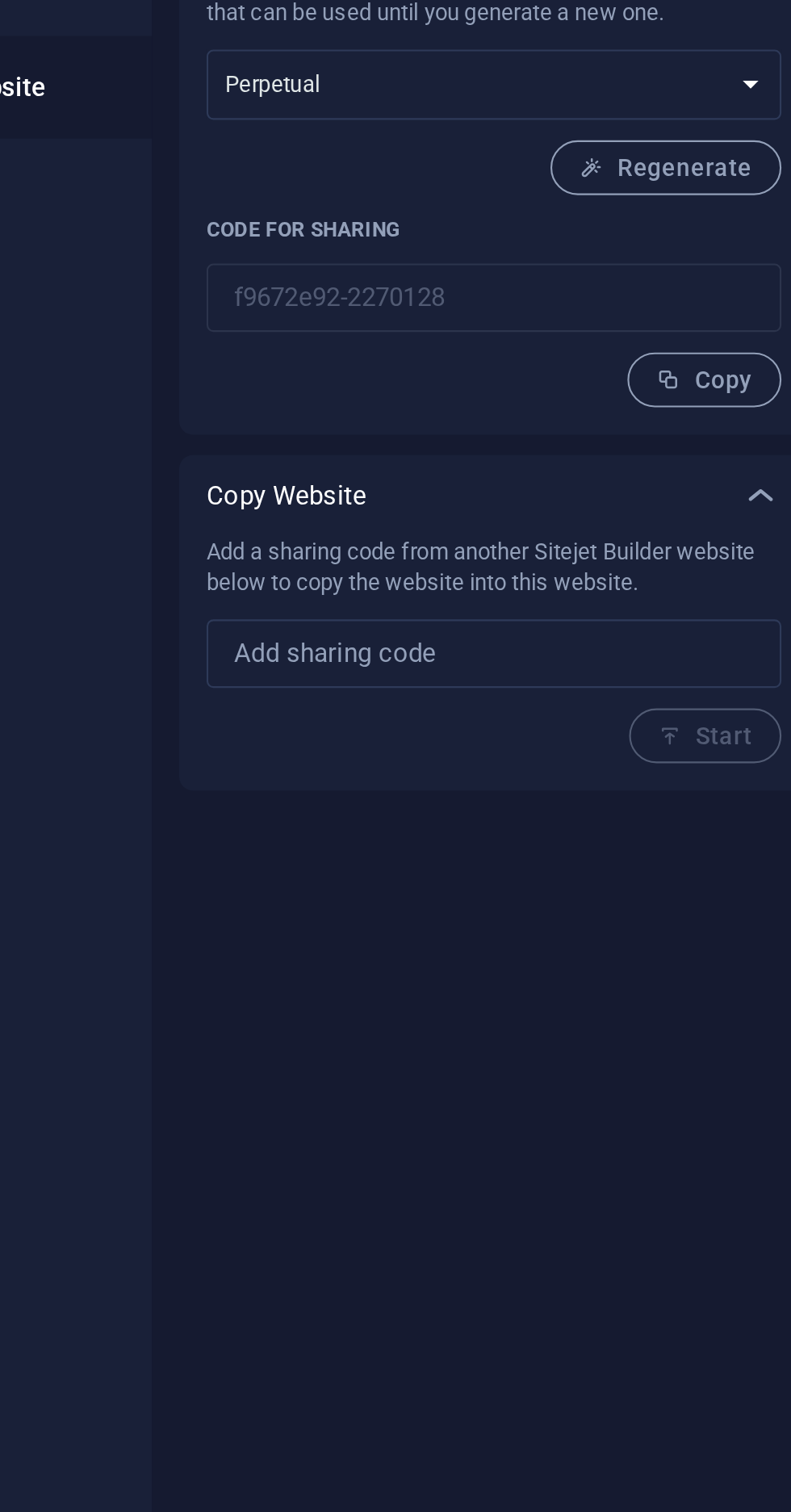
click at [471, 318] on button "Copy" at bounding box center [487, 308] width 73 height 26
click at [391, 438] on input "text" at bounding box center [388, 437] width 271 height 33
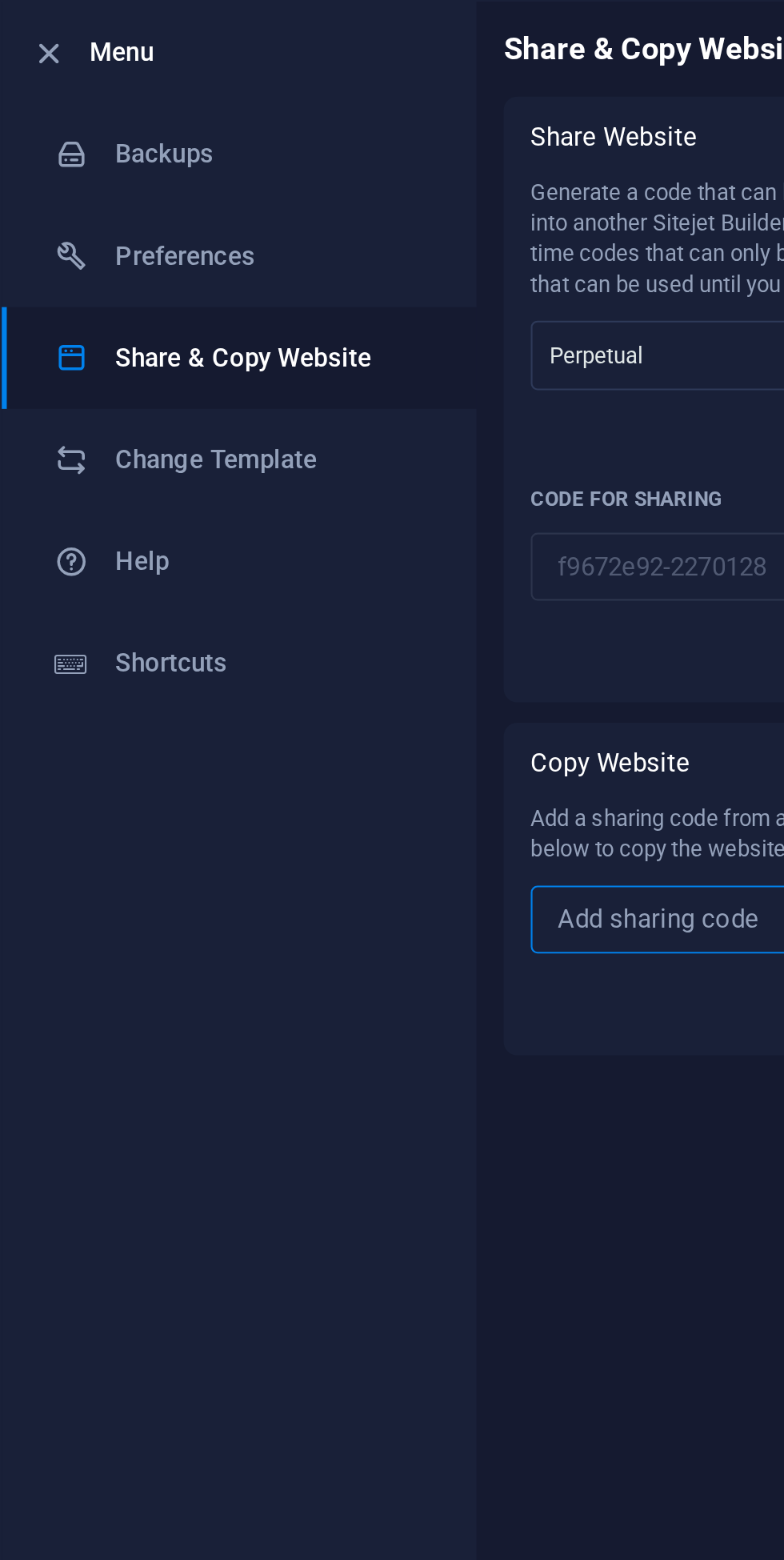
click at [58, 121] on h6 "Preferences" at bounding box center [129, 120] width 148 height 19
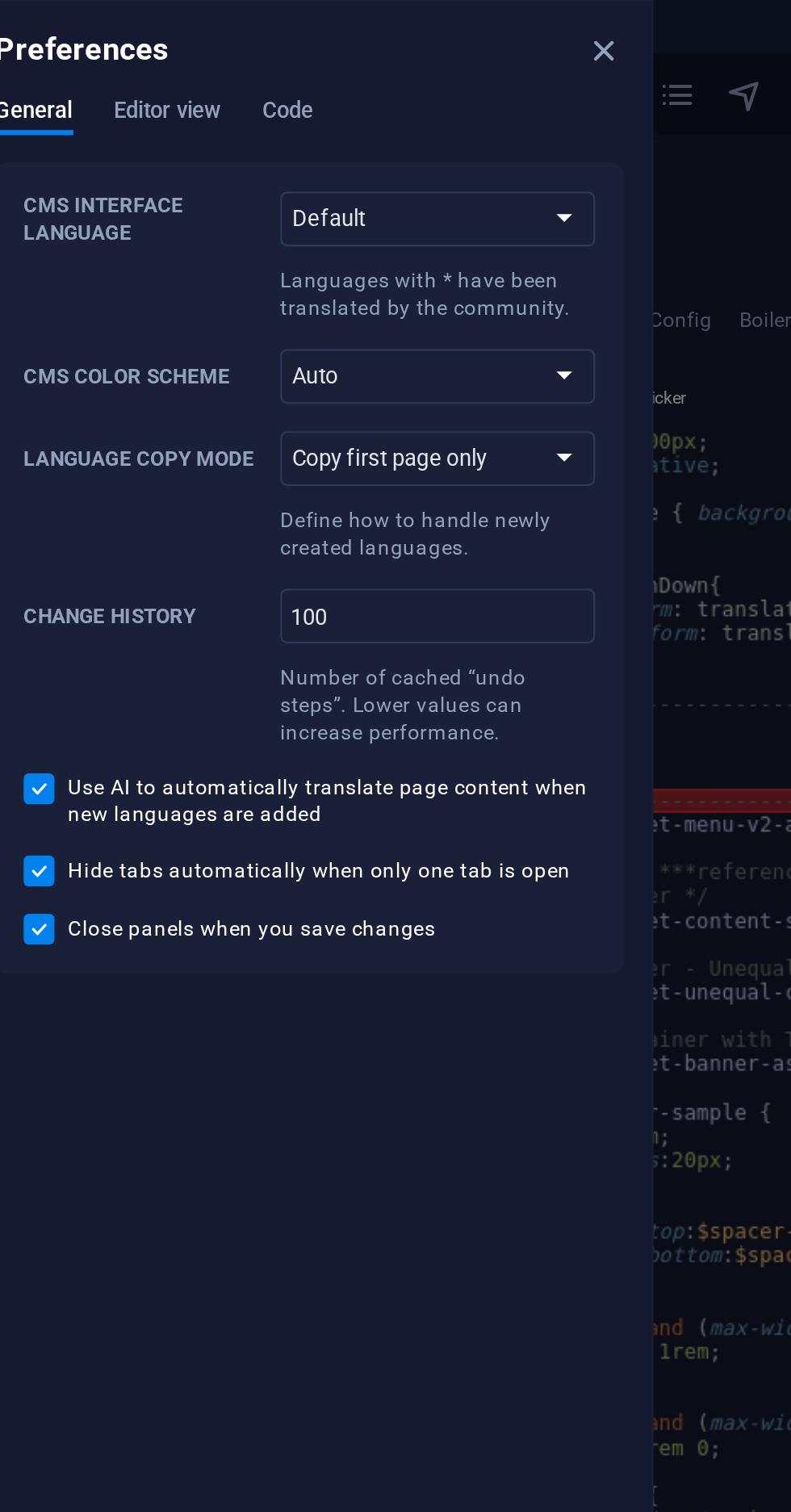
click at [325, 50] on span "Editor view" at bounding box center [321, 54] width 50 height 22
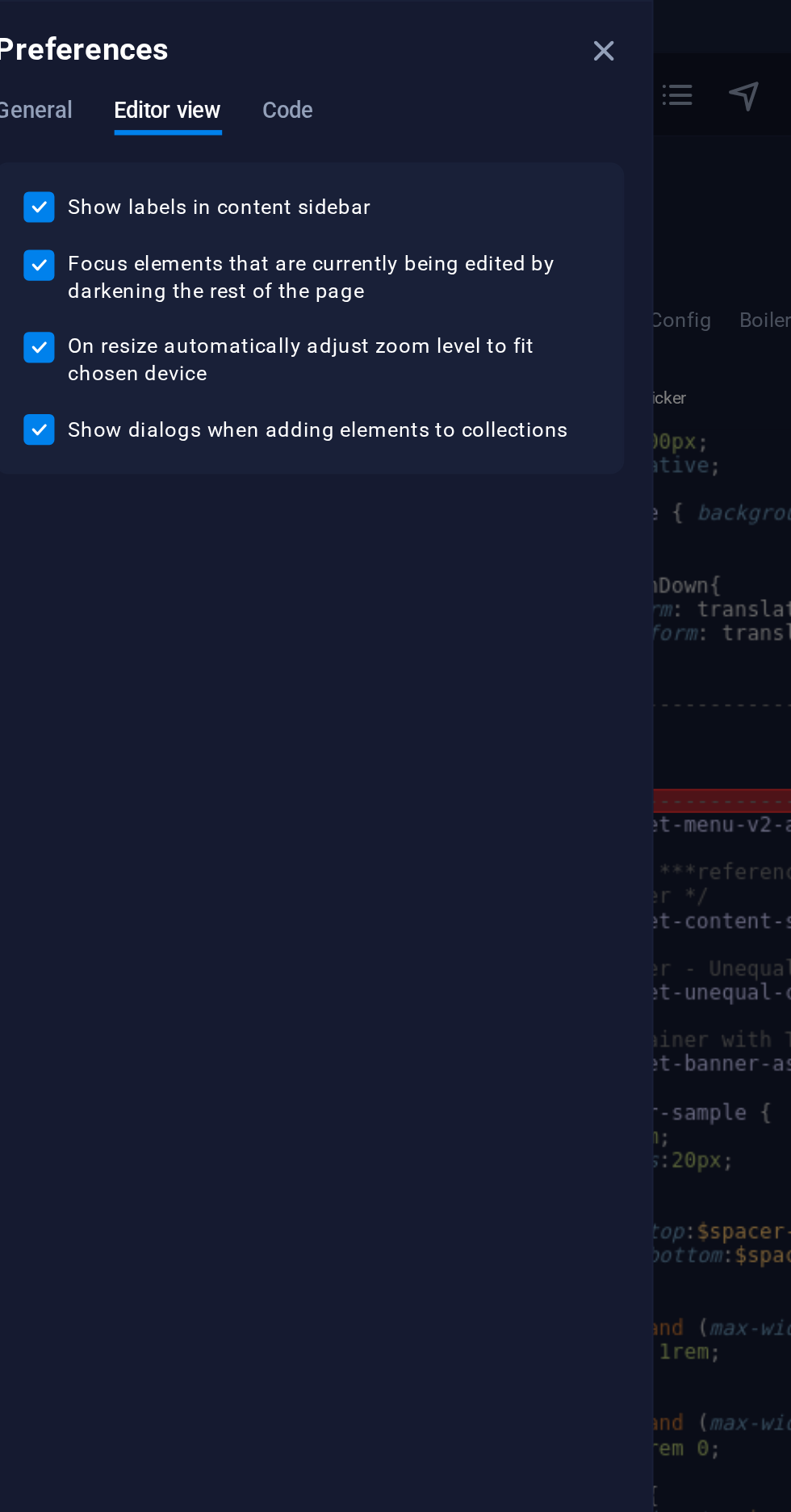
click at [388, 50] on span "Code" at bounding box center [377, 54] width 23 height 22
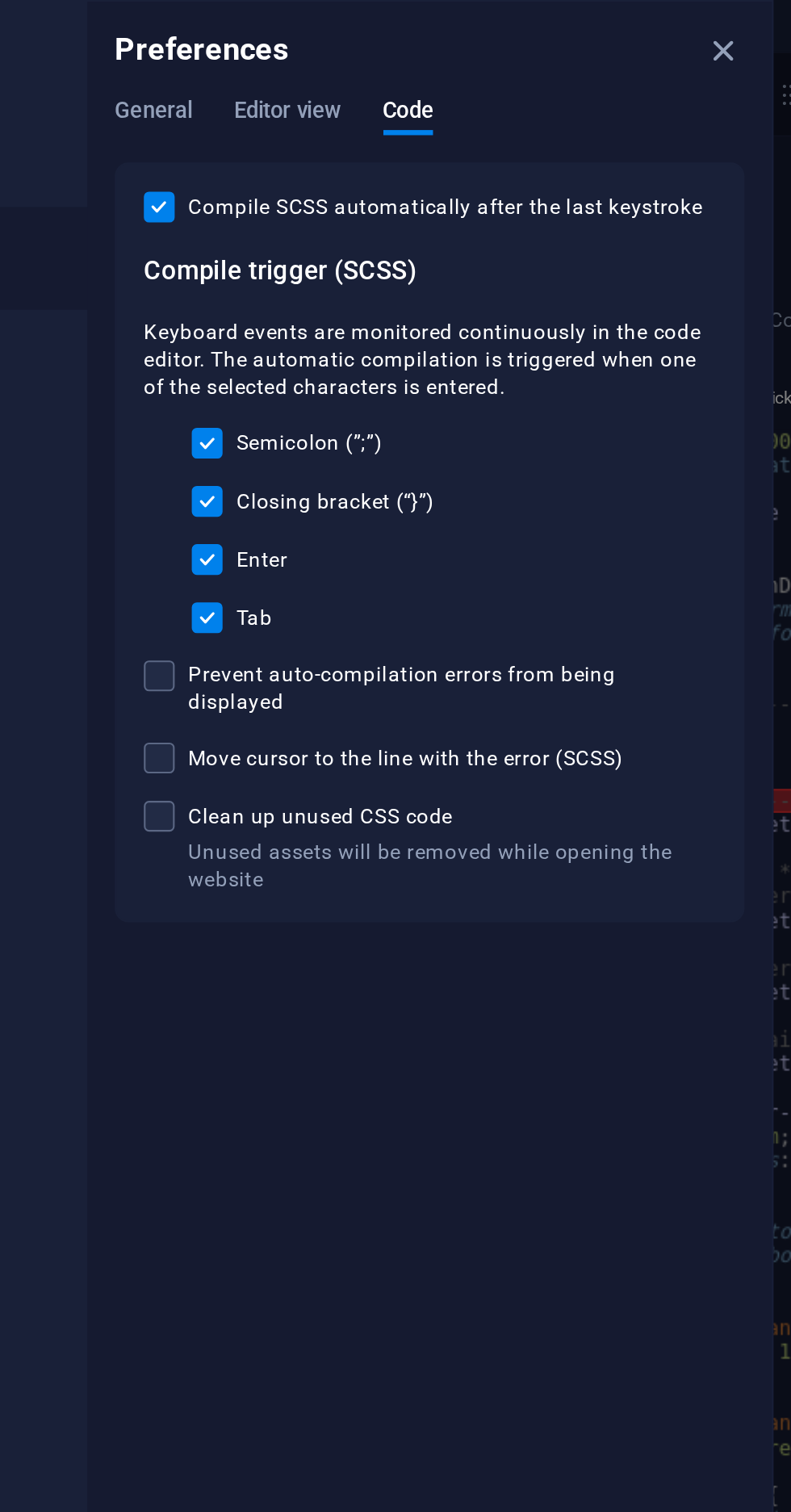
click at [313, 49] on span "Editor view" at bounding box center [321, 54] width 50 height 22
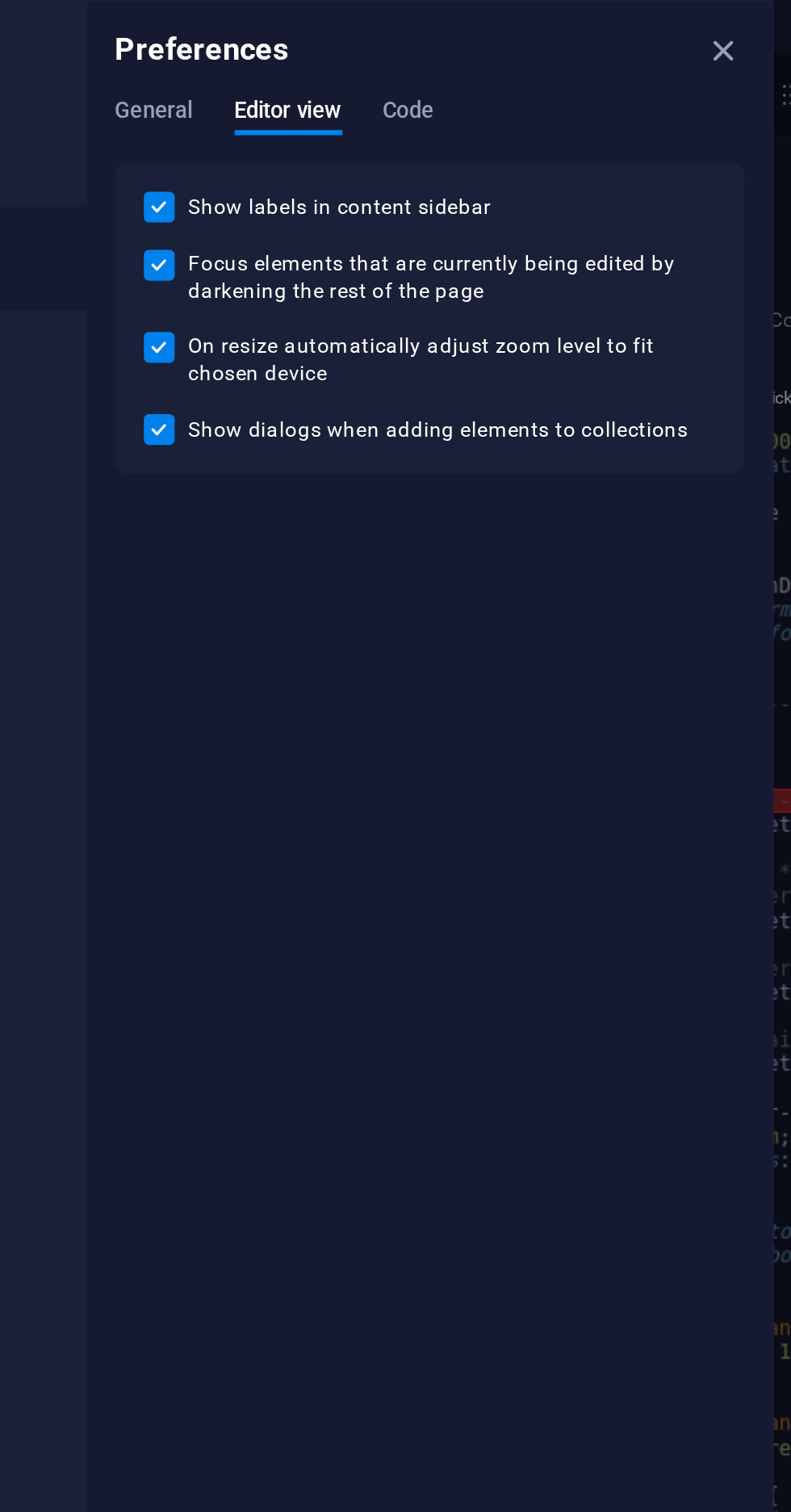
click at [259, 43] on div "Preferences" at bounding box center [388, 23] width 323 height 45
click at [258, 35] on div "Preferences" at bounding box center [388, 23] width 323 height 45
click at [265, 61] on span "General" at bounding box center [259, 54] width 37 height 22
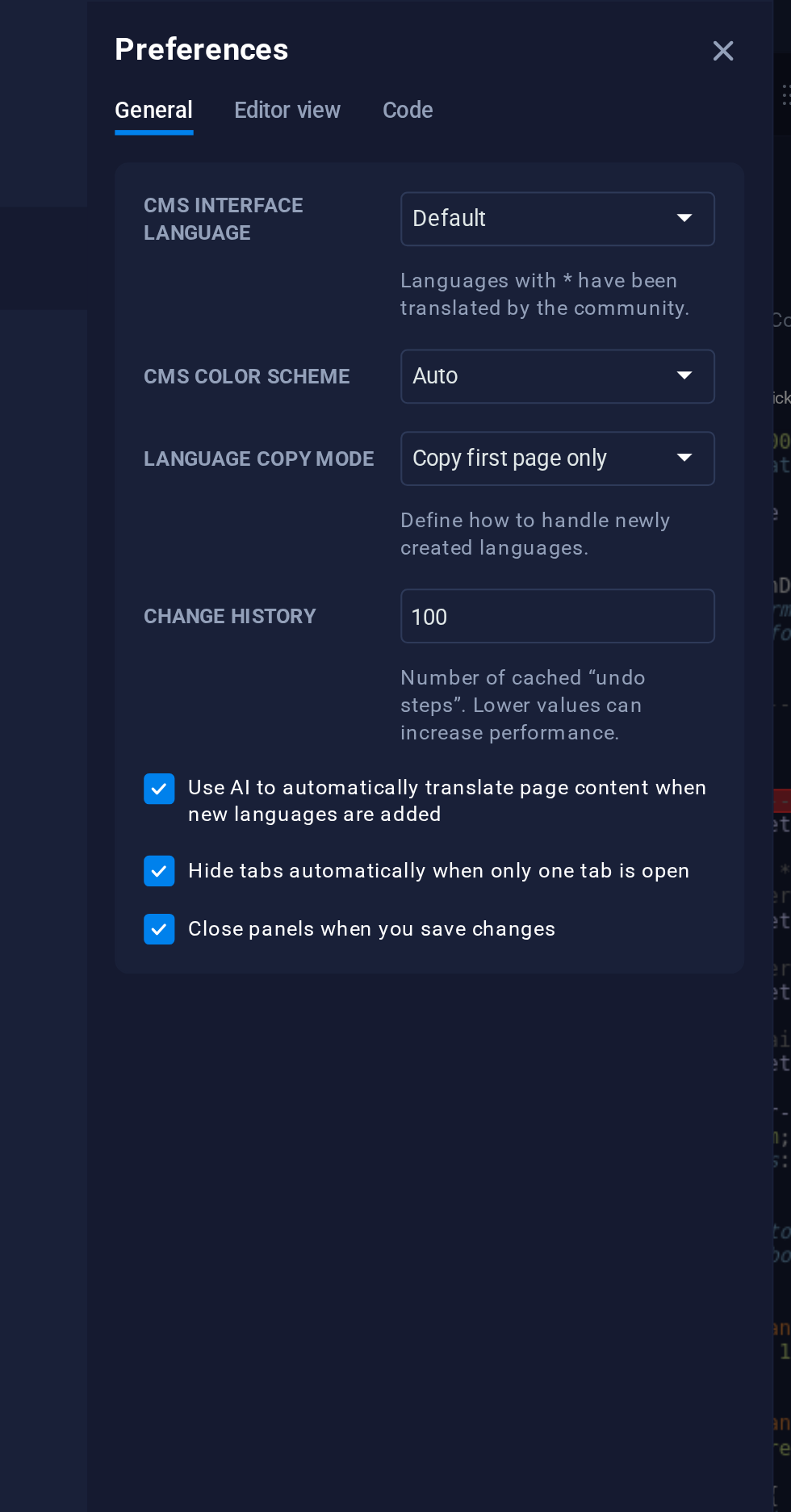
click at [254, 44] on div "Preferences" at bounding box center [388, 23] width 323 height 45
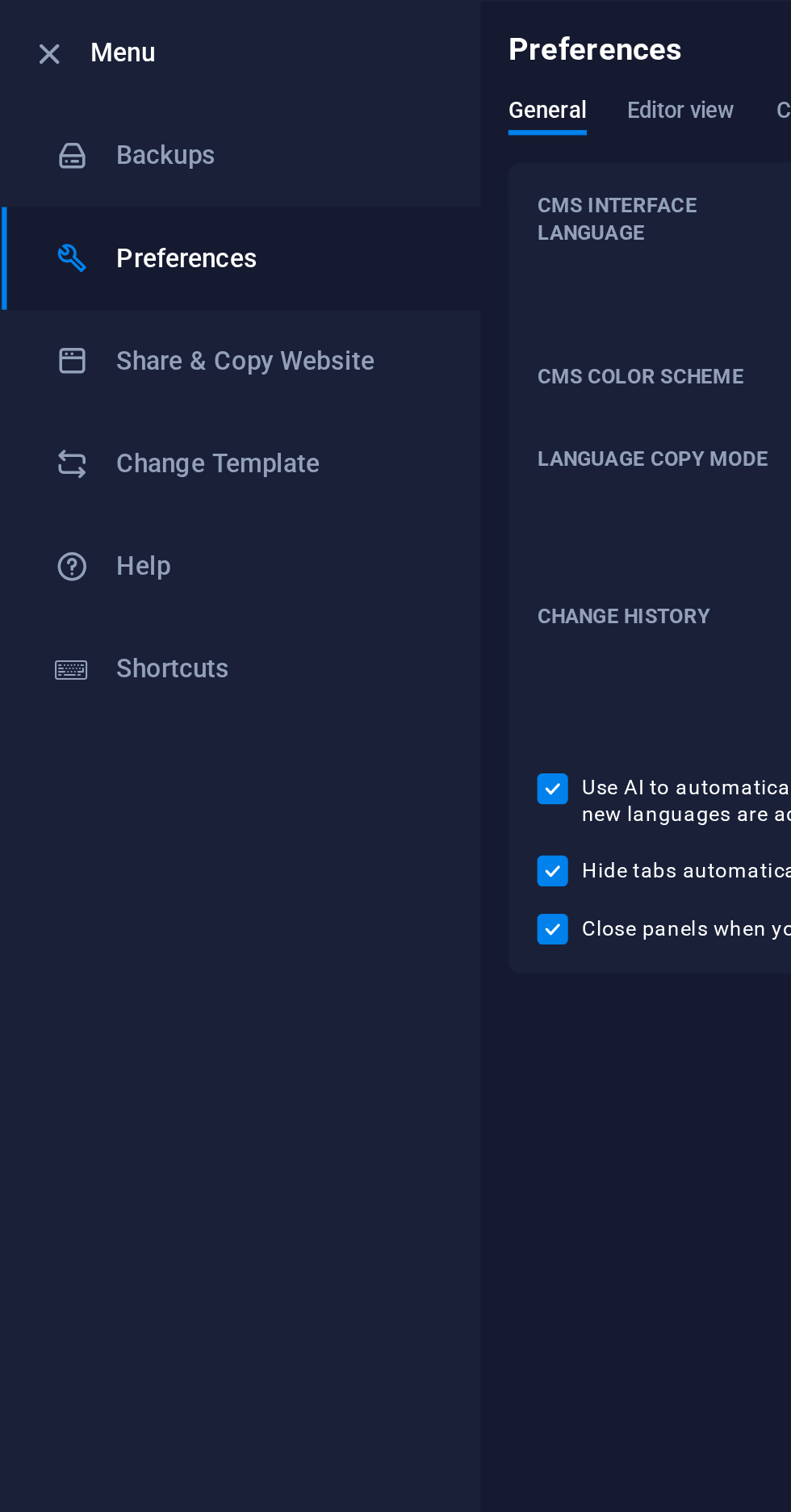
click at [65, 71] on h6 "Backups" at bounding box center [130, 73] width 149 height 20
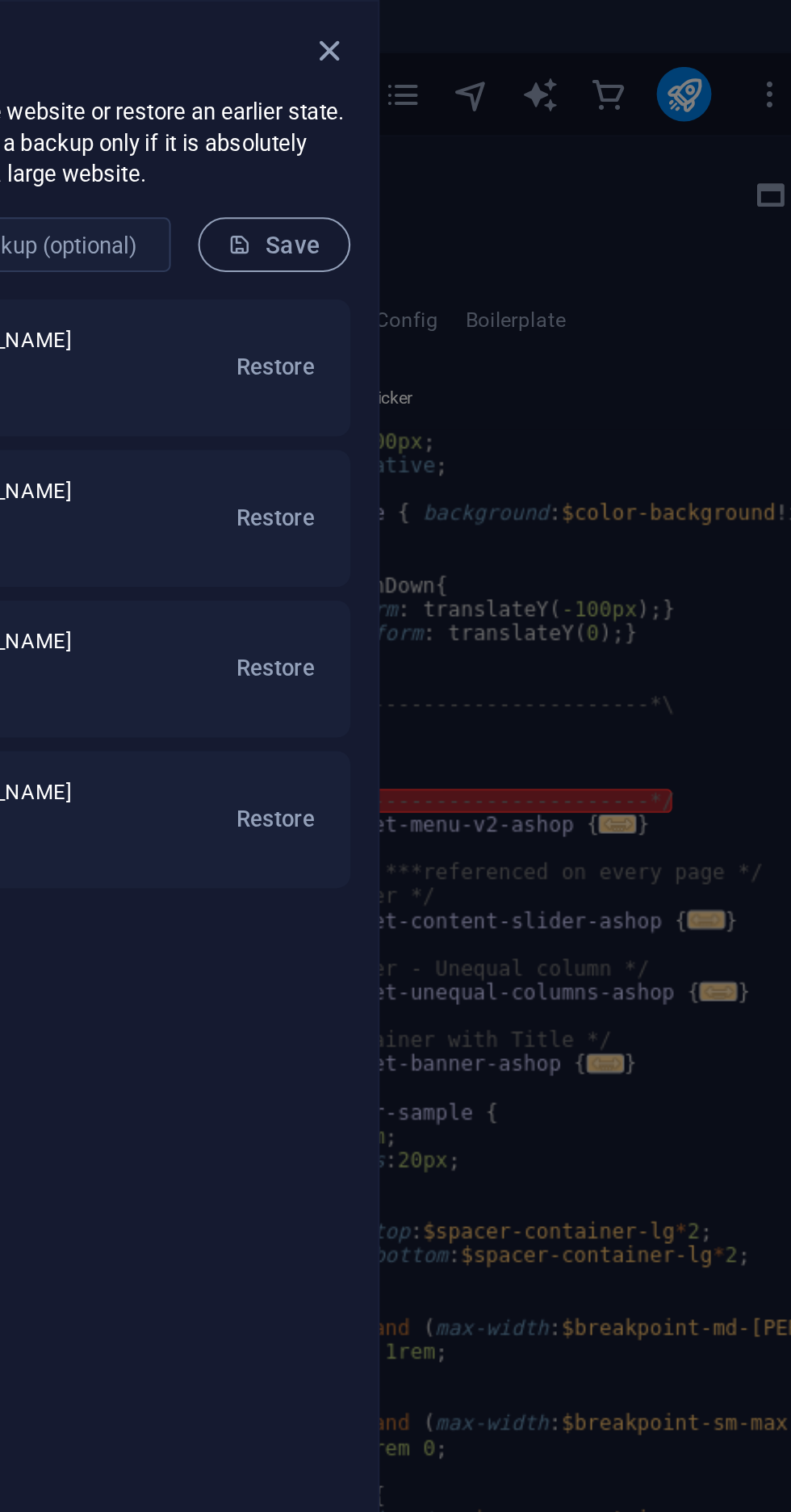
click at [666, 124] on div at bounding box center [395, 756] width 791 height 1512
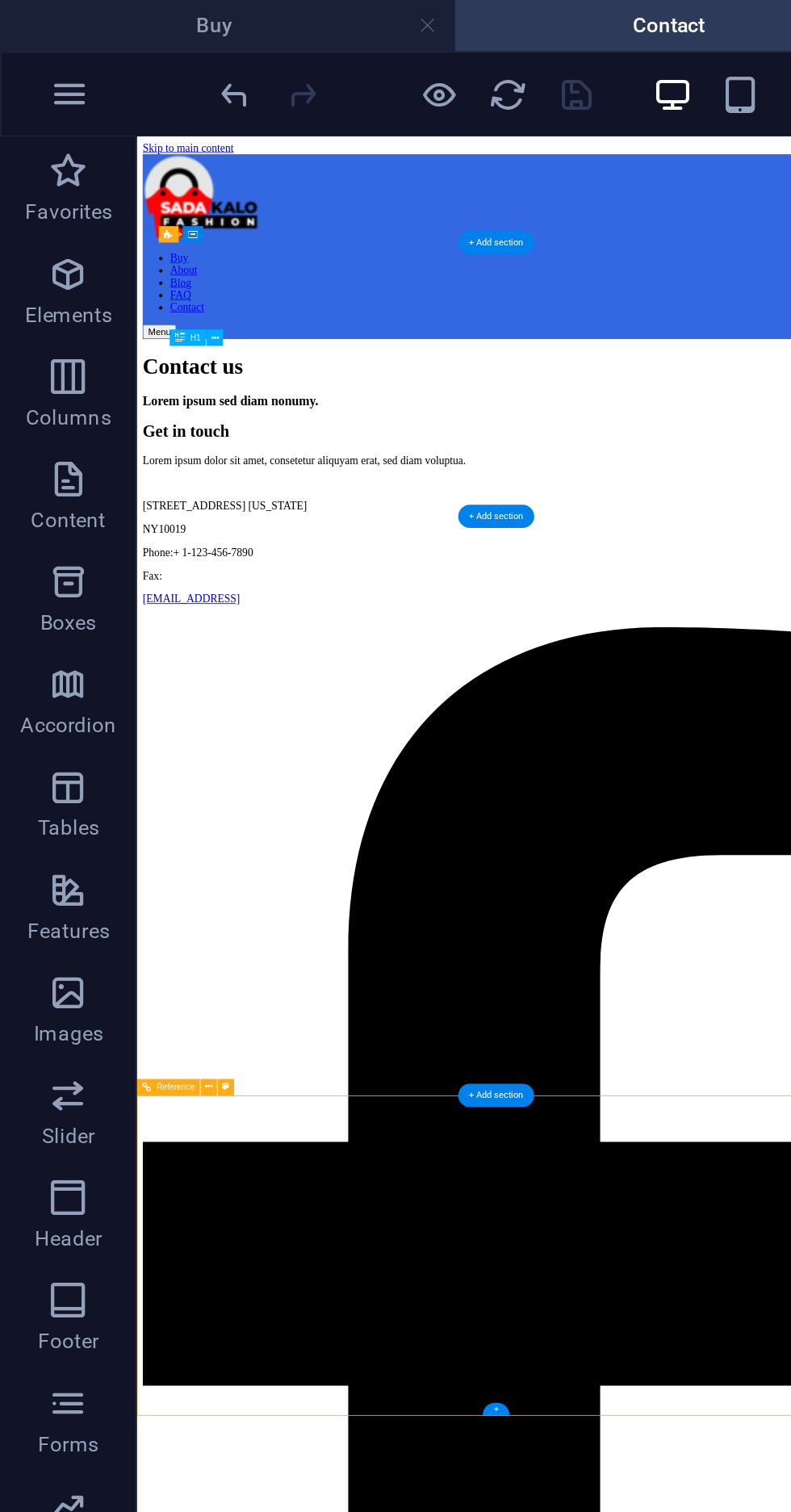
click at [230, 516] on div "+ Add section" at bounding box center [234, 516] width 35 height 11
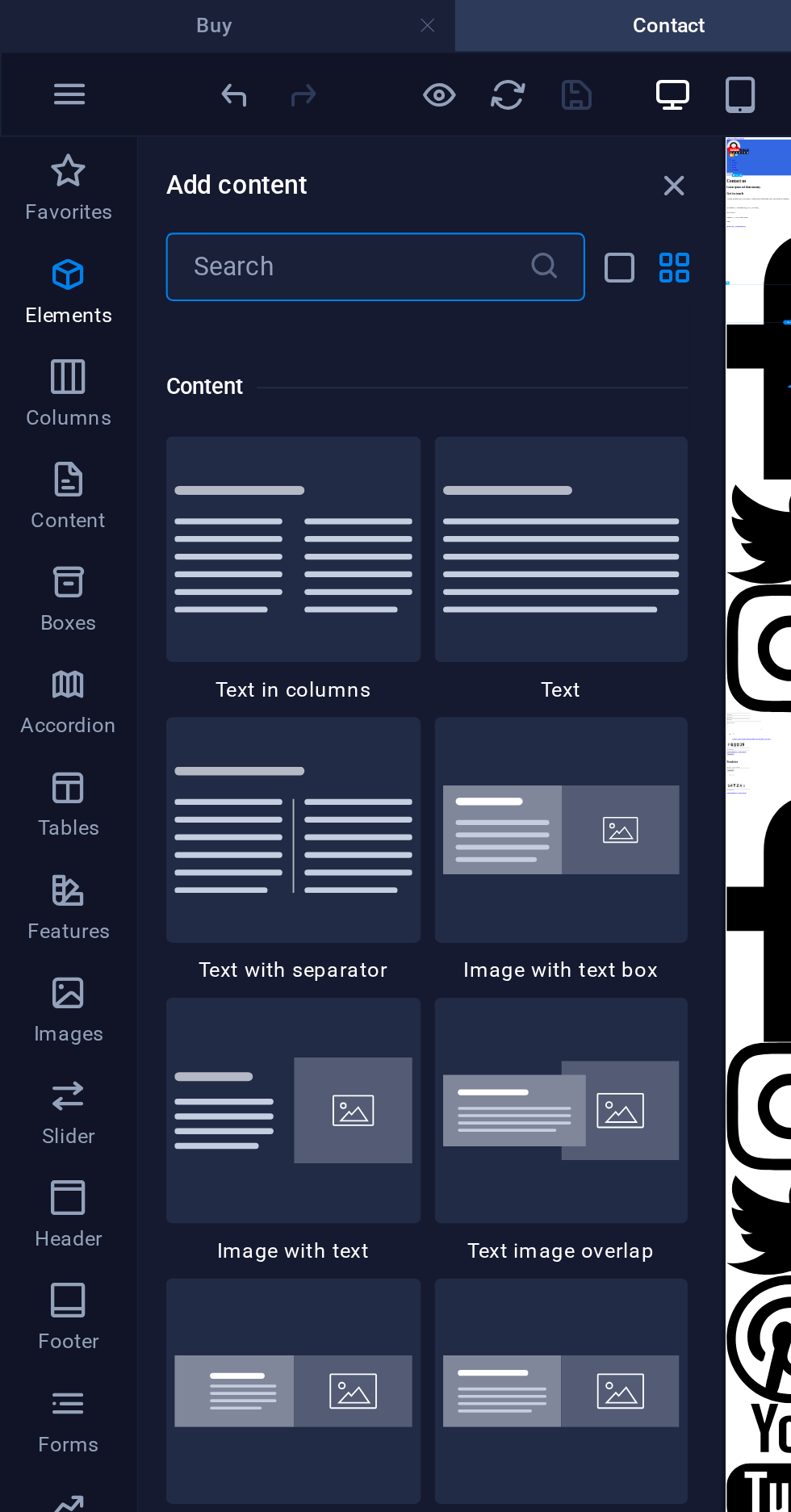
scroll to position [2825, 0]
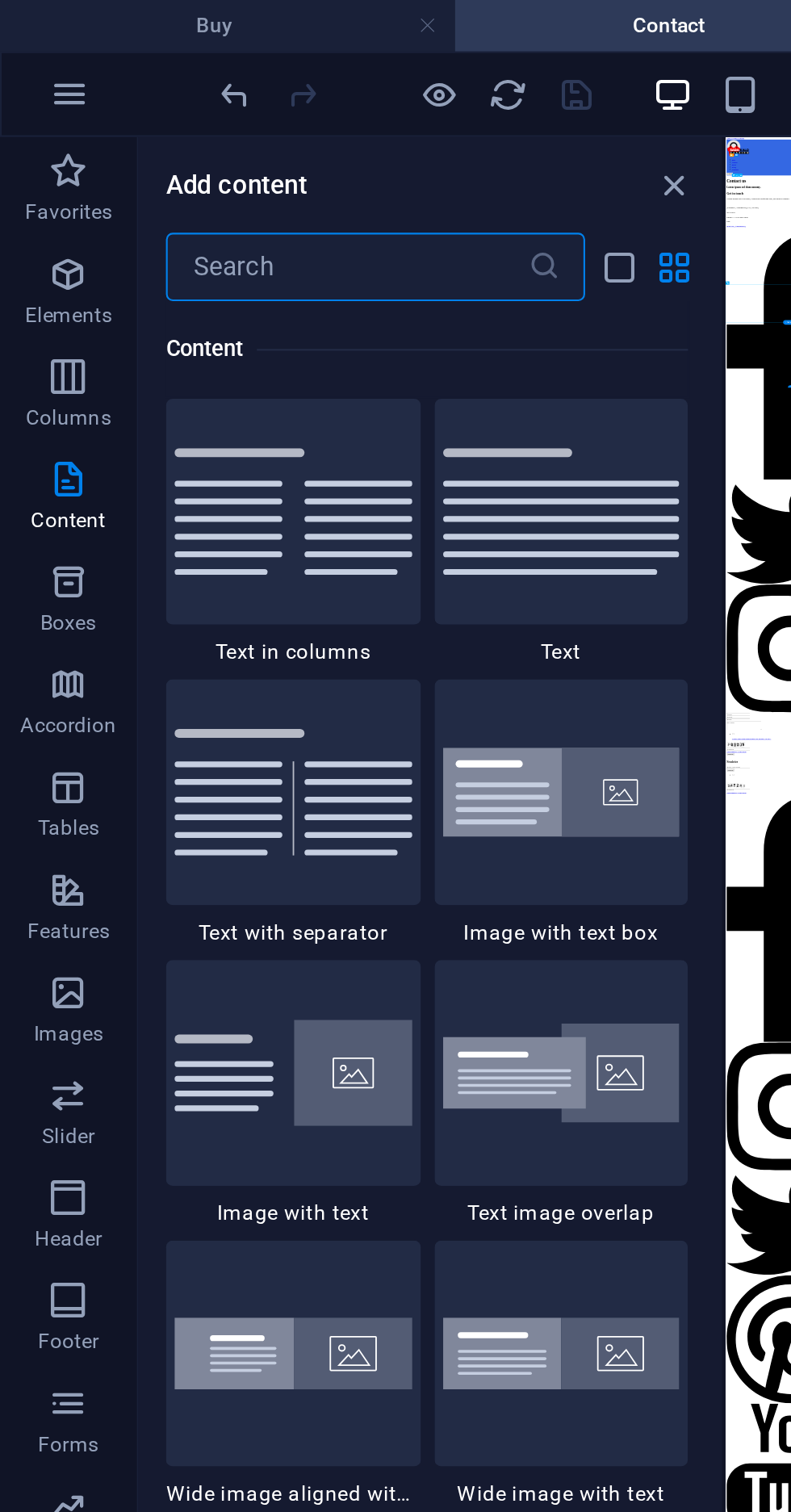
click at [33, 615] on icon "button" at bounding box center [32, 614] width 20 height 20
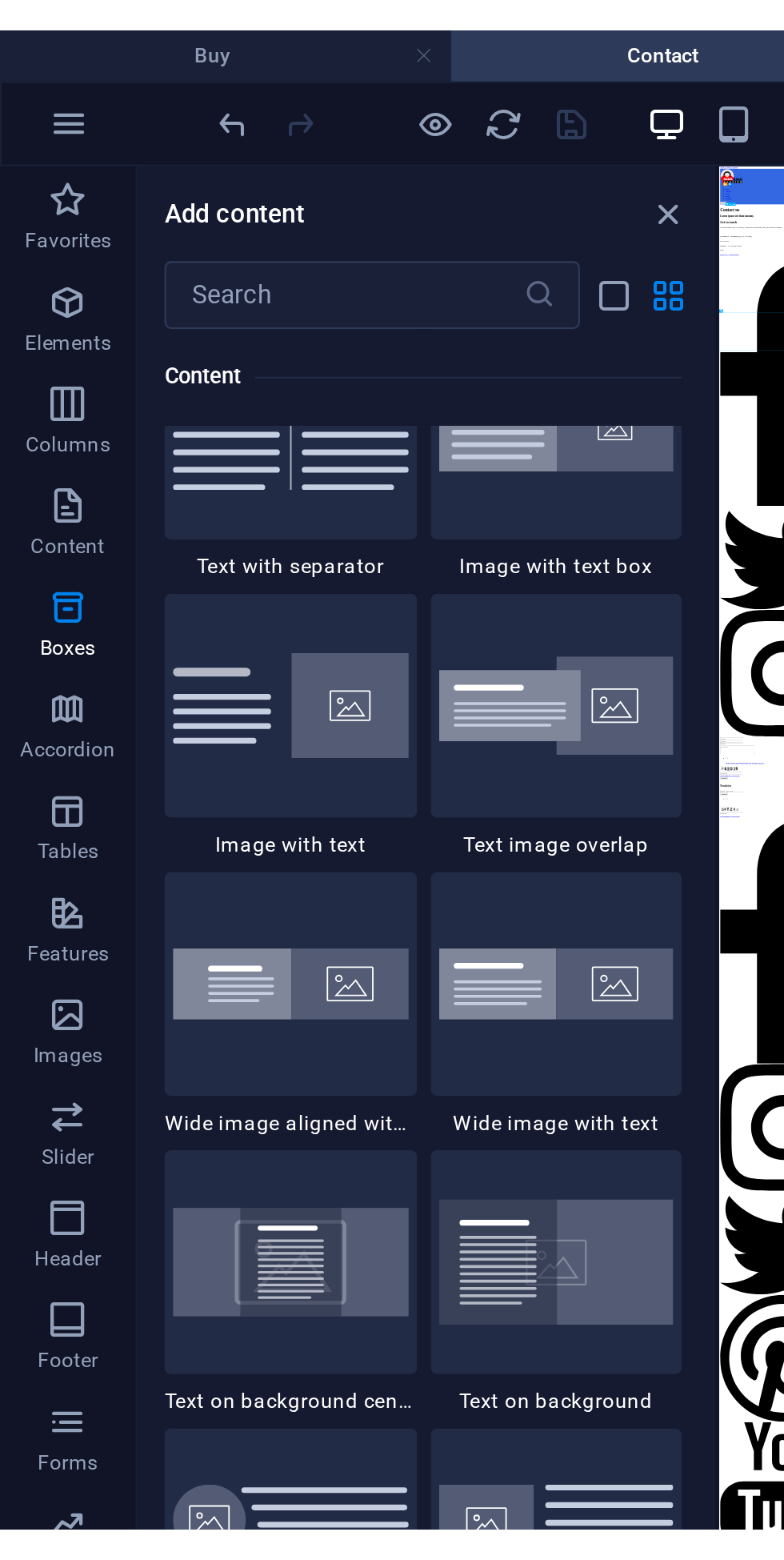
scroll to position [10596, 0]
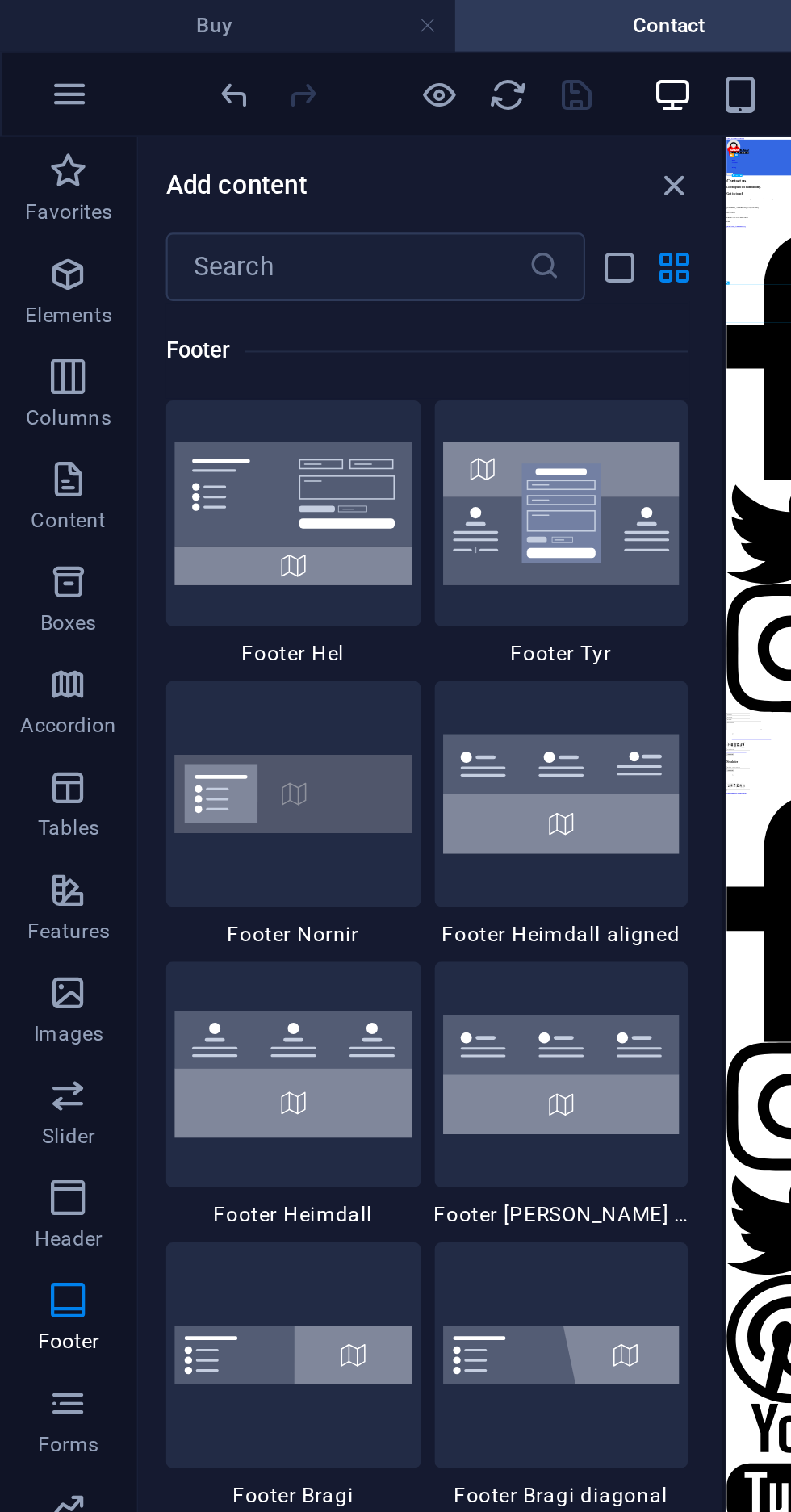
click at [161, 239] on img at bounding box center [138, 242] width 112 height 68
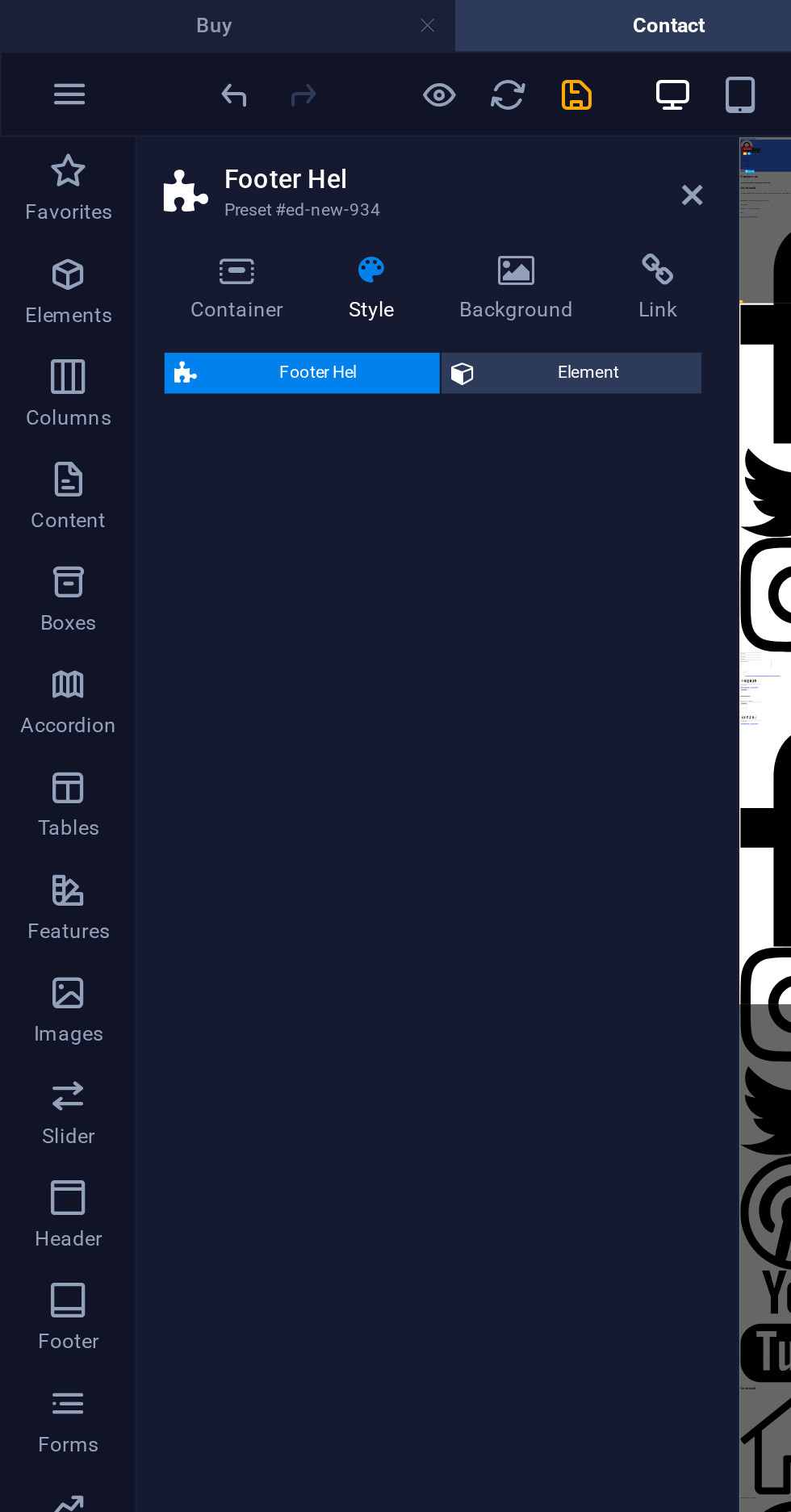
type textarea "// #edf1f7"
select select "%"
select select "rem"
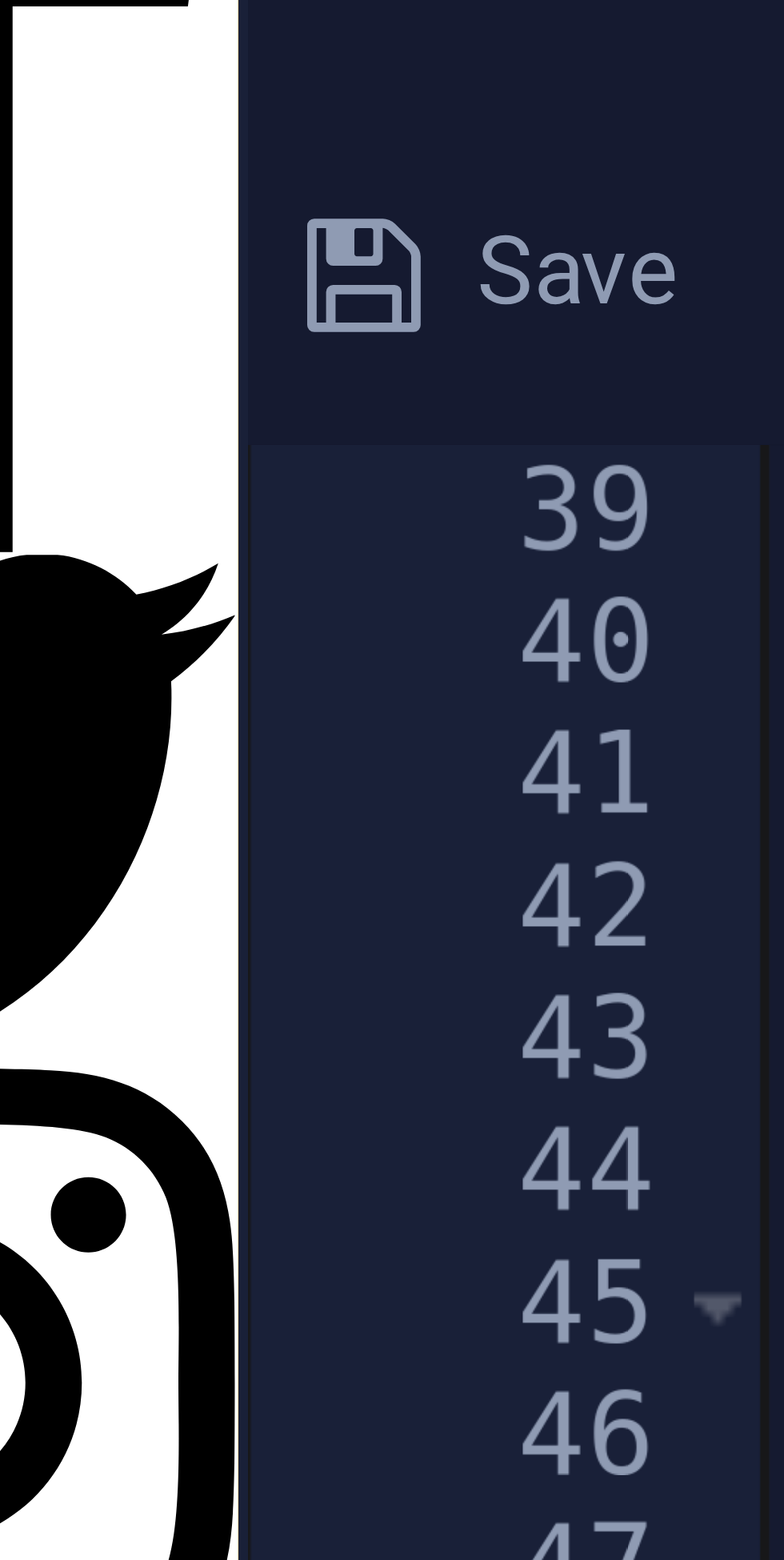
click at [417, 209] on div "39" at bounding box center [424, 206] width 44 height 11
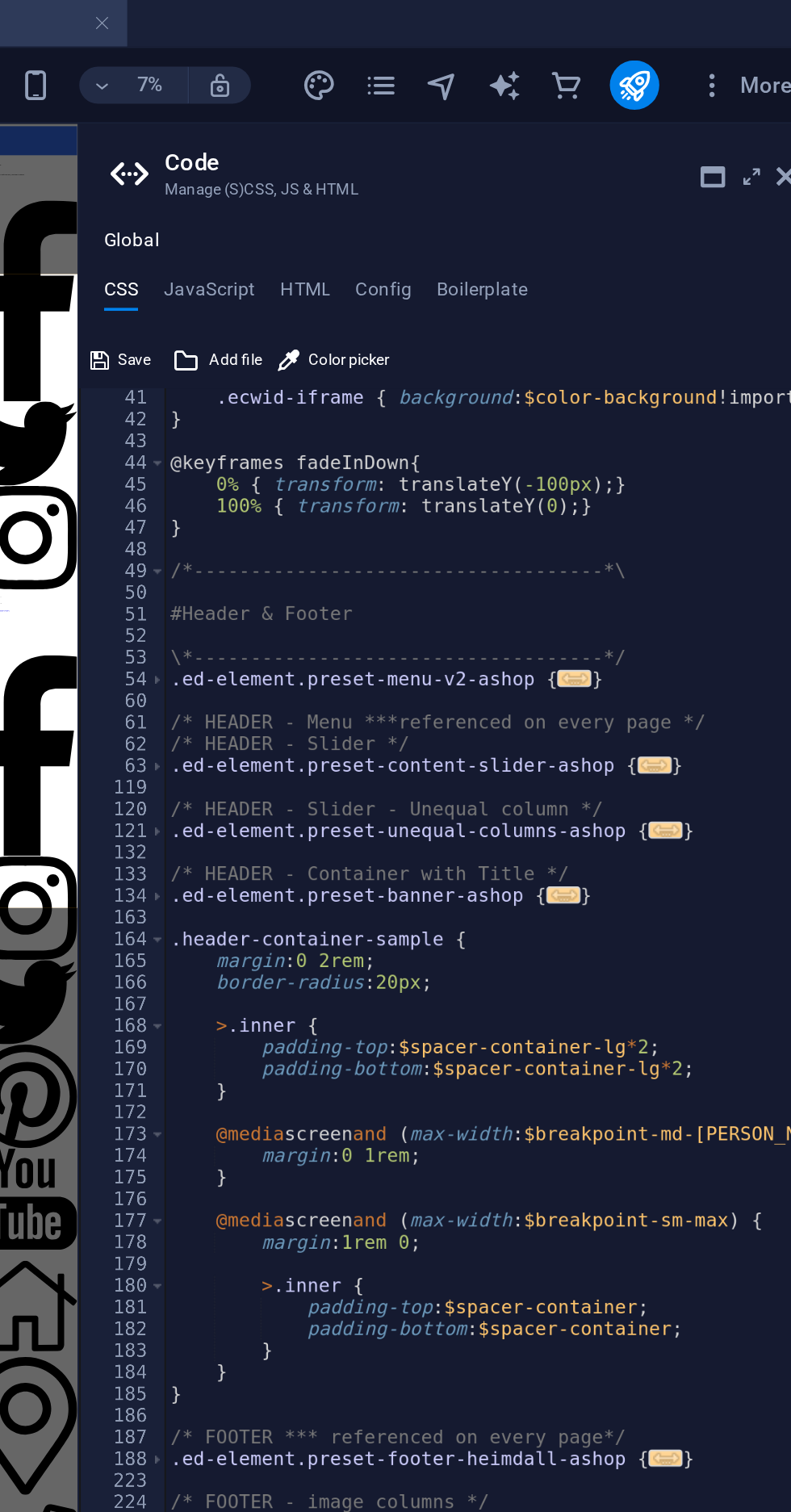
scroll to position [0, 0]
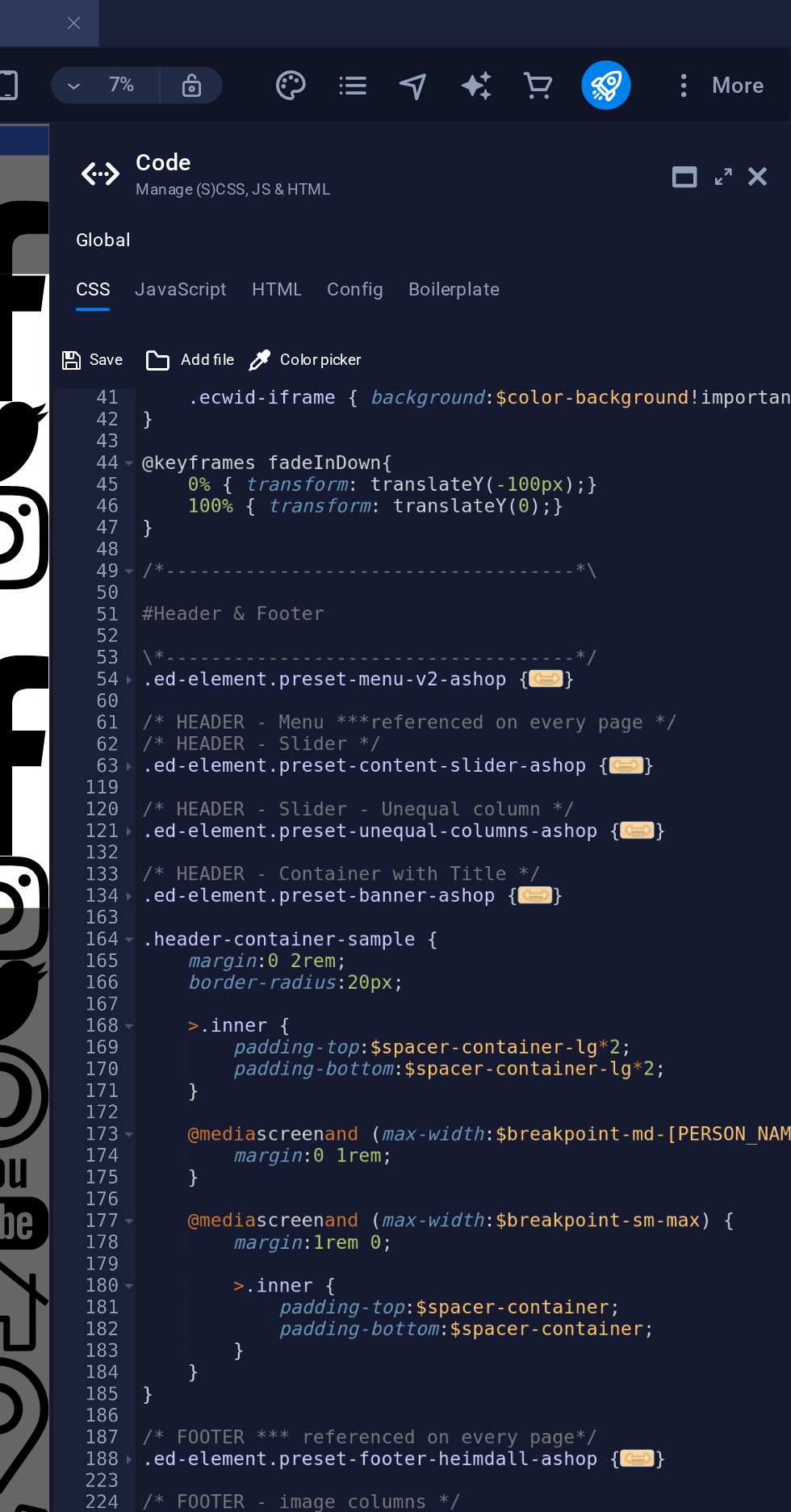
type textarea "see position: relative;"
click at [756, 92] on icon at bounding box center [756, 92] width 0 height 13
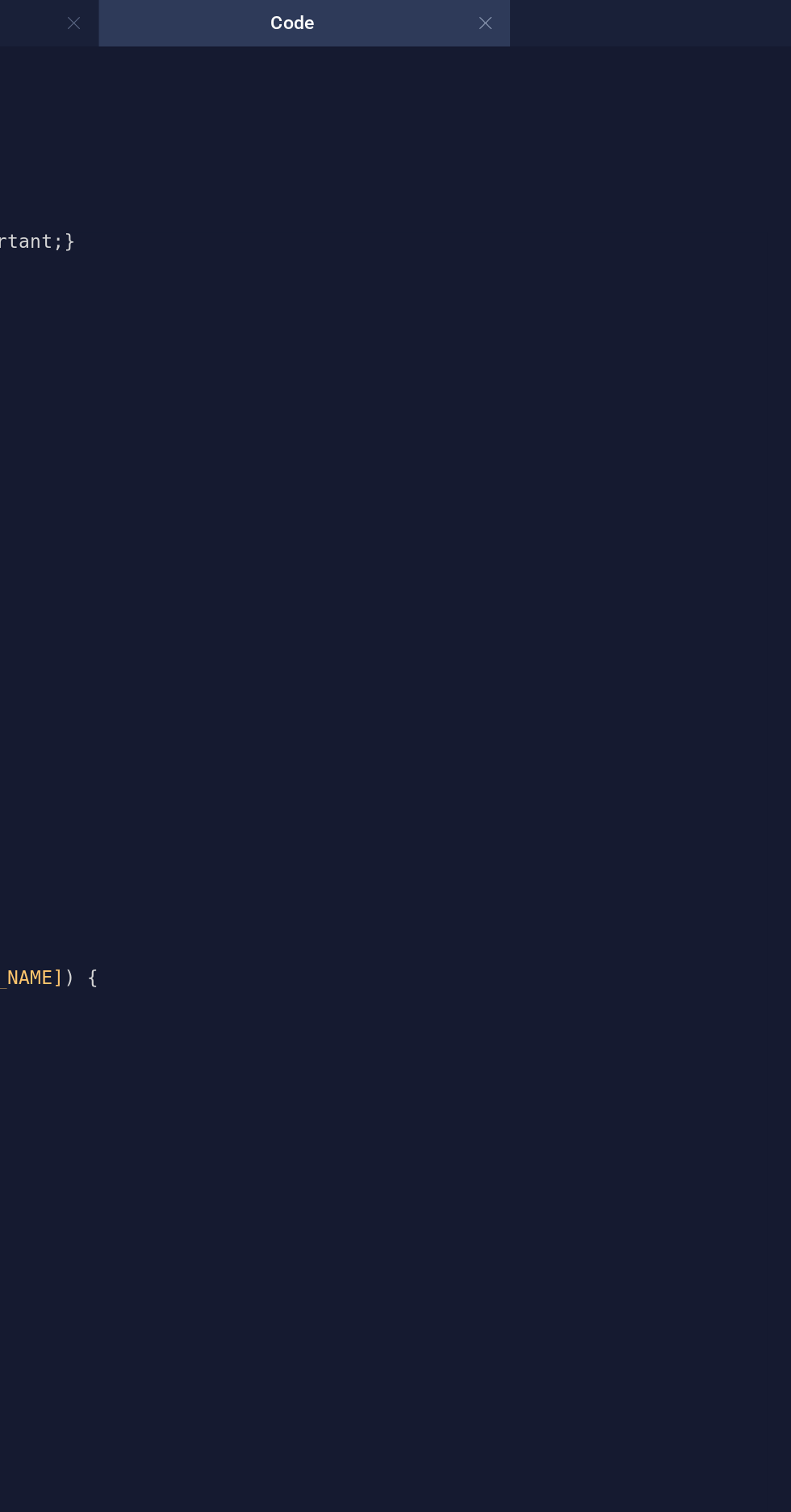
click at [761, 92] on div "Save Add file Color picker" at bounding box center [396, 104] width 766 height 23
click at [629, 15] on link at bounding box center [631, 12] width 9 height 15
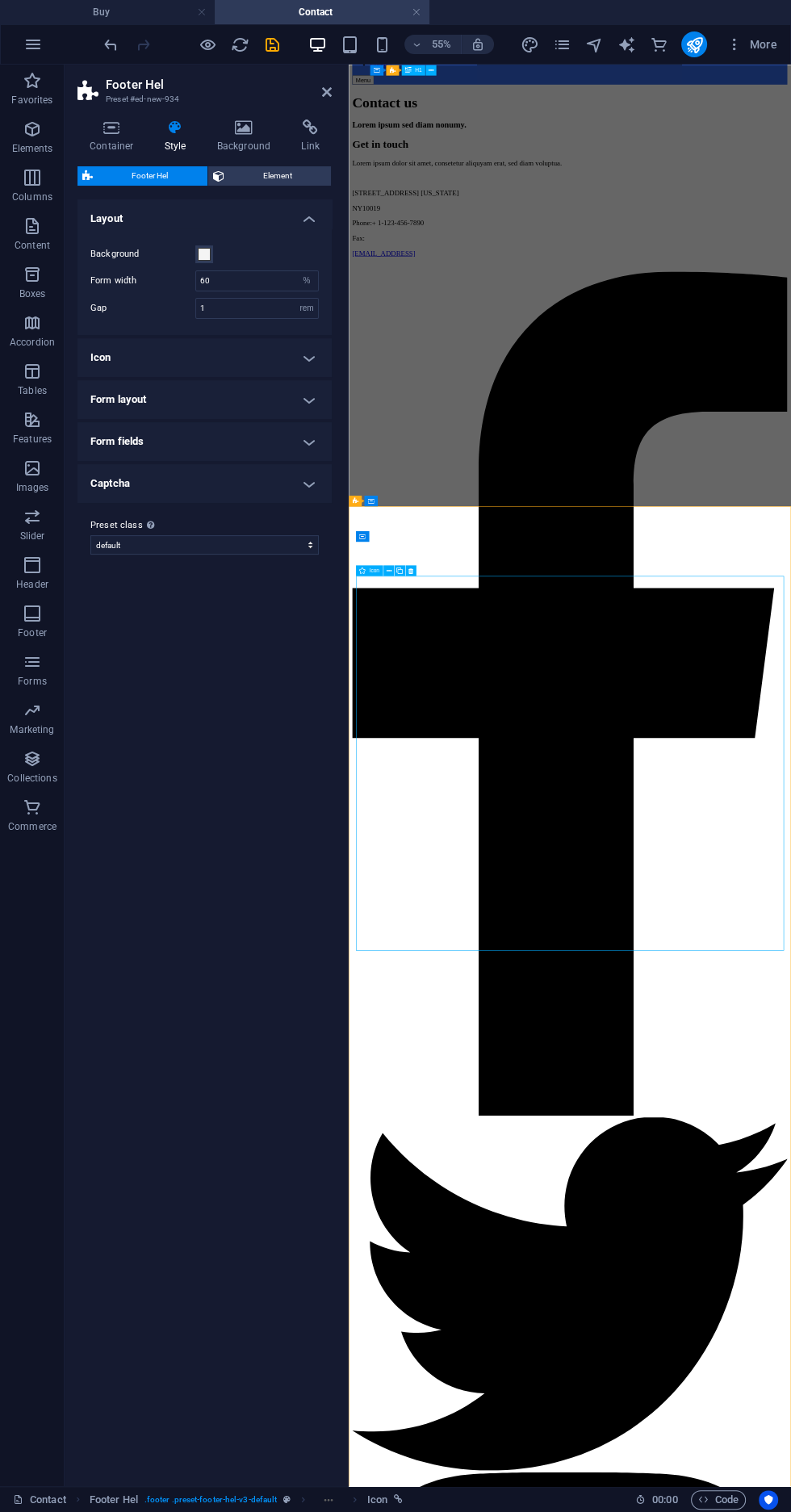
scroll to position [203, 0]
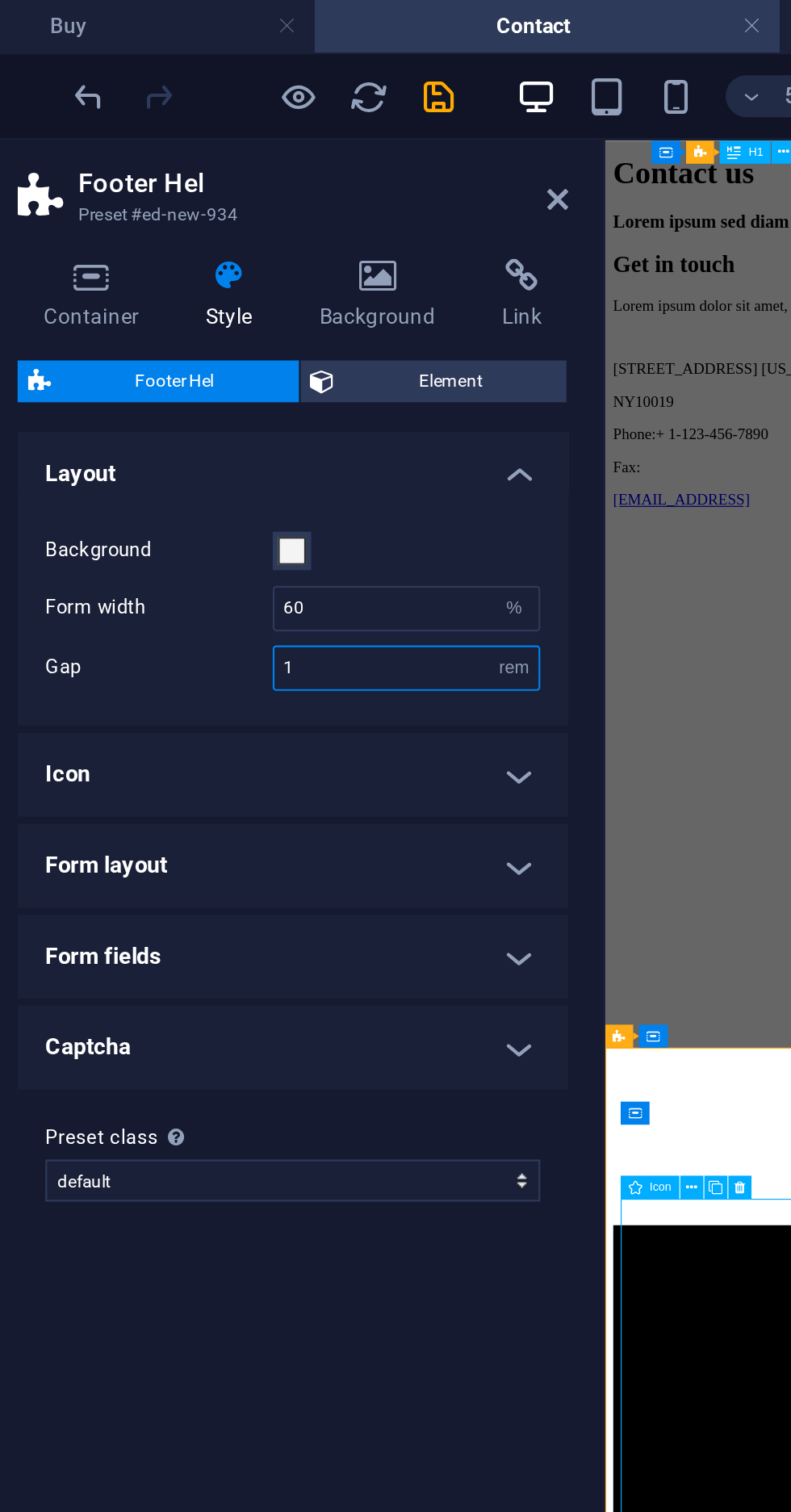
click at [286, 307] on input "1" at bounding box center [257, 308] width 122 height 20
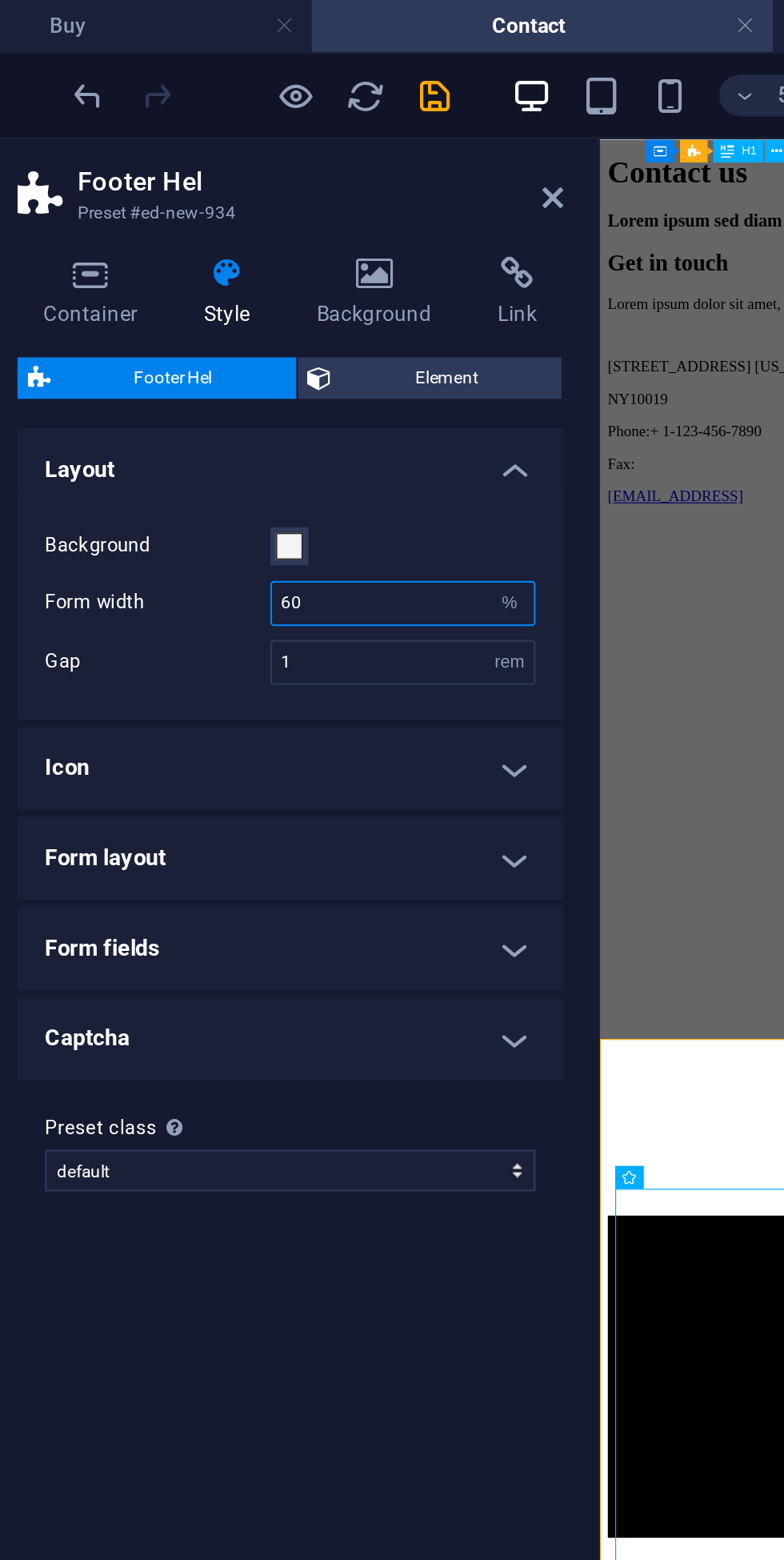
click at [282, 275] on input "60" at bounding box center [255, 278] width 121 height 19
click at [255, 139] on h4 "Background" at bounding box center [245, 135] width 84 height 33
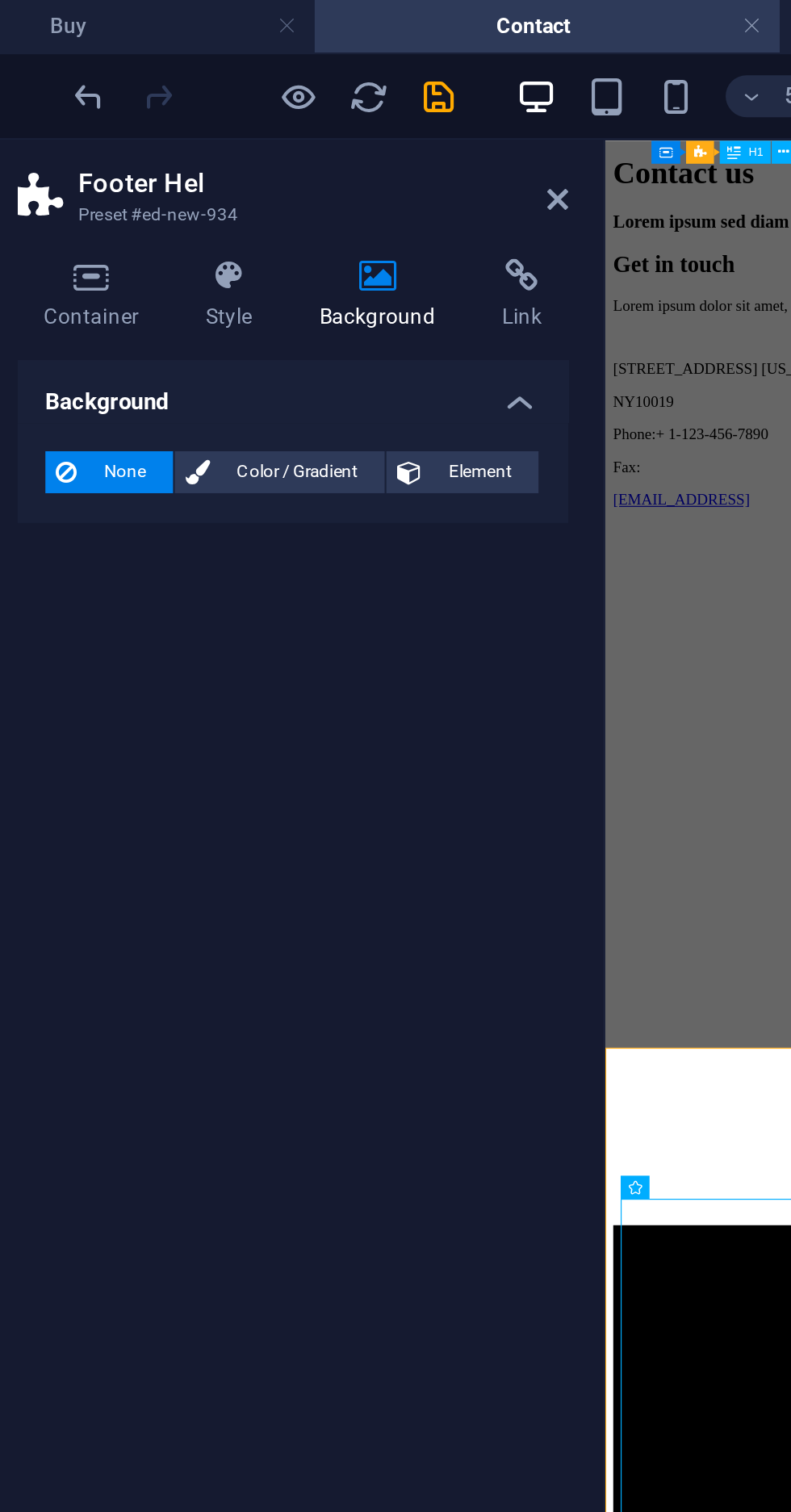
click at [215, 226] on span "Color / Gradient" at bounding box center [206, 218] width 71 height 20
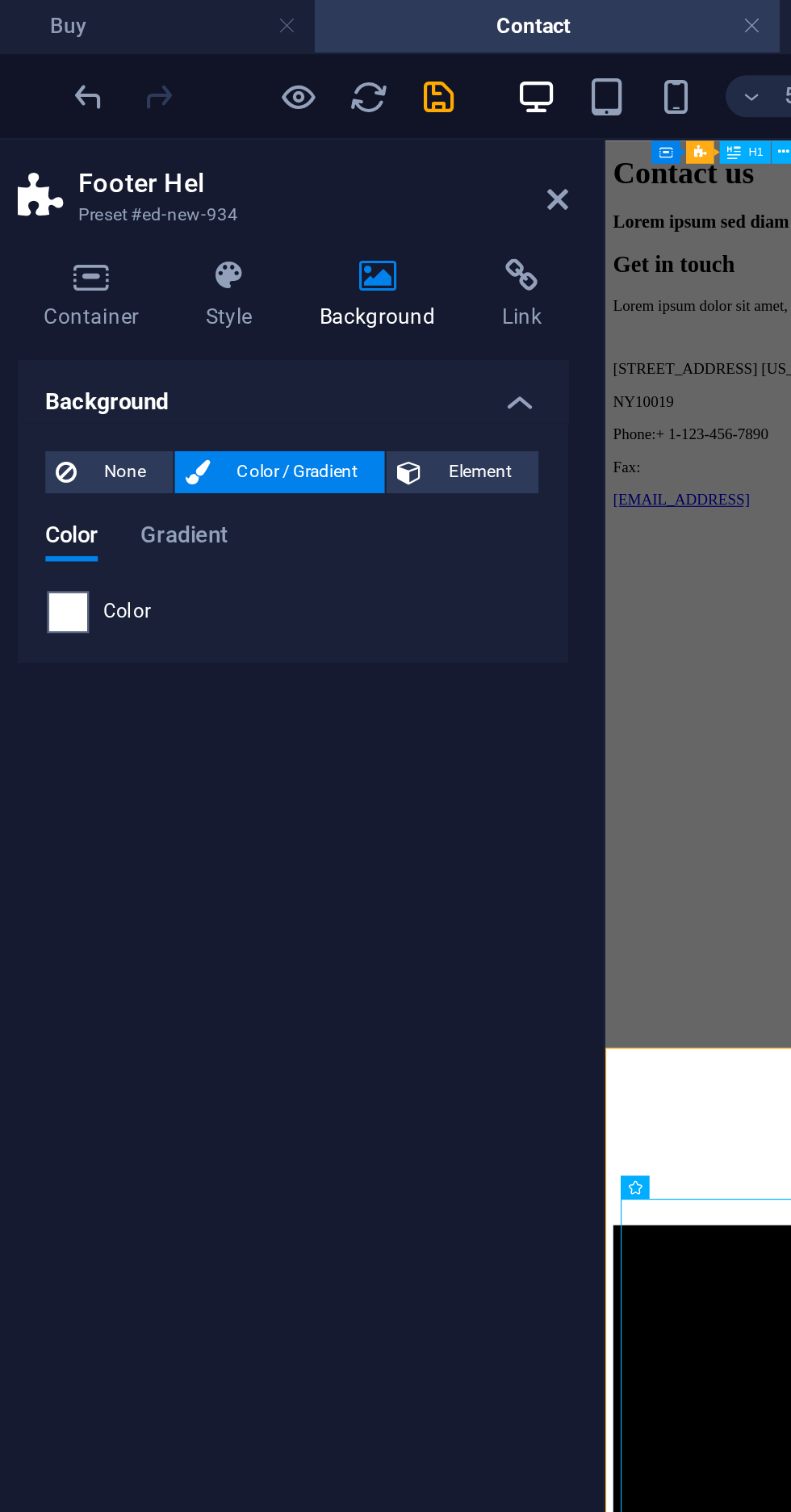
click at [126, 279] on span "Color" at bounding box center [128, 283] width 22 height 13
click at [106, 288] on span at bounding box center [101, 282] width 18 height 18
click at [107, 280] on span at bounding box center [101, 282] width 18 height 18
click at [164, 247] on span "Gradient" at bounding box center [154, 248] width 40 height 22
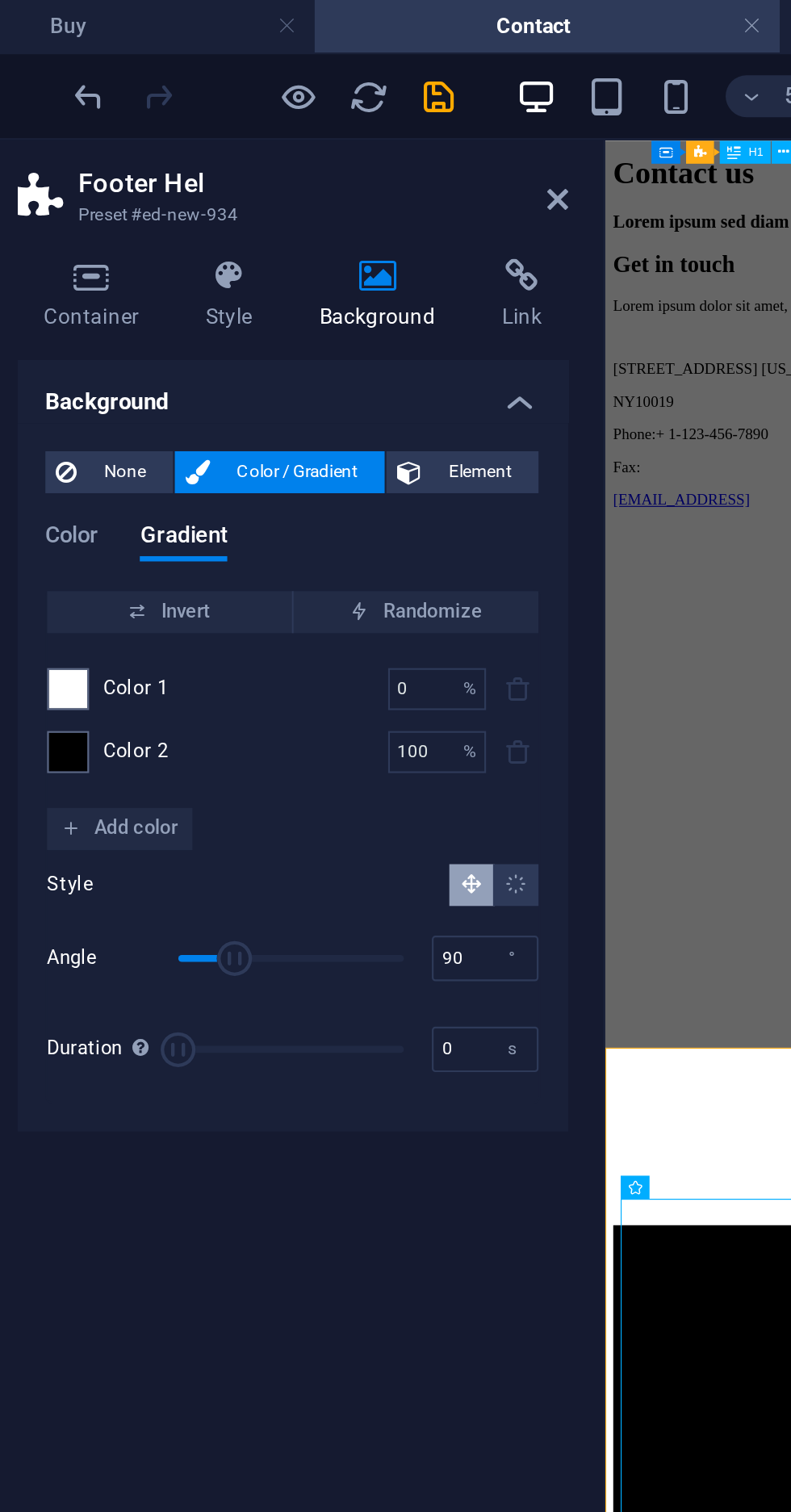
click at [128, 378] on span "Add color" at bounding box center [125, 382] width 54 height 20
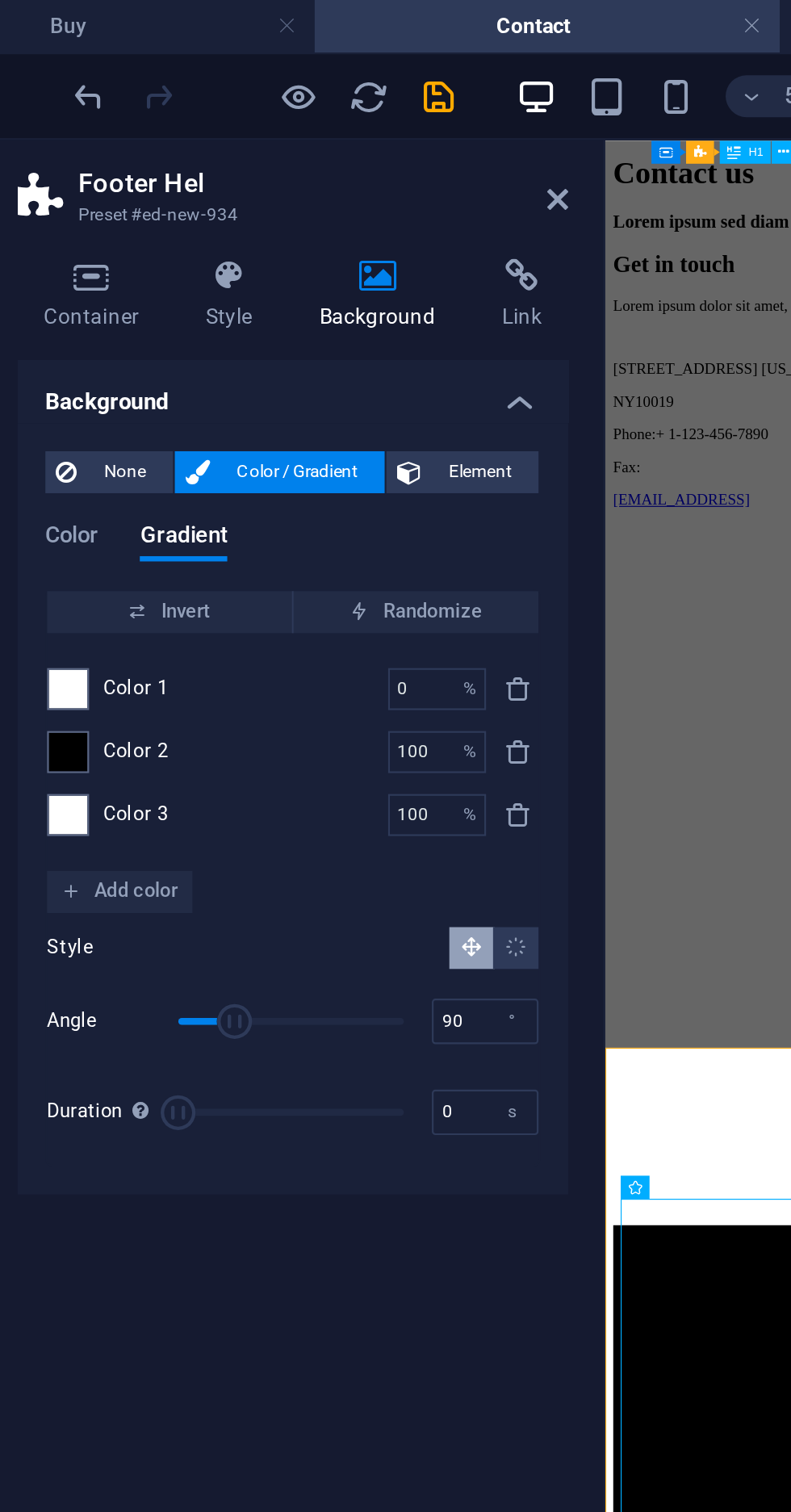
click at [290, 438] on icon "Linear gradient" at bounding box center [287, 437] width 10 height 10
click at [128, 413] on span "Add color" at bounding box center [125, 412] width 54 height 20
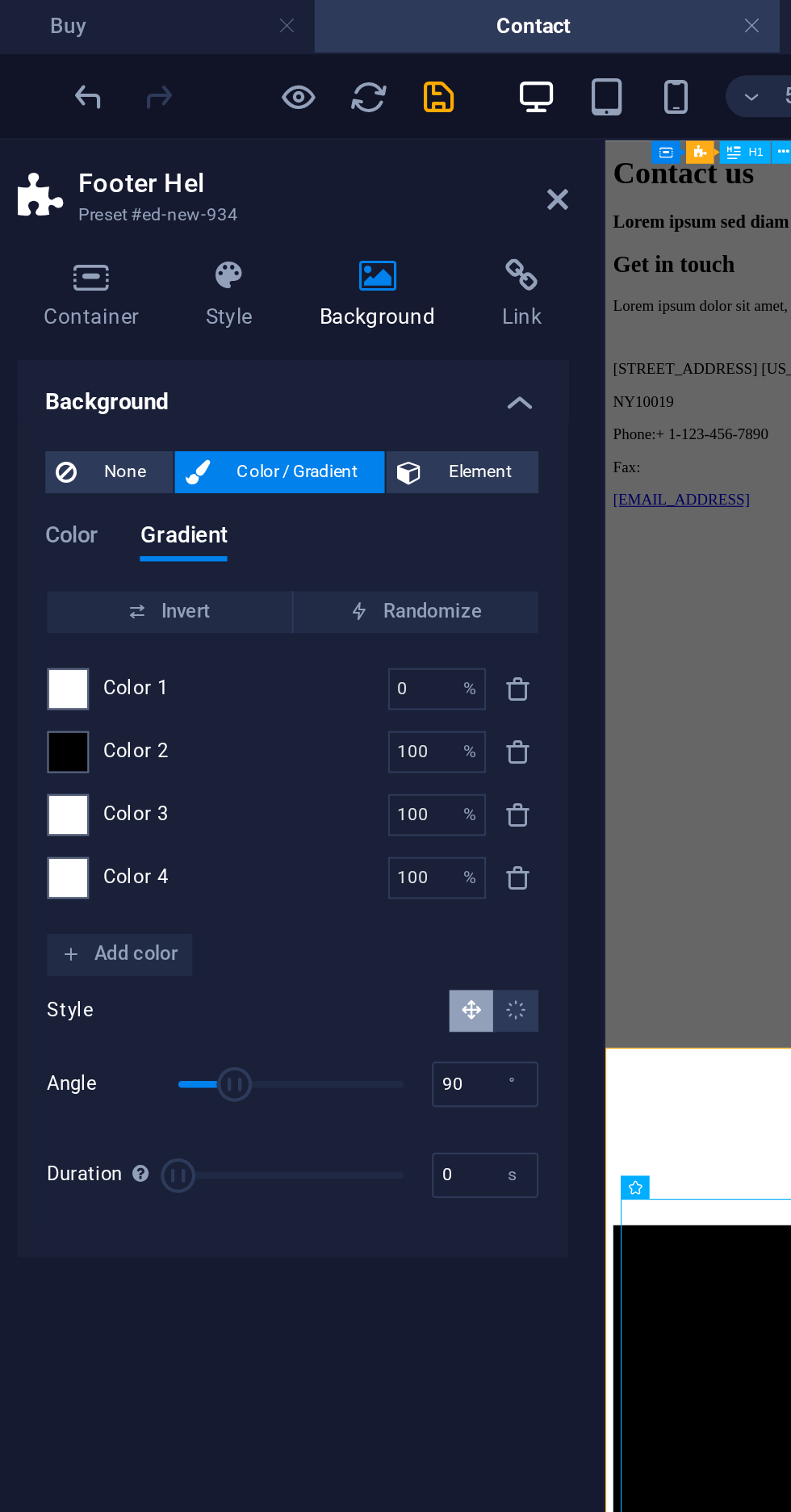
click at [249, 403] on input "100" at bounding box center [262, 405] width 28 height 20
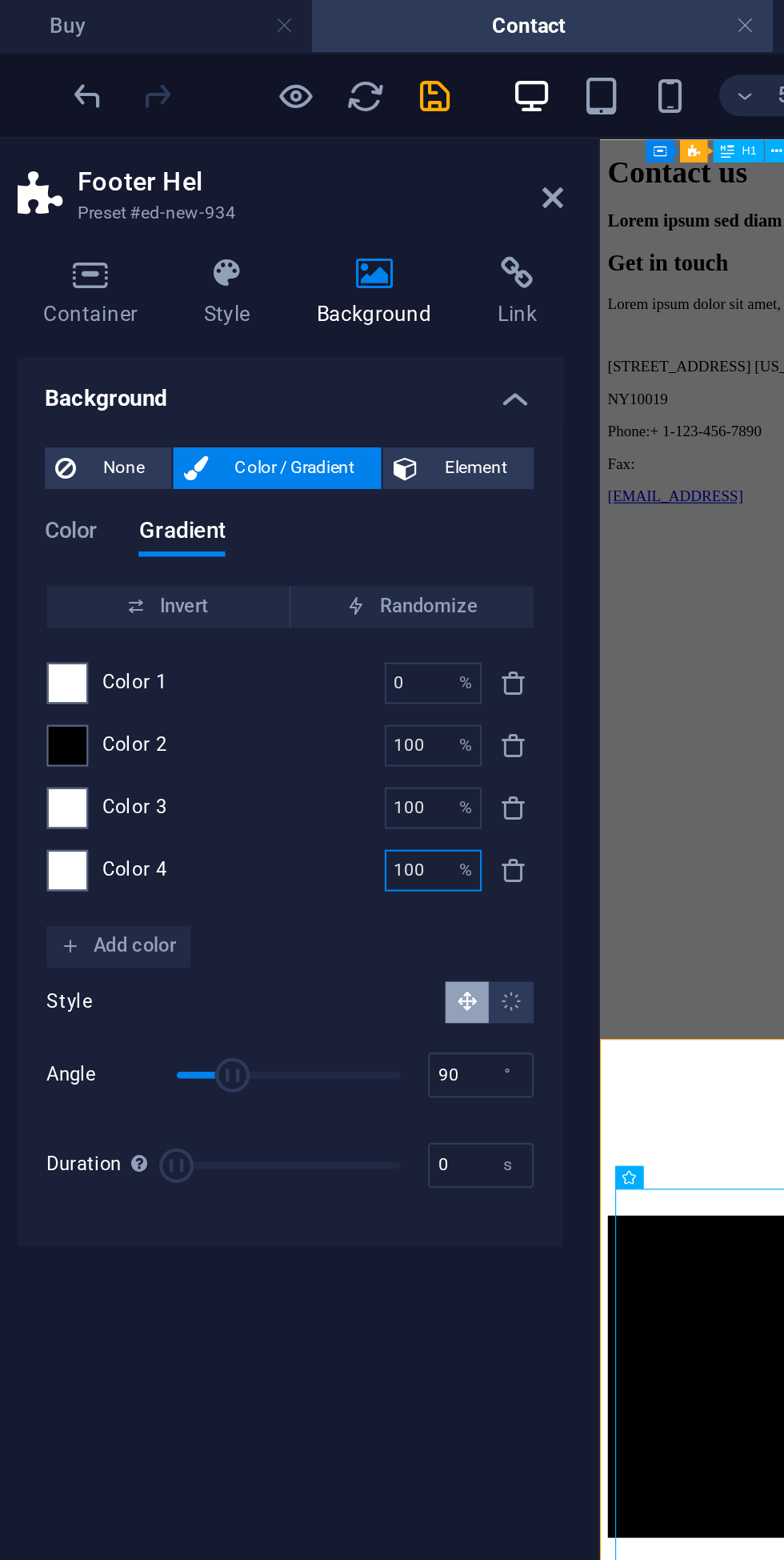
click at [309, 322] on button "delete" at bounding box center [305, 315] width 19 height 19
type input "100"
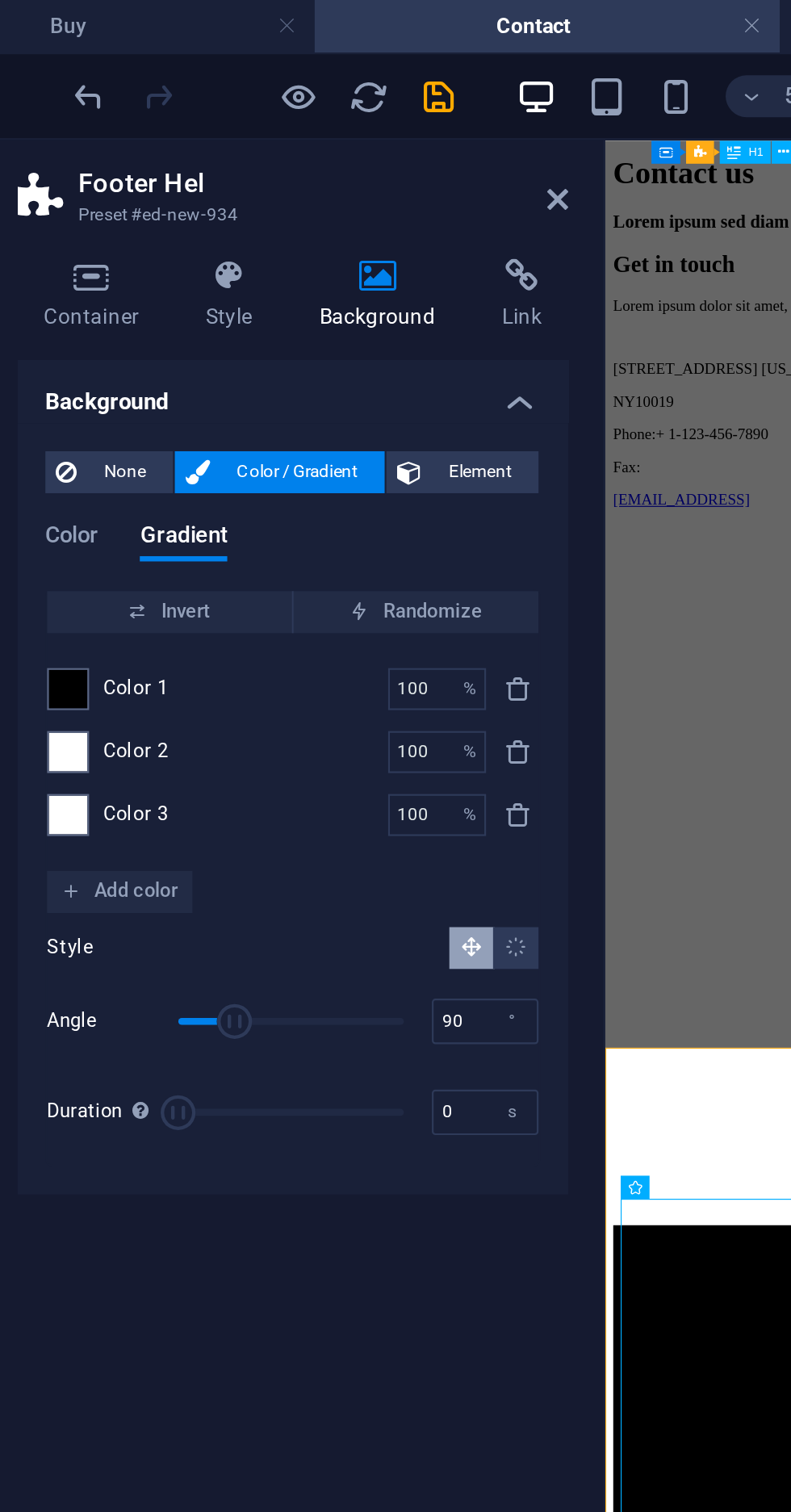
click at [130, 324] on div "Color 1 100 % ​" at bounding box center [205, 318] width 227 height 20
click at [105, 325] on span at bounding box center [101, 318] width 18 height 18
click at [104, 318] on span at bounding box center [101, 318] width 18 height 18
click at [102, 367] on span at bounding box center [101, 375] width 18 height 18
click at [309, 318] on icon "delete" at bounding box center [308, 318] width 13 height 13
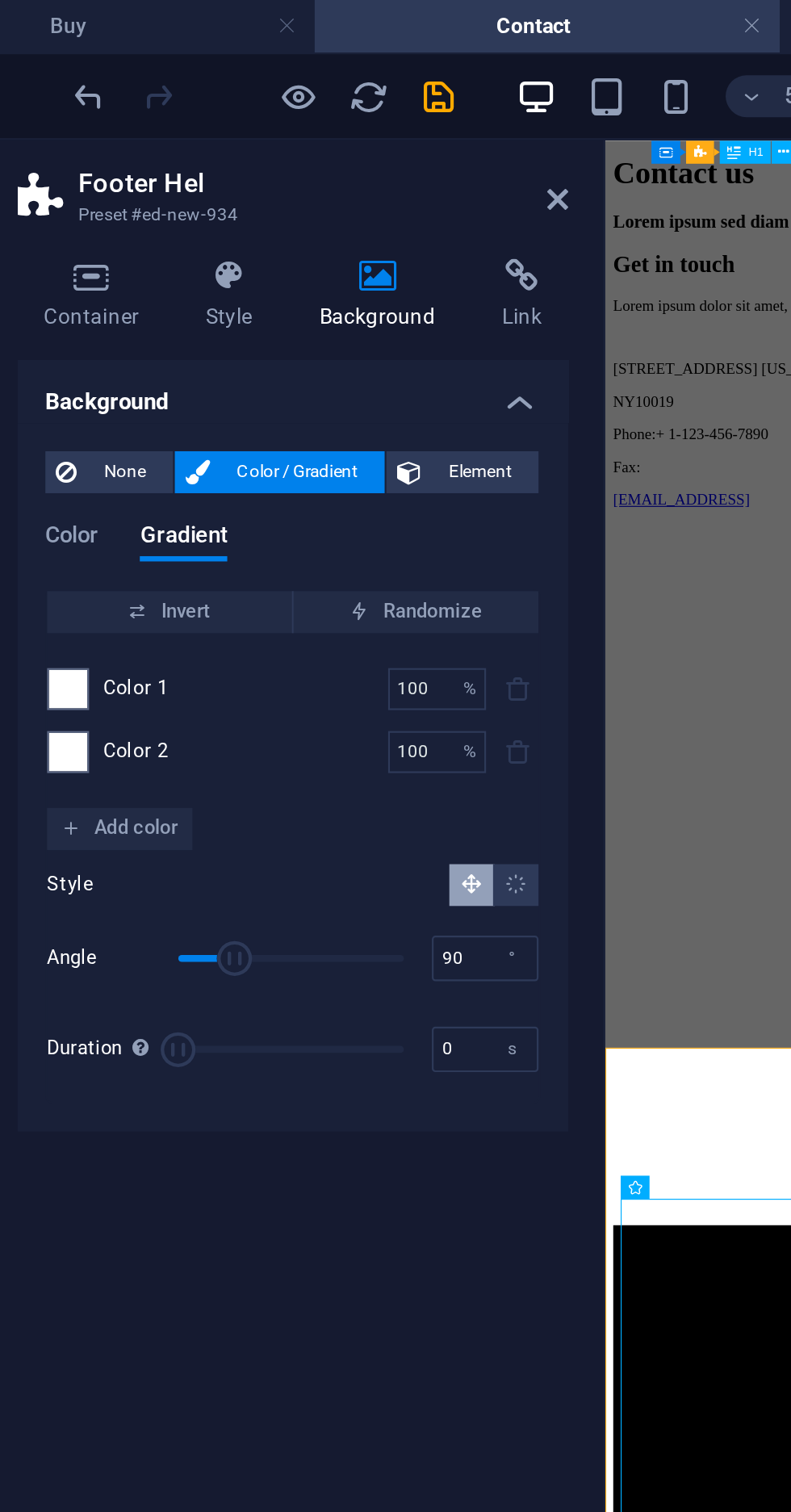
click at [110, 350] on div at bounding box center [101, 346] width 20 height 20
click at [131, 386] on span "Add color" at bounding box center [125, 382] width 54 height 20
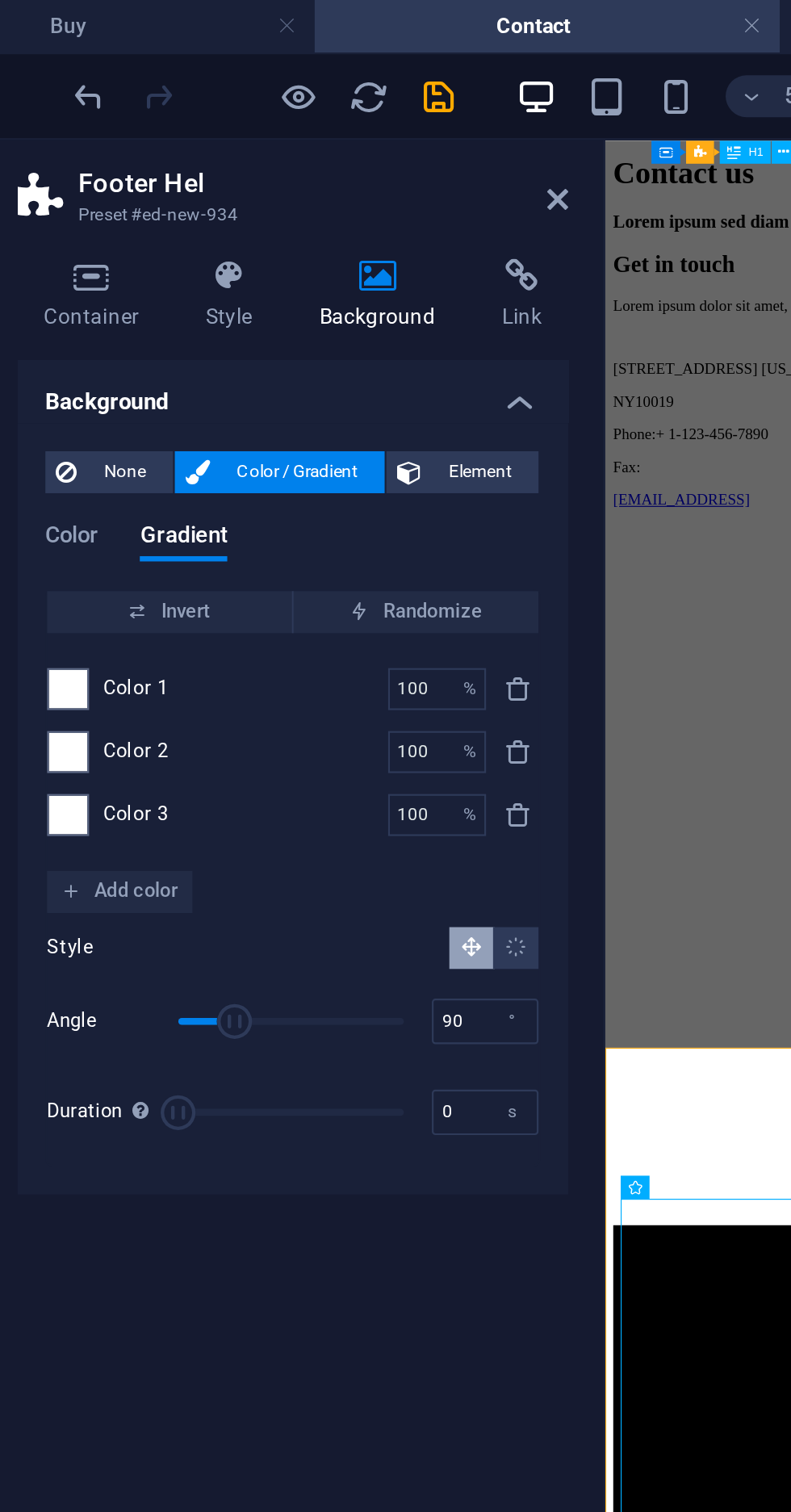
click at [288, 438] on icon "Linear gradient" at bounding box center [287, 437] width 10 height 10
click at [132, 415] on span "Add color" at bounding box center [125, 412] width 54 height 20
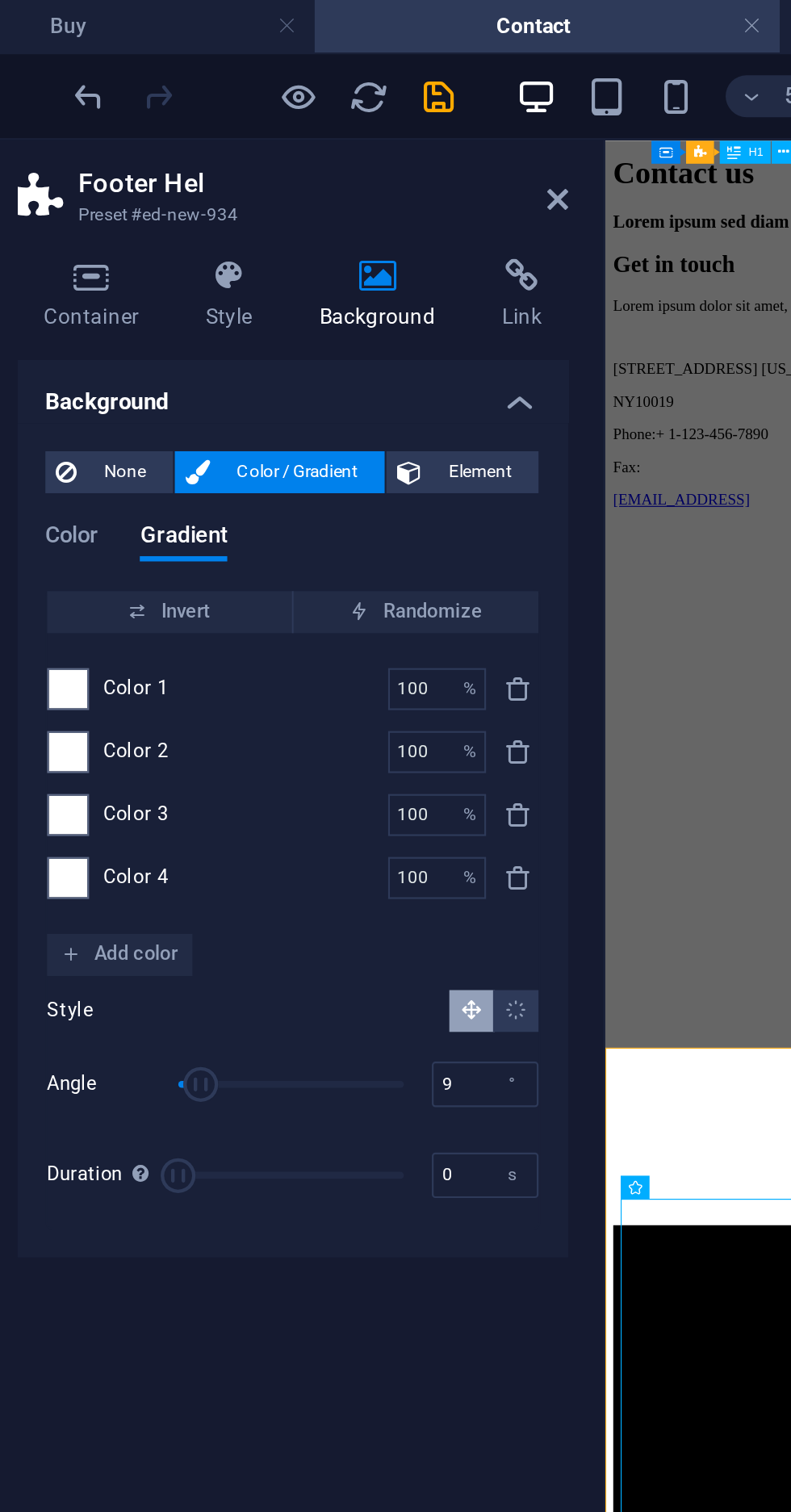
type input "0"
type input "8.9"
click at [98, 373] on span at bounding box center [101, 375] width 18 height 18
click at [271, 373] on input "100" at bounding box center [262, 375] width 28 height 20
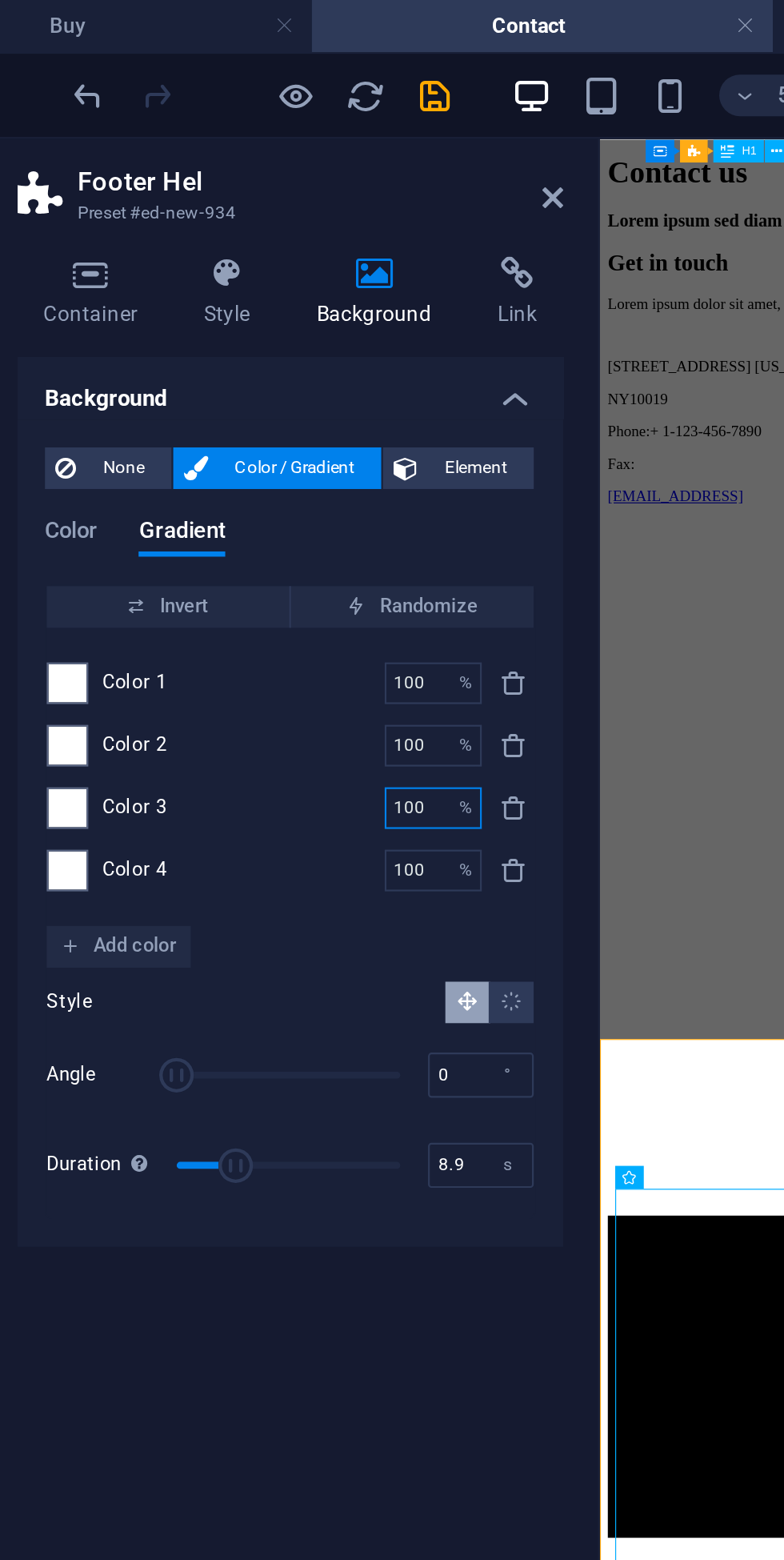
click at [310, 320] on icon "delete" at bounding box center [305, 316] width 13 height 13
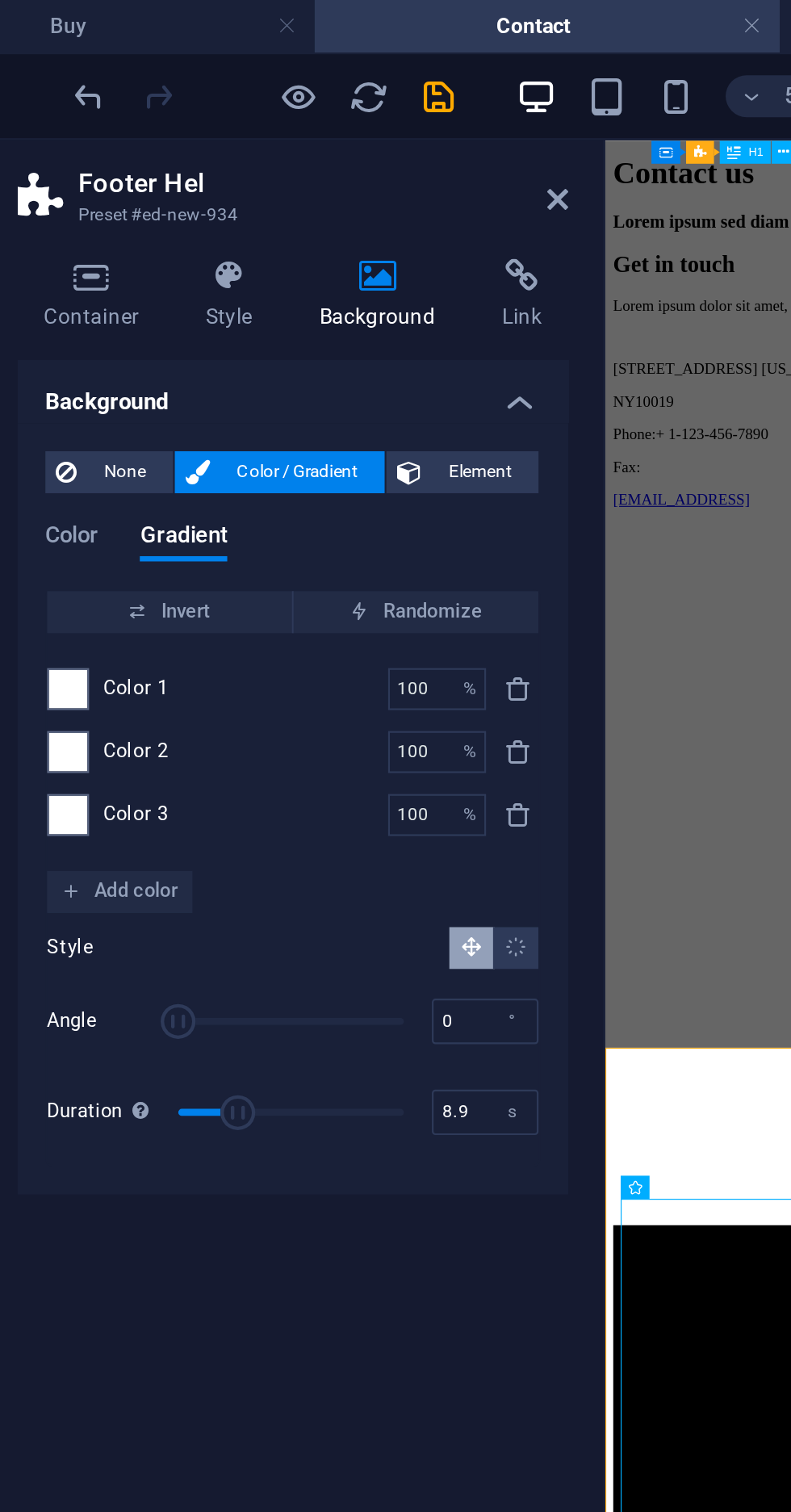
click at [306, 323] on icon "delete" at bounding box center [308, 318] width 13 height 13
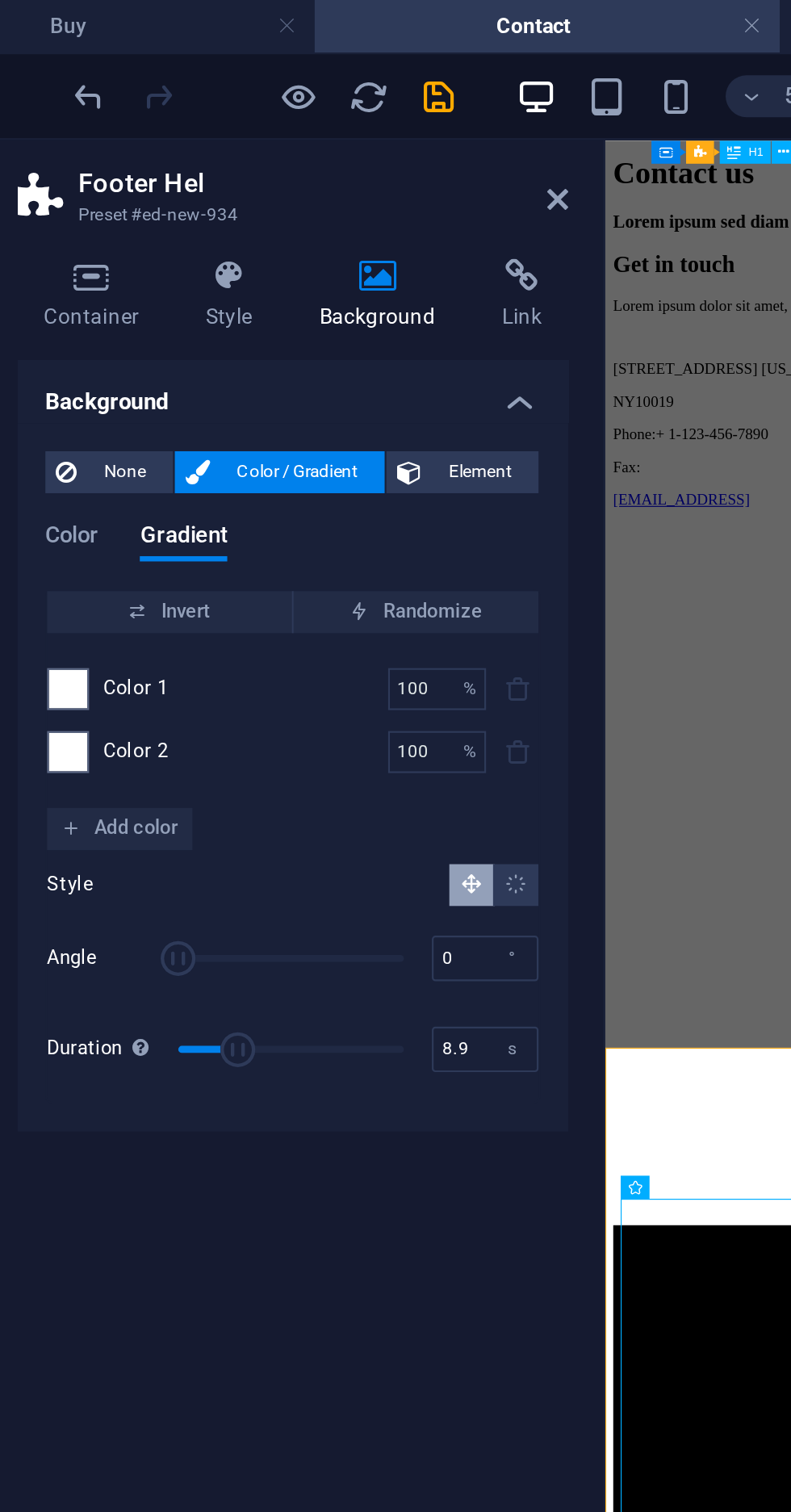
click at [293, 340] on div "100 % ​" at bounding box center [271, 346] width 45 height 20
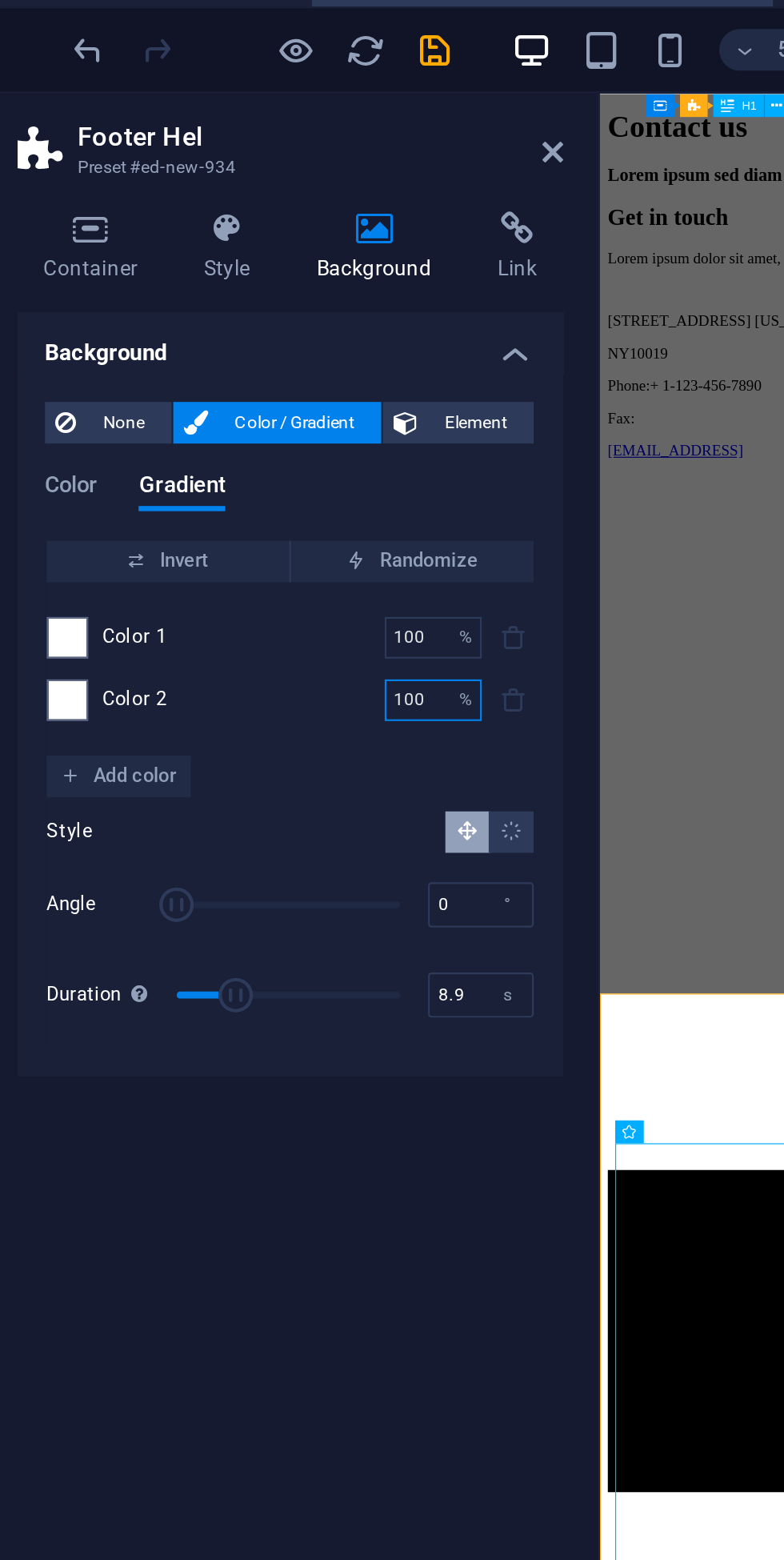
click at [117, 414] on div "Style Angle 0 ° Duration Duration of the background animation. A value of "0" d…" at bounding box center [203, 446] width 225 height 115
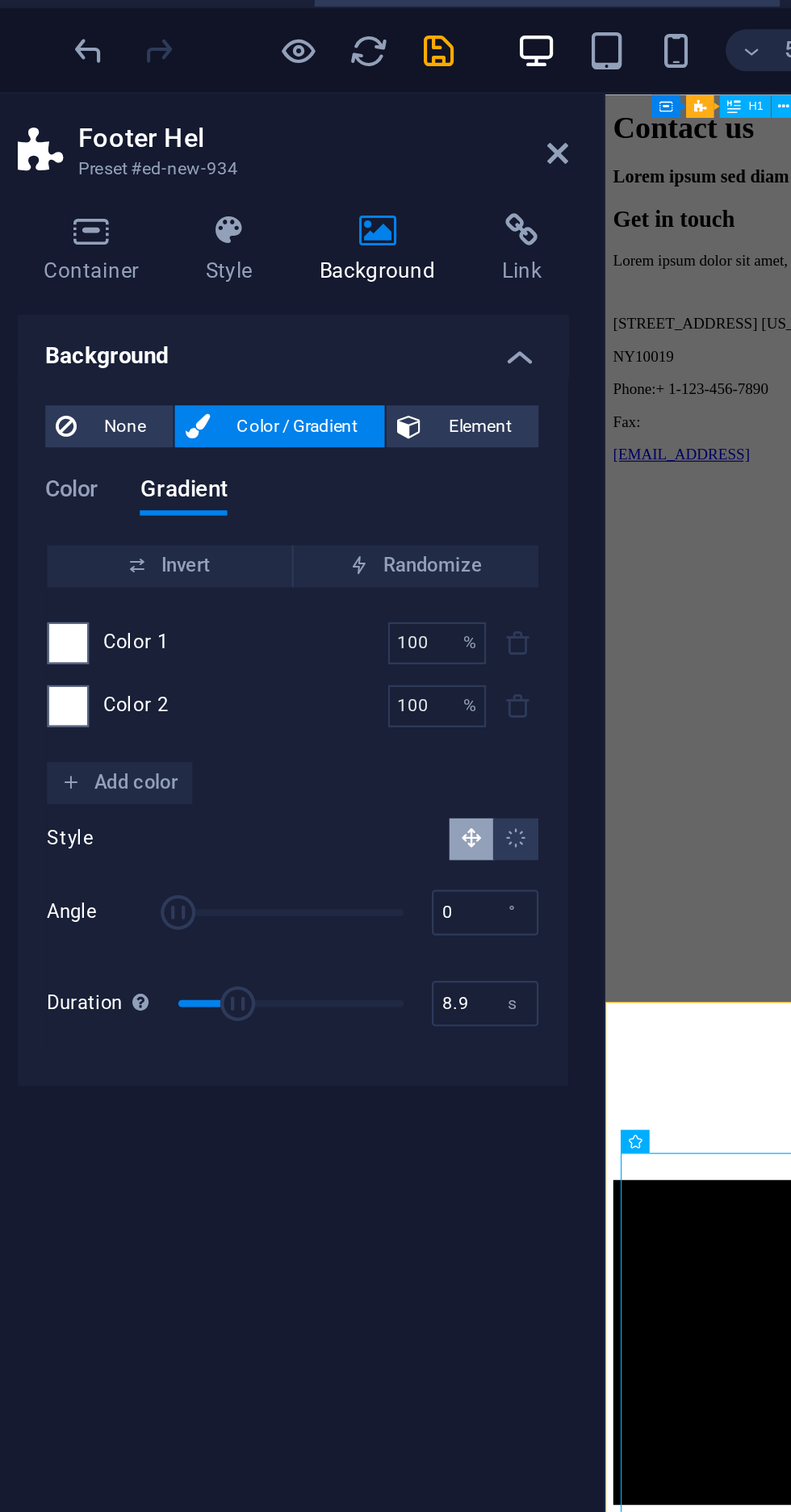
click at [307, 411] on icon "Radial gradient" at bounding box center [307, 407] width 10 height 10
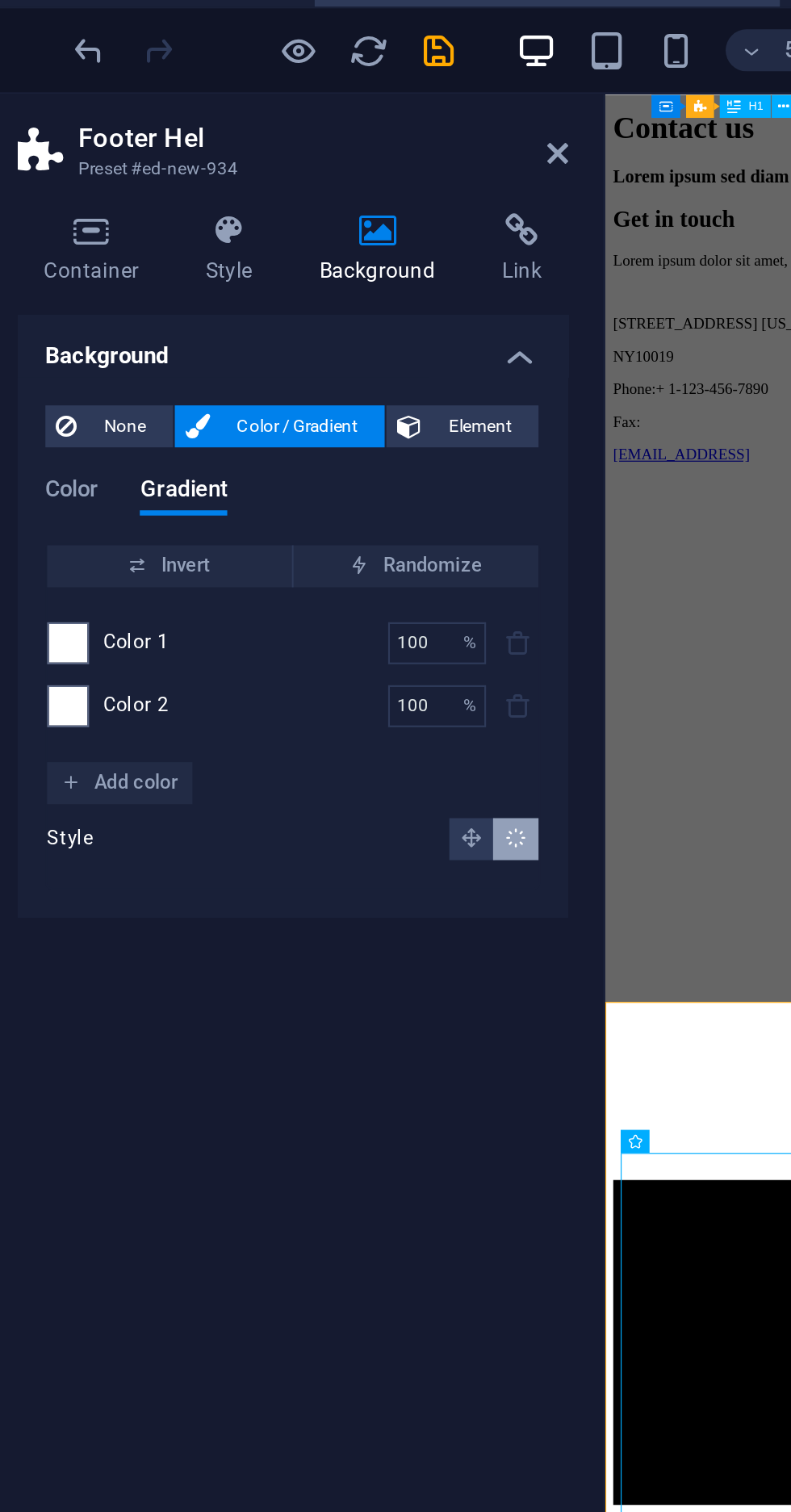
click at [110, 389] on span "Add color" at bounding box center [125, 382] width 54 height 20
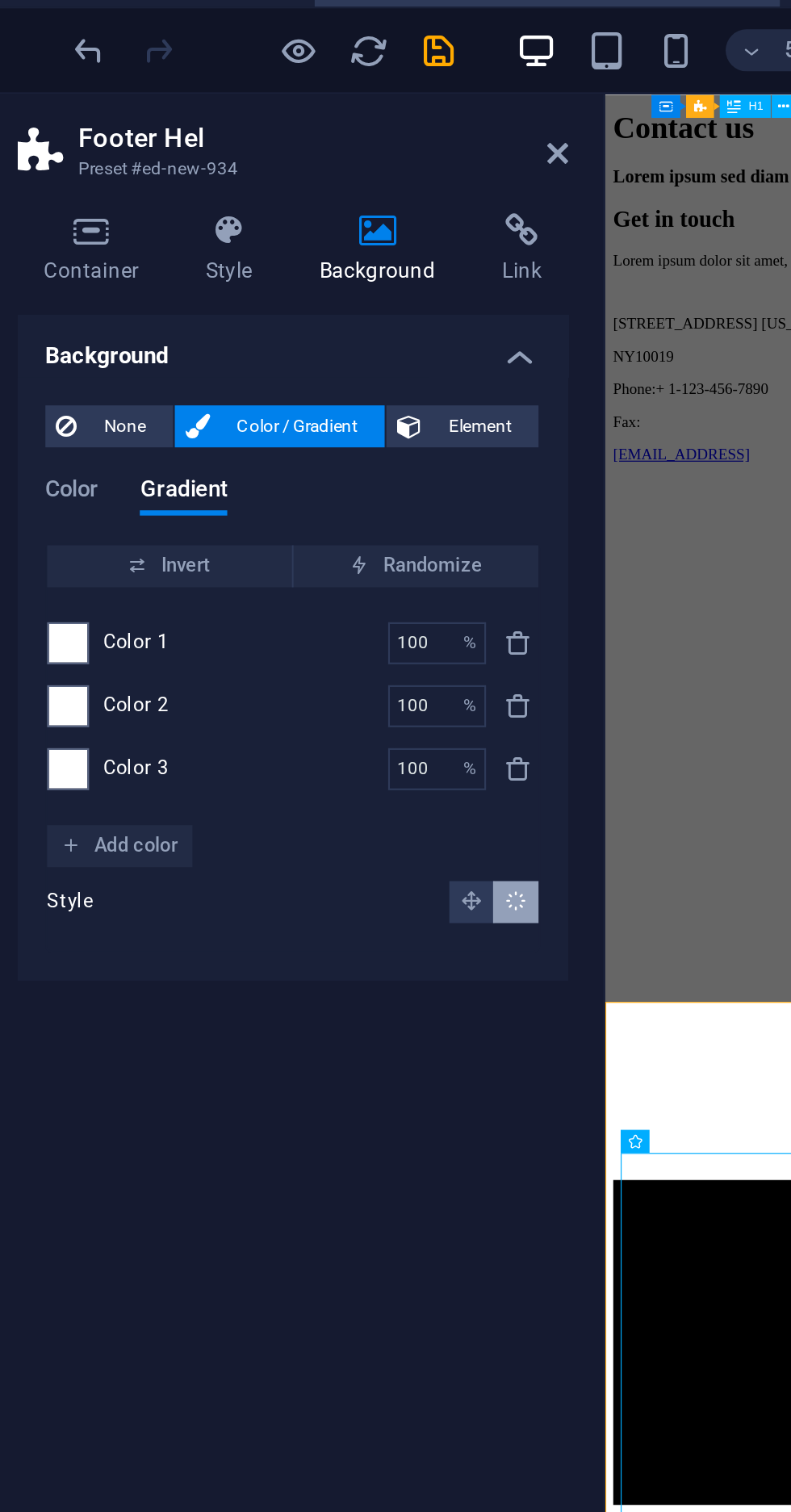
click at [289, 437] on icon "Linear gradient" at bounding box center [287, 437] width 10 height 10
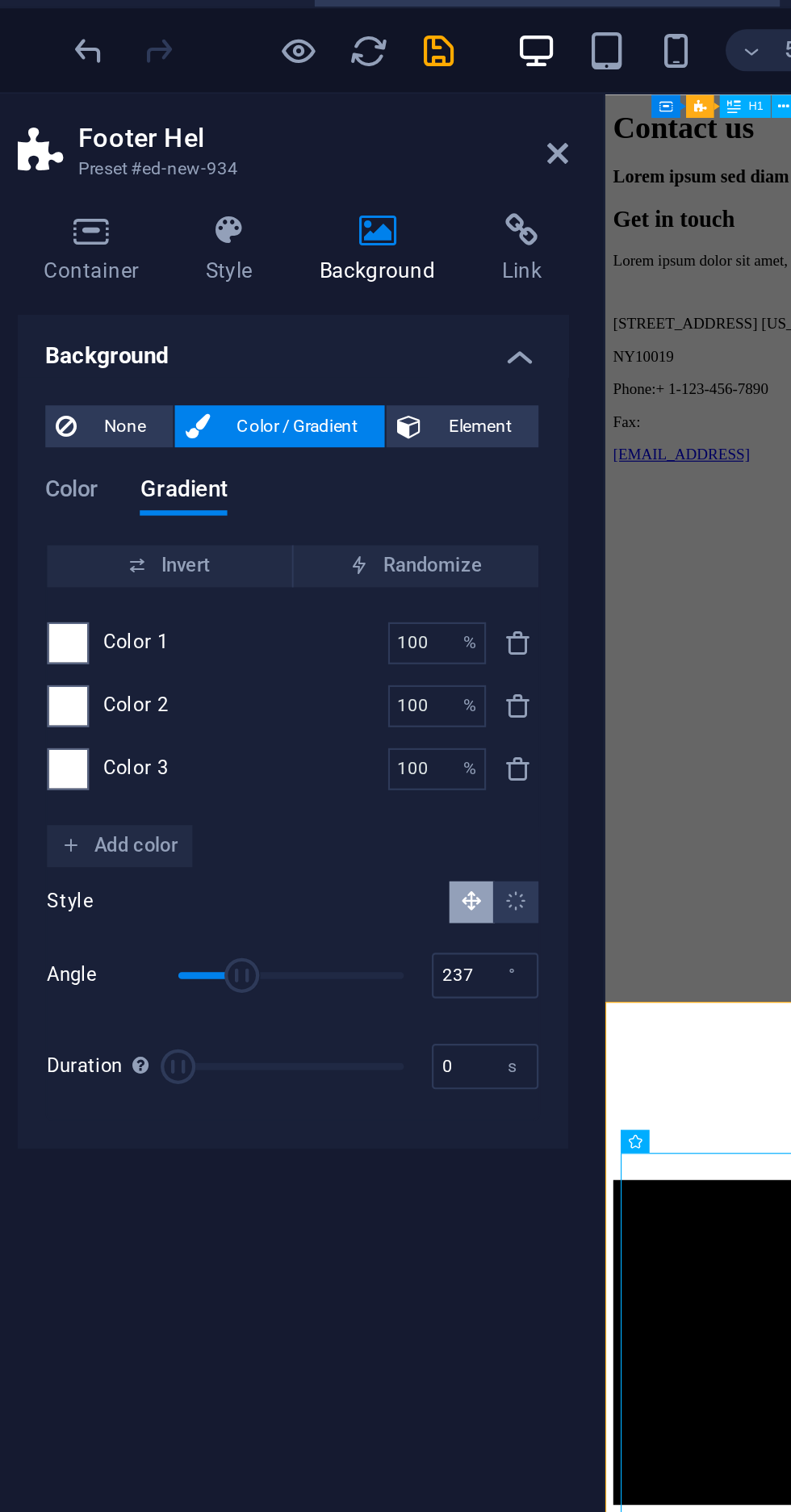
type input "231"
type input "2.9"
click at [120, 410] on span "Add color" at bounding box center [125, 412] width 54 height 20
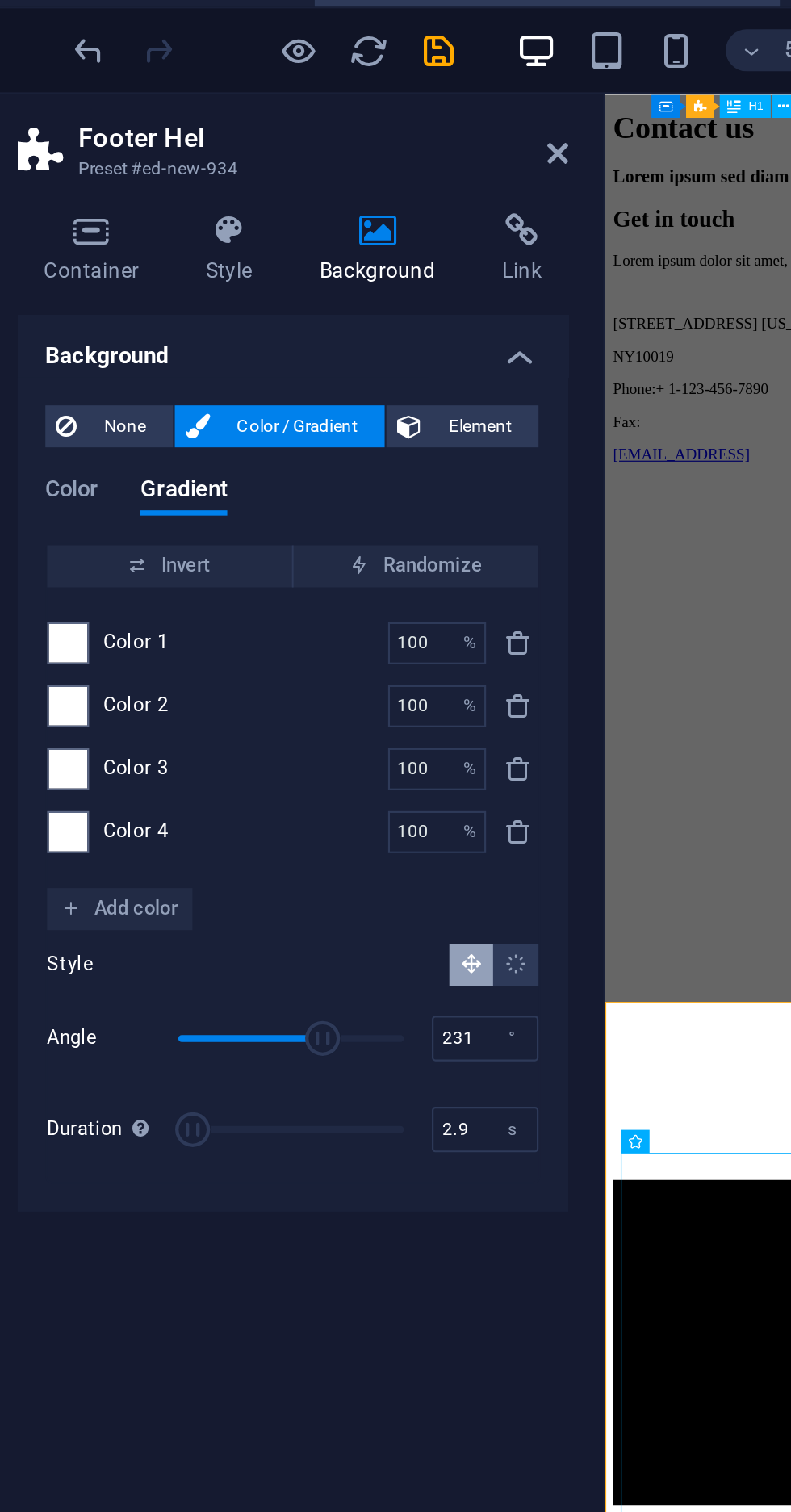
click at [254, 404] on input "100" at bounding box center [262, 405] width 28 height 20
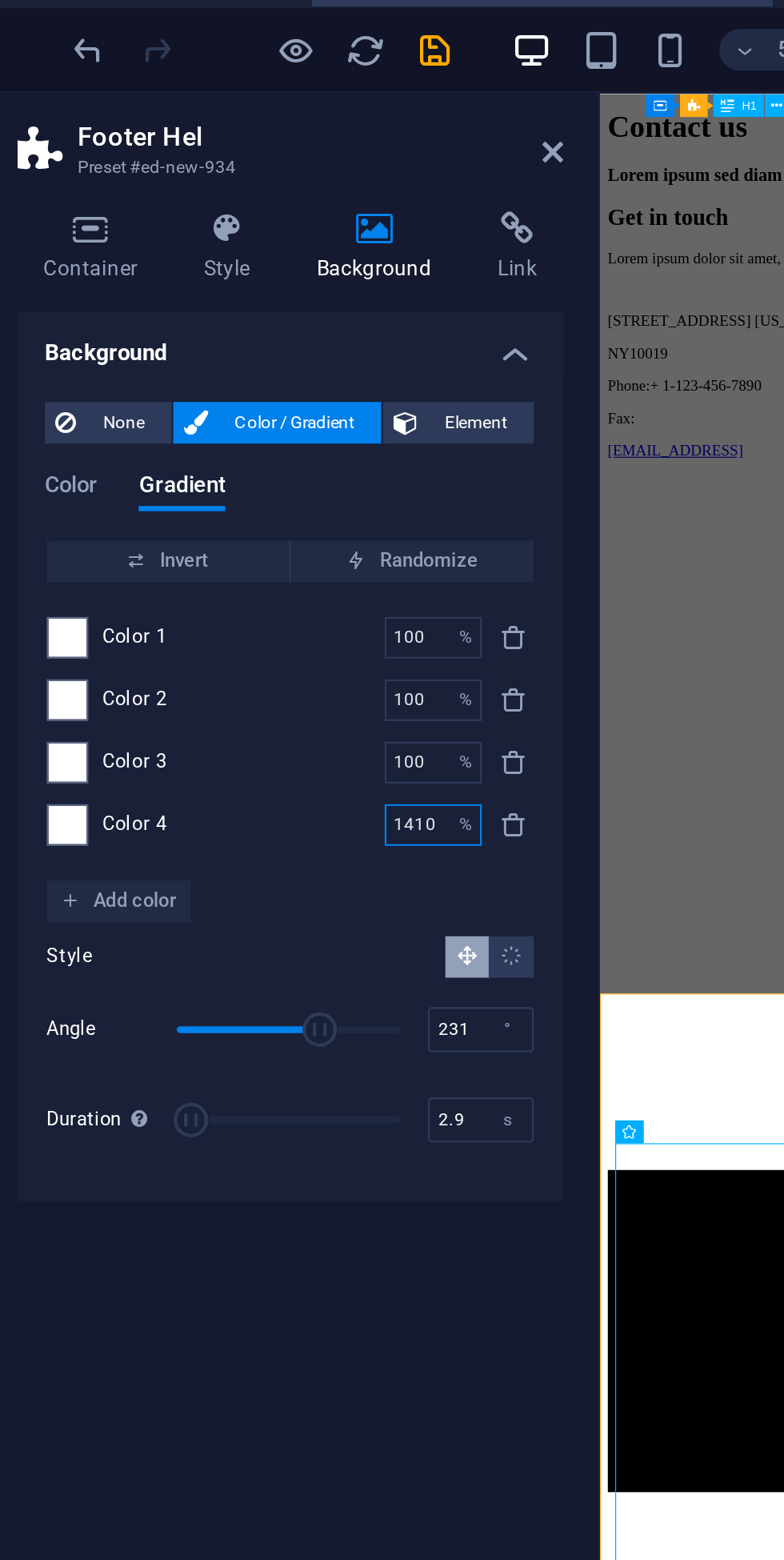
type input "14100"
click at [259, 316] on input "100" at bounding box center [260, 315] width 28 height 19
type input "10"
type input "100"
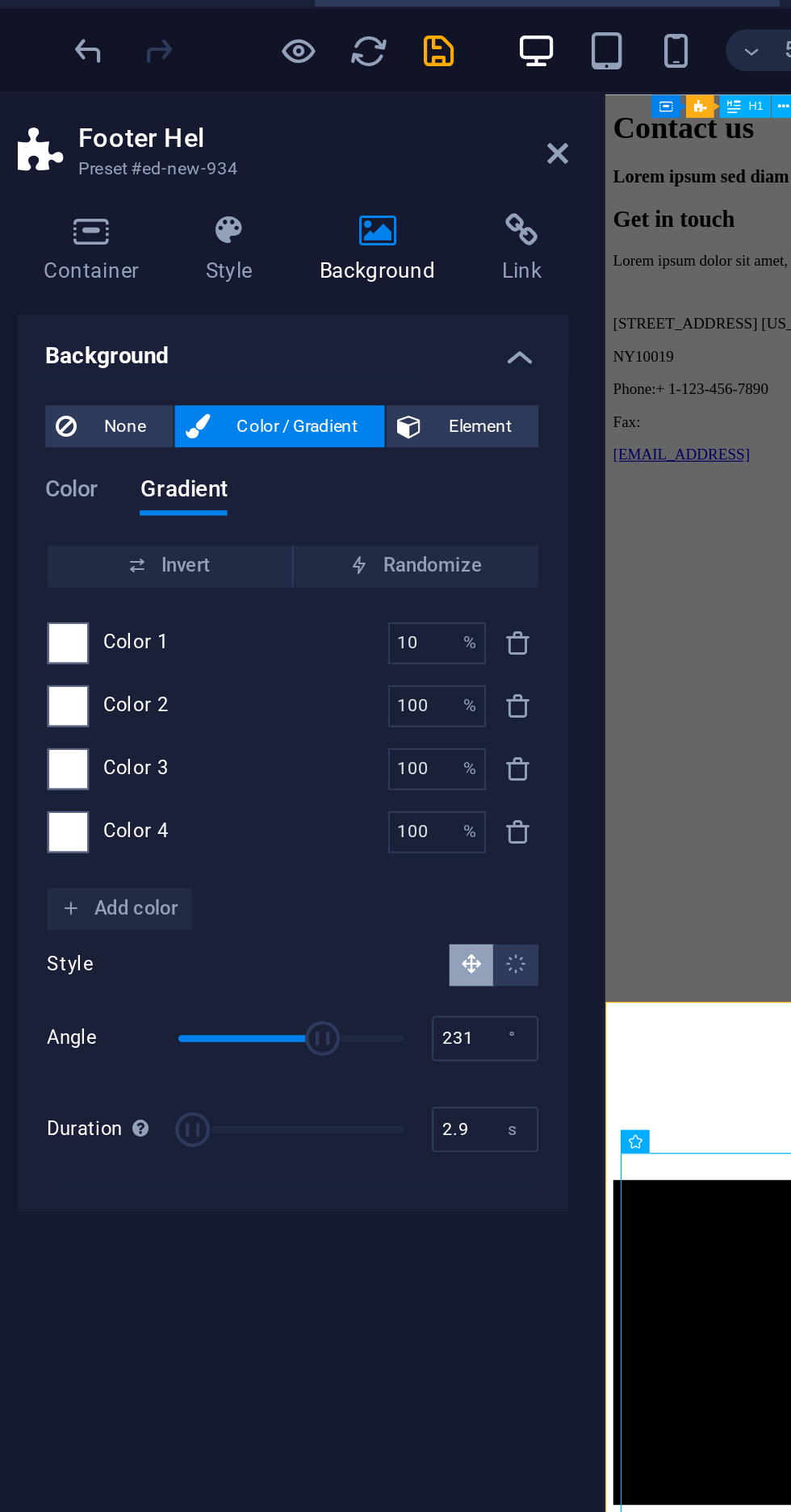
click at [266, 348] on input "100" at bounding box center [262, 346] width 28 height 20
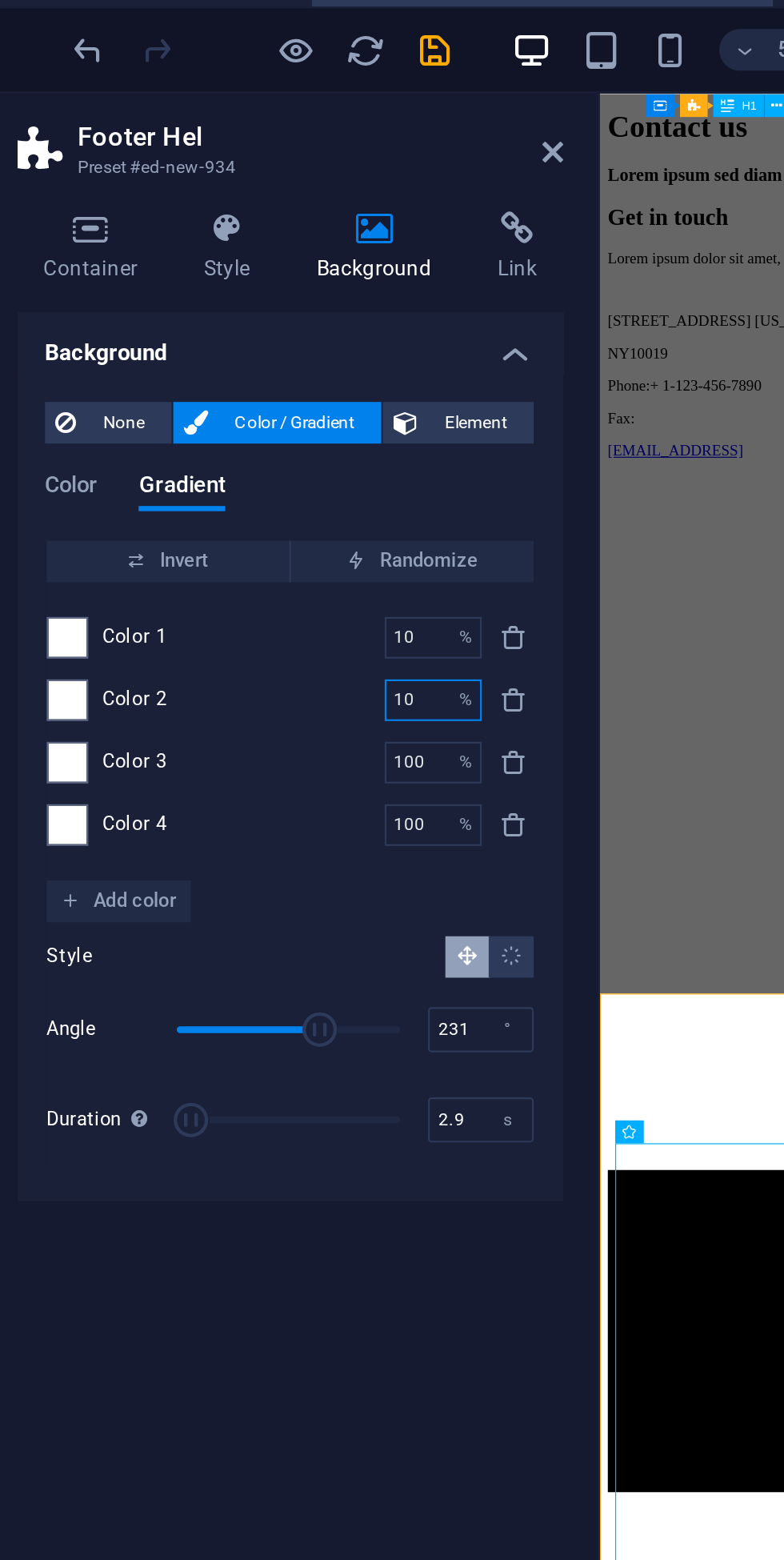
type input "10"
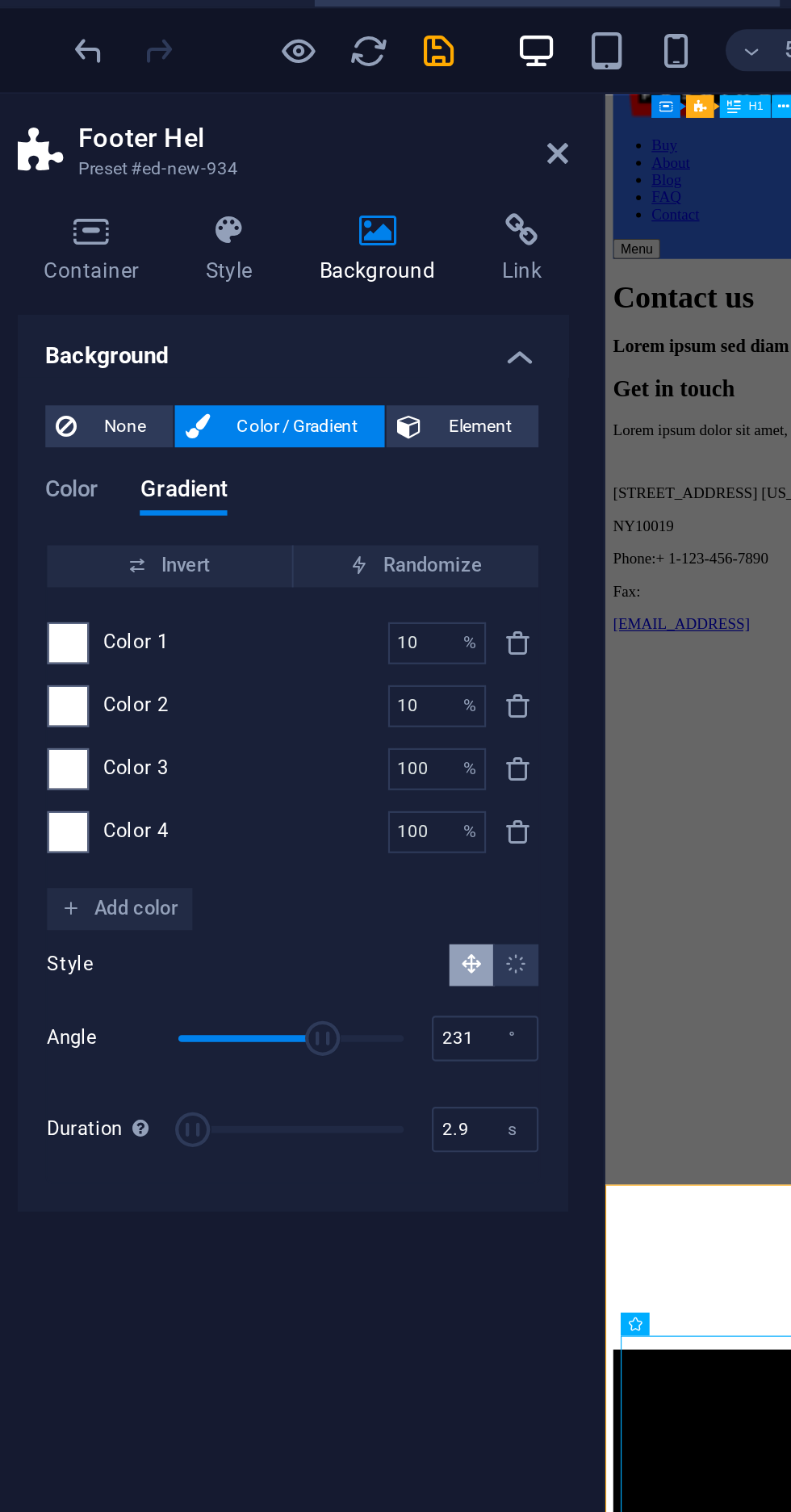
scroll to position [90, 0]
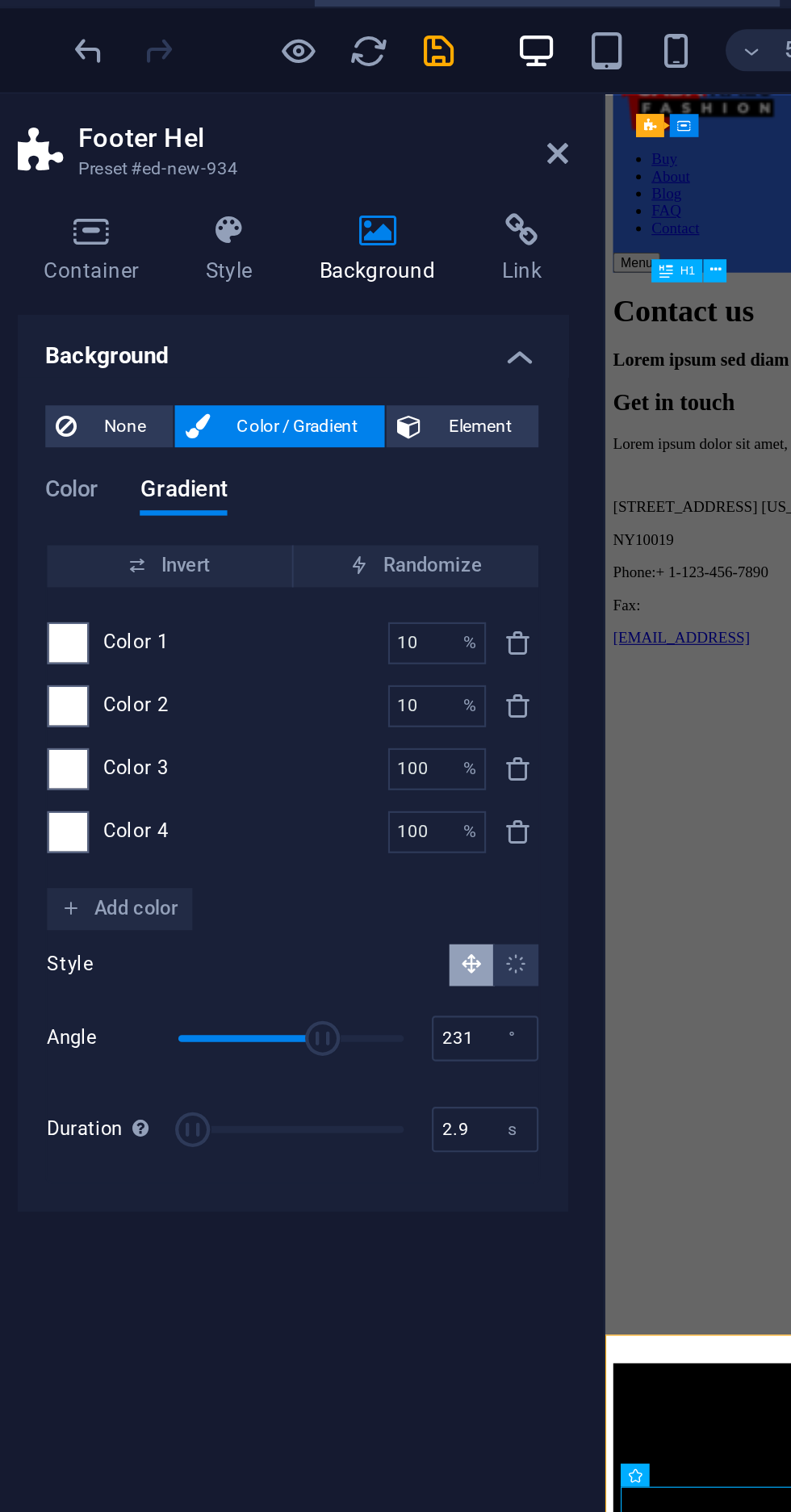
click at [190, 122] on icon at bounding box center [175, 127] width 46 height 16
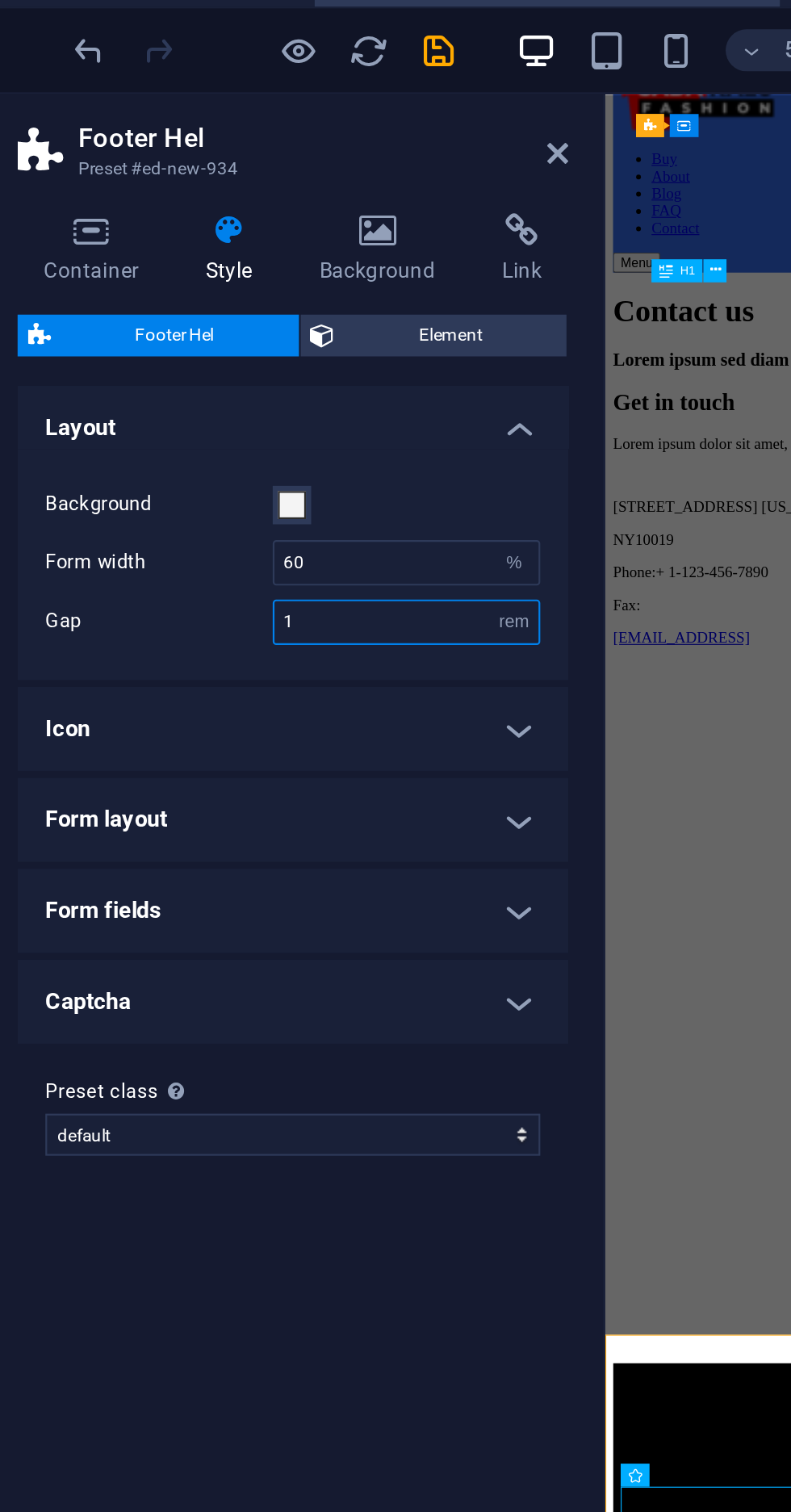
click at [228, 307] on input "1" at bounding box center [257, 308] width 122 height 20
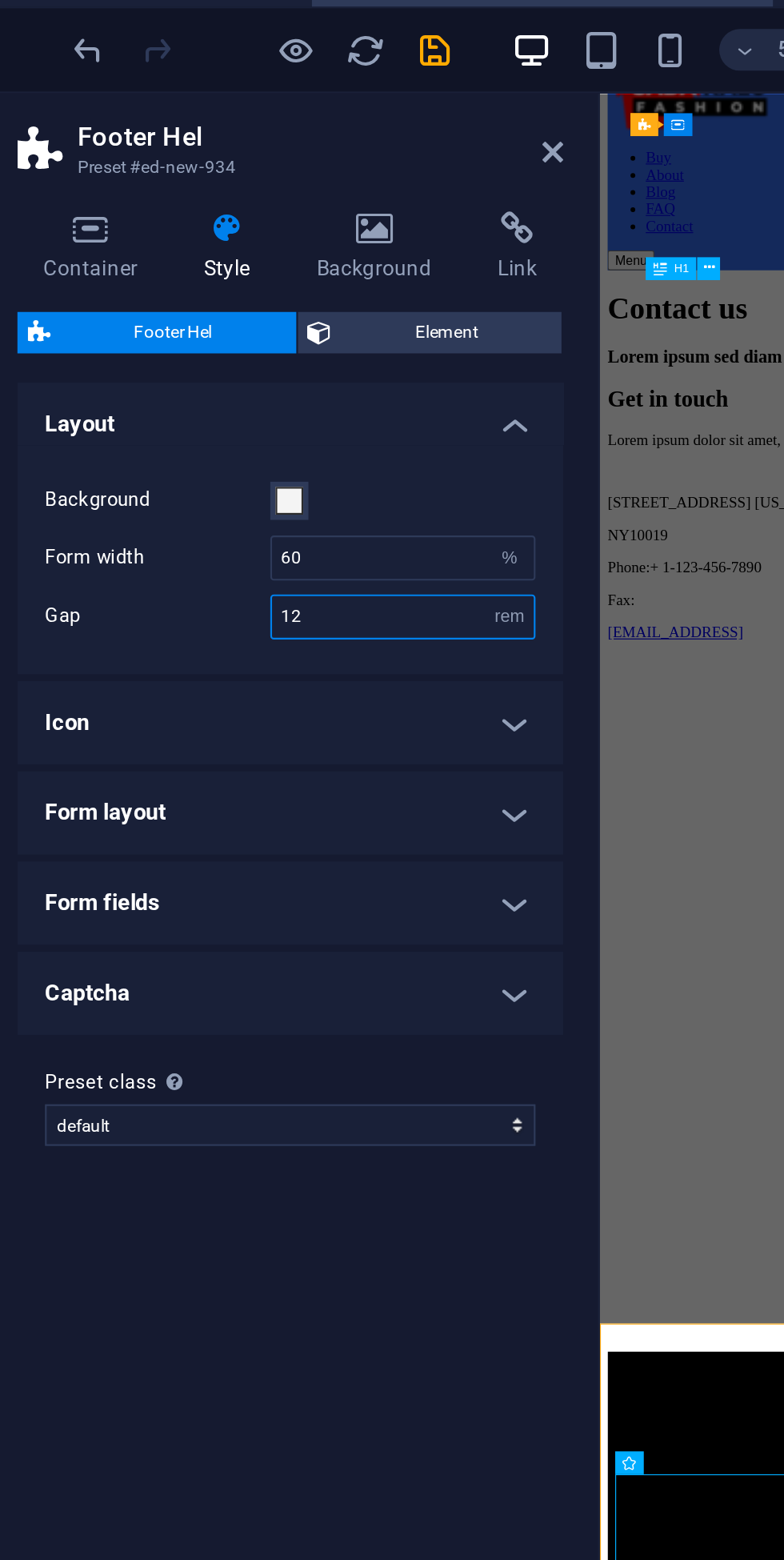
type input "12"
click at [98, 356] on h4 "Icon" at bounding box center [203, 354] width 252 height 38
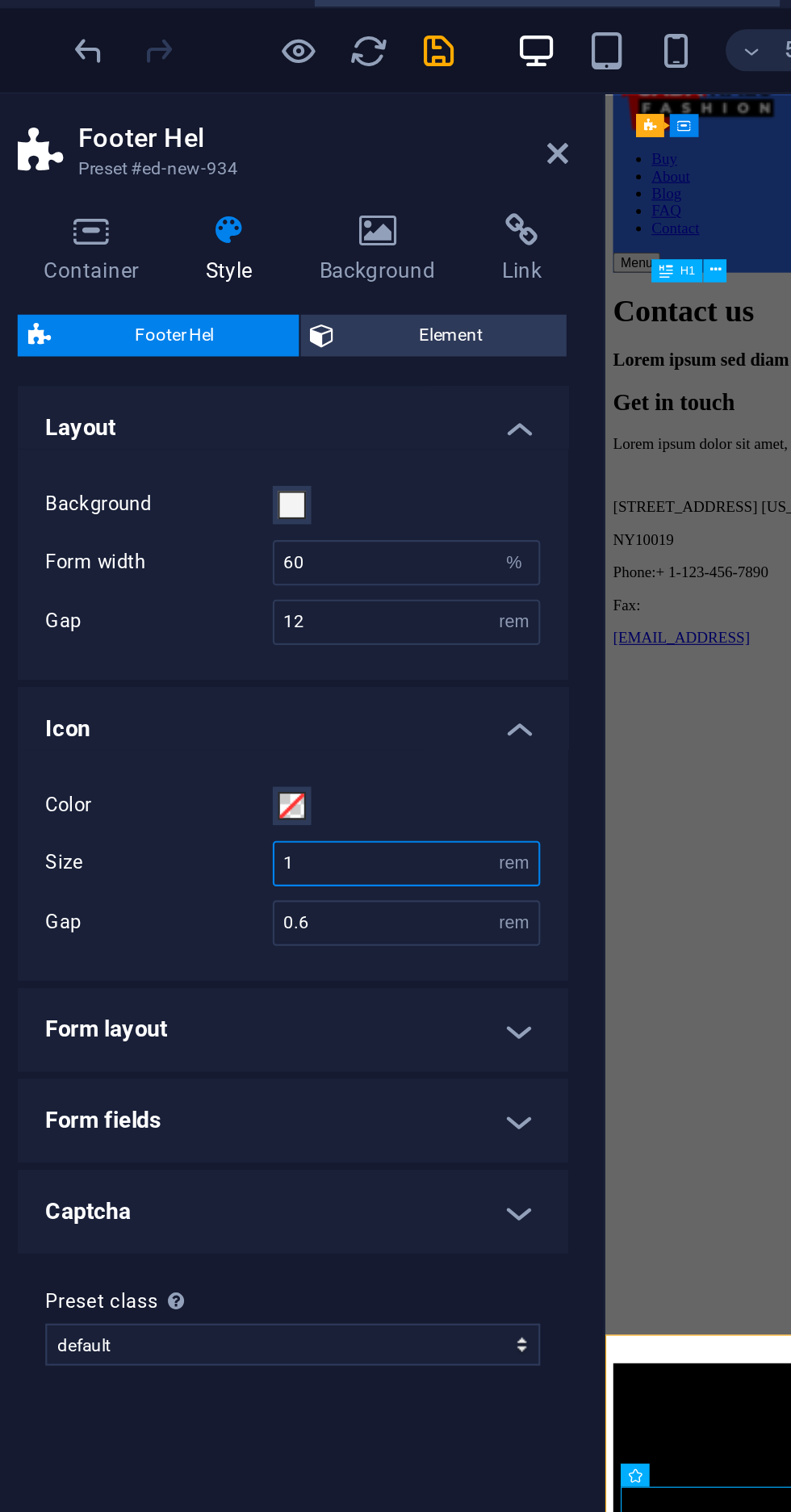
click at [281, 424] on input "1" at bounding box center [257, 419] width 122 height 20
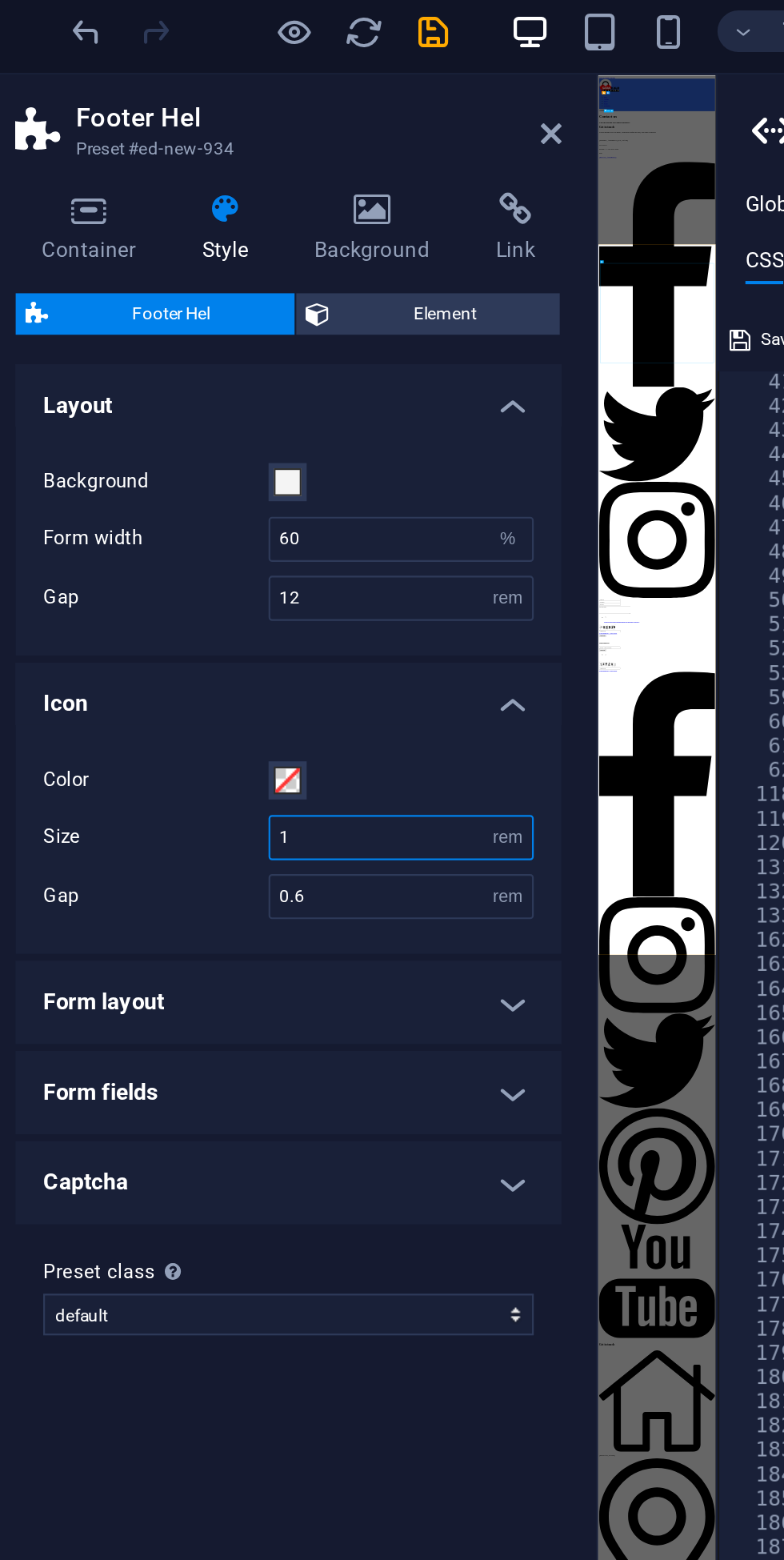
scroll to position [449, 0]
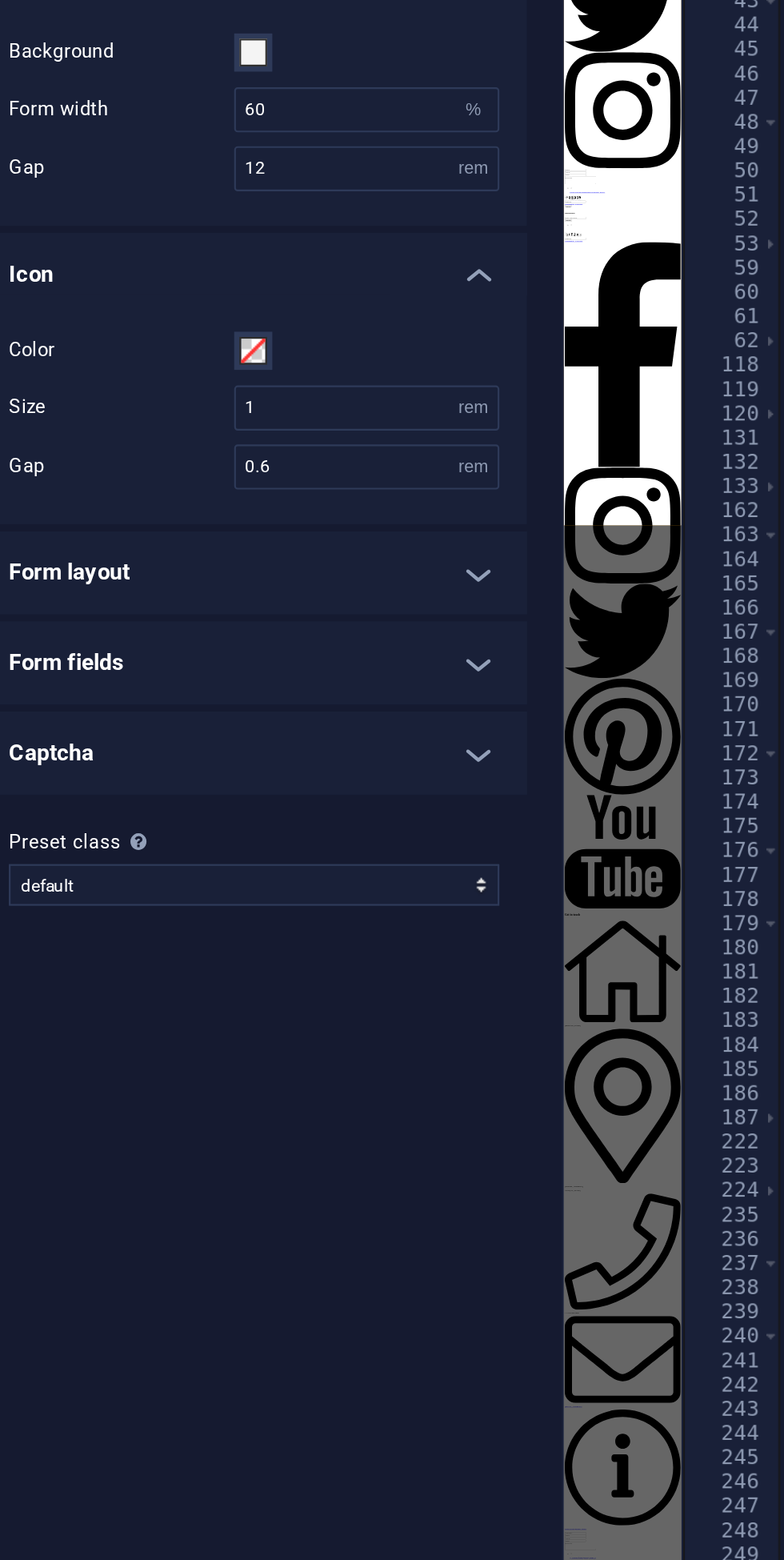
click at [118, 493] on h4 "Form layout" at bounding box center [203, 492] width 252 height 38
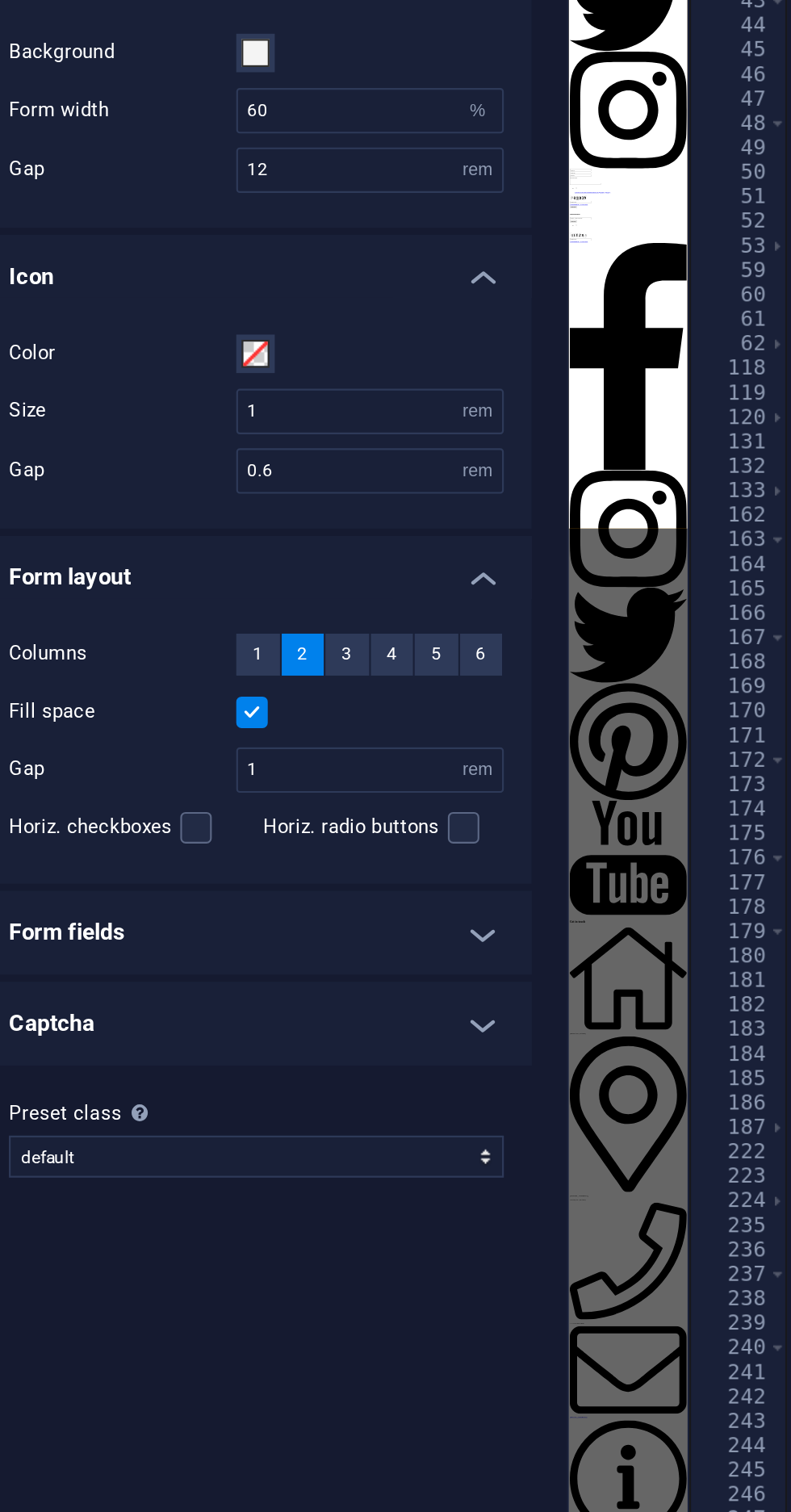
click at [180, 608] on label at bounding box center [177, 613] width 15 height 15
click at [0, 0] on input "Horiz. checkboxes" at bounding box center [0, 0] width 0 height 0
click at [299, 610] on label at bounding box center [301, 613] width 15 height 15
click at [0, 0] on input "Horiz. radio buttons" at bounding box center [0, 0] width 0 height 0
click at [304, 644] on h4 "Form fields" at bounding box center [205, 659] width 254 height 38
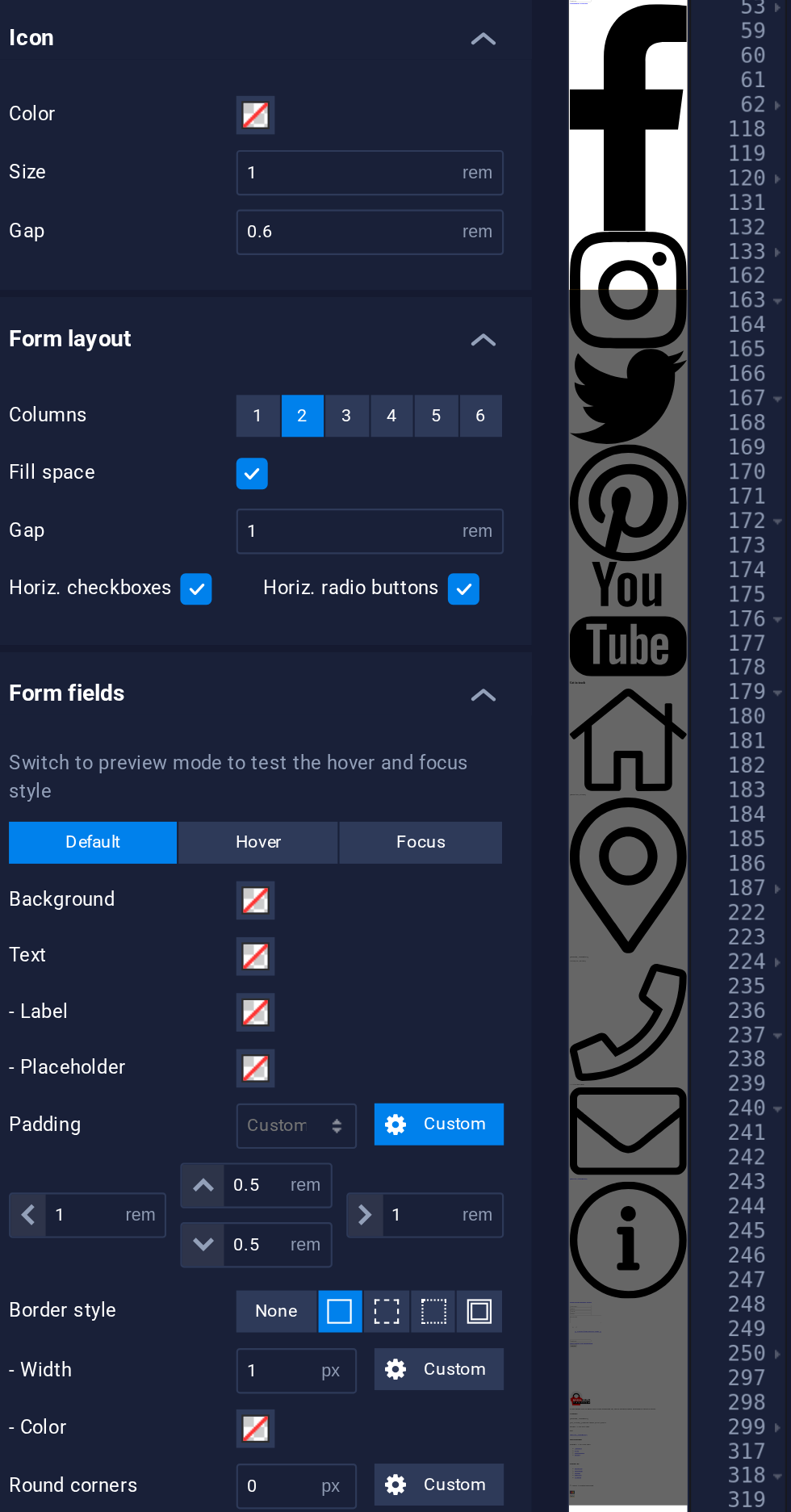
click at [285, 940] on span at bounding box center [287, 945] width 11 height 11
click at [313, 936] on button at bounding box center [307, 945] width 21 height 20
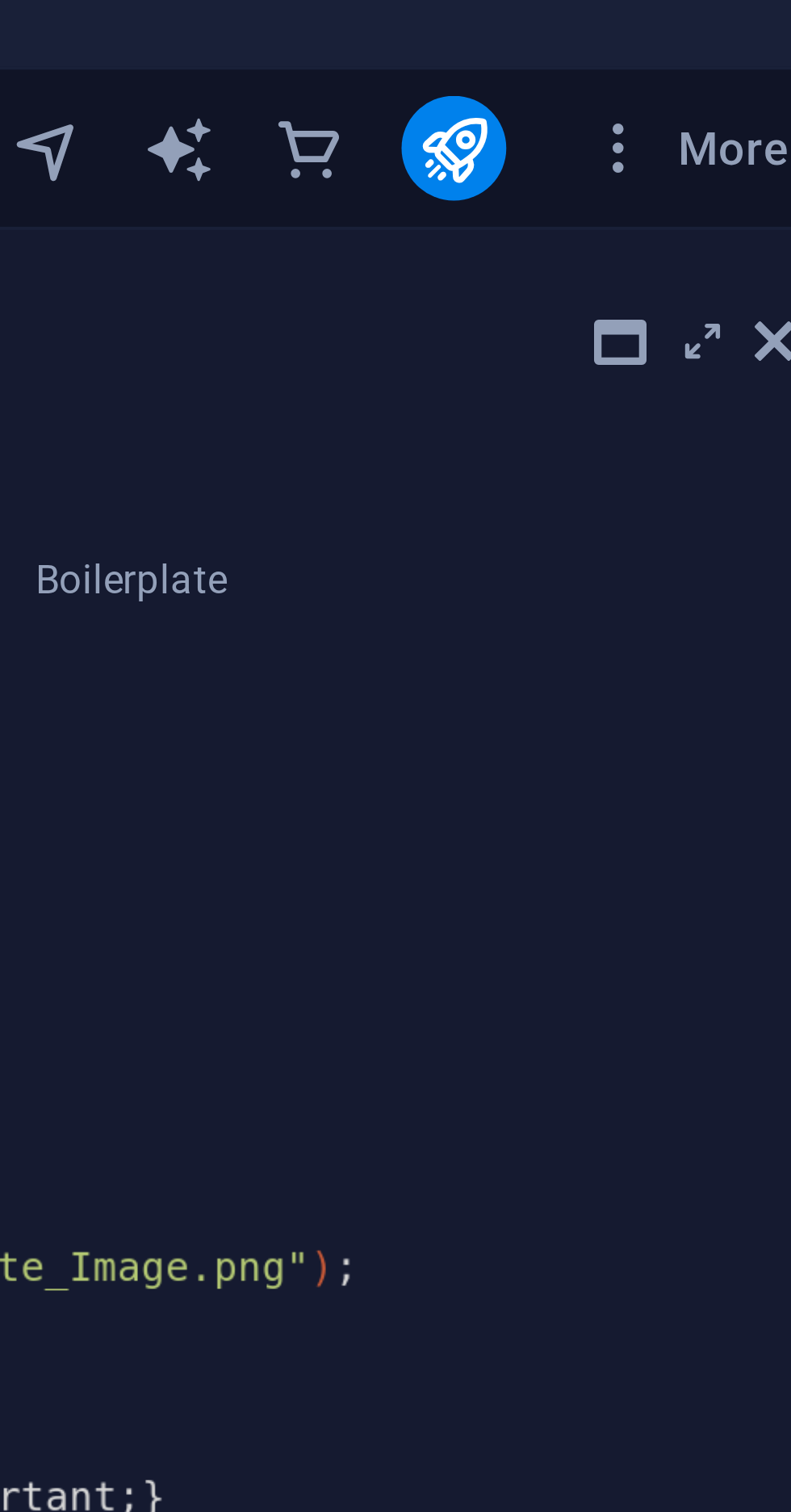
scroll to position [0, 0]
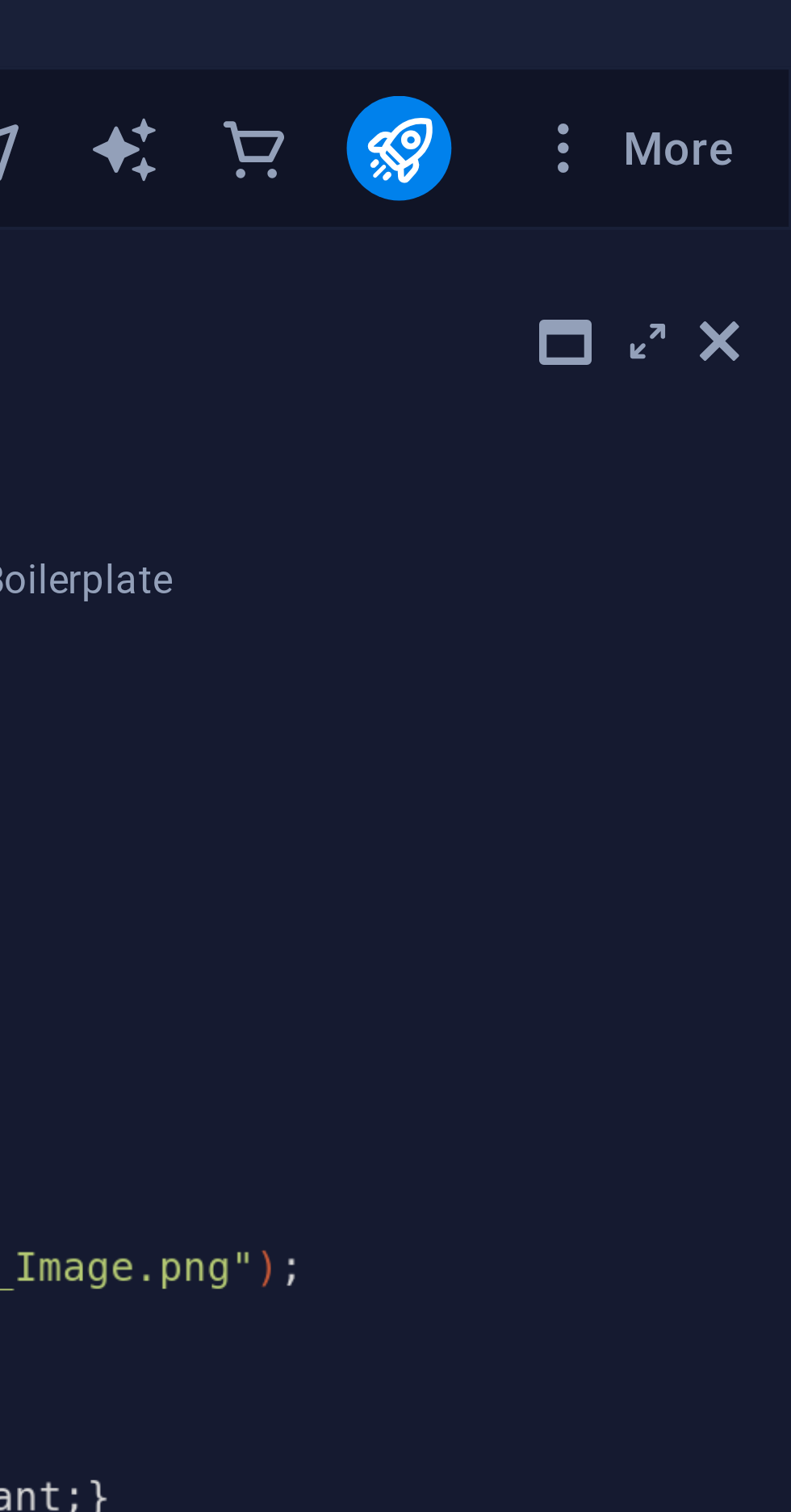
click at [776, 93] on icon at bounding box center [773, 92] width 9 height 13
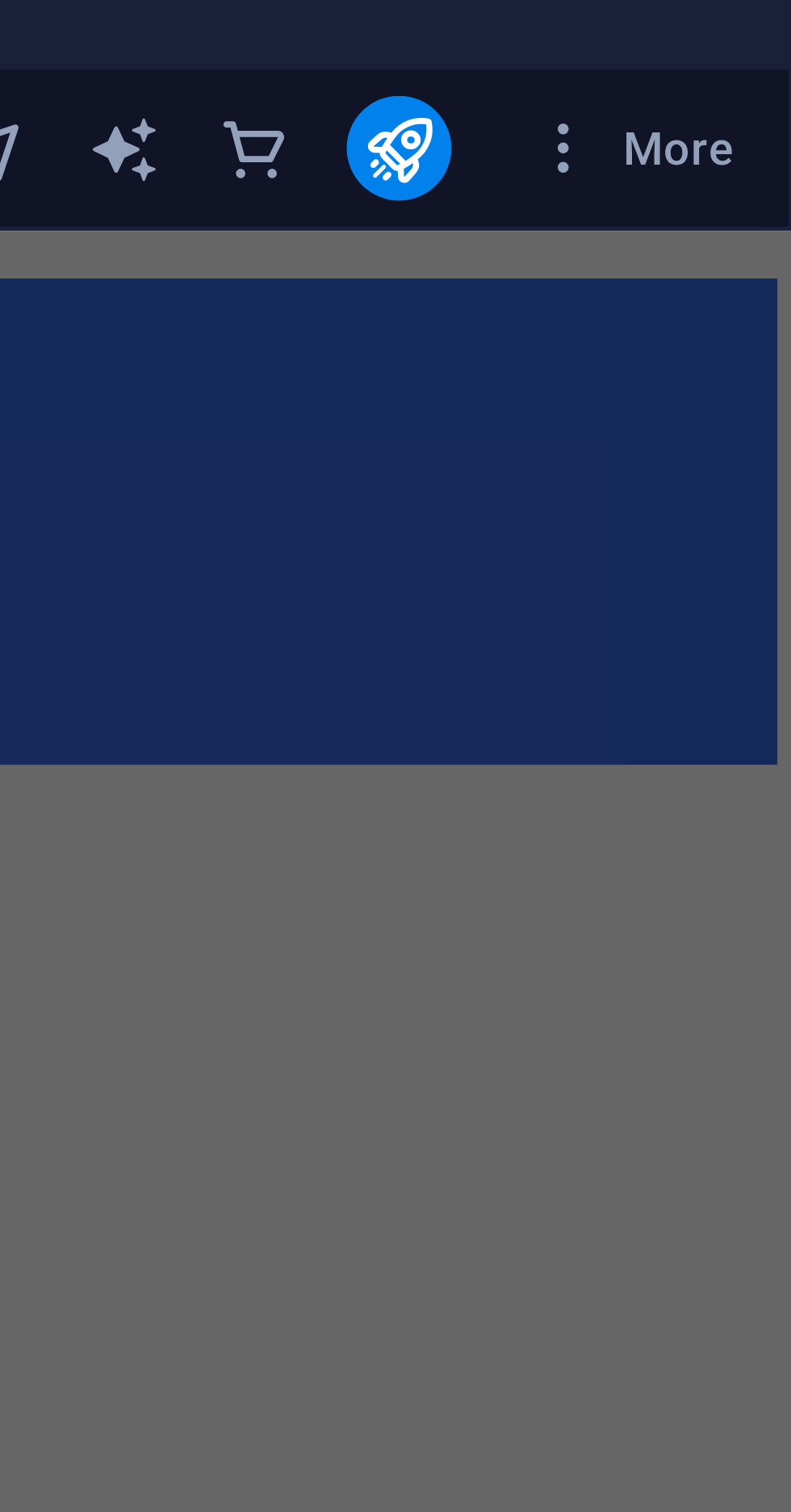
click at [705, 42] on button "publish" at bounding box center [695, 45] width 26 height 26
checkbox input "false"
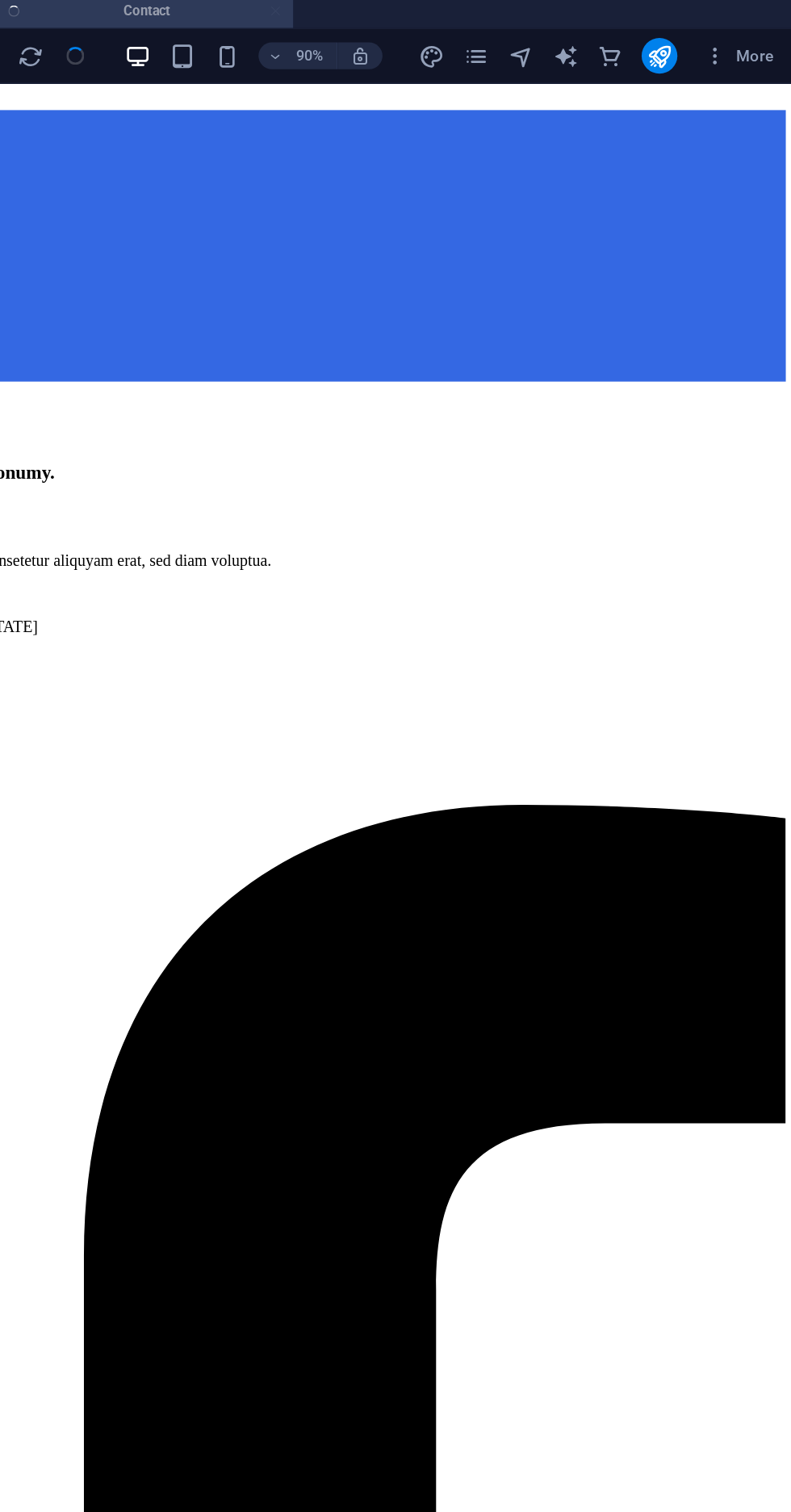
checkbox input "false"
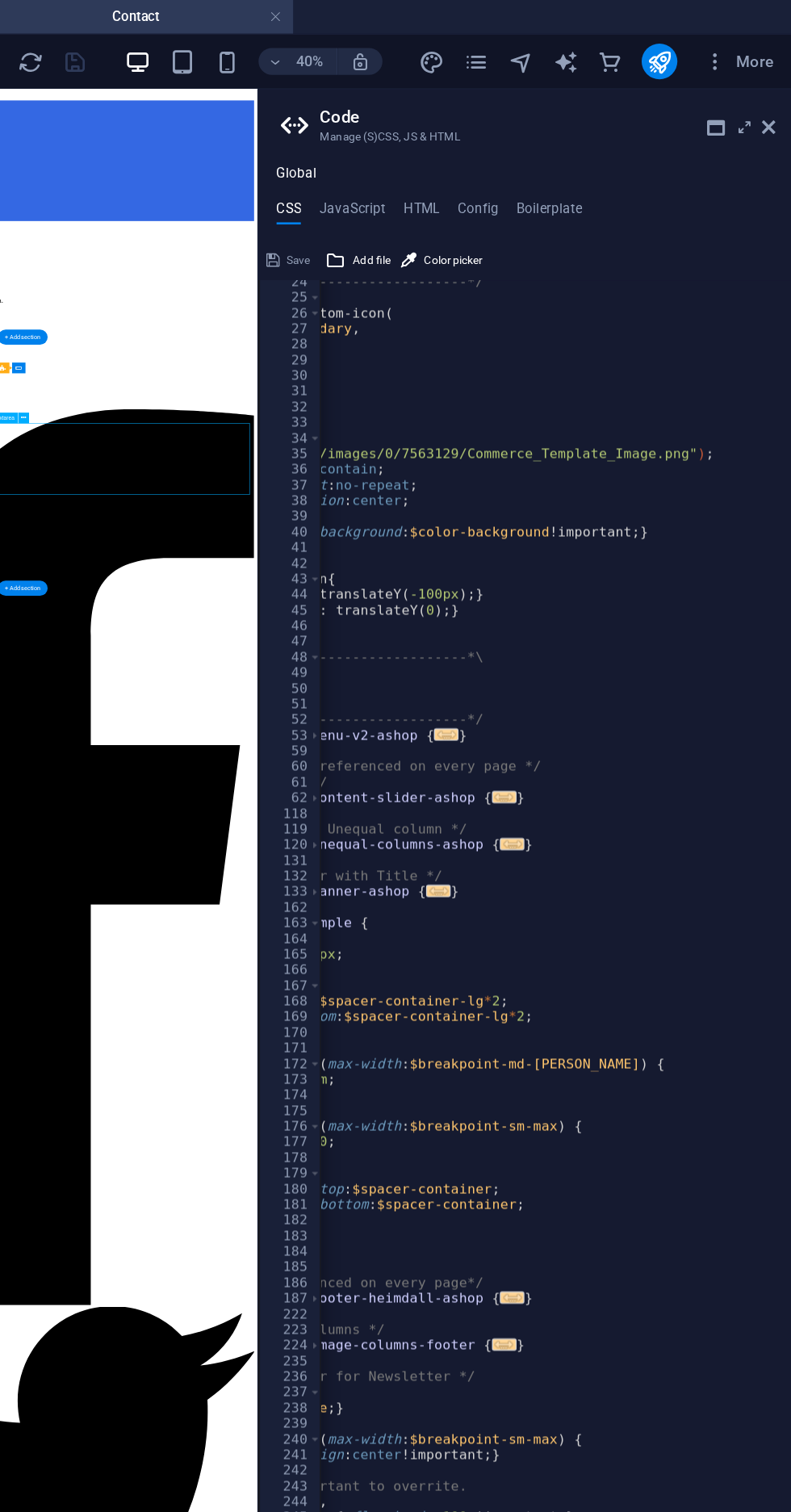
scroll to position [0, 71]
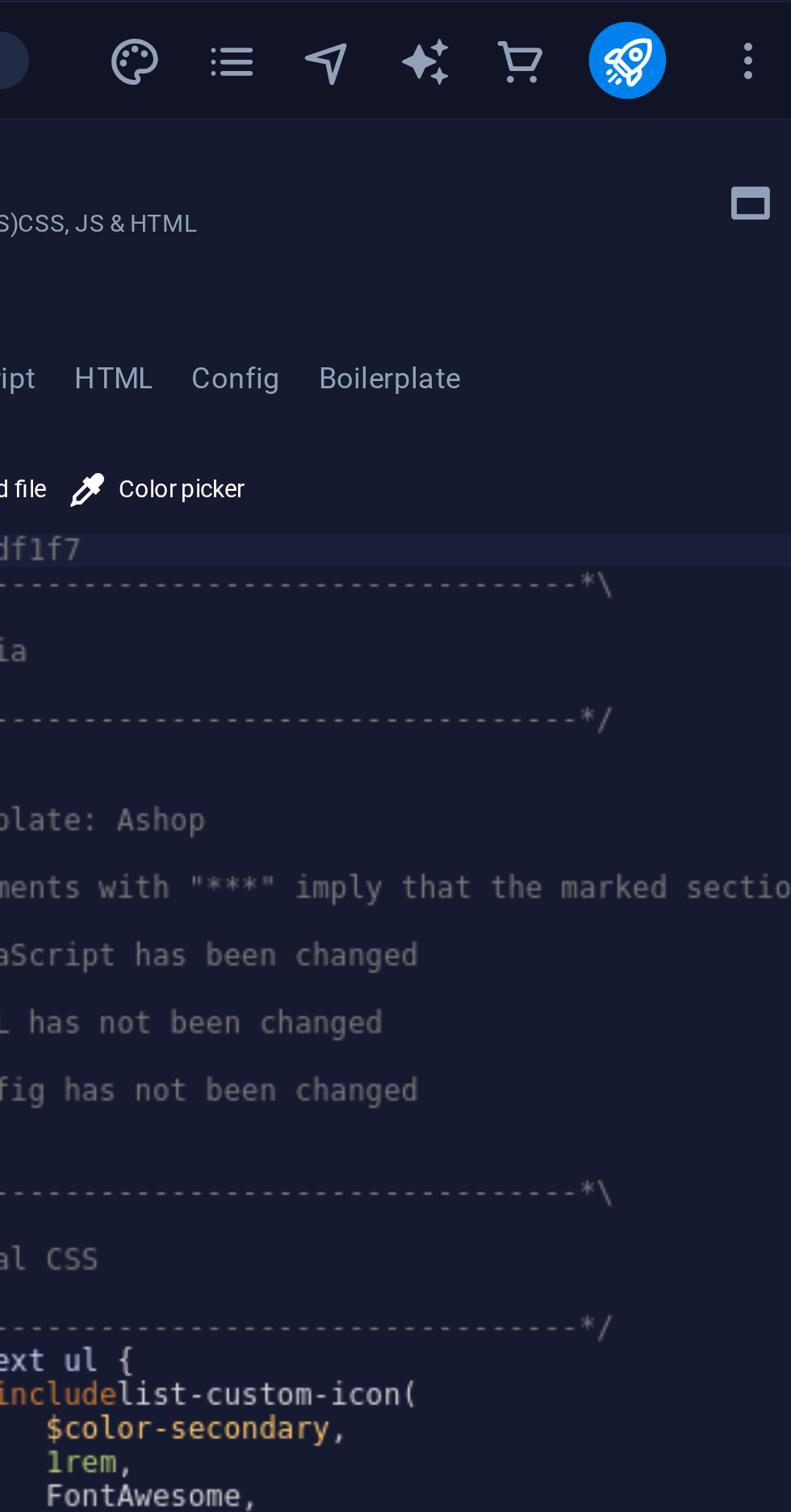
click at [701, 22] on icon "publish" at bounding box center [694, 21] width 19 height 19
click at [701, 21] on icon "publish" at bounding box center [694, 21] width 19 height 19
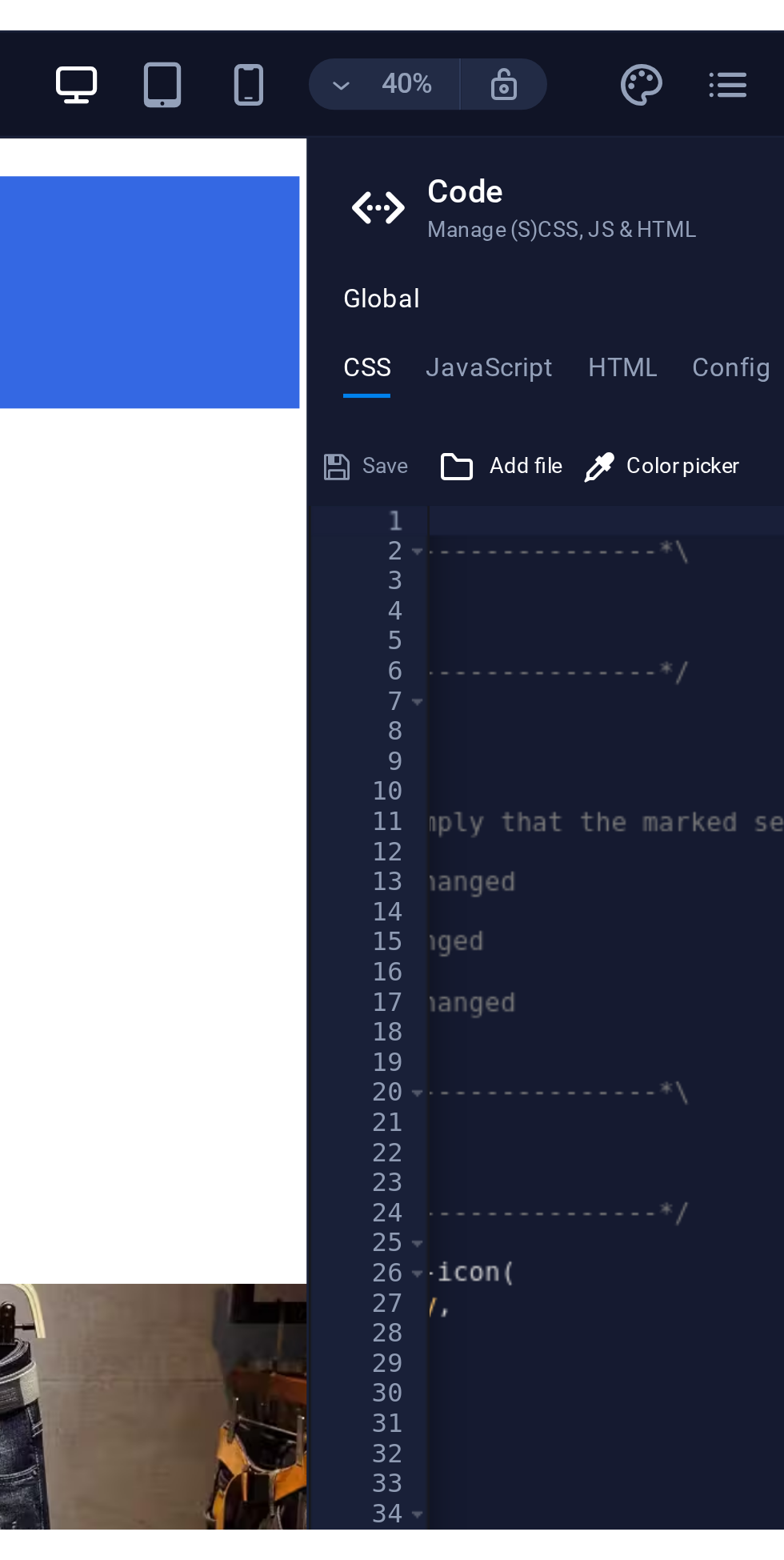
scroll to position [0, 142]
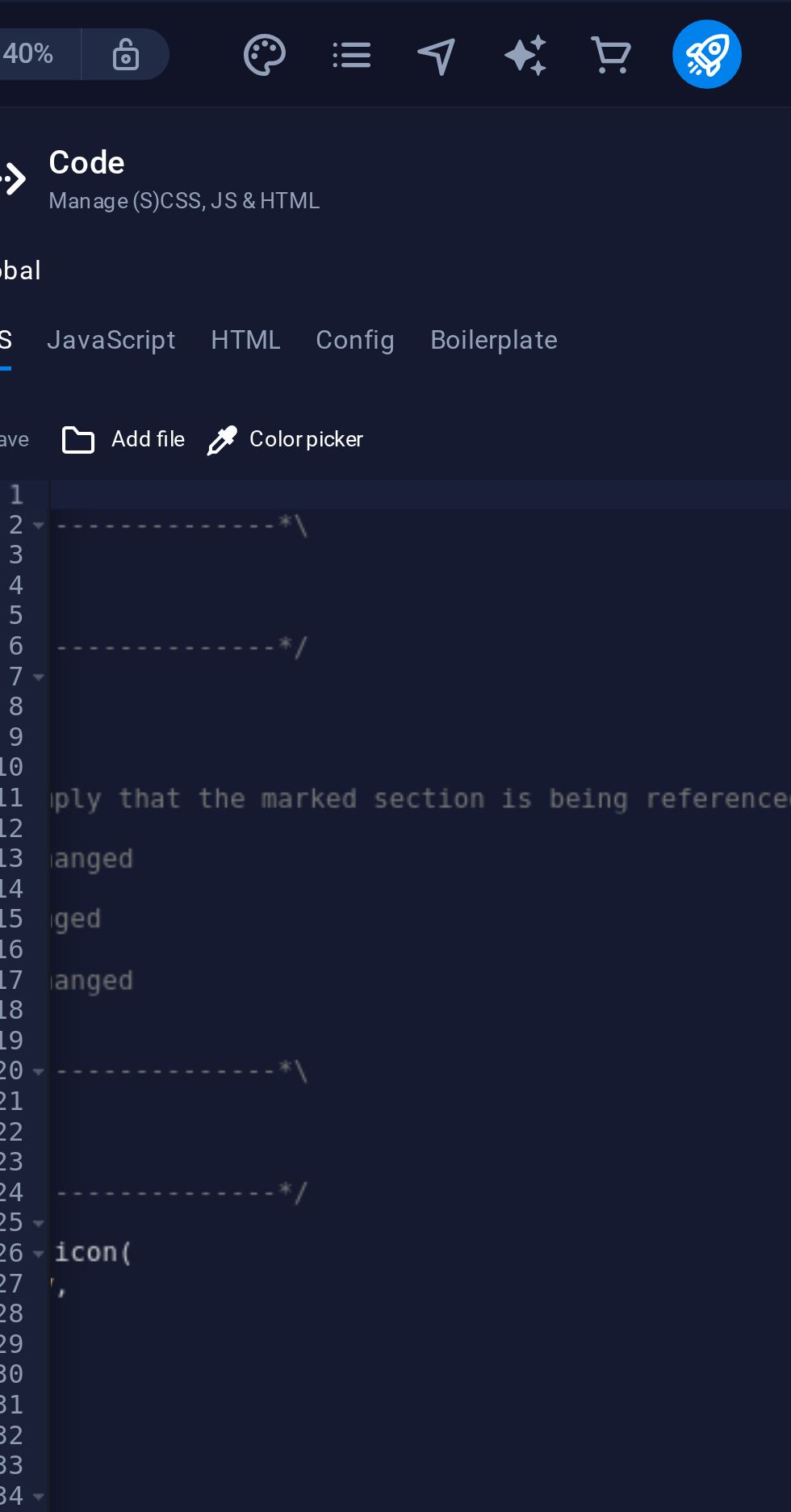
click at [528, 124] on h4 "HTML" at bounding box center [523, 130] width 27 height 18
type textarea "<a href="#main-content" class="wv-link-content button">Skip to main content</a>"
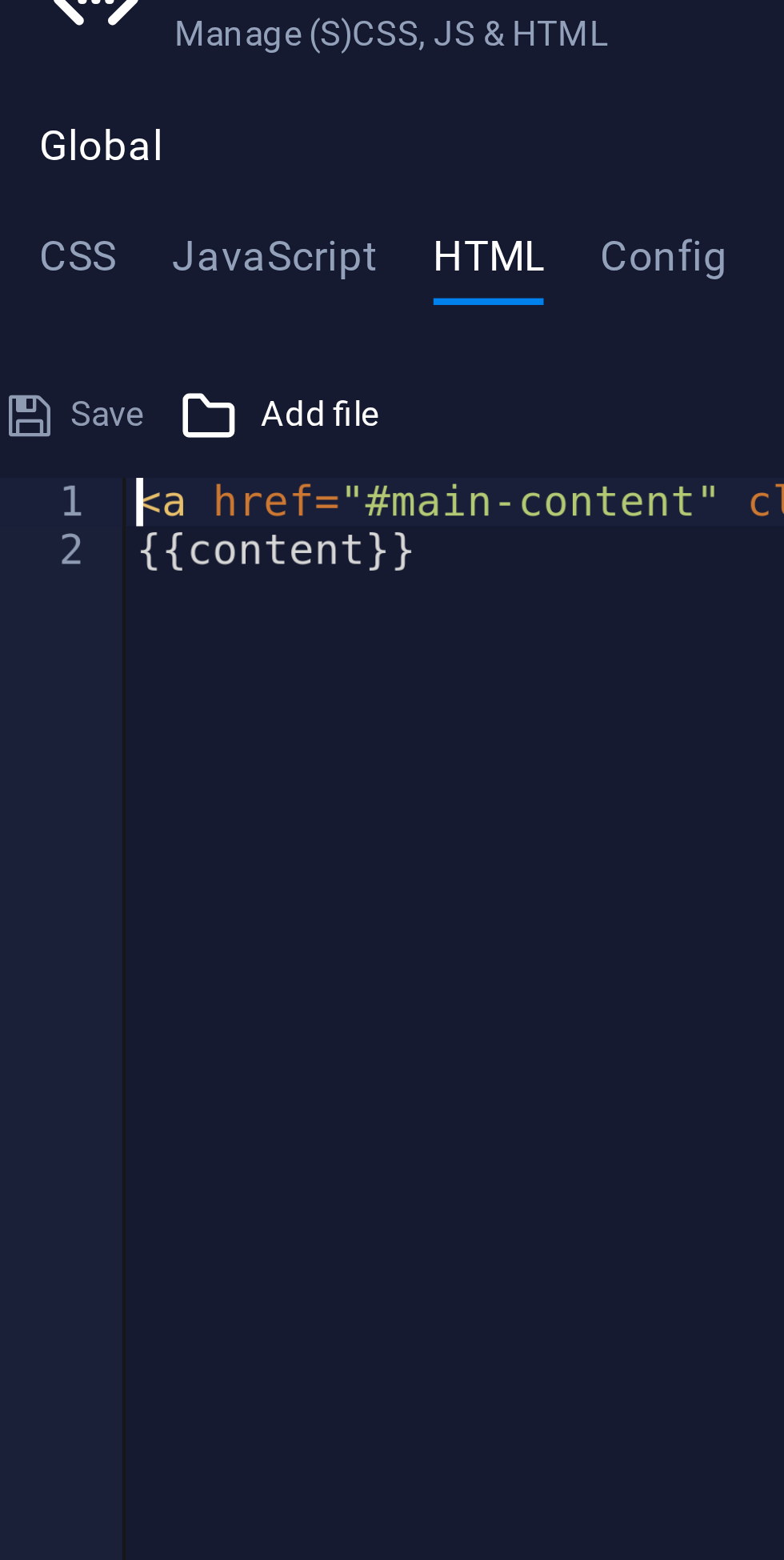
click at [471, 123] on h4 "JavaScript" at bounding box center [467, 129] width 47 height 18
type textarea "/* JS for preset "Menu V2" */"
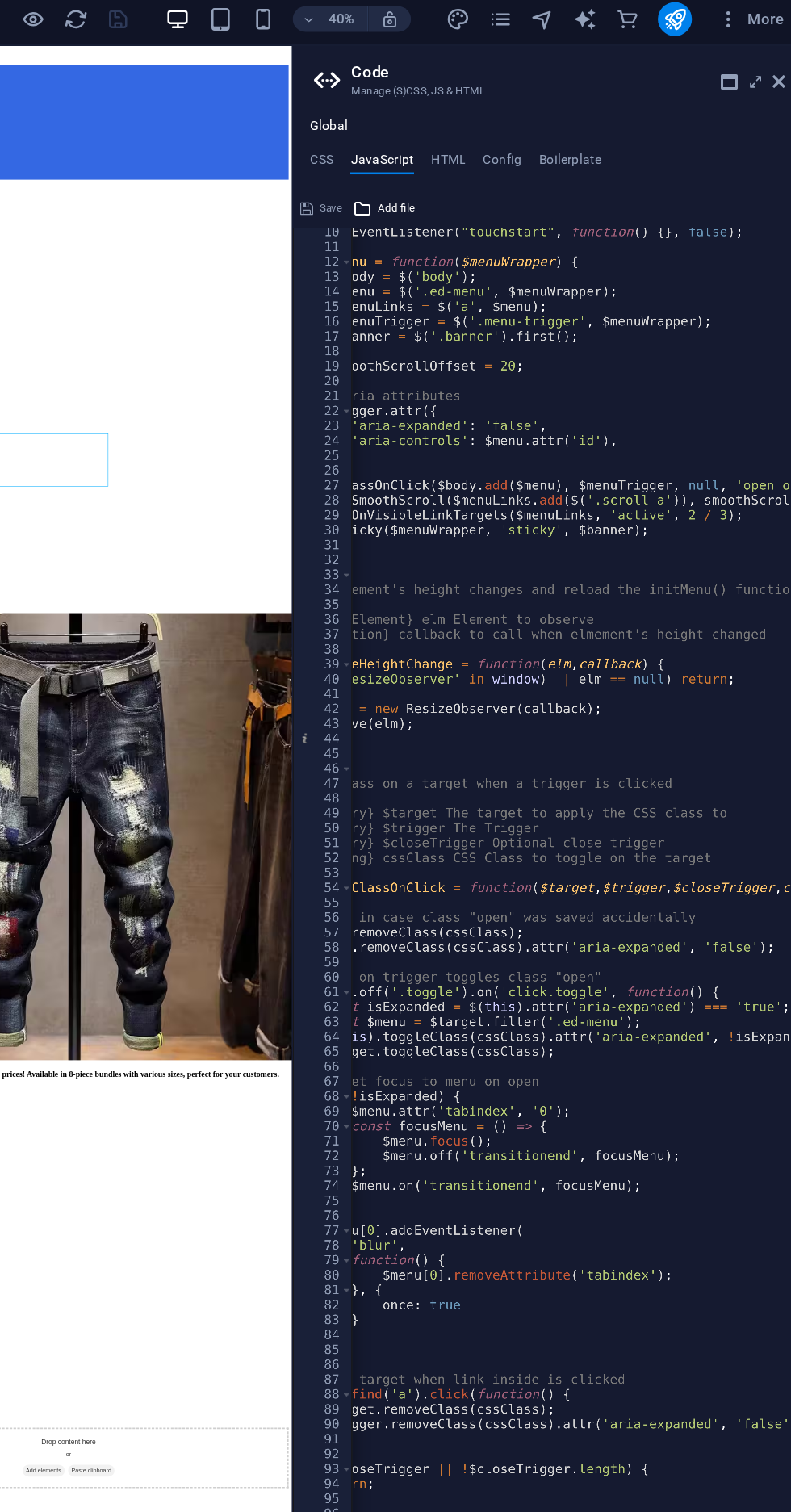
scroll to position [0, 0]
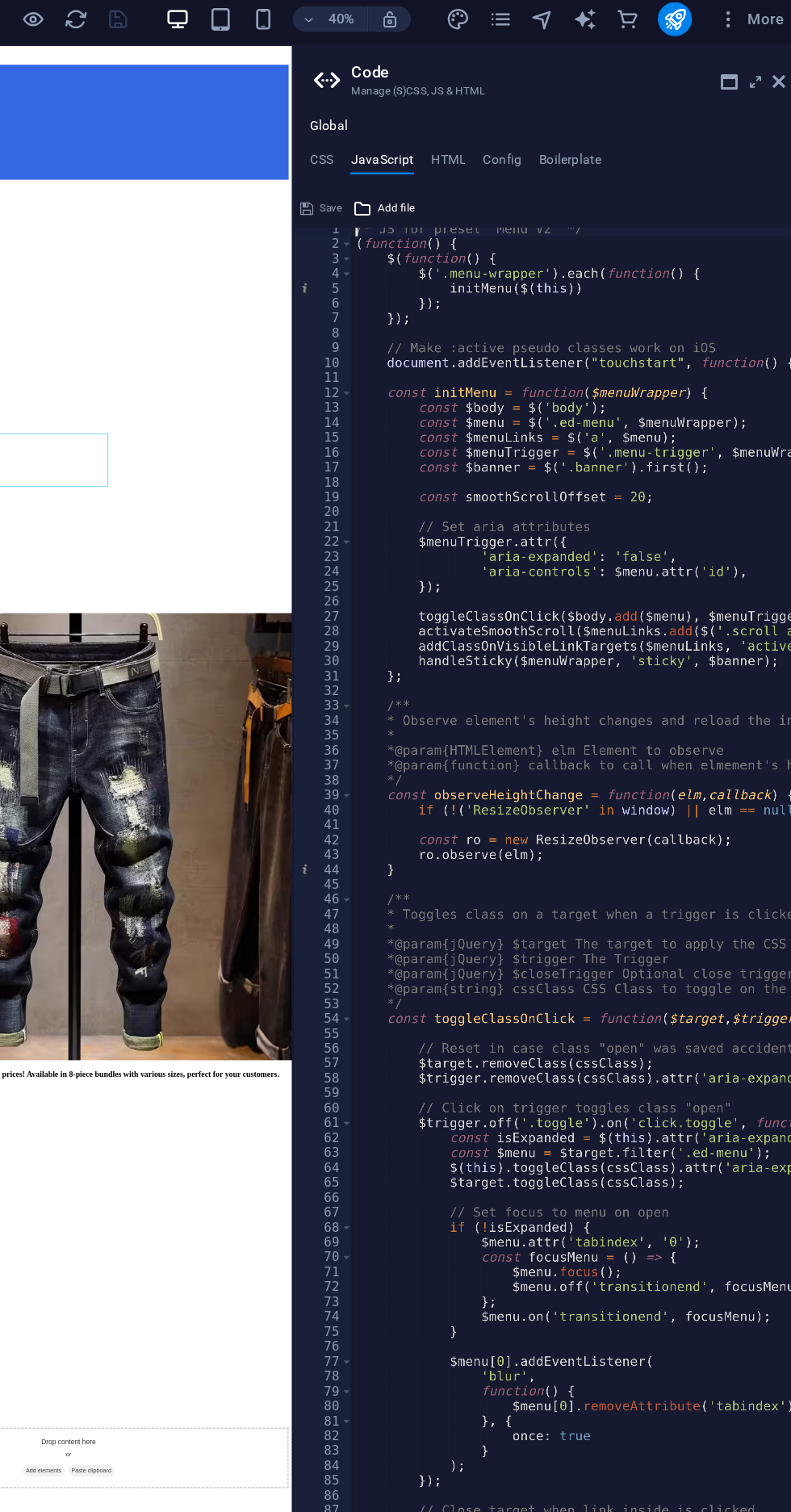
click at [632, 127] on h4 "Boilerplate" at bounding box center [614, 130] width 48 height 18
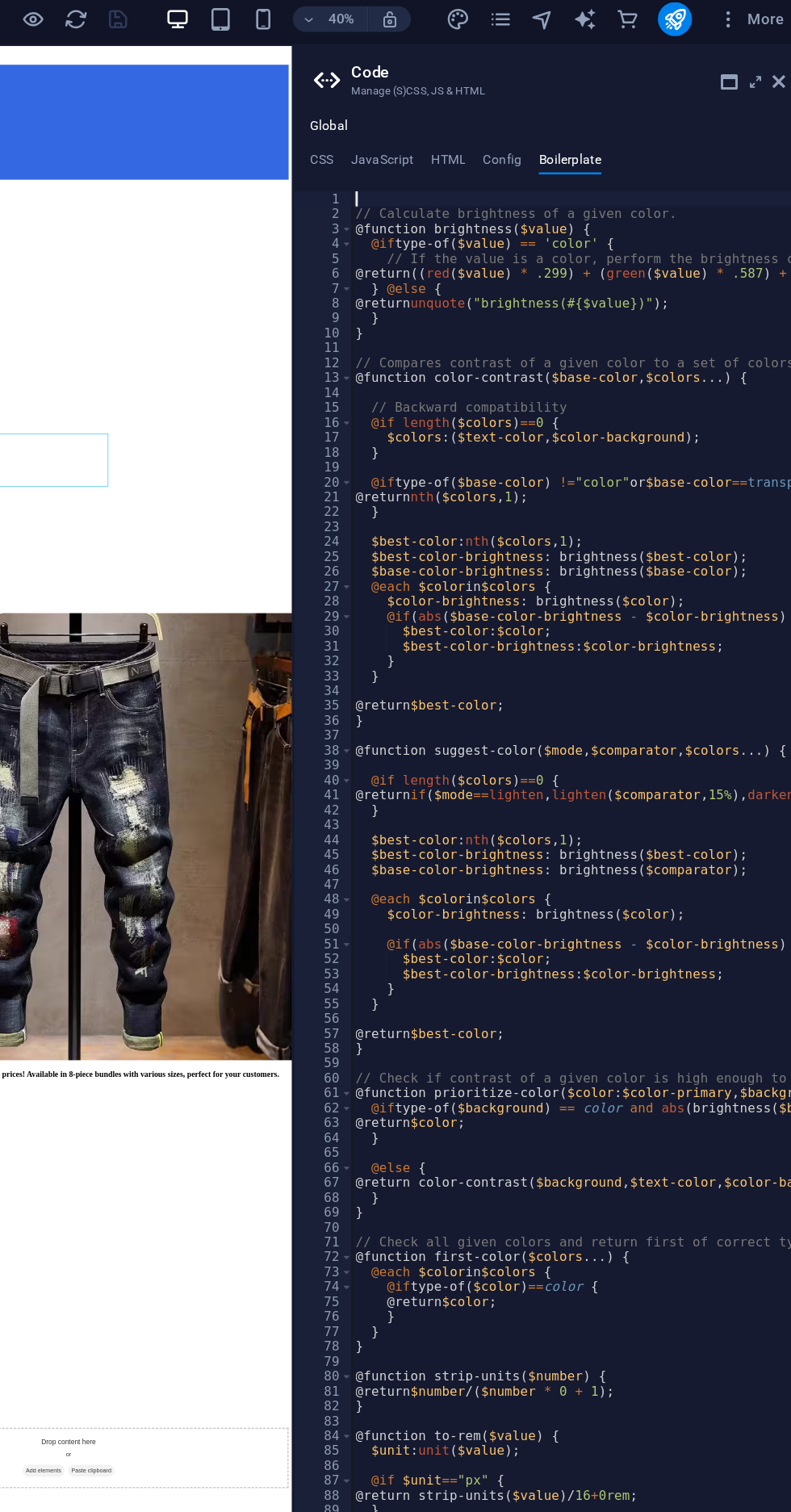
click at [572, 127] on h4 "Config" at bounding box center [563, 130] width 30 height 18
type textarea "$color-background: #ffffff;"
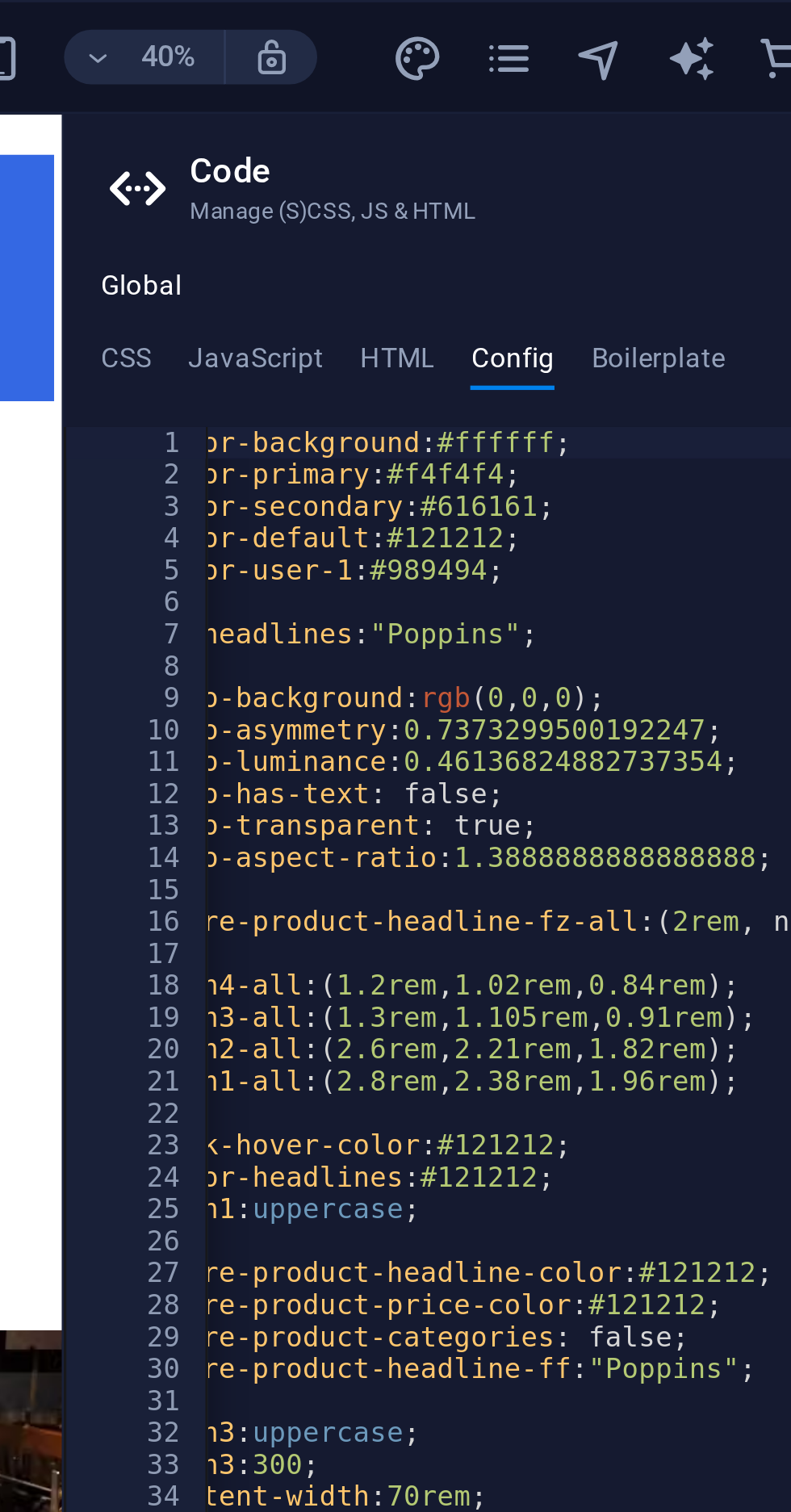
click at [516, 131] on h4 "HTML" at bounding box center [523, 130] width 27 height 18
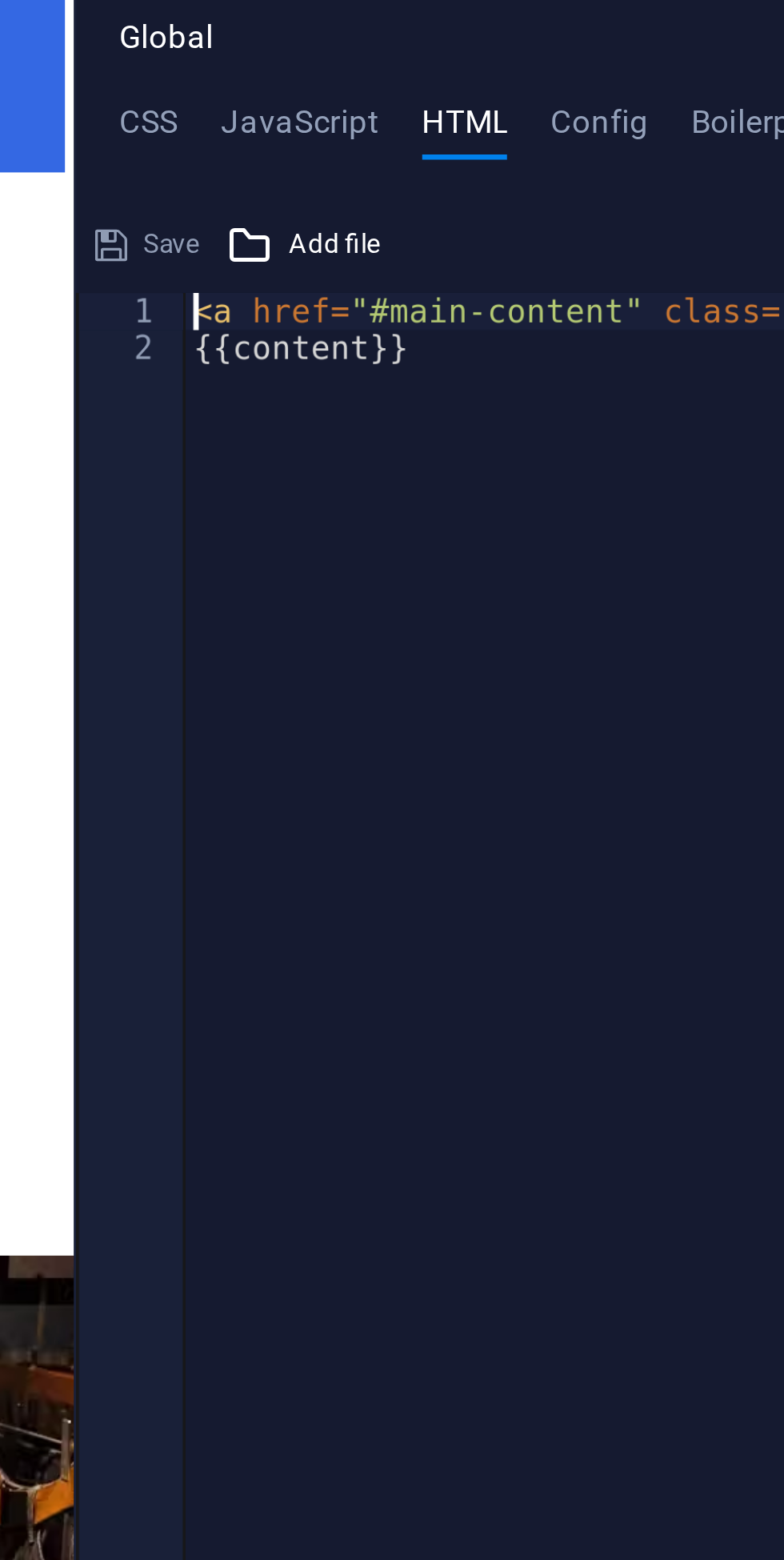
click at [467, 125] on h4 "JavaScript" at bounding box center [467, 129] width 47 height 18
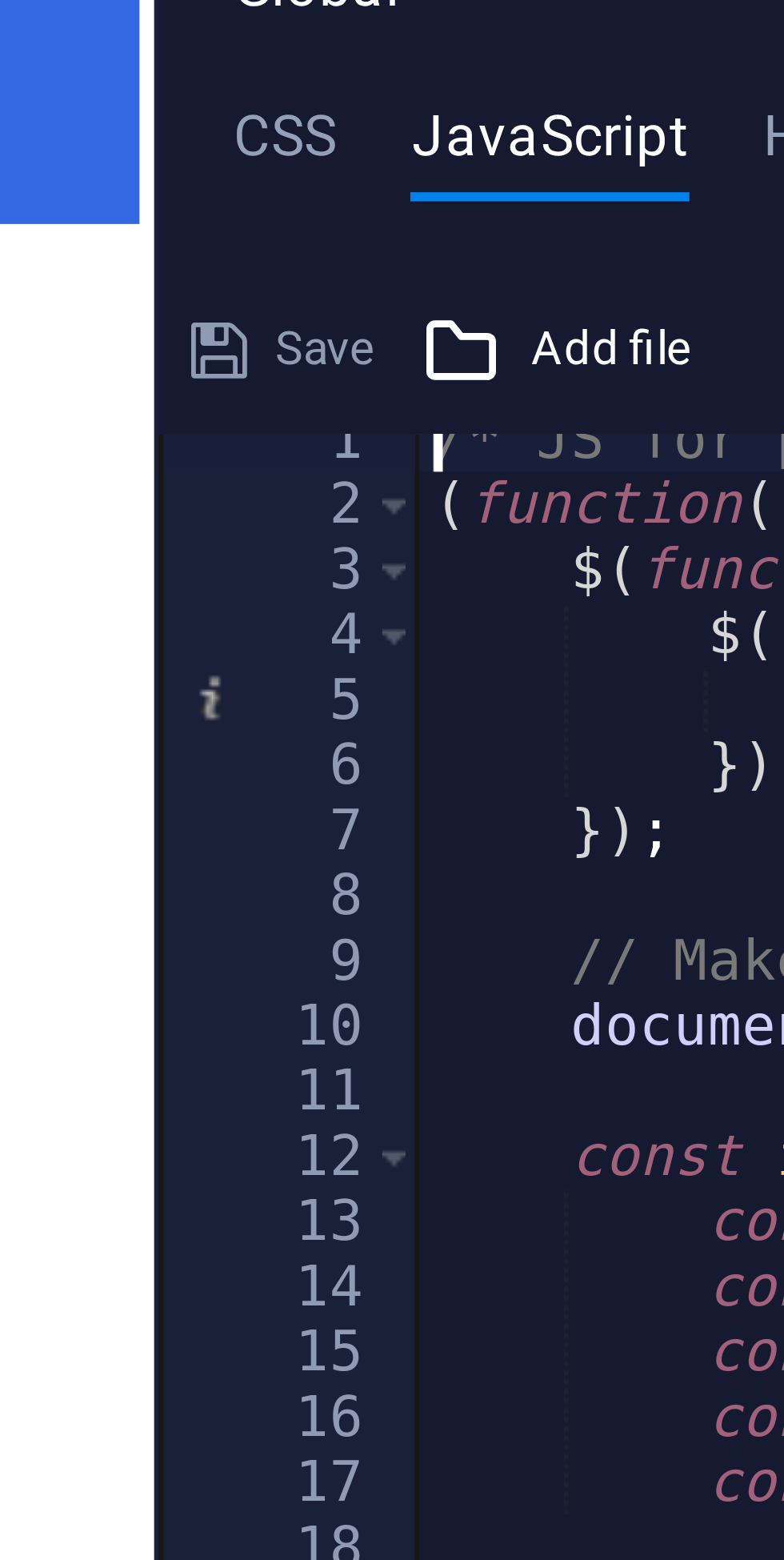
click at [424, 131] on h4 "CSS" at bounding box center [422, 129] width 18 height 18
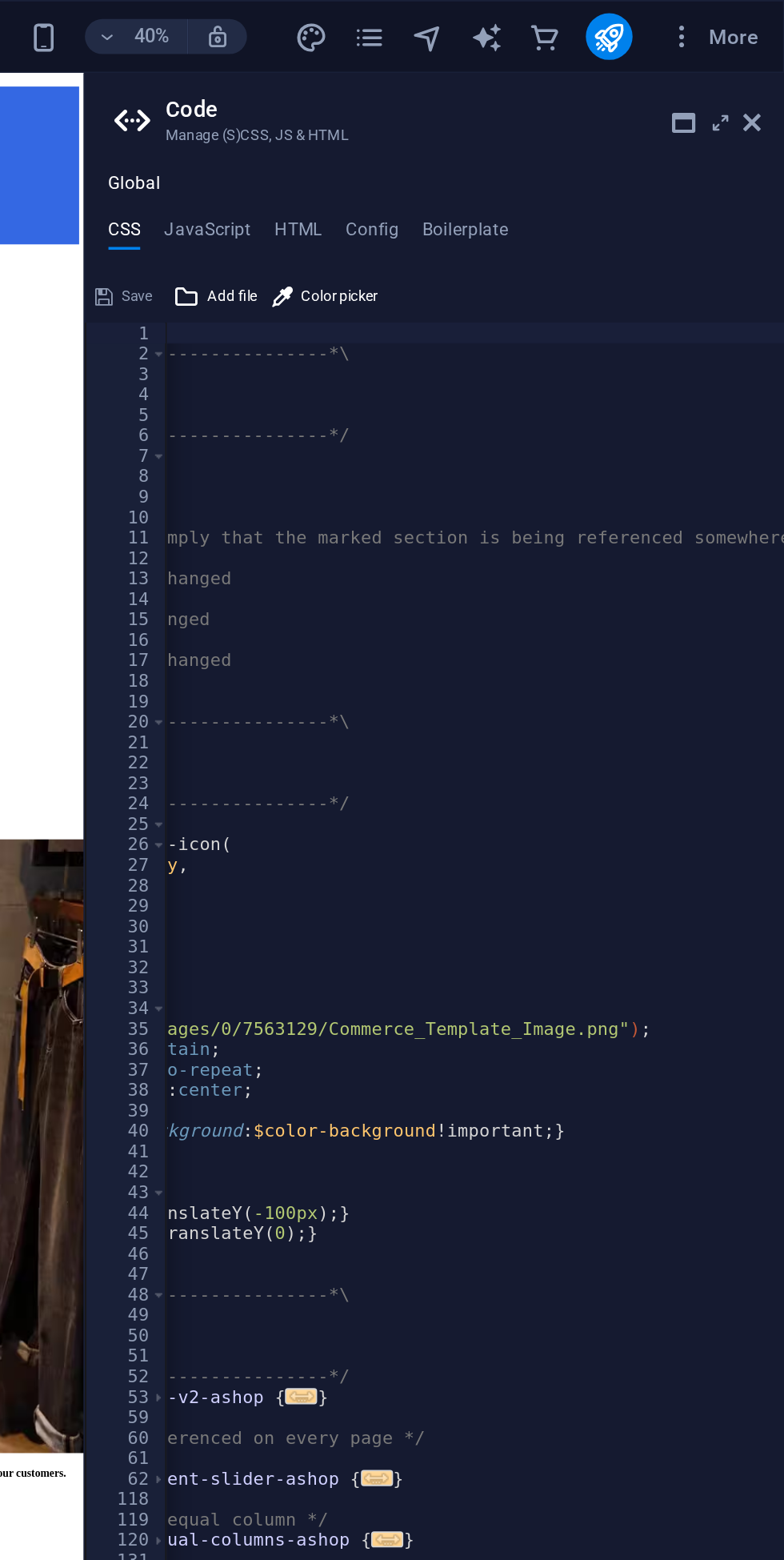
click at [423, 160] on div "Save" at bounding box center [422, 162] width 36 height 19
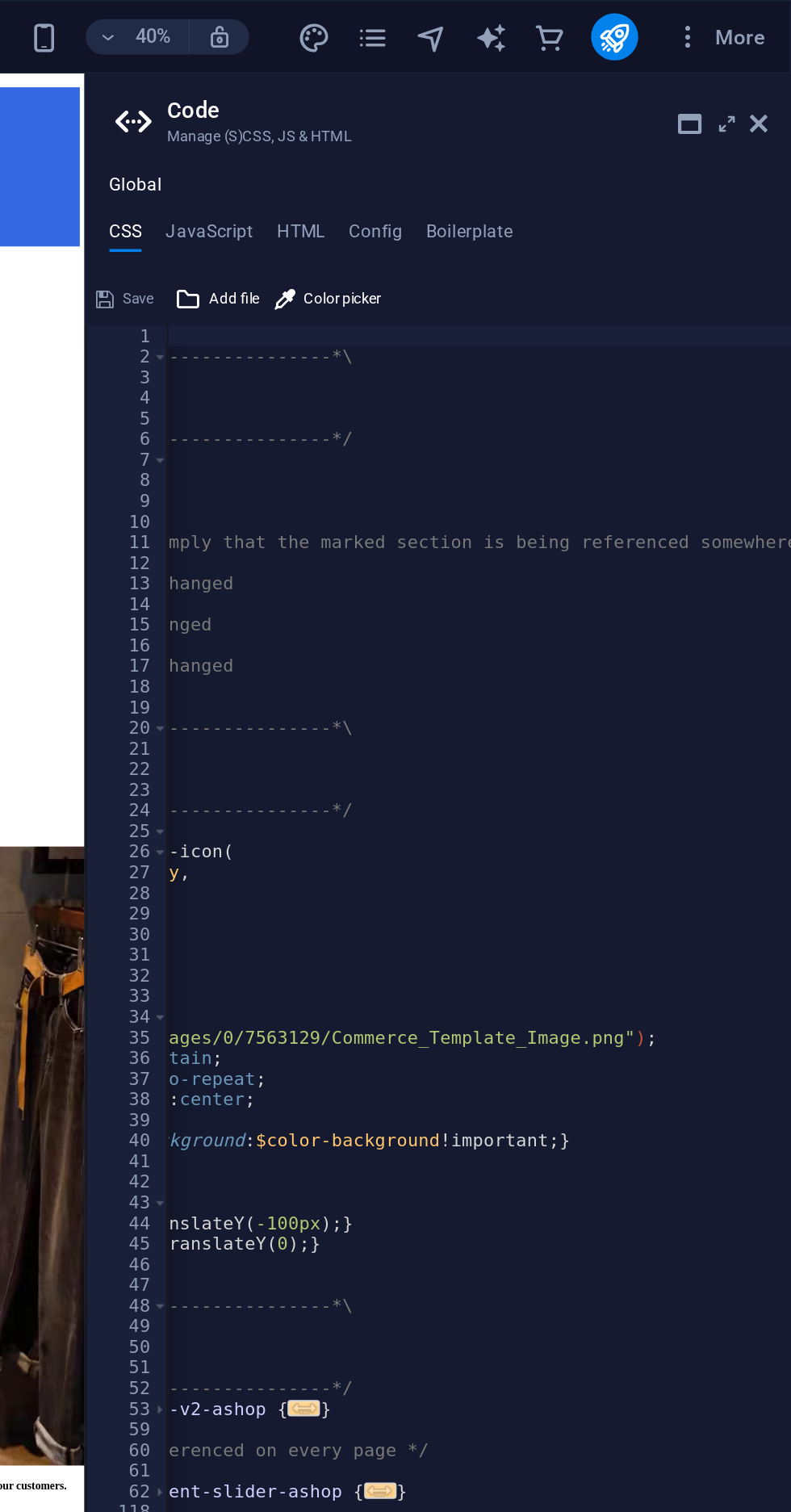
click at [466, 154] on icon at bounding box center [460, 163] width 15 height 20
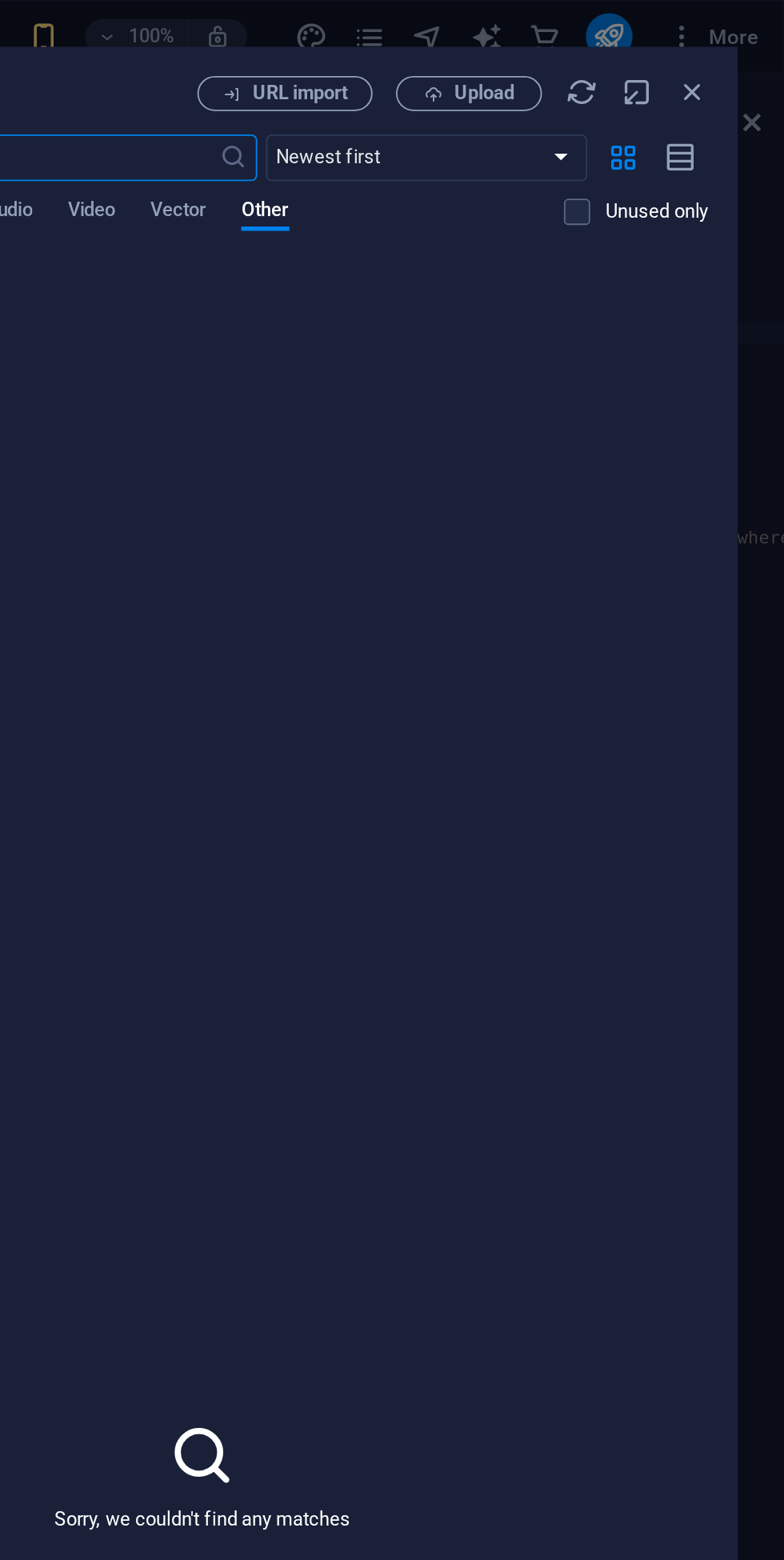
click at [709, 54] on icon "button" at bounding box center [703, 50] width 18 height 18
select select "unknown"
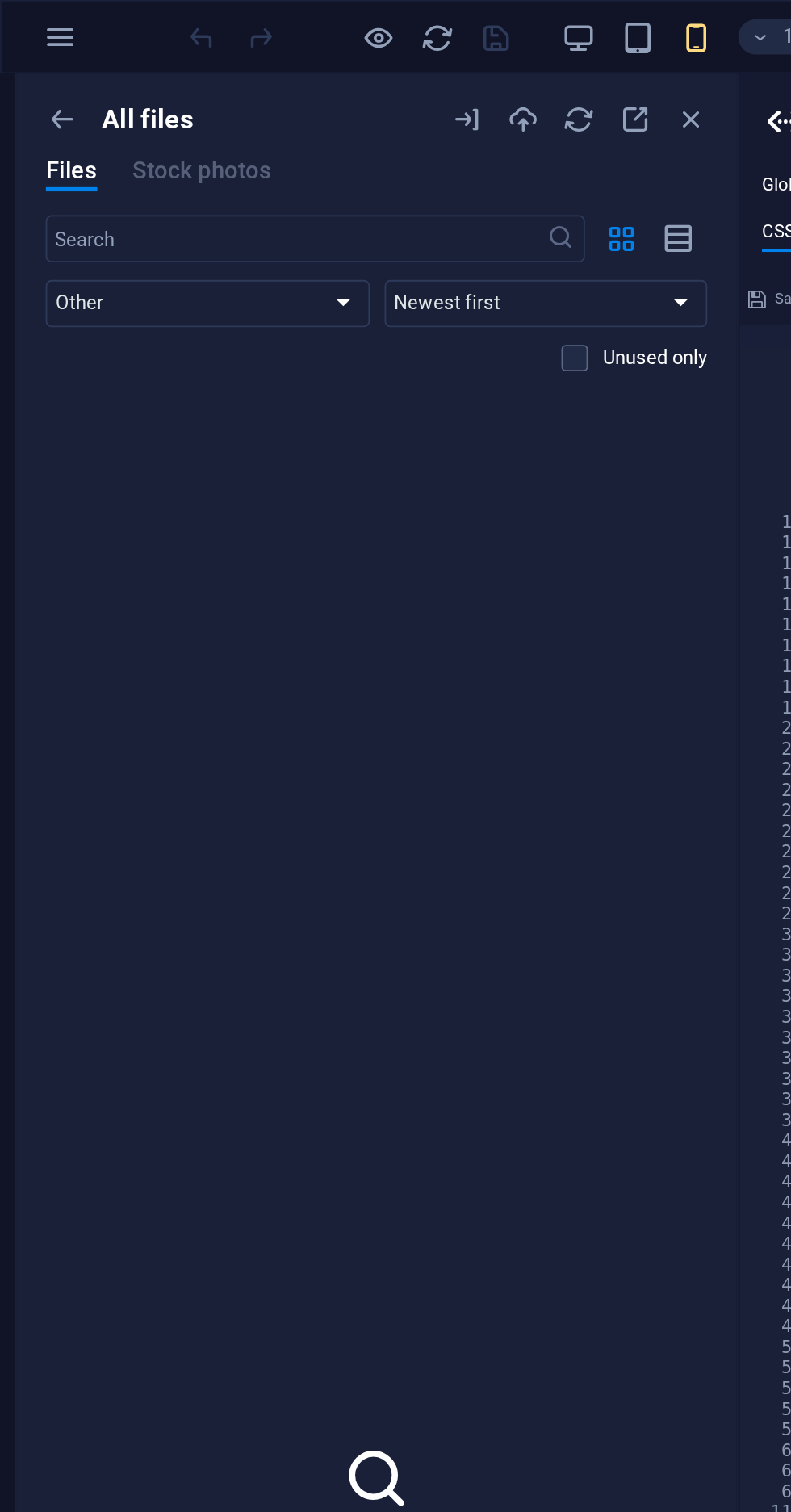
click at [405, 54] on div at bounding box center [405, 763] width 3 height 1446
click at [373, 67] on icon "button" at bounding box center [378, 65] width 18 height 18
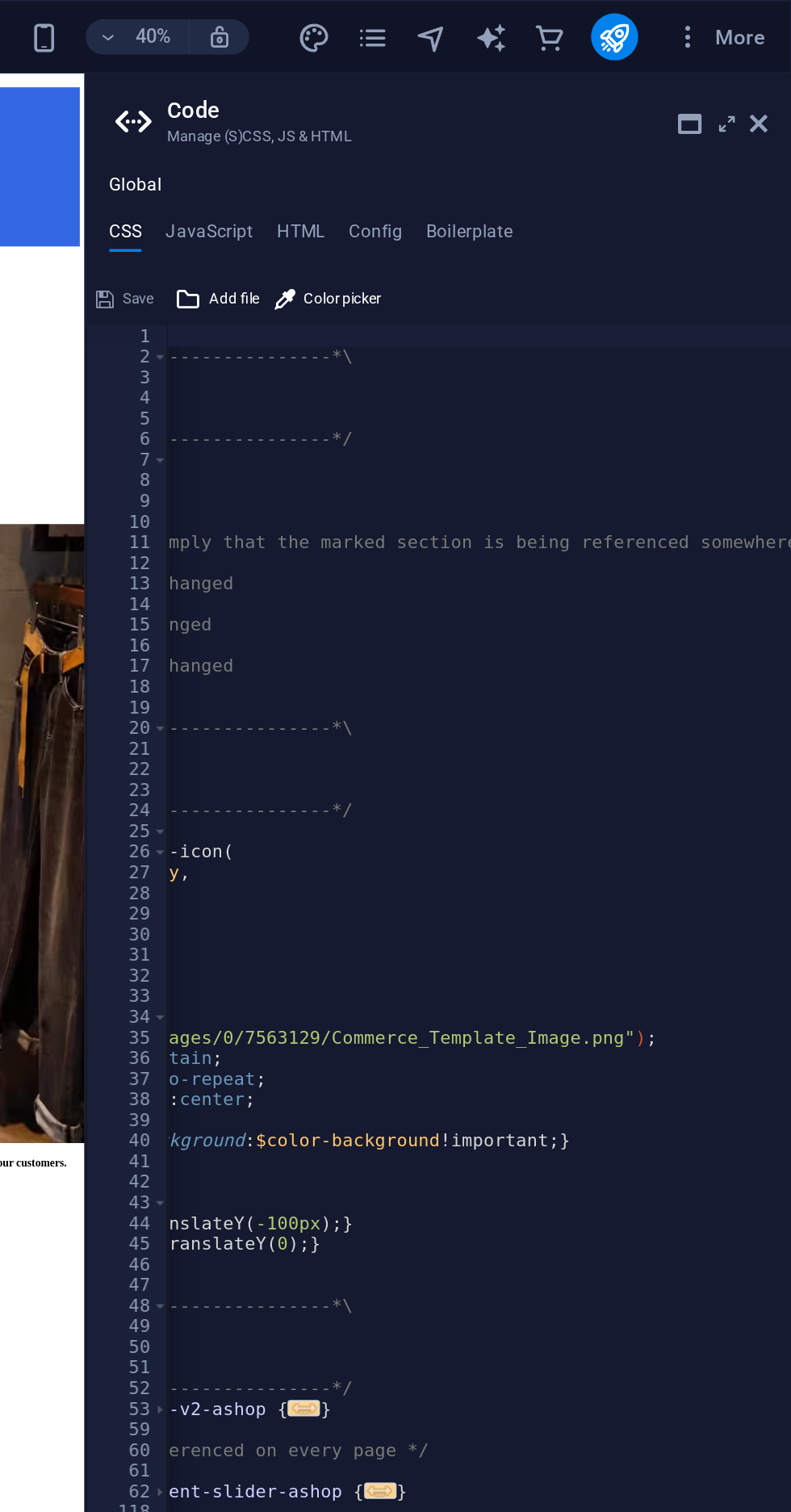
click at [481, 14] on icon "button" at bounding box center [478, 21] width 15 height 15
click at [706, 31] on div at bounding box center [695, 21] width 26 height 26
click at [477, 16] on icon "button" at bounding box center [478, 21] width 15 height 15
click at [698, 29] on button "publish" at bounding box center [695, 21] width 26 height 26
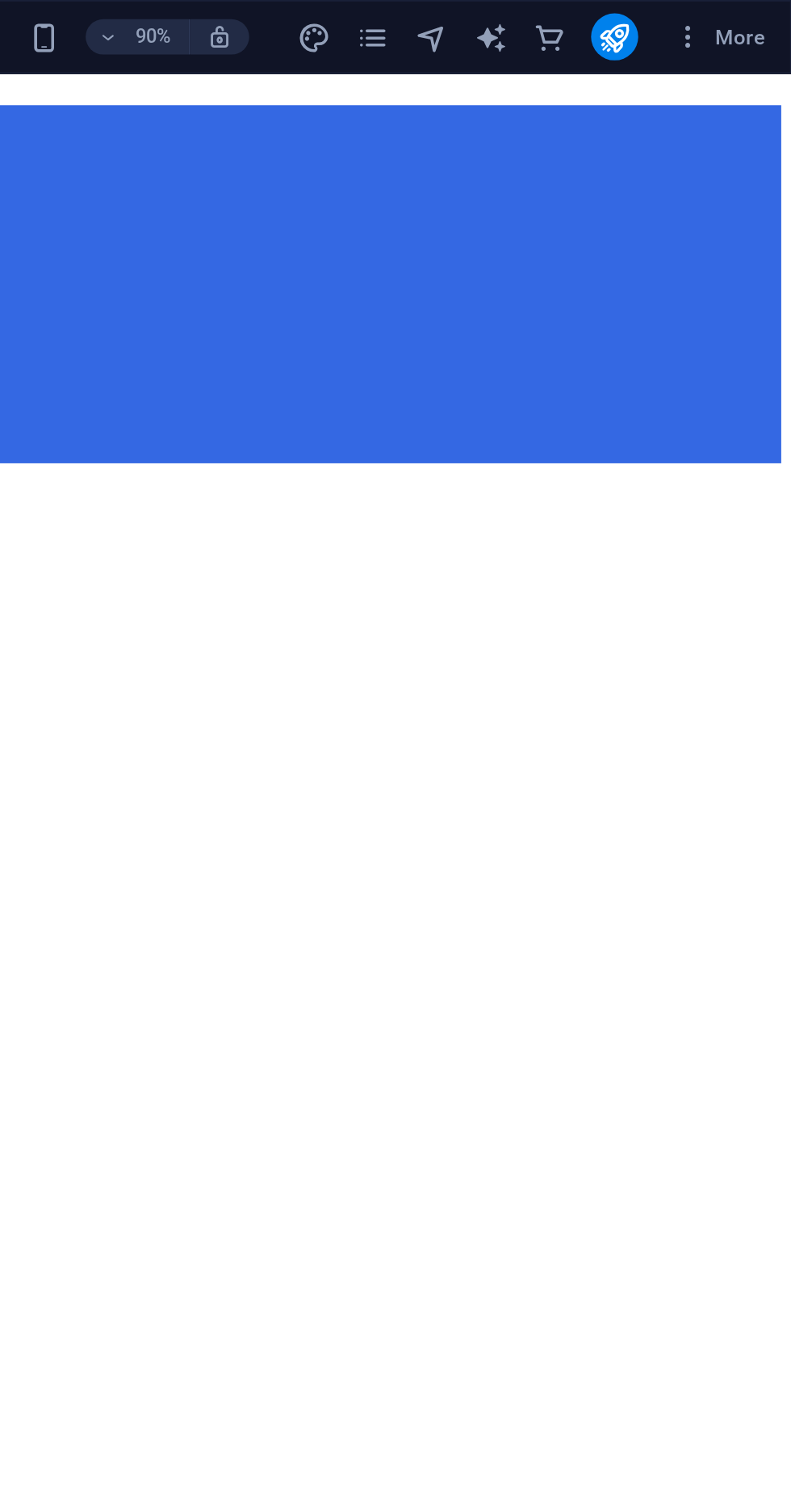
click at [720, 30] on div "More" at bounding box center [652, 21] width 264 height 26
